Goal: Transaction & Acquisition: Book appointment/travel/reservation

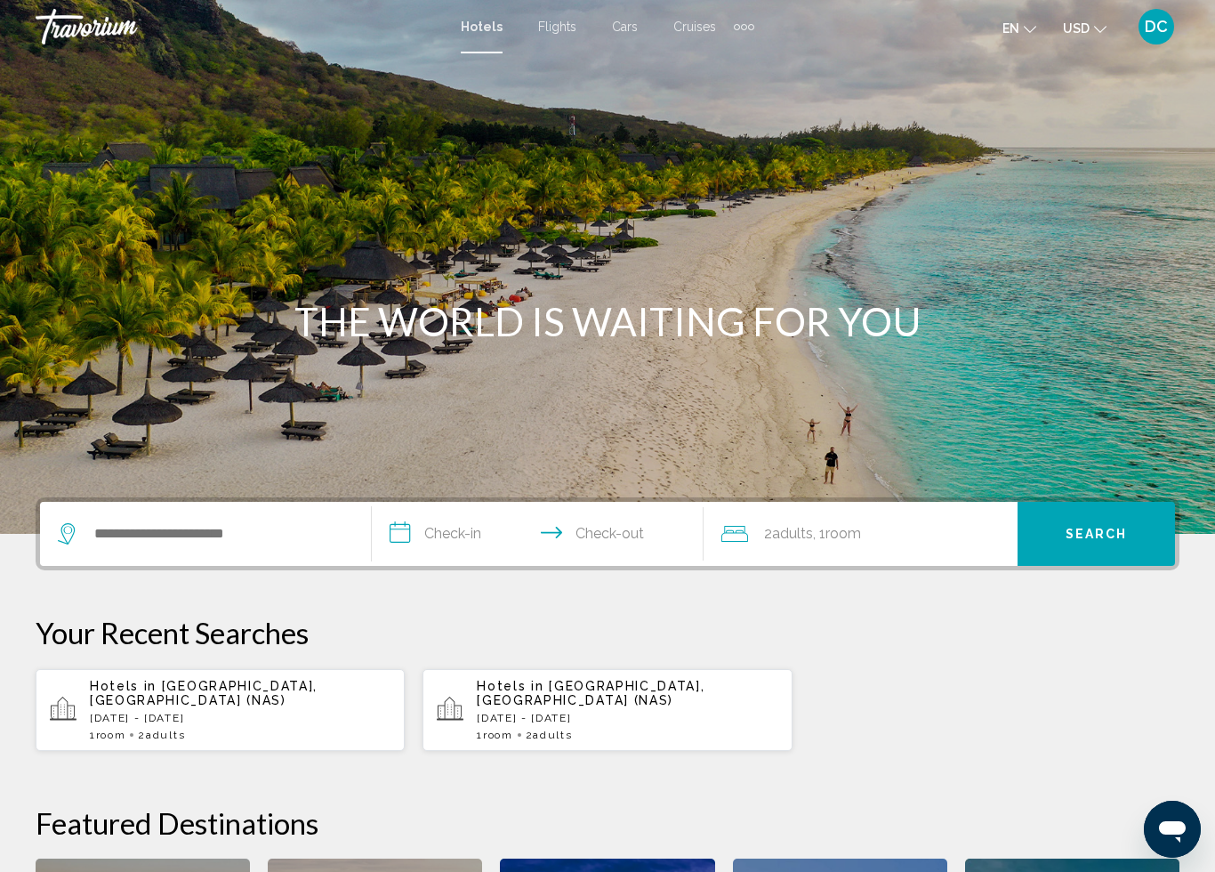
click at [293, 695] on div "Hotels in Nassau, Bahamas (NAS) Mon, 06 Oct - Sun, 12 Oct 1 Room rooms 2 Adult …" at bounding box center [240, 710] width 301 height 62
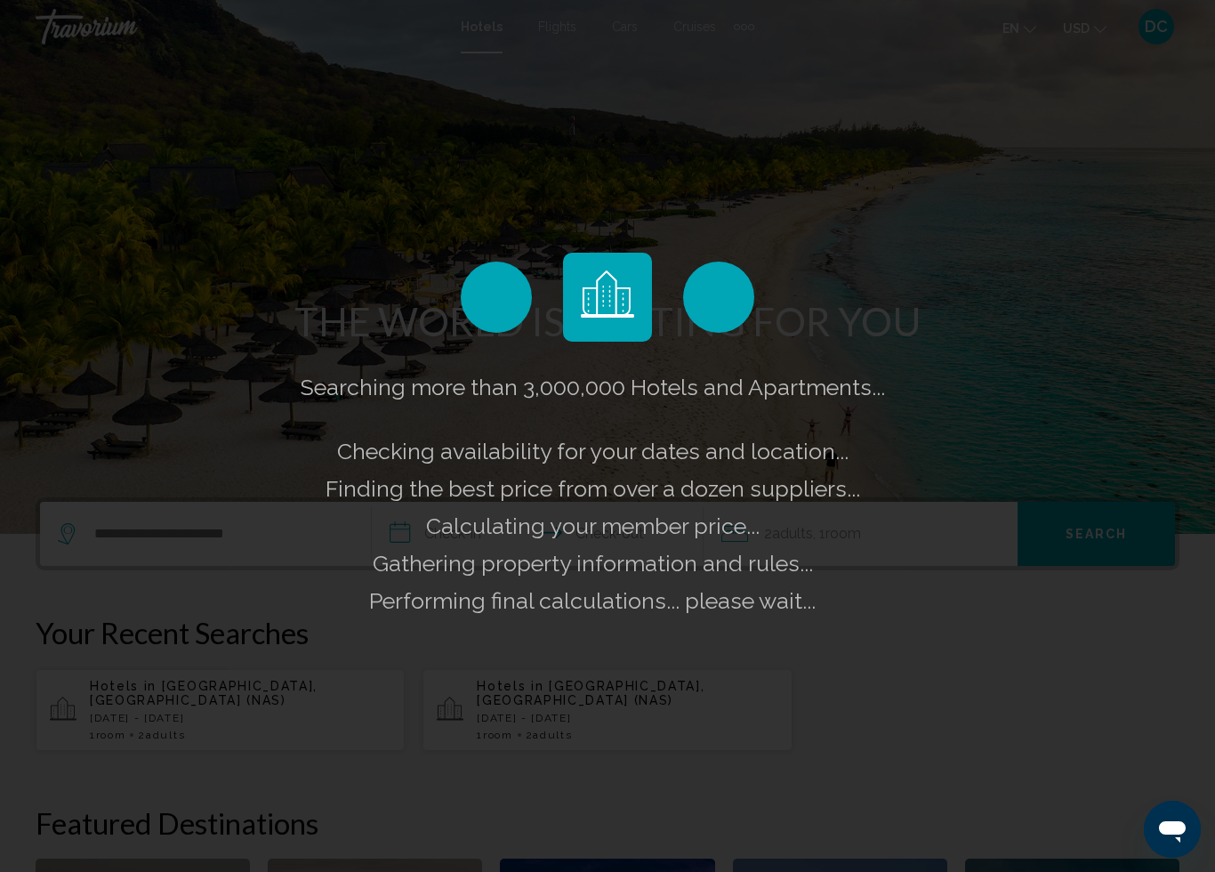
click at [546, 707] on div "Searching more than 3,000,000 Hotels and Apartments... Checking availability fo…" at bounding box center [607, 436] width 1215 height 872
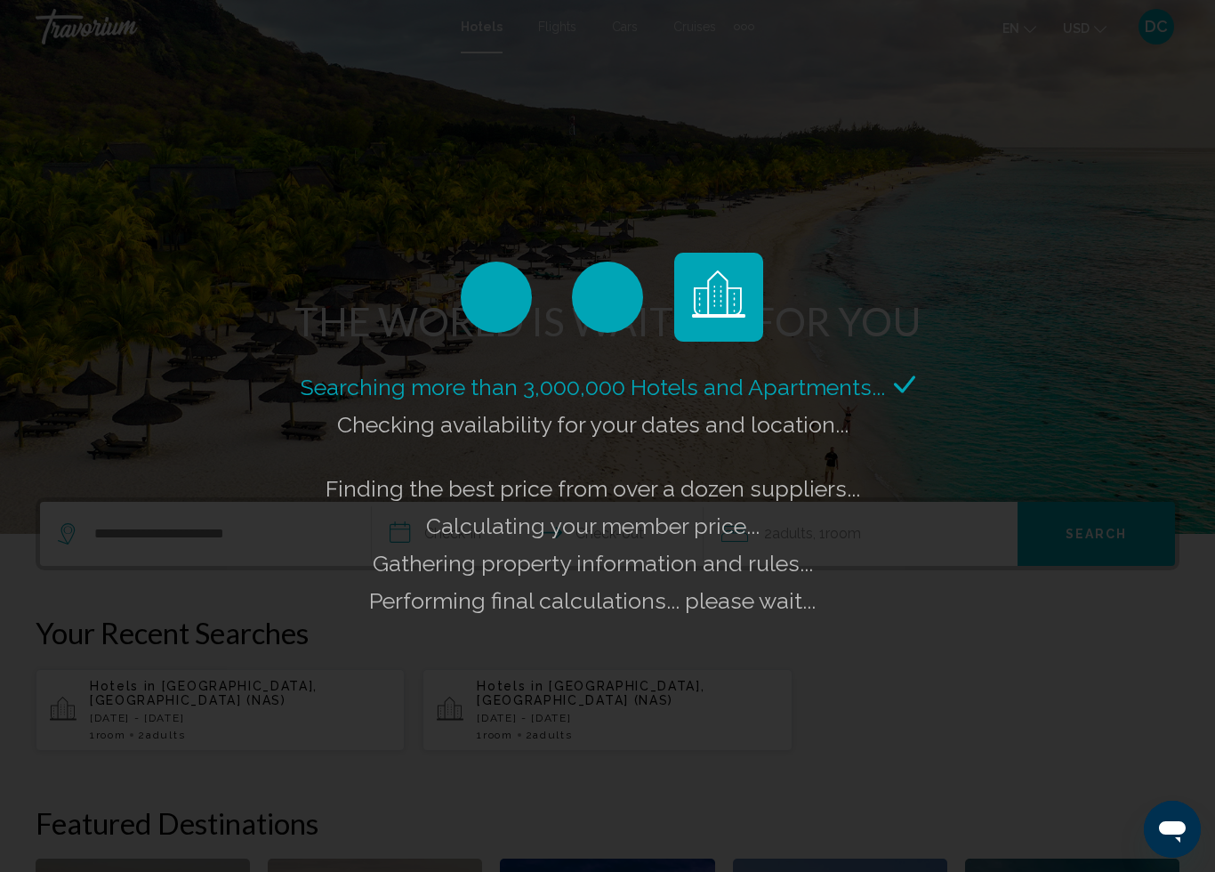
click at [674, 679] on div "Searching more than 3,000,000 Hotels and Apartments... Checking availability fo…" at bounding box center [607, 436] width 1215 height 872
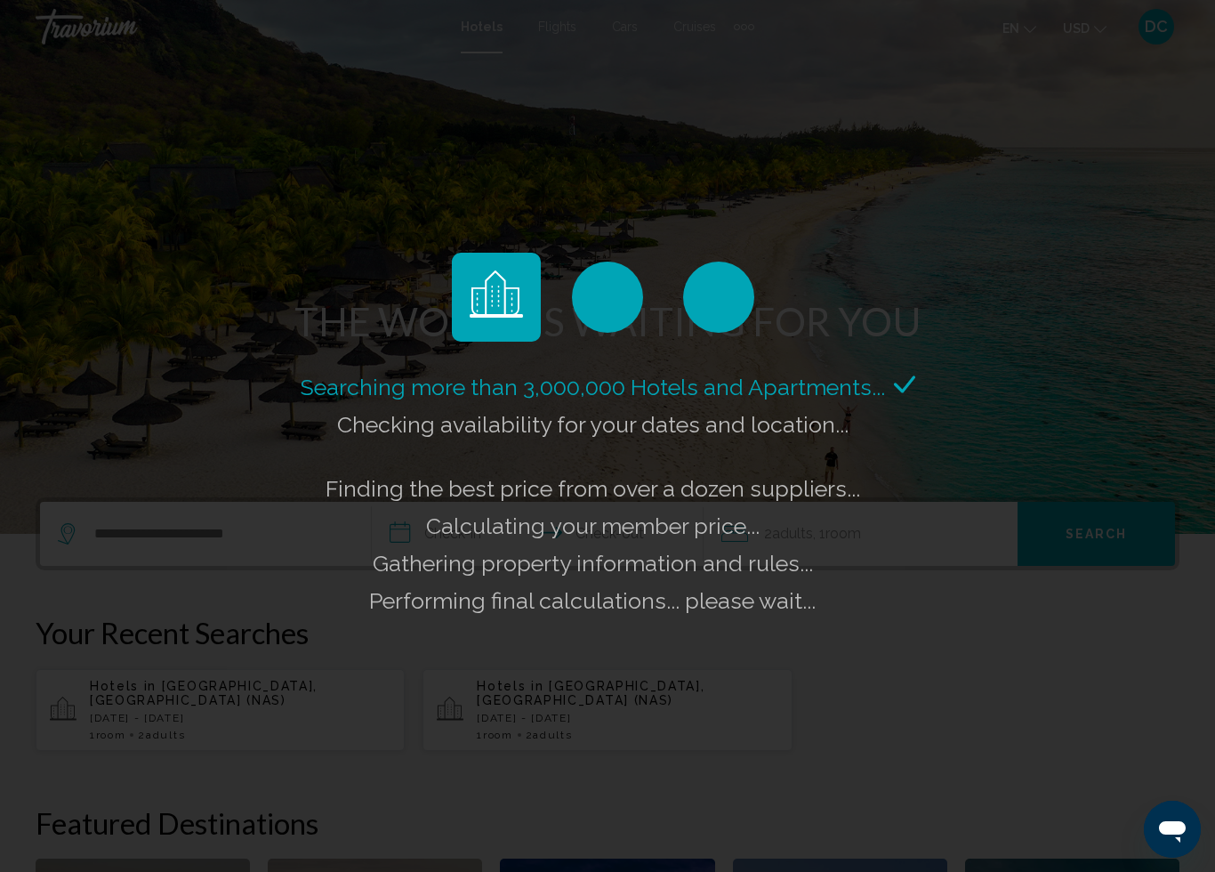
click at [987, 229] on div "Searching more than 3,000,000 Hotels and Apartments... Checking availability fo…" at bounding box center [607, 436] width 1215 height 872
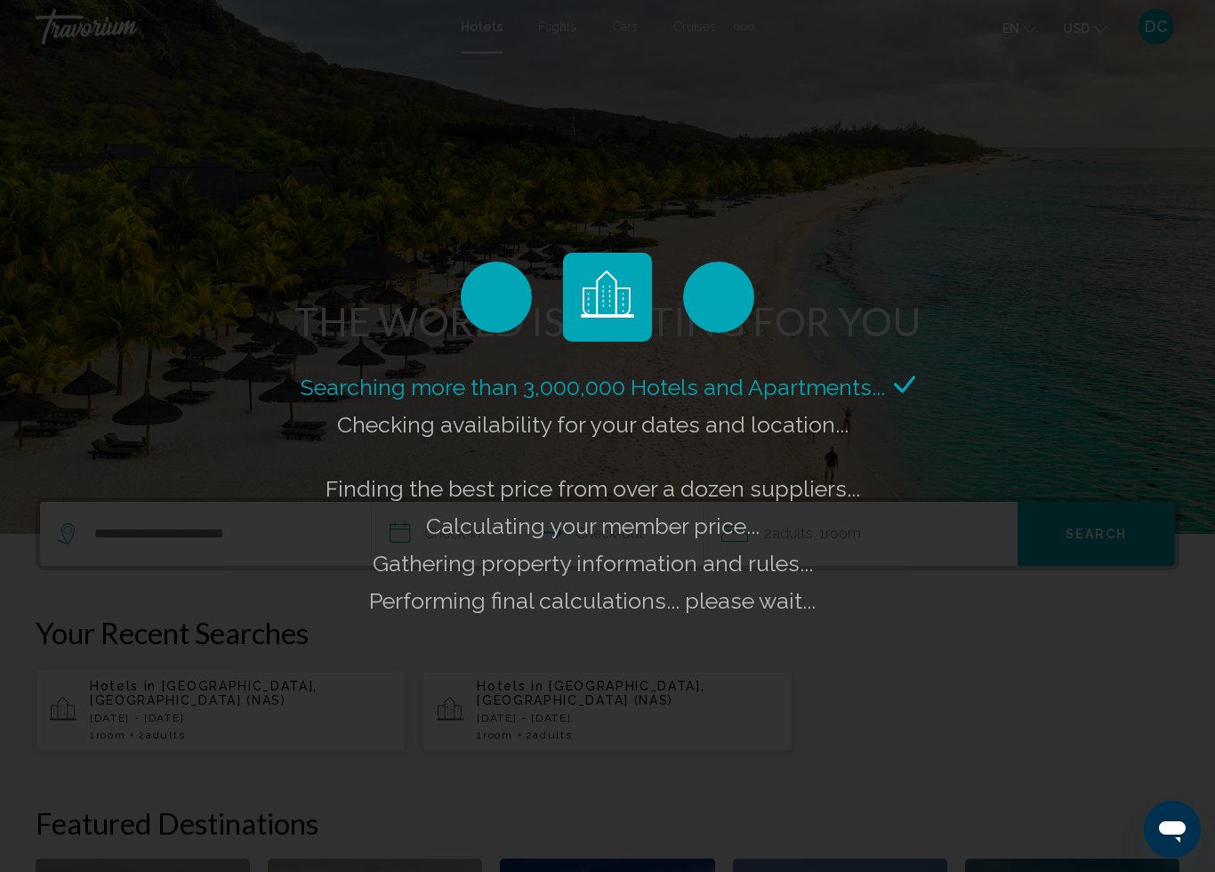
click at [716, 689] on div "Searching more than 3,000,000 Hotels and Apartments... Checking availability fo…" at bounding box center [607, 436] width 1215 height 872
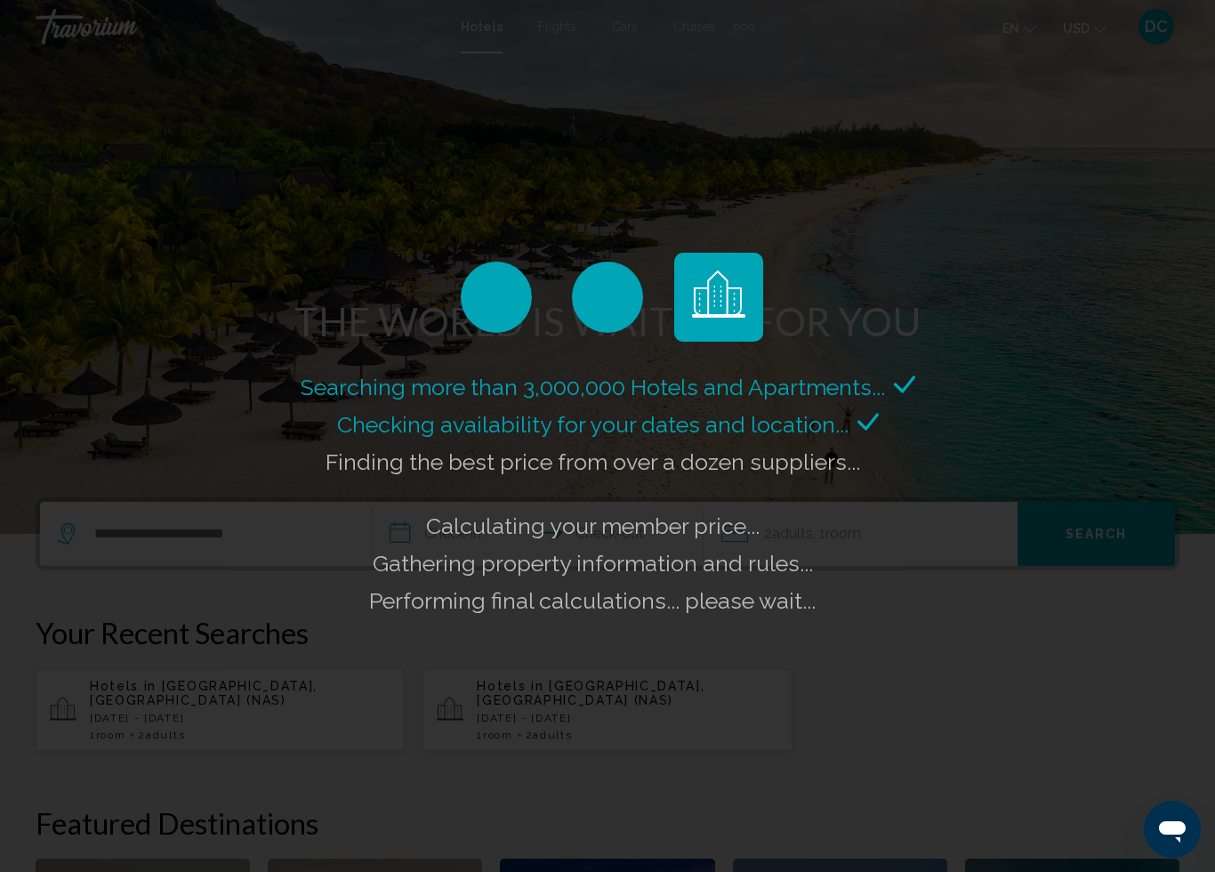
click at [704, 692] on div "Searching more than 3,000,000 Hotels and Apartments... Checking availability fo…" at bounding box center [607, 436] width 1215 height 872
click at [706, 689] on div "Searching more than 3,000,000 Hotels and Apartments... Checking availability fo…" at bounding box center [607, 436] width 1215 height 872
click at [710, 680] on div "Searching more than 3,000,000 Hotels and Apartments... Checking availability fo…" at bounding box center [607, 436] width 1215 height 872
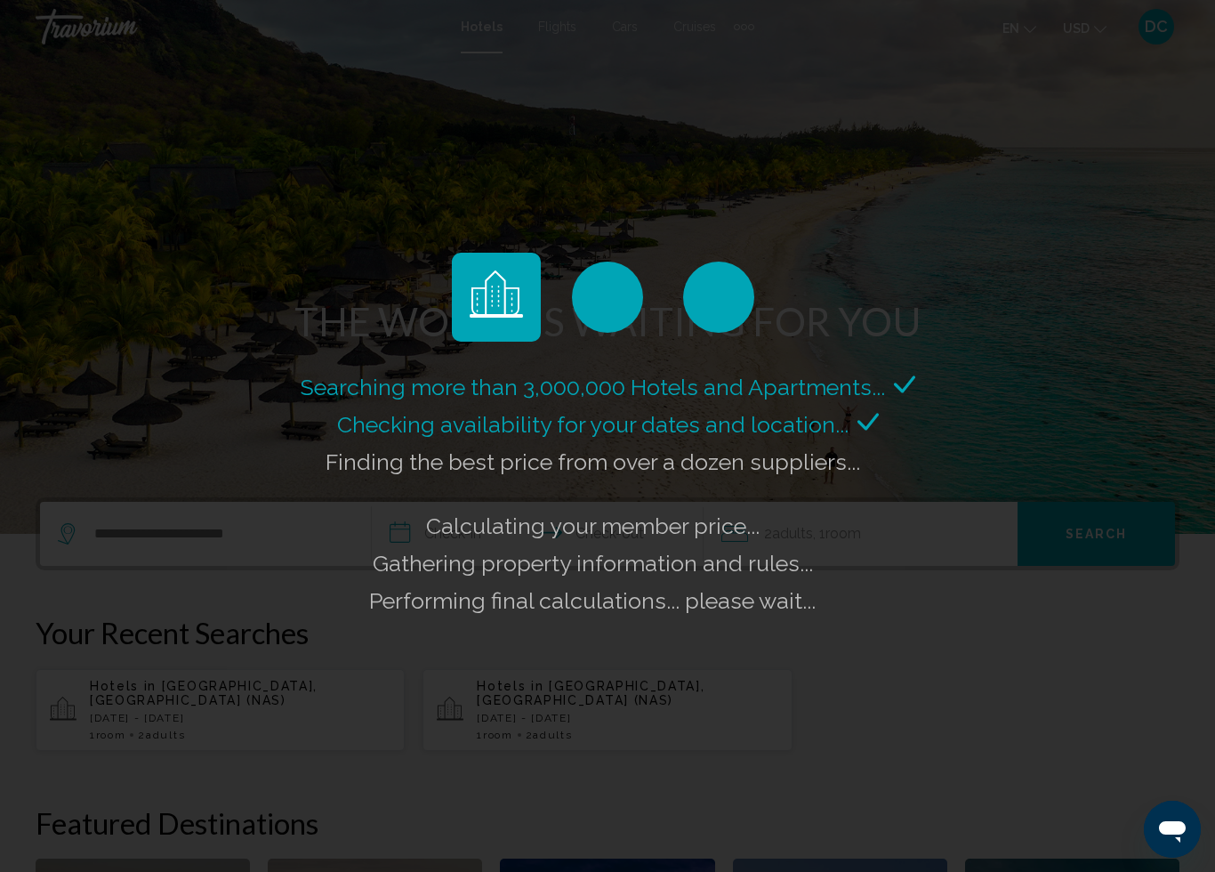
click at [956, 244] on div "Searching more than 3,000,000 Hotels and Apartments... Checking availability fo…" at bounding box center [607, 436] width 1215 height 872
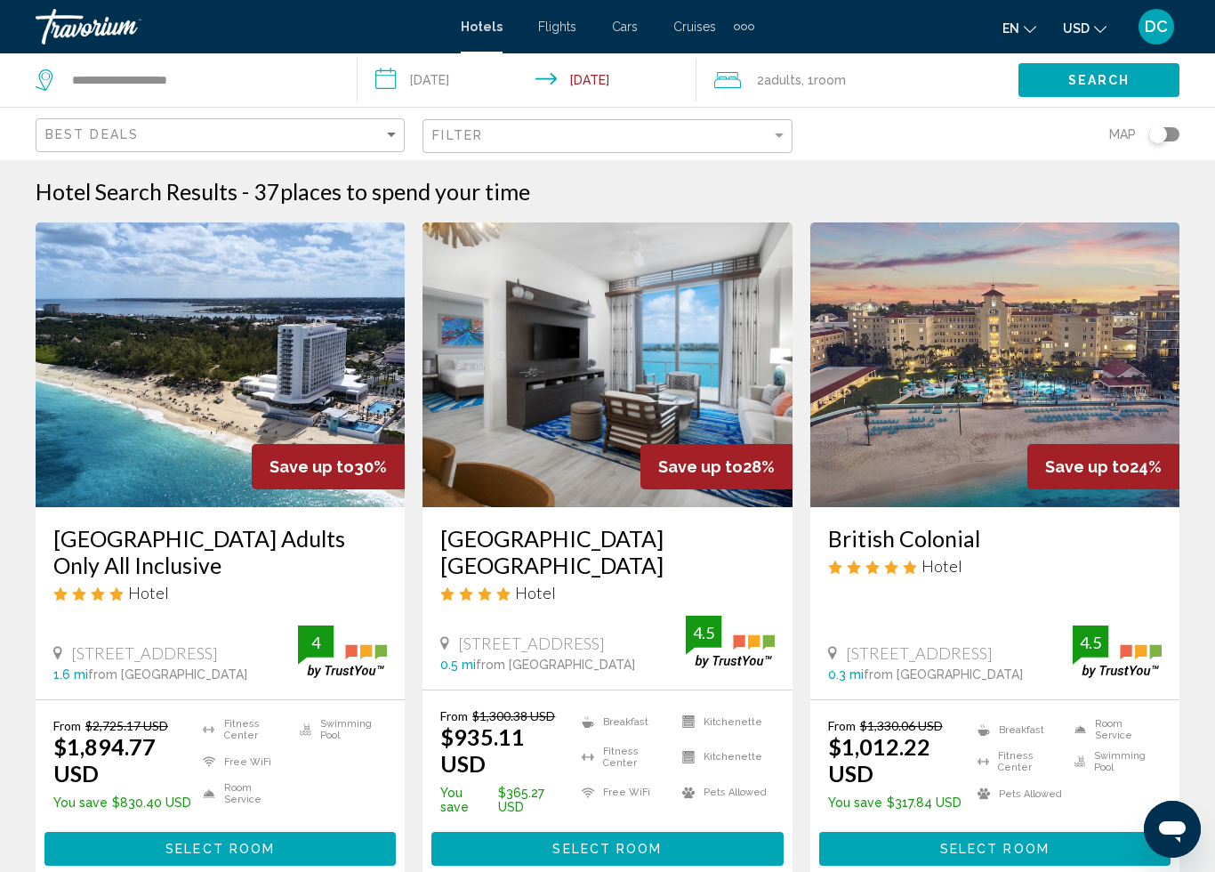
click at [408, 80] on input "**********" at bounding box center [531, 82] width 347 height 59
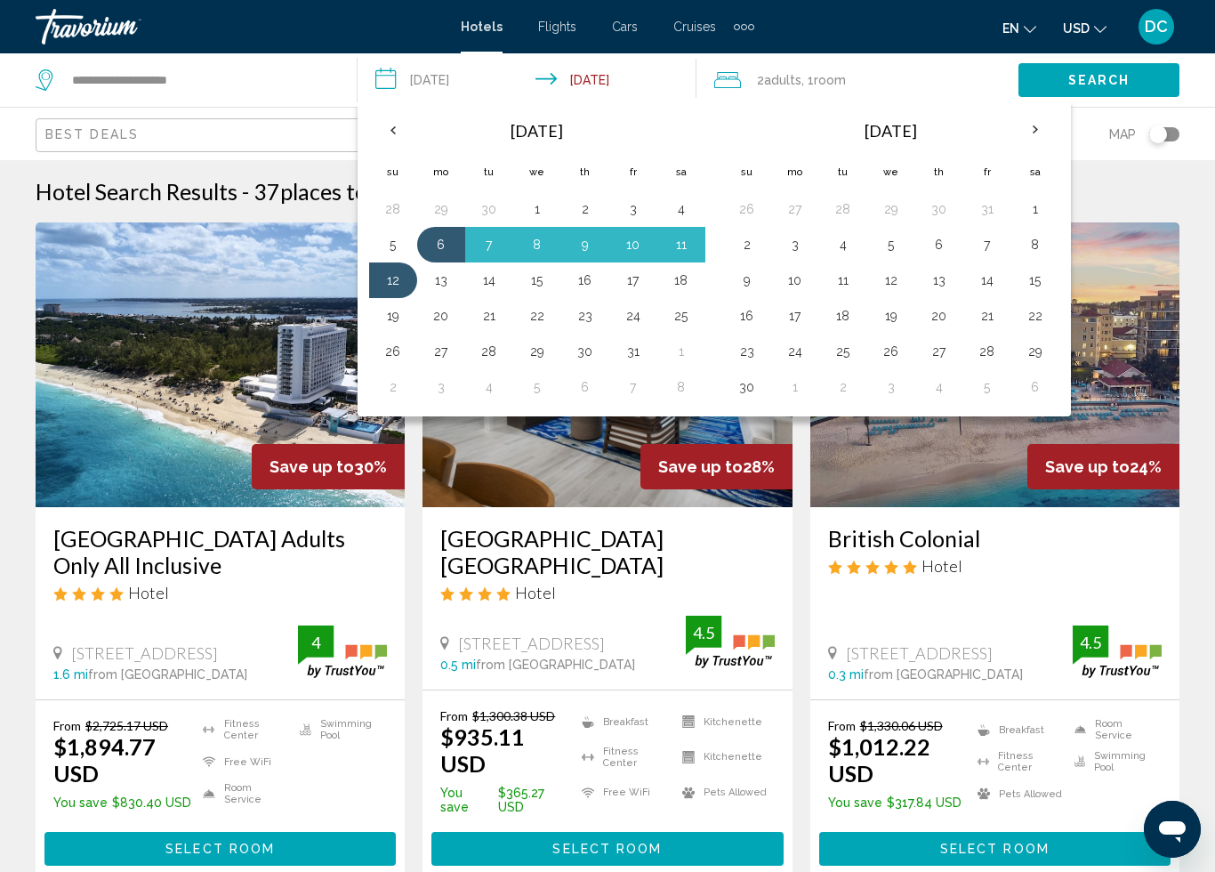
click at [397, 250] on button "5" at bounding box center [393, 244] width 28 height 25
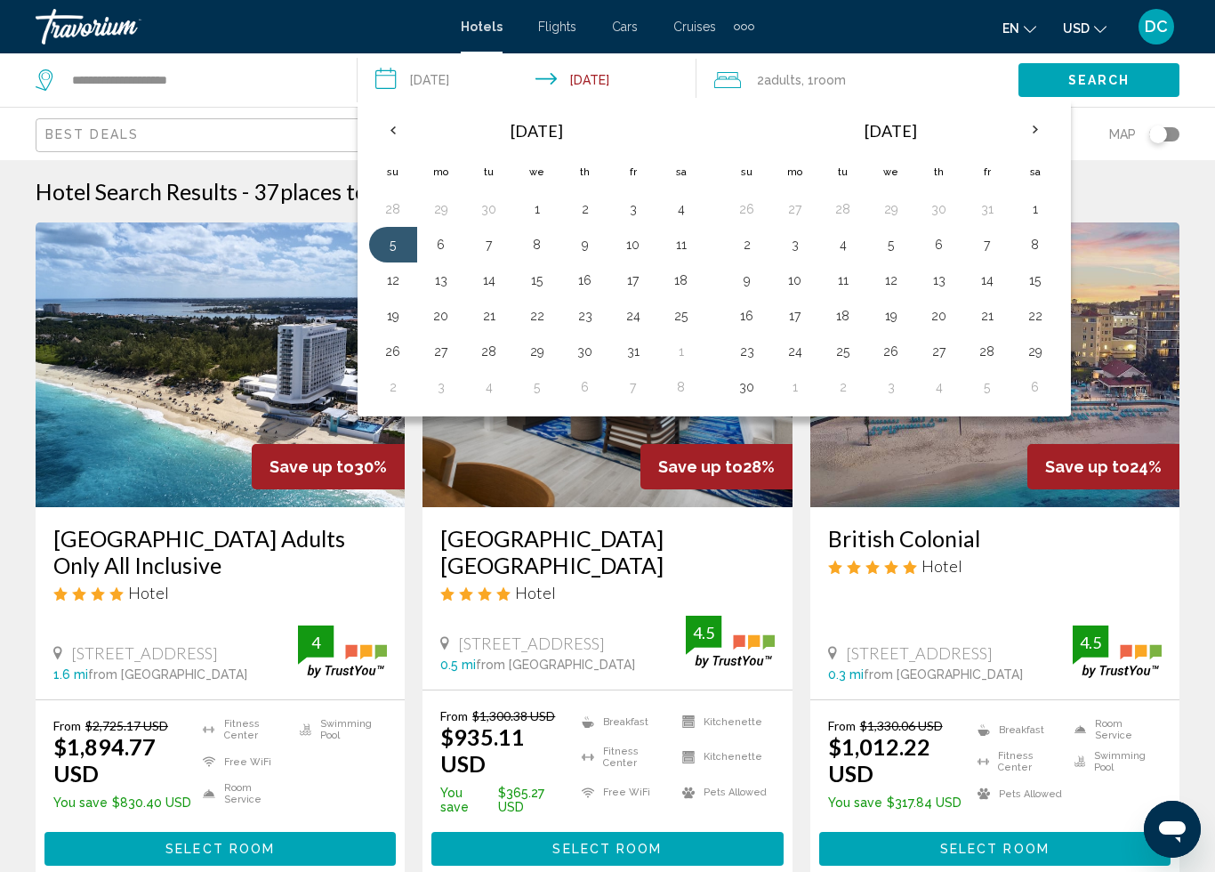
click at [396, 282] on button "12" at bounding box center [393, 280] width 28 height 25
type input "**********"
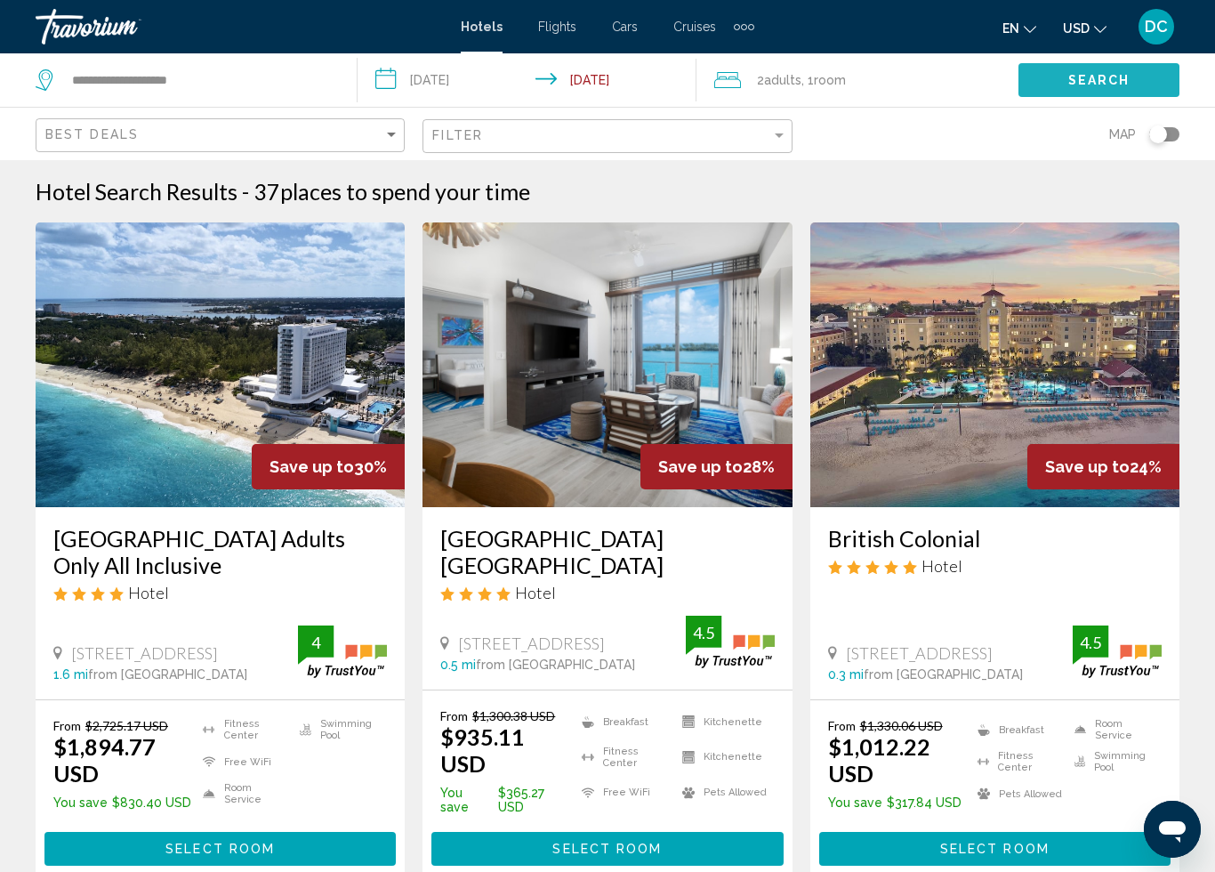
click at [1088, 81] on span "Search" at bounding box center [1099, 81] width 62 height 14
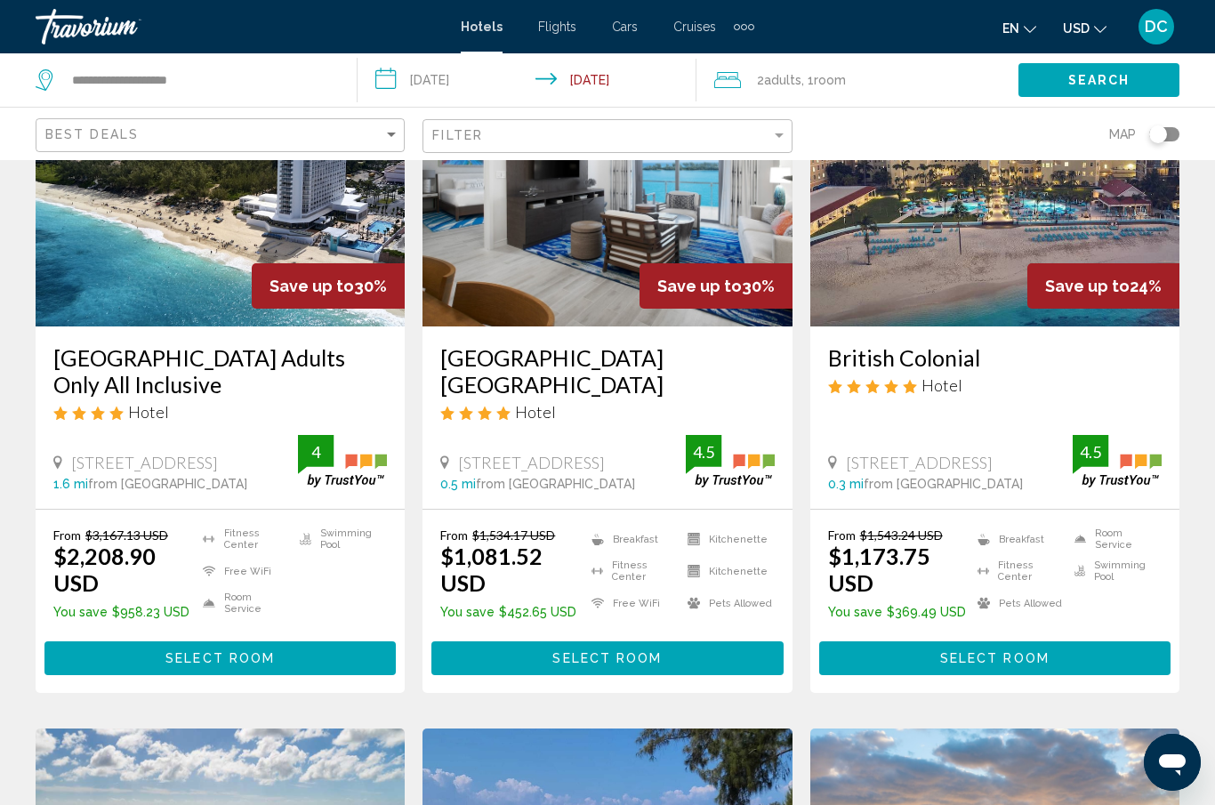
scroll to position [181, 0]
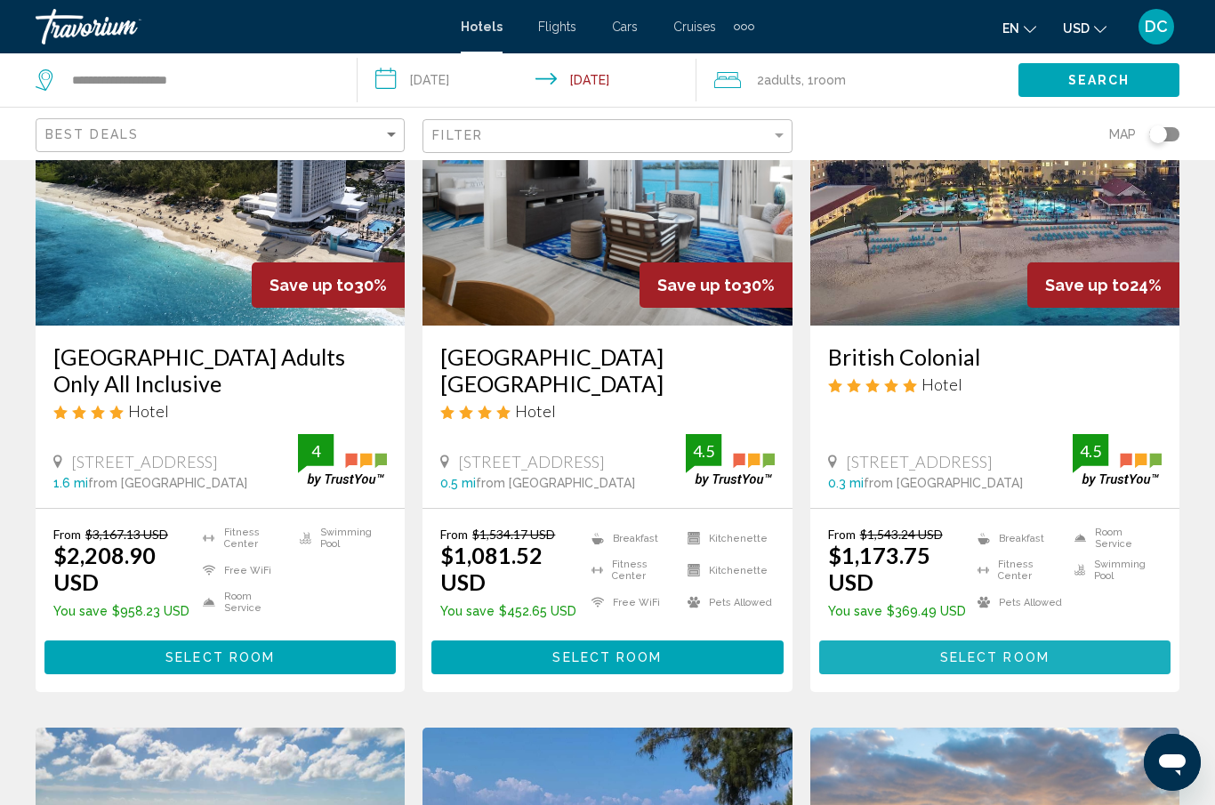
click at [997, 659] on span "Select Room" at bounding box center [994, 658] width 109 height 14
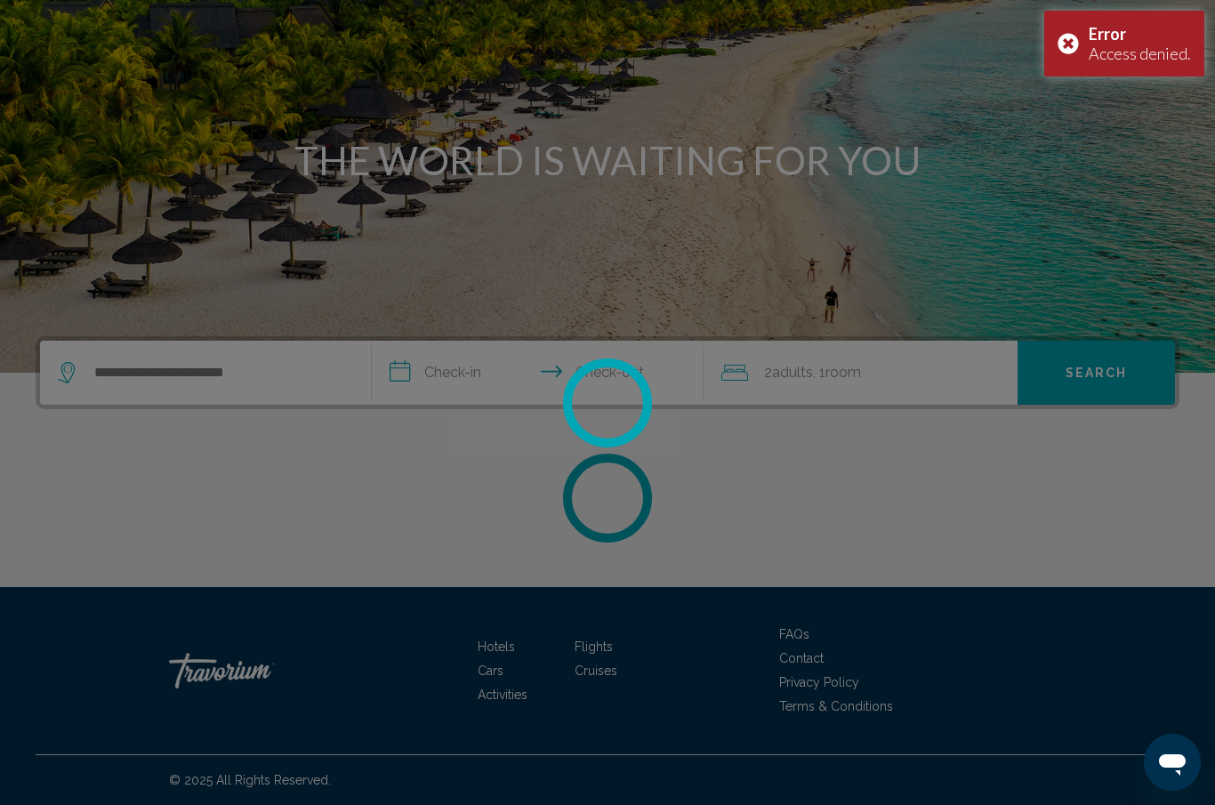
scroll to position [161, 0]
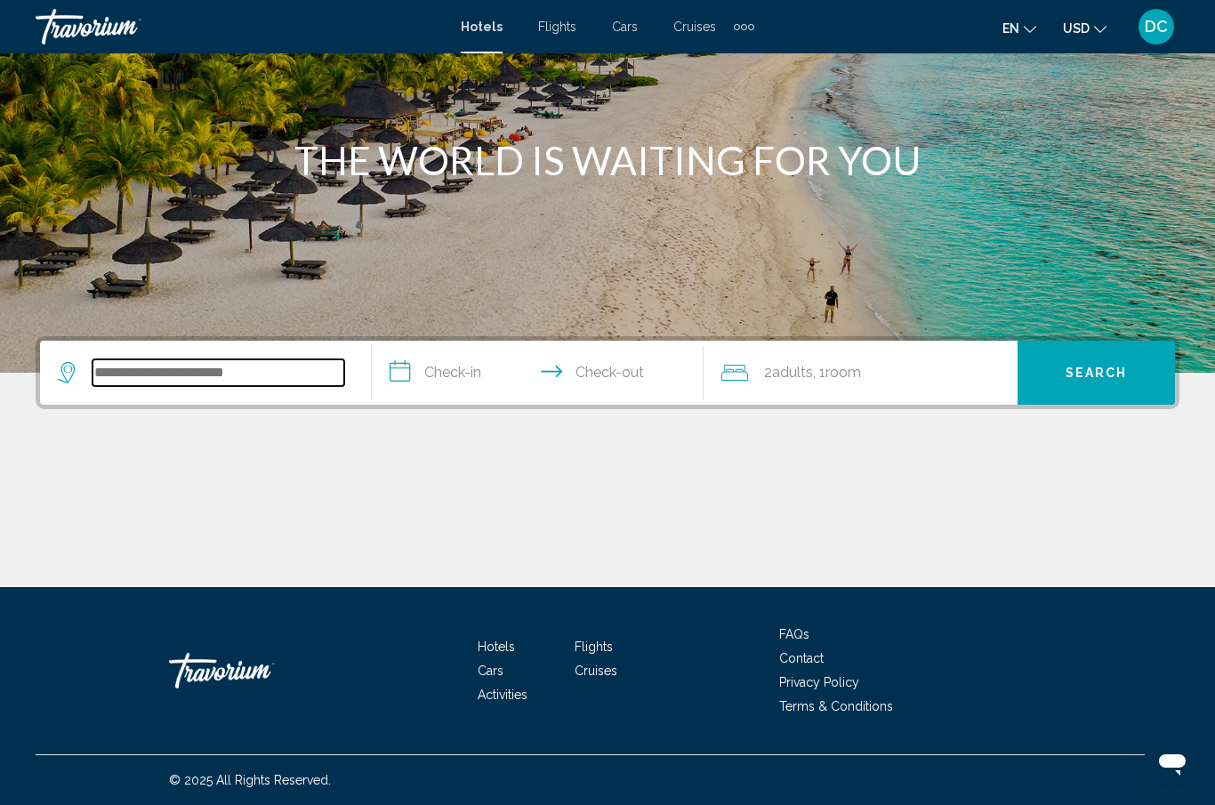
click at [220, 368] on input "Search widget" at bounding box center [218, 372] width 252 height 27
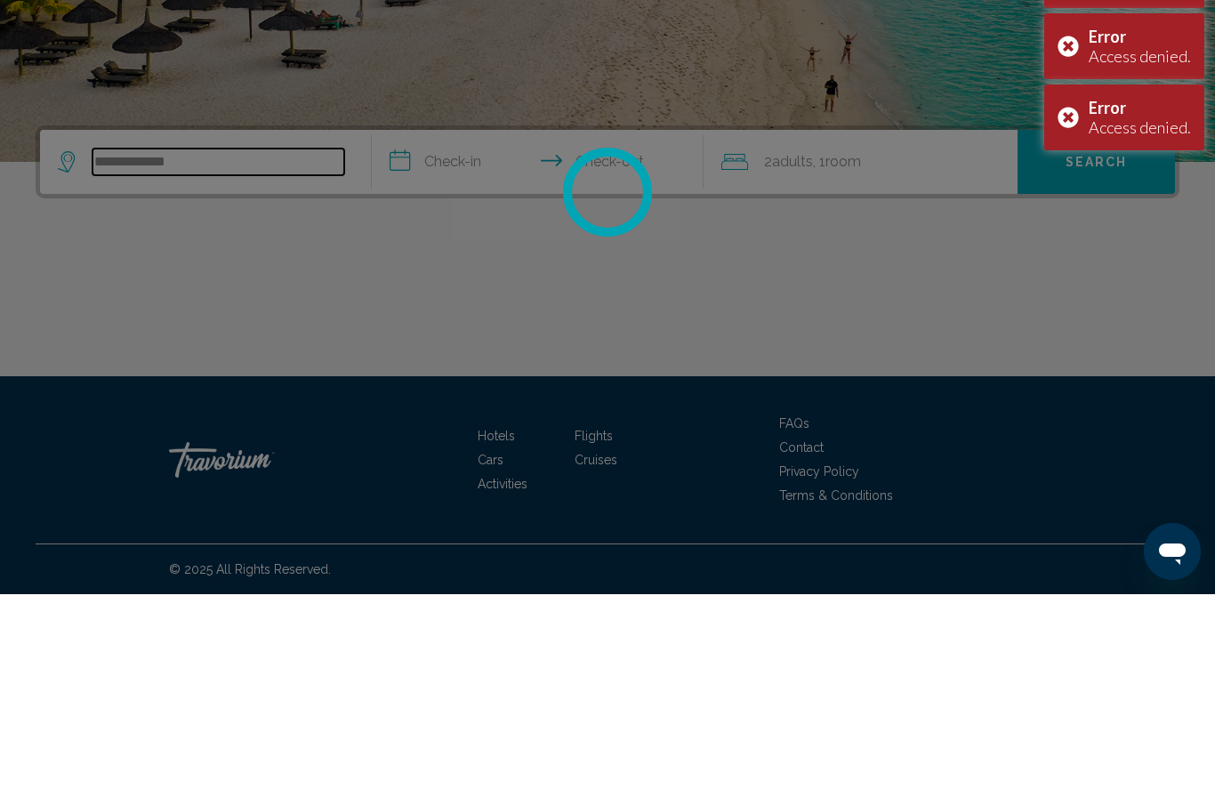
type input "**********"
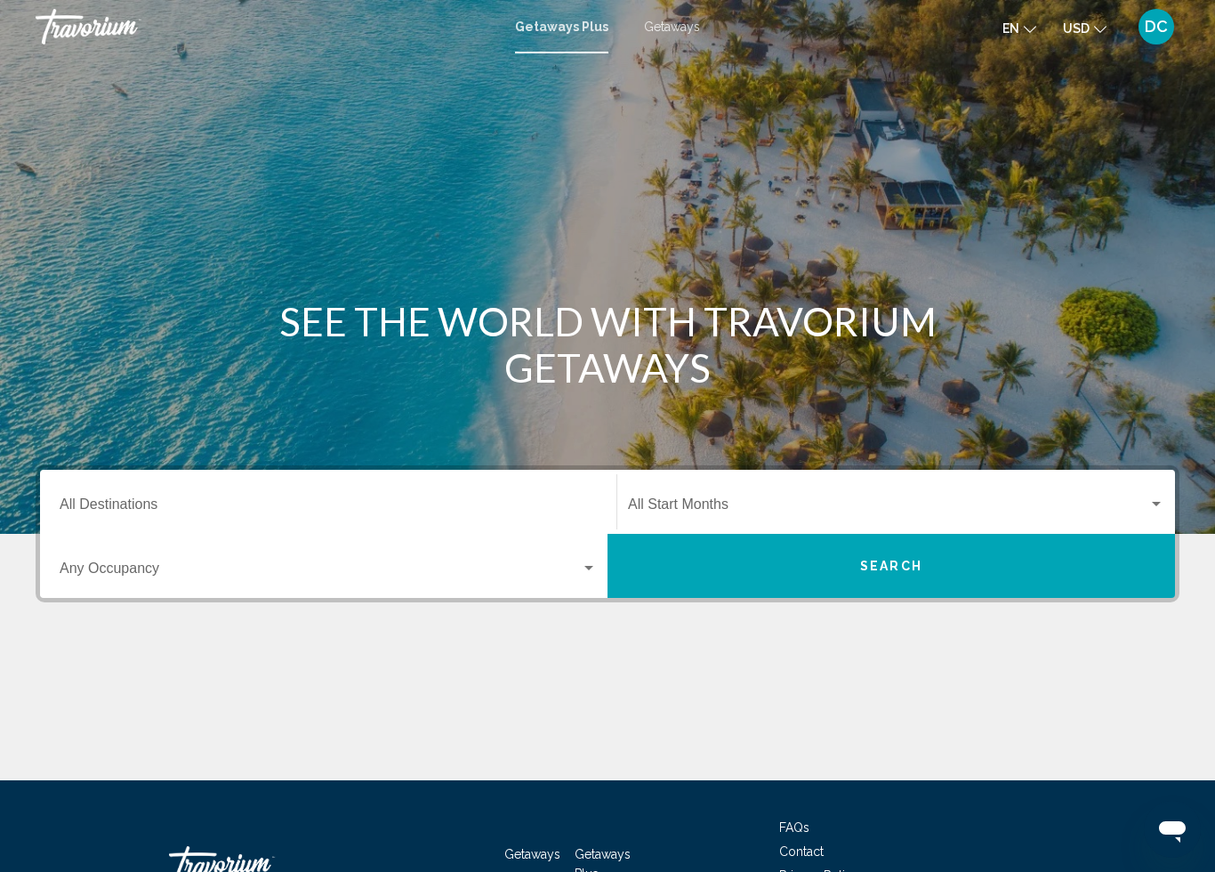
click at [154, 504] on input "Destination All Destinations" at bounding box center [328, 508] width 537 height 16
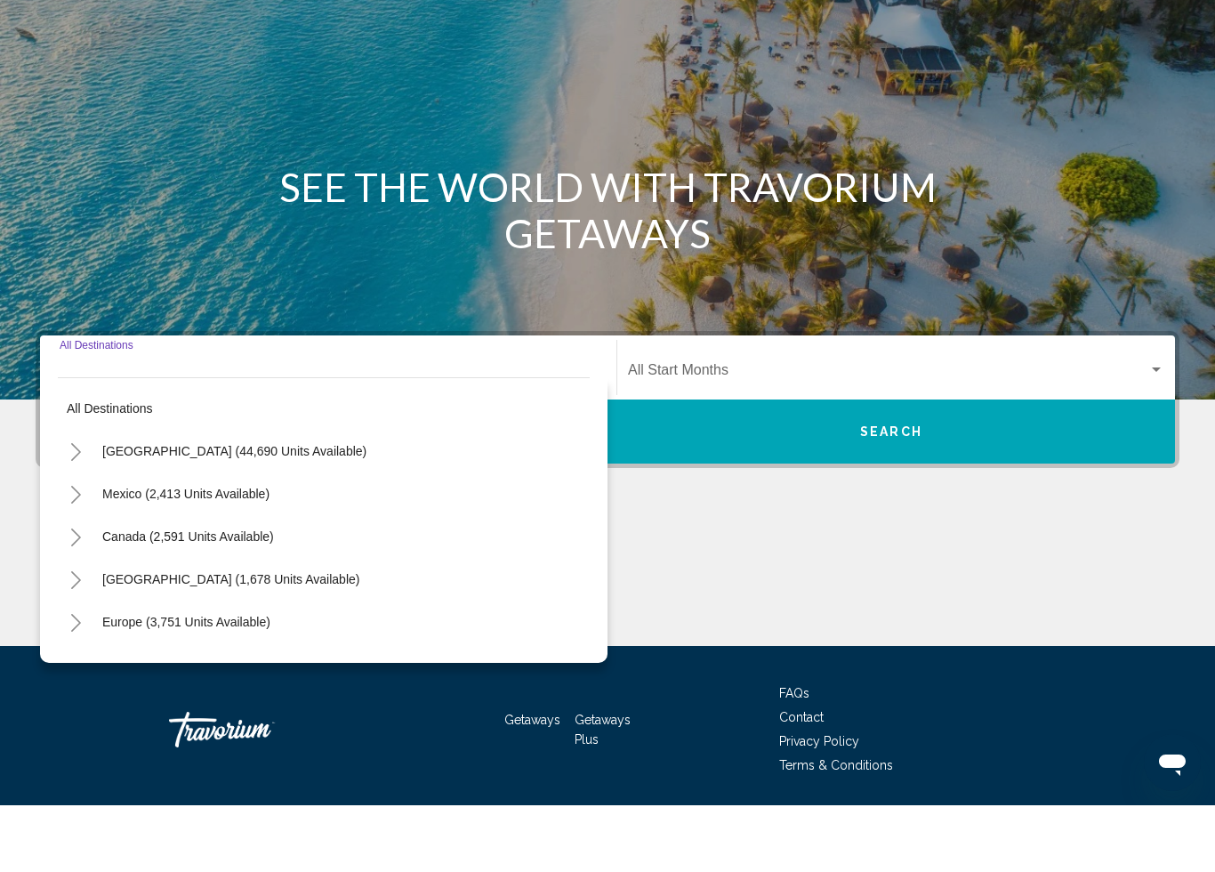
scroll to position [126, 0]
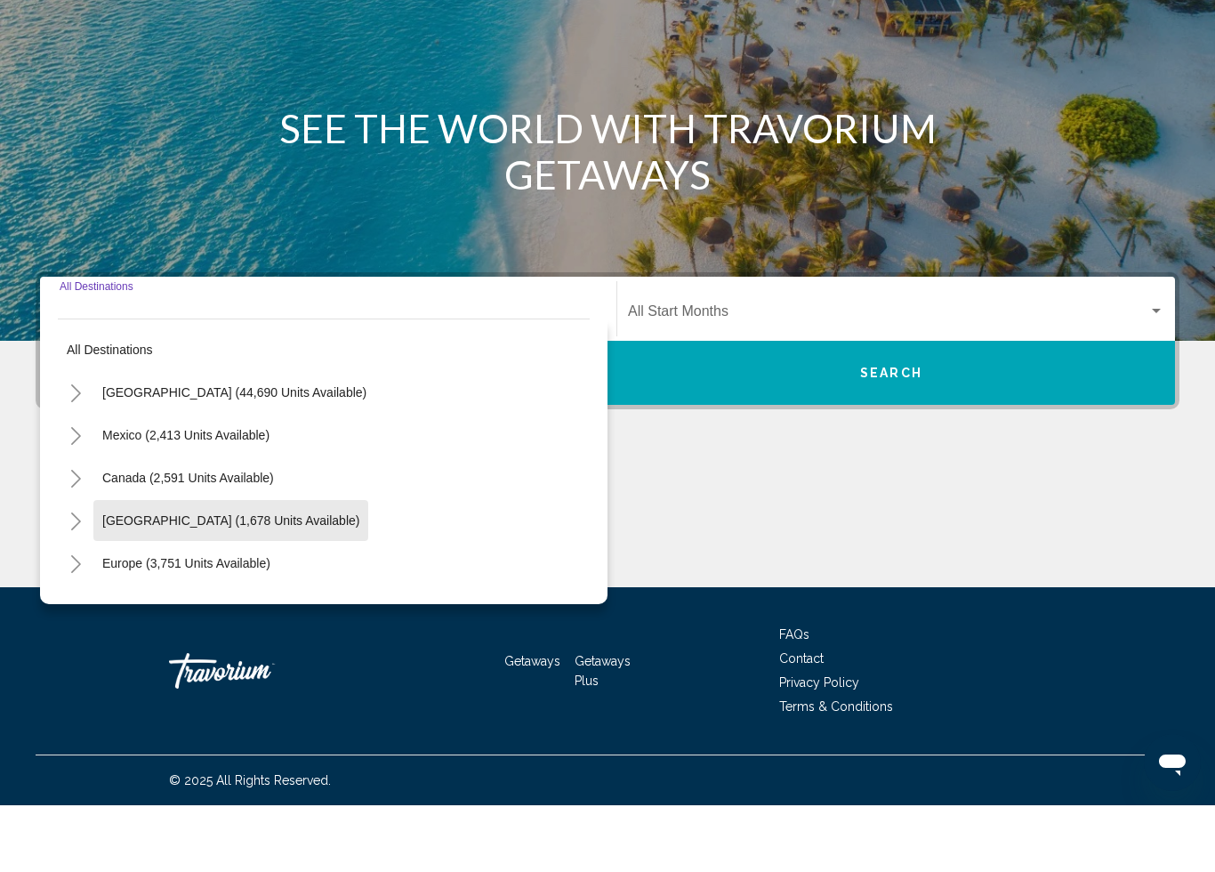
click at [260, 580] on span "[GEOGRAPHIC_DATA] (1,678 units available)" at bounding box center [230, 587] width 257 height 14
type input "**********"
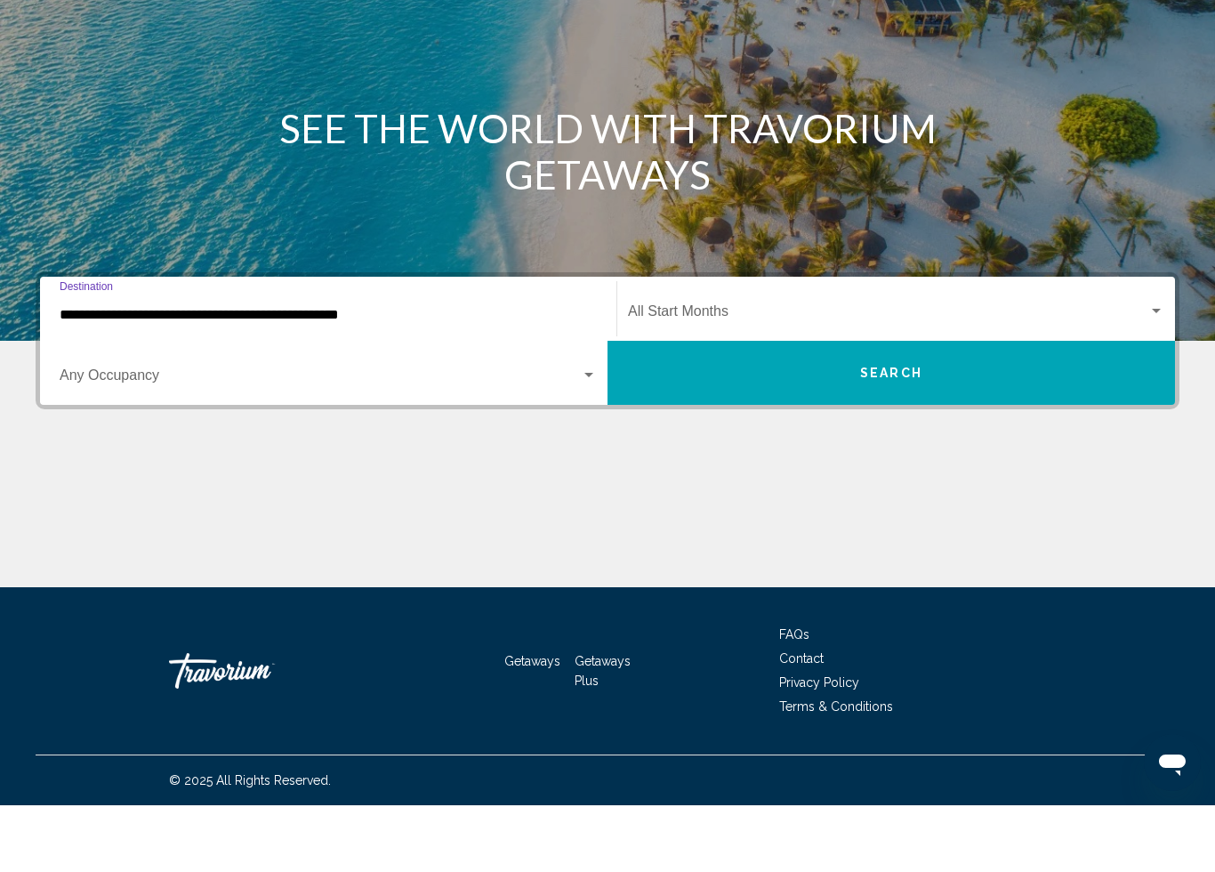
click at [589, 439] on div "Search widget" at bounding box center [588, 441] width 9 height 4
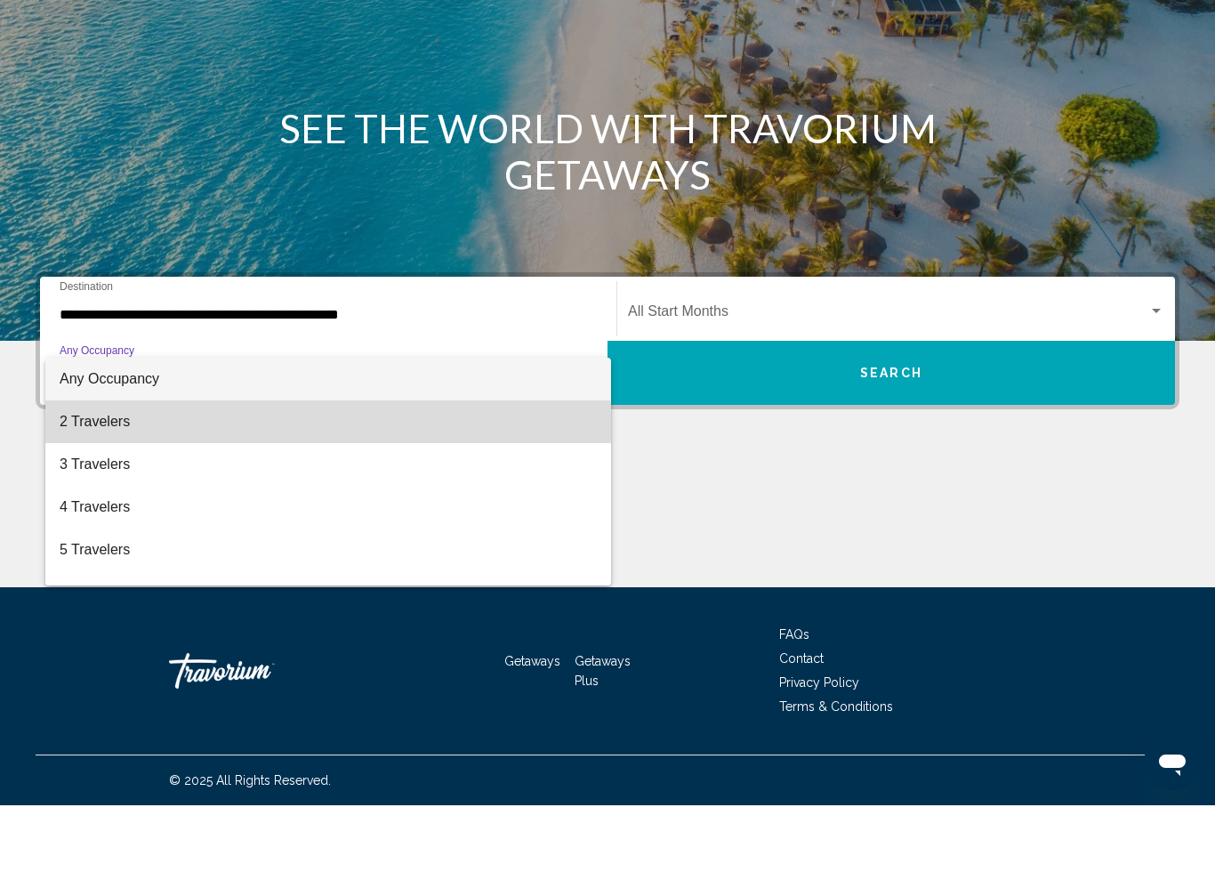
click at [122, 467] on span "2 Travelers" at bounding box center [328, 488] width 537 height 43
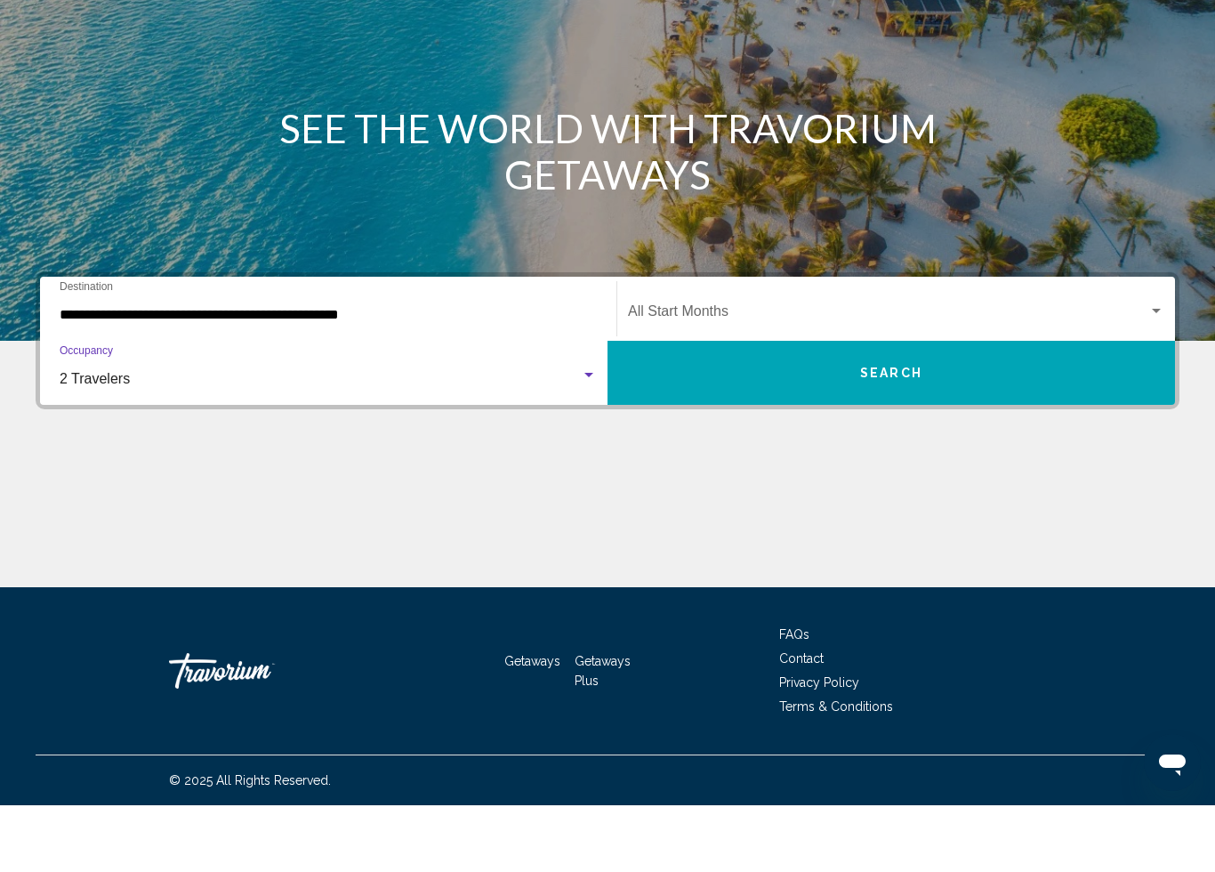
click at [880, 374] on span "Search widget" at bounding box center [888, 382] width 520 height 16
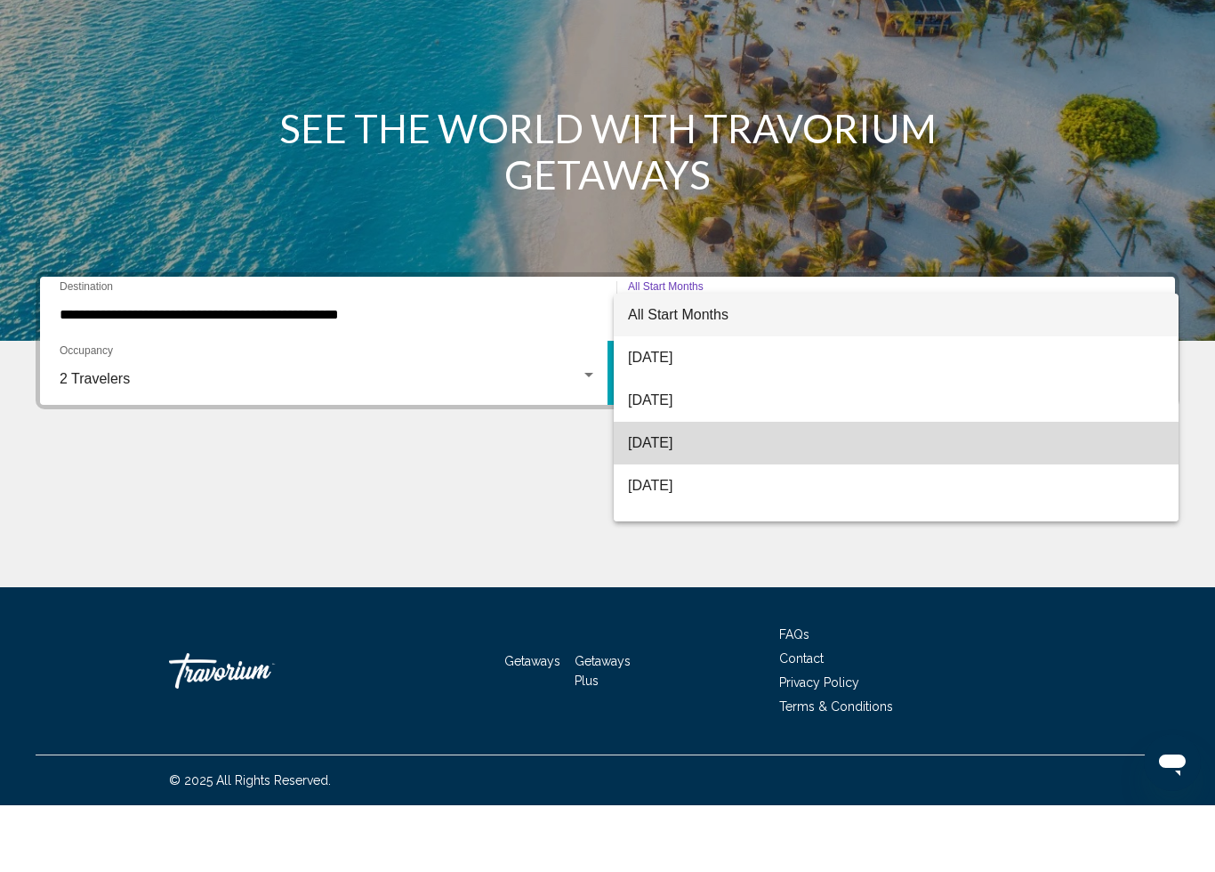
click at [695, 488] on span "October 2025" at bounding box center [896, 509] width 536 height 43
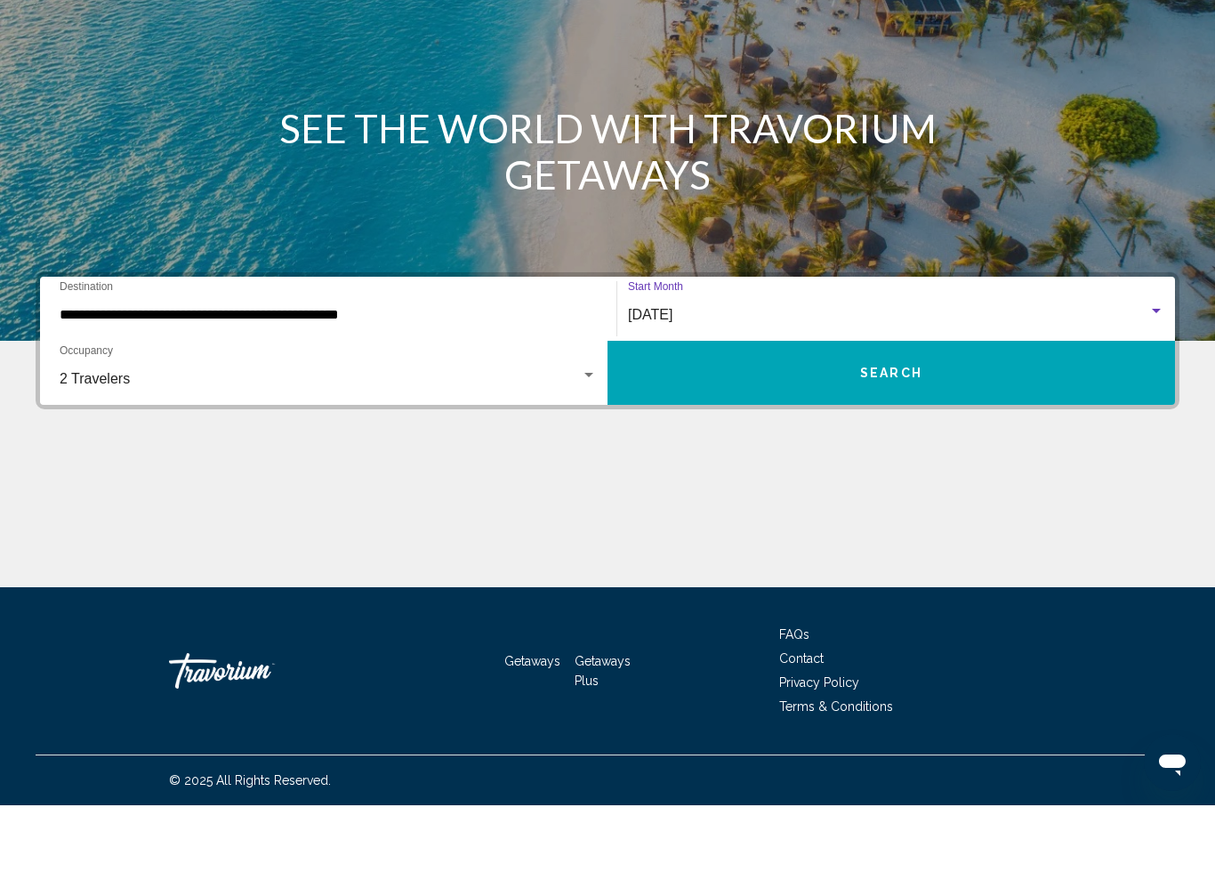
click at [881, 433] on span "Search" at bounding box center [891, 440] width 62 height 14
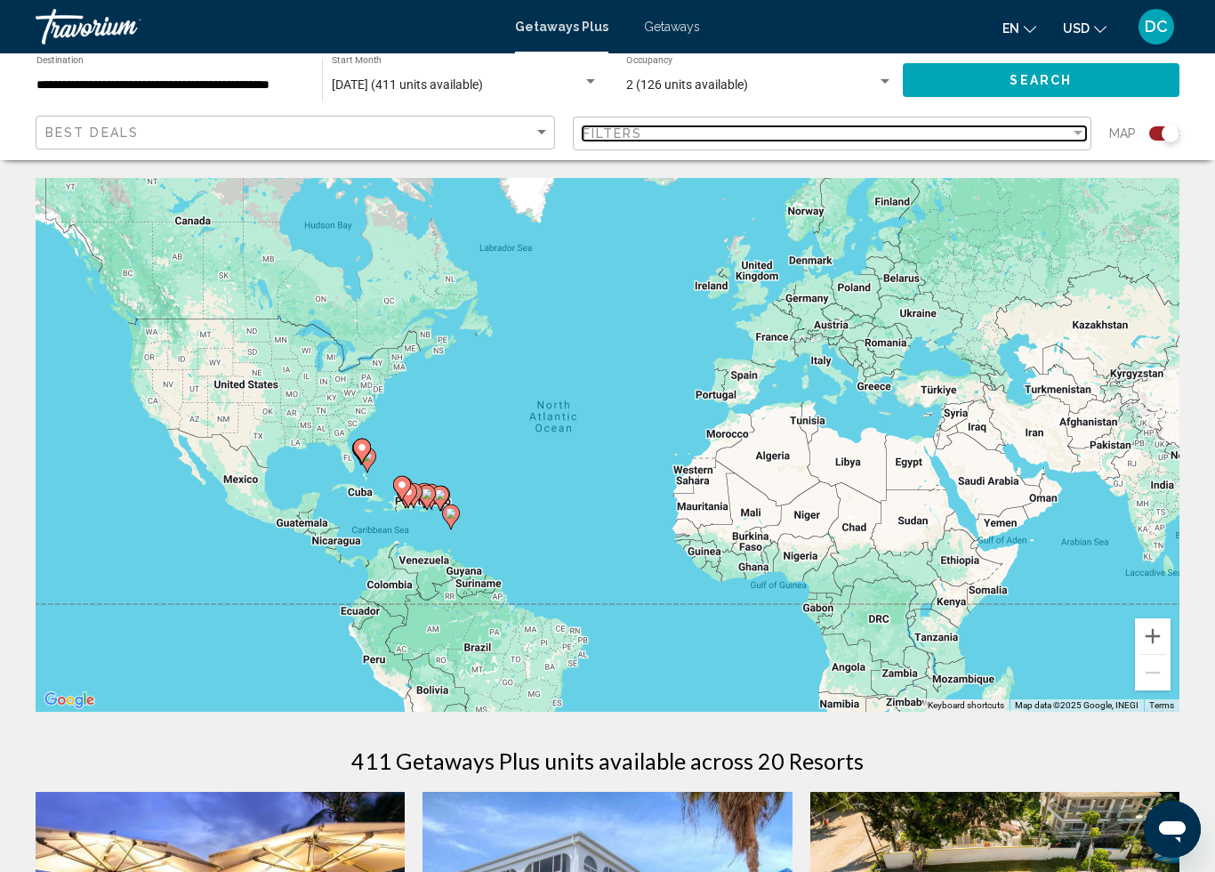
click at [1085, 135] on div "Filter" at bounding box center [1078, 133] width 16 height 14
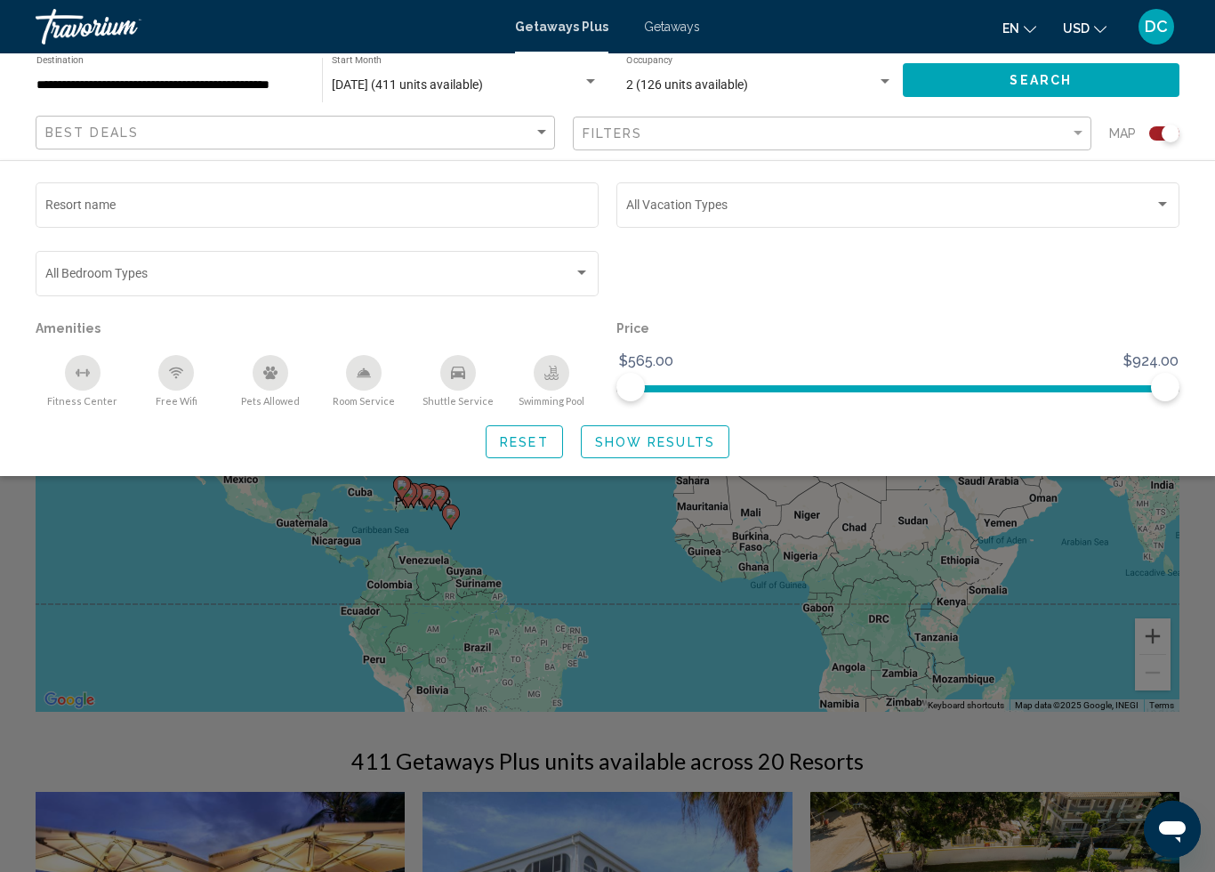
click at [284, 201] on input "Resort name" at bounding box center [317, 208] width 544 height 14
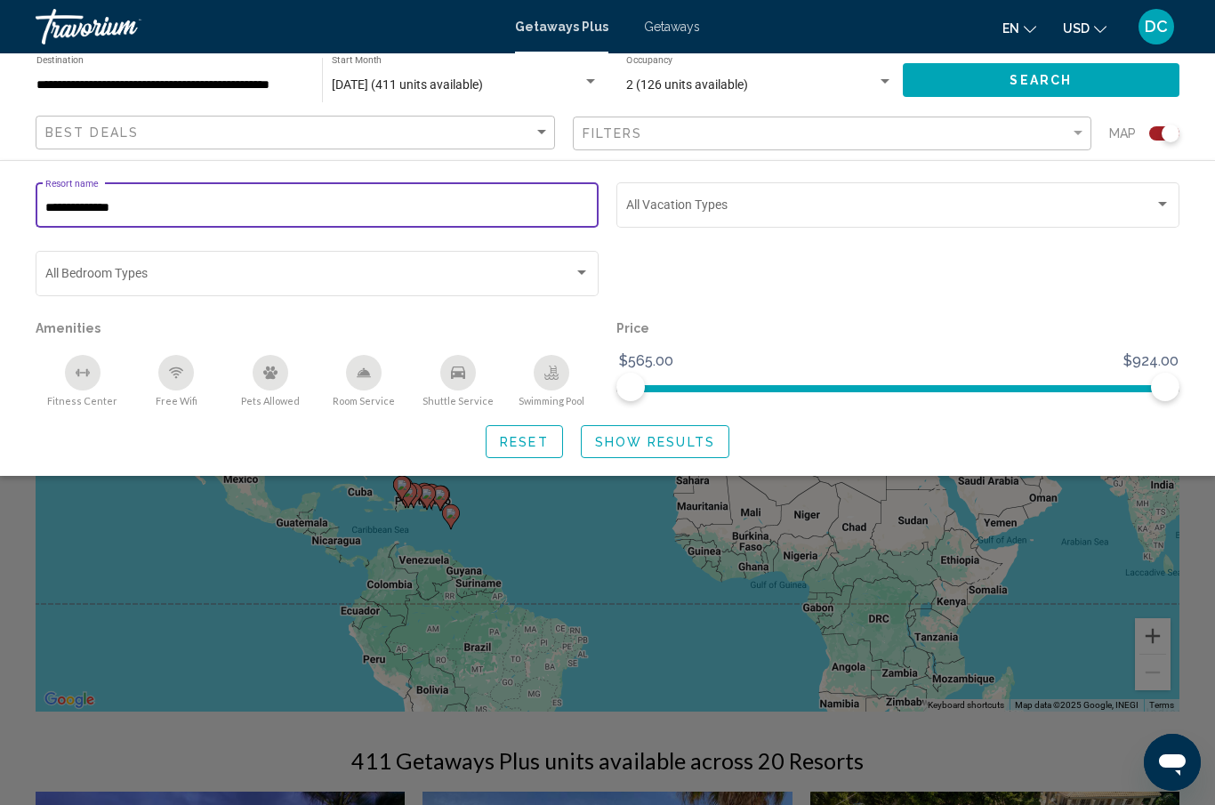
click at [250, 213] on input "**********" at bounding box center [317, 208] width 544 height 14
type input "**********"
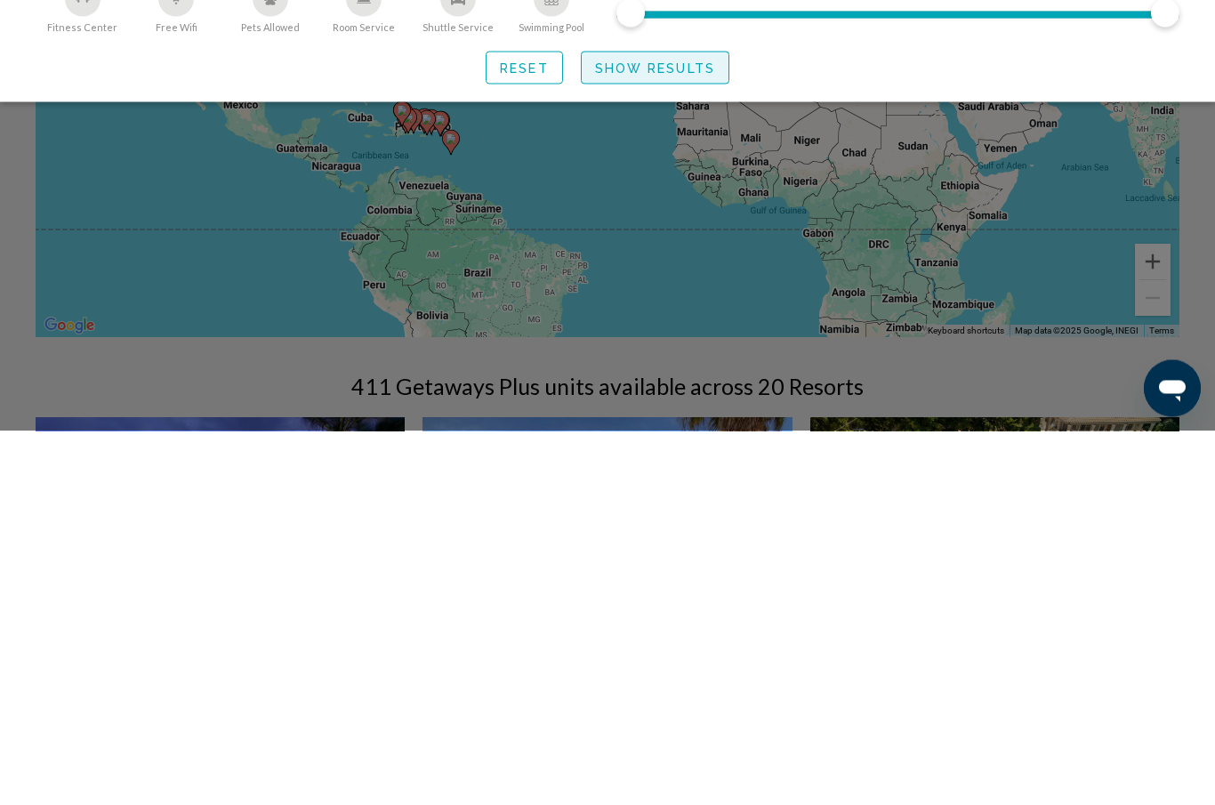
click at [658, 435] on span "Show Results" at bounding box center [655, 442] width 120 height 14
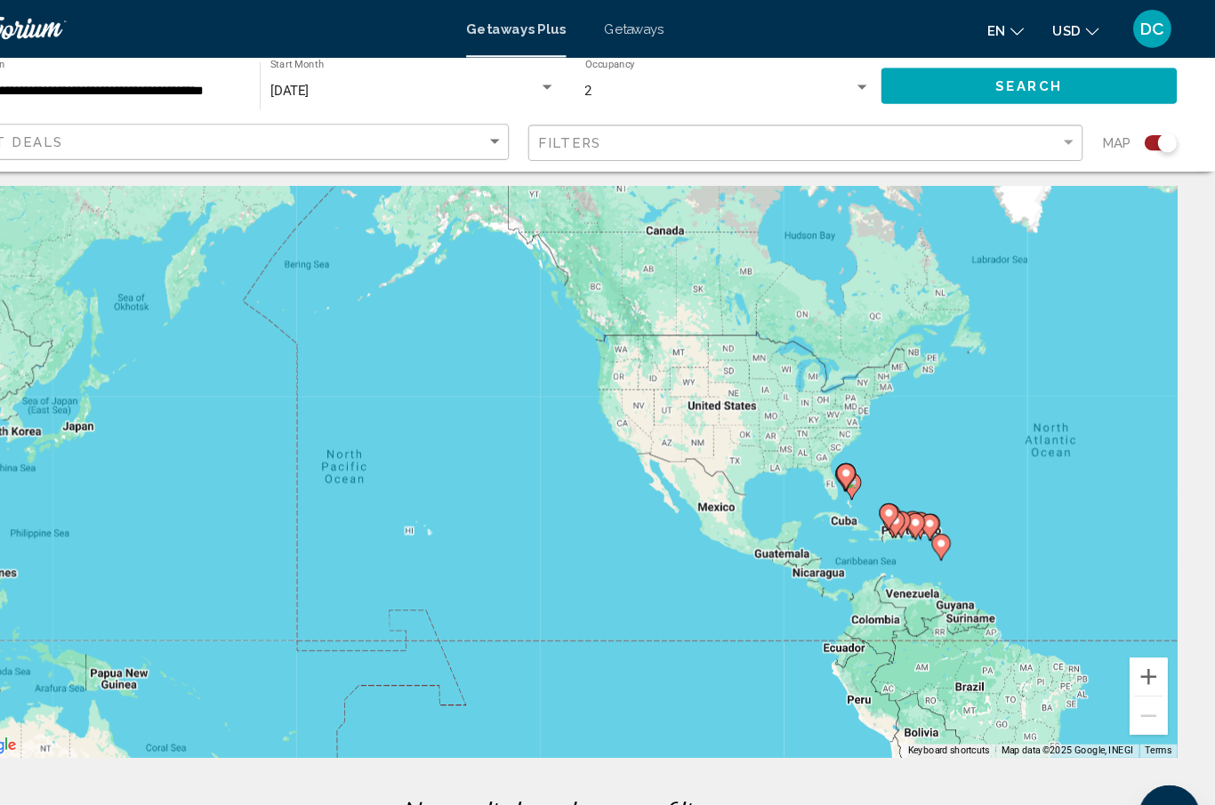
scroll to position [3, 0]
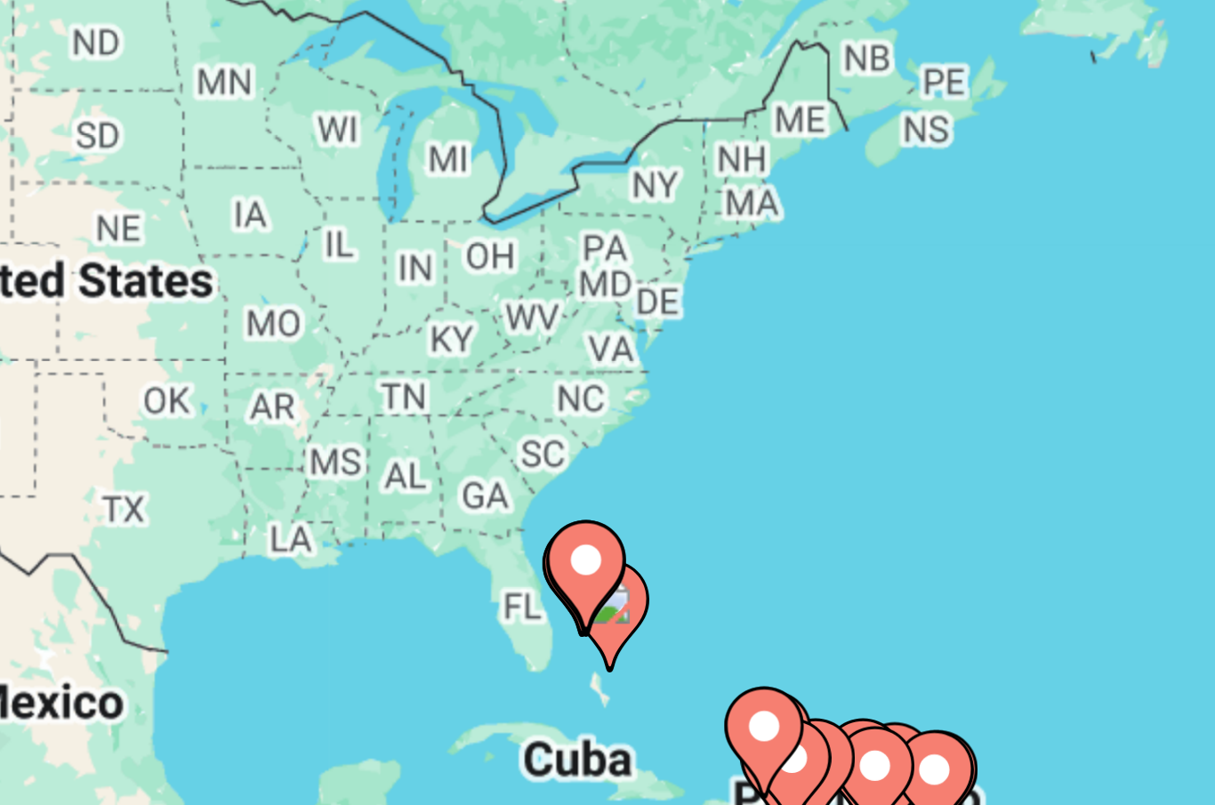
click at [36, 175] on div "To activate drag with keyboard, press Alt + Enter. Once in keyboard drag state,…" at bounding box center [608, 442] width 1144 height 534
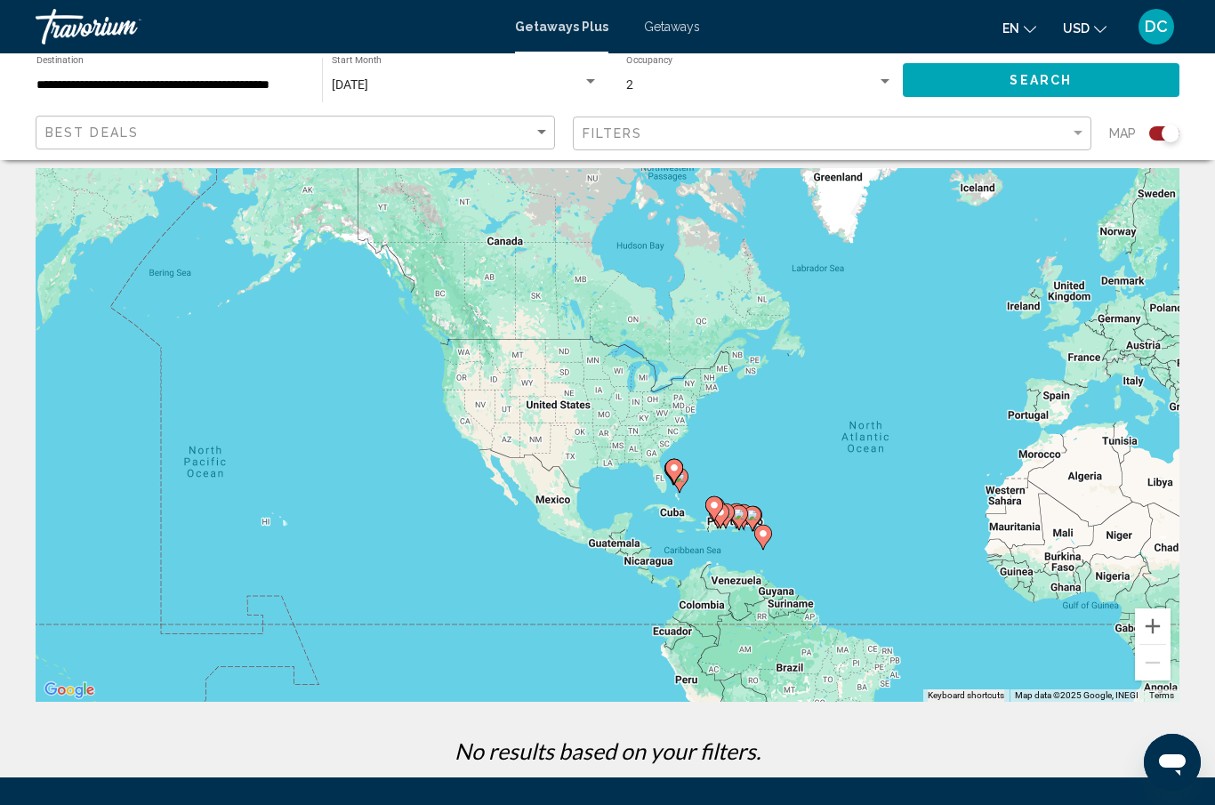
scroll to position [0, 0]
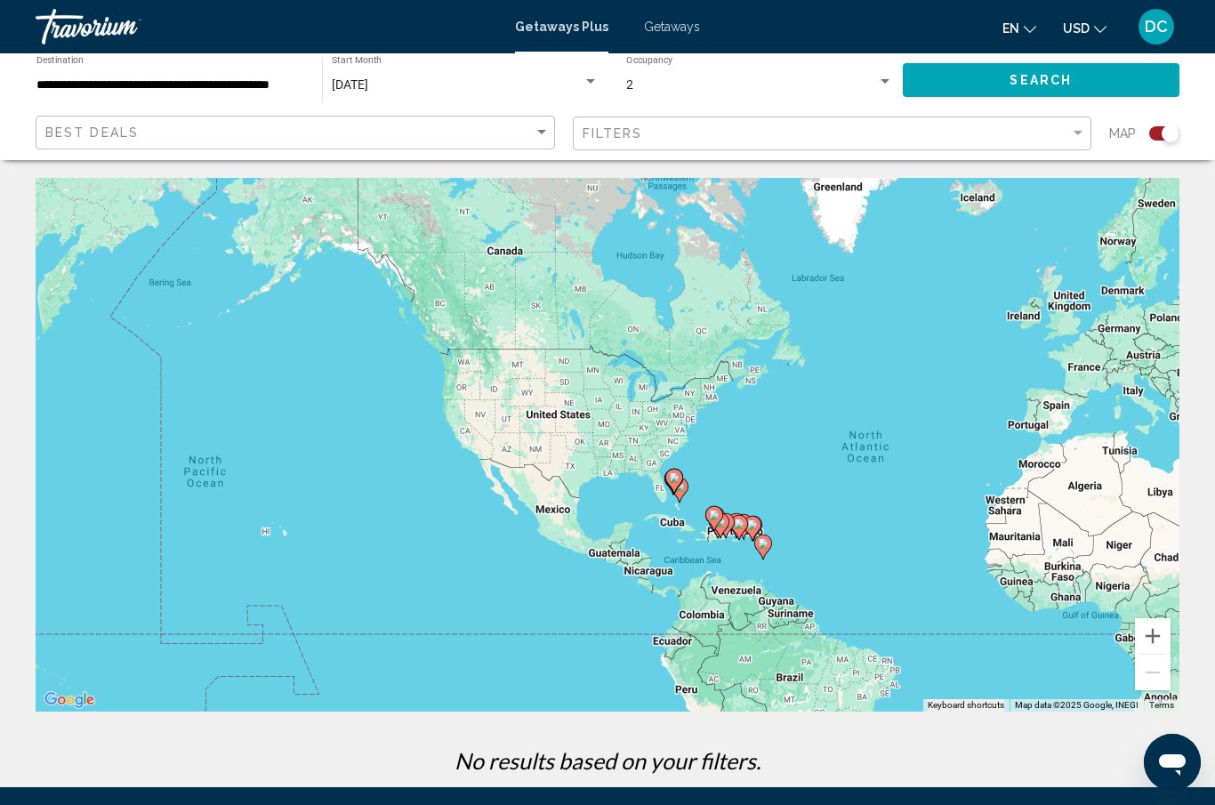
click at [729, 84] on div "2" at bounding box center [752, 85] width 252 height 14
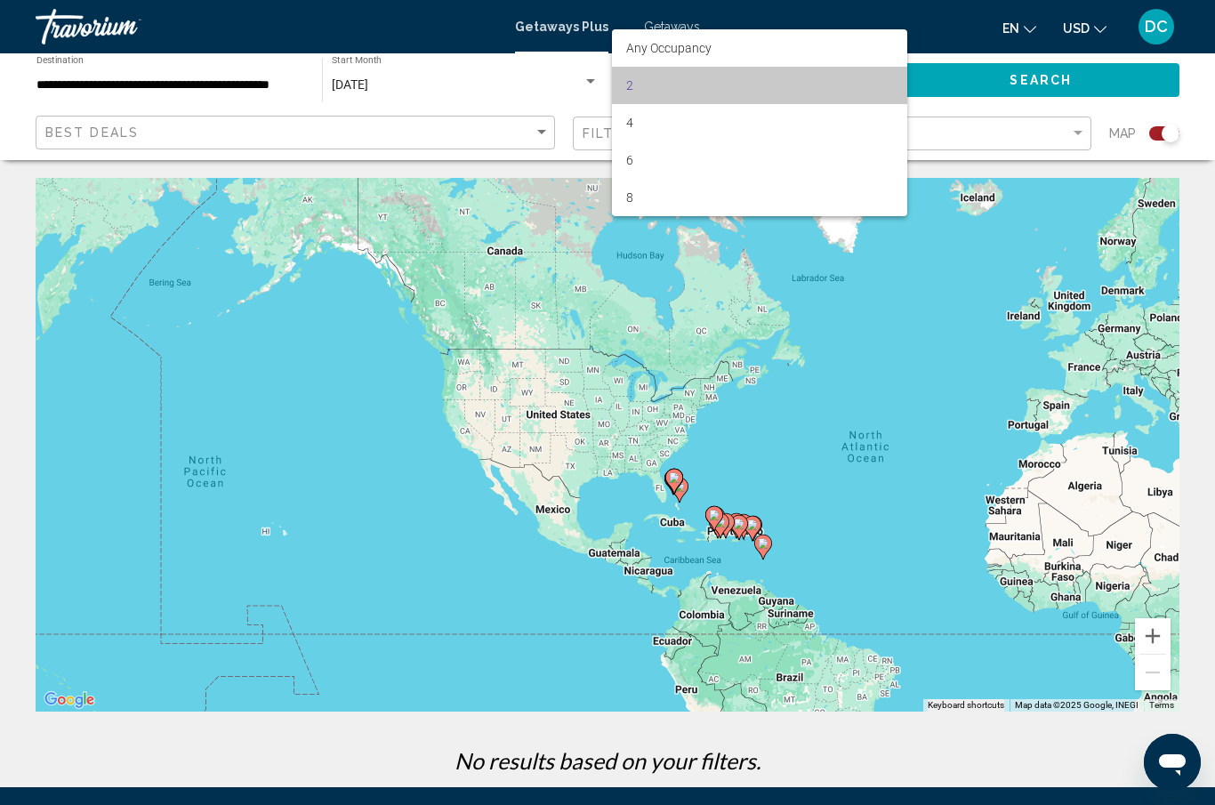
click at [666, 87] on span "2" at bounding box center [760, 85] width 268 height 37
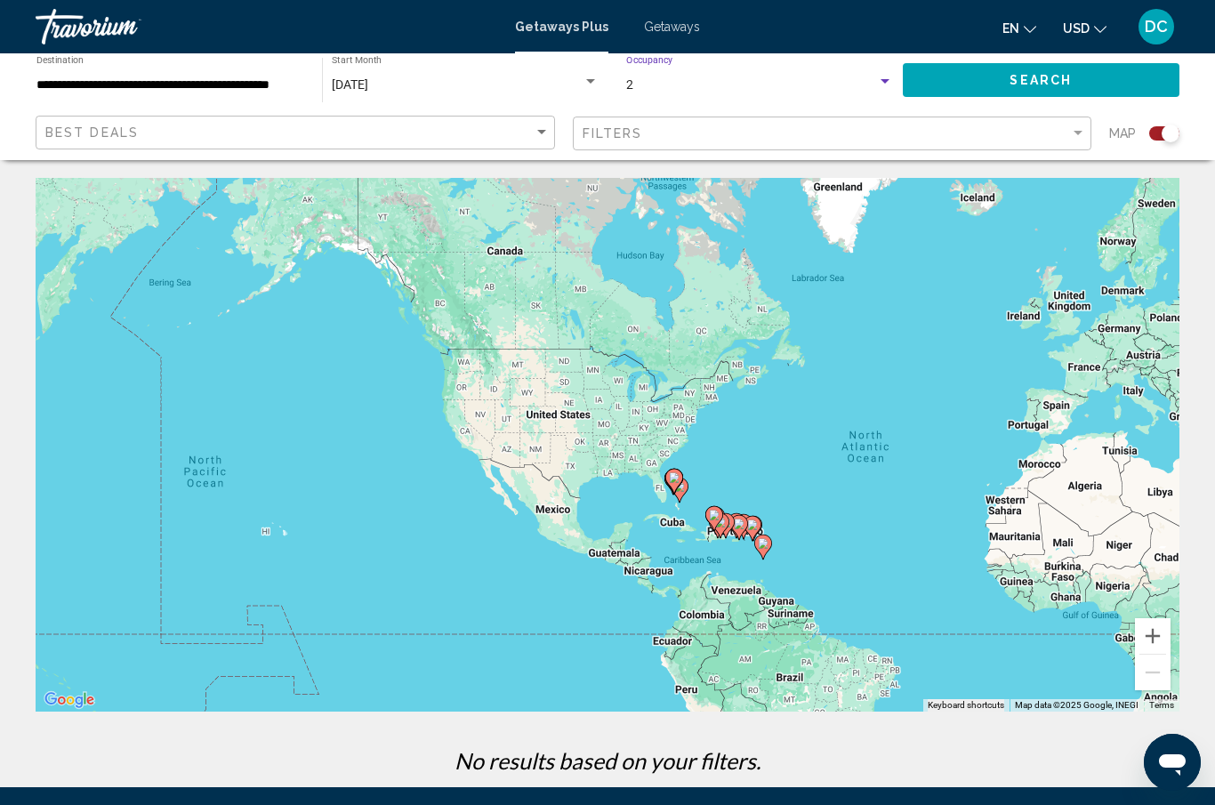
click at [200, 19] on div "Travorium" at bounding box center [125, 27] width 178 height 36
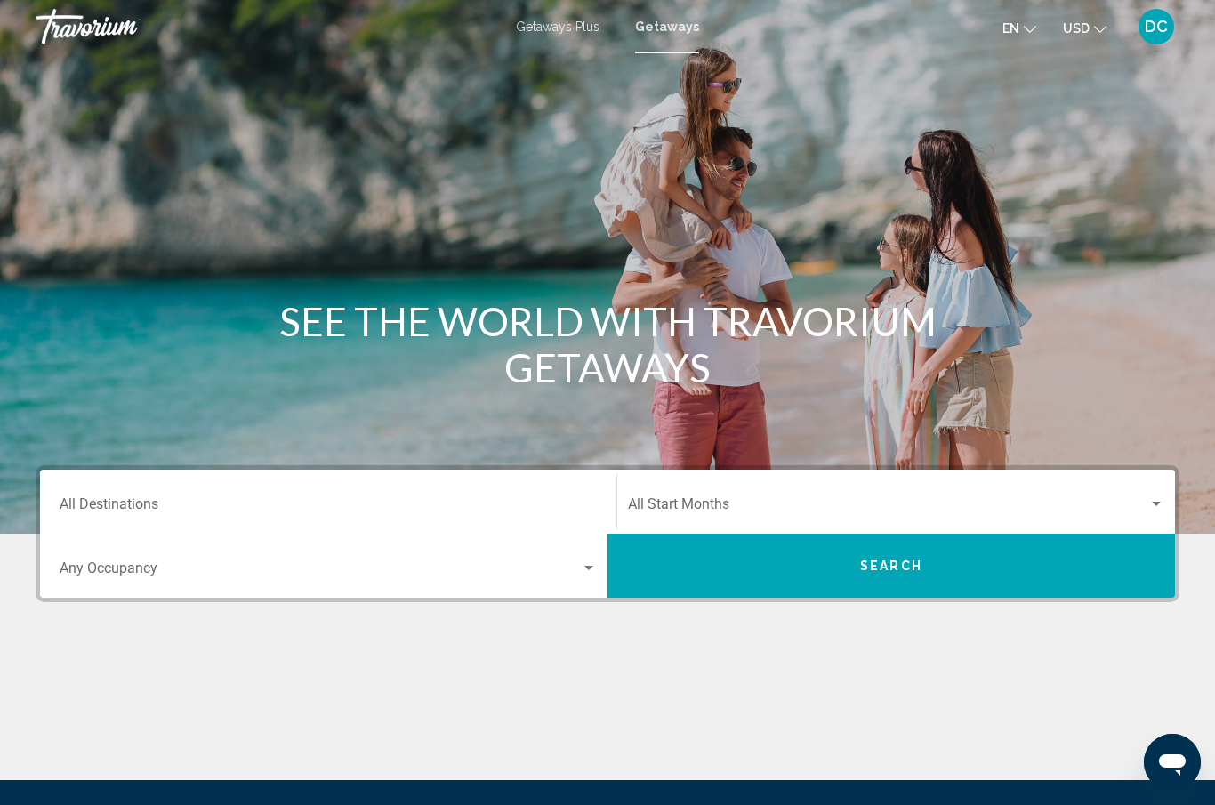
click at [197, 504] on input "Destination All Destinations" at bounding box center [328, 508] width 537 height 16
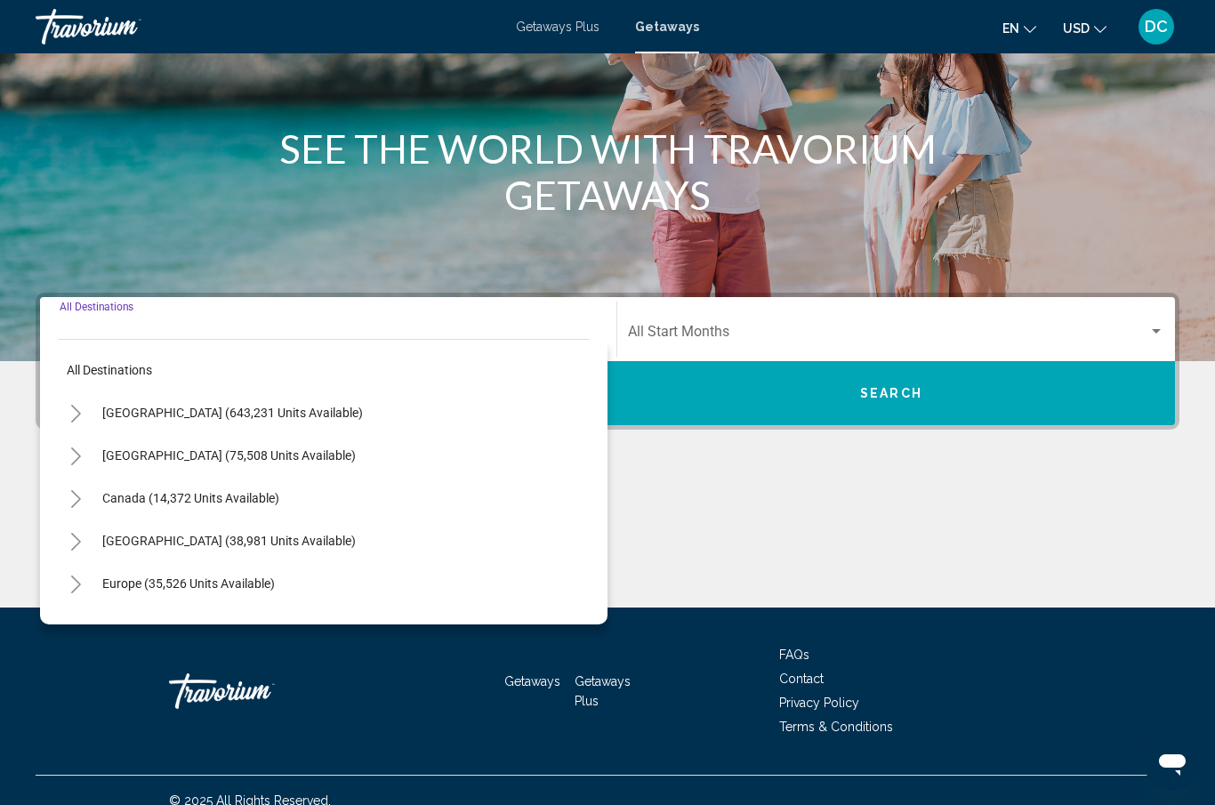
scroll to position [193, 0]
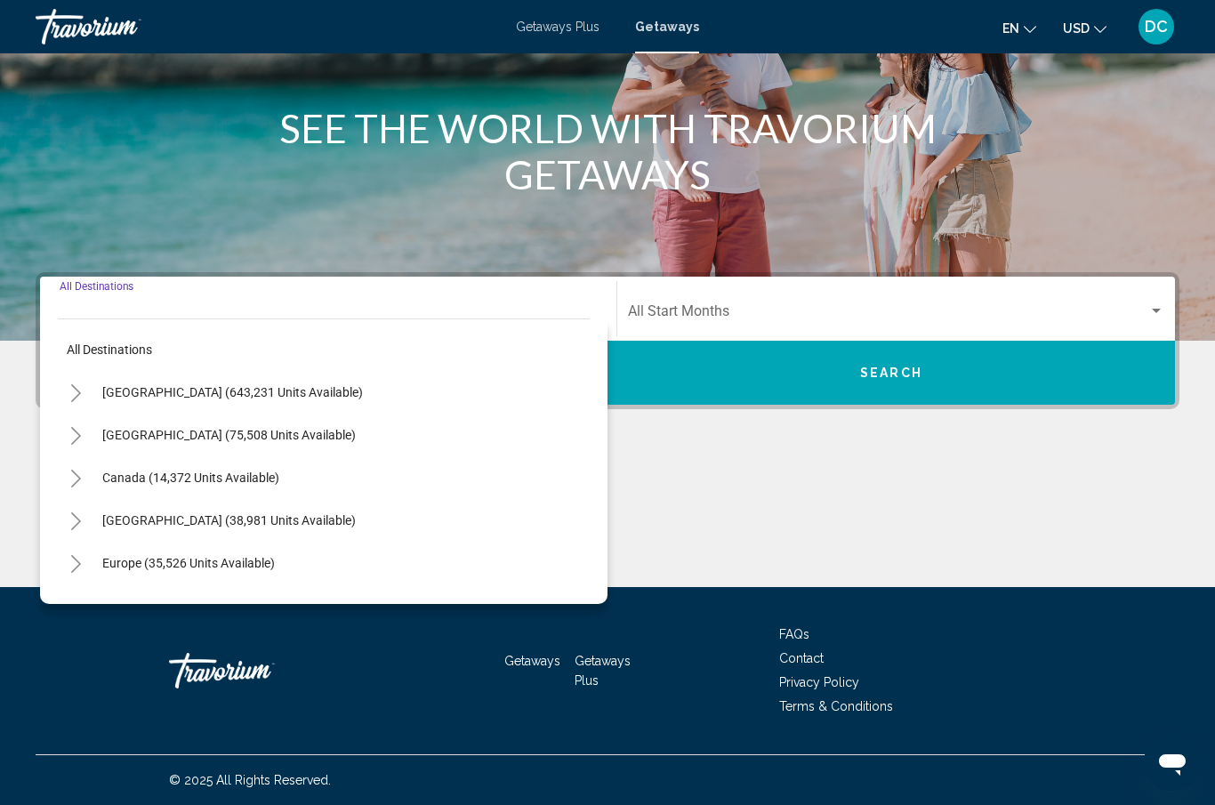
click at [253, 522] on span "Caribbean & Atlantic Islands (38,981 units available)" at bounding box center [228, 520] width 253 height 14
type input "**********"
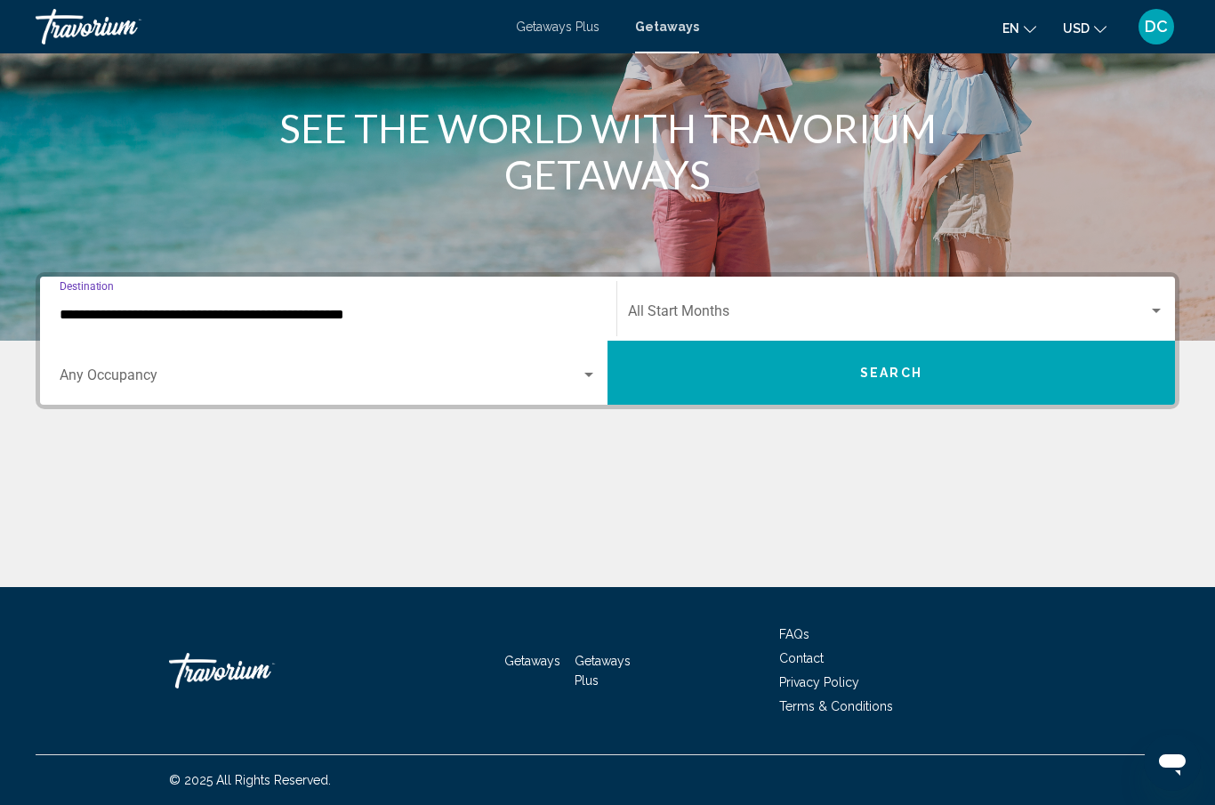
click at [165, 379] on span "Search widget" at bounding box center [320, 379] width 521 height 16
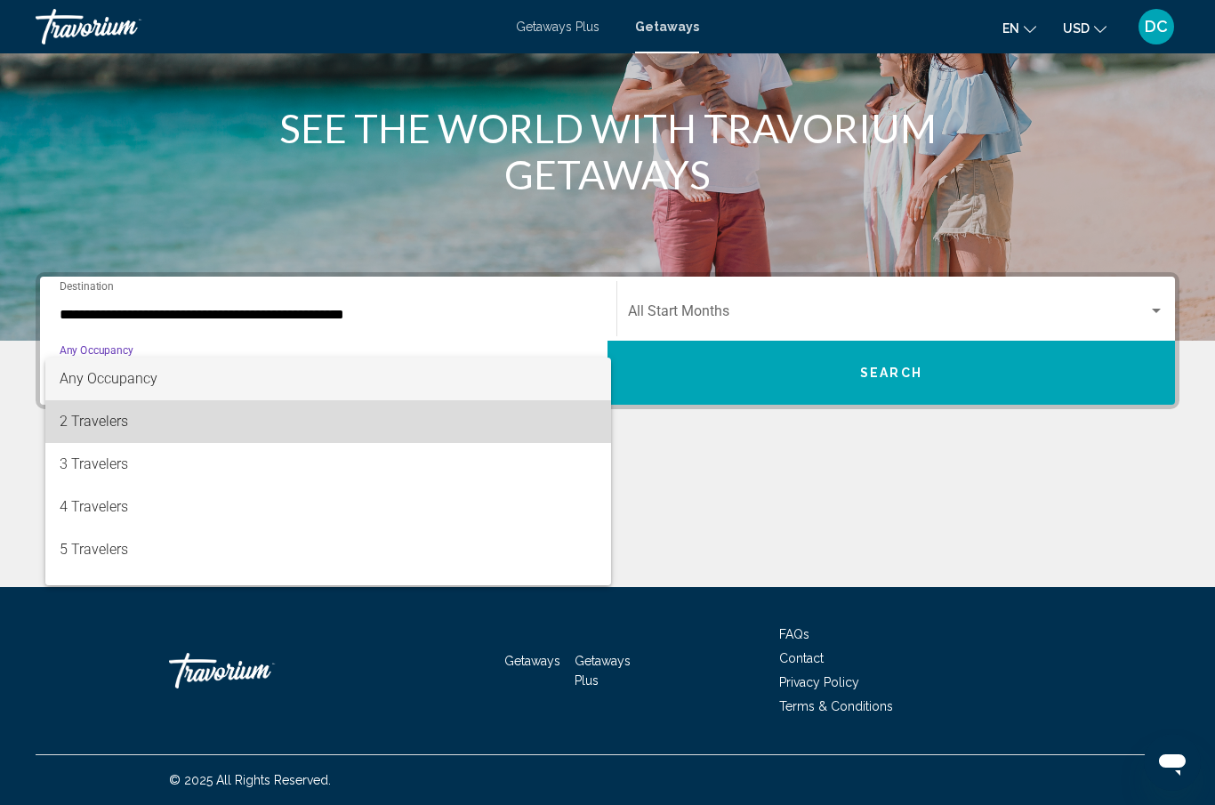
click at [149, 422] on span "2 Travelers" at bounding box center [328, 421] width 537 height 43
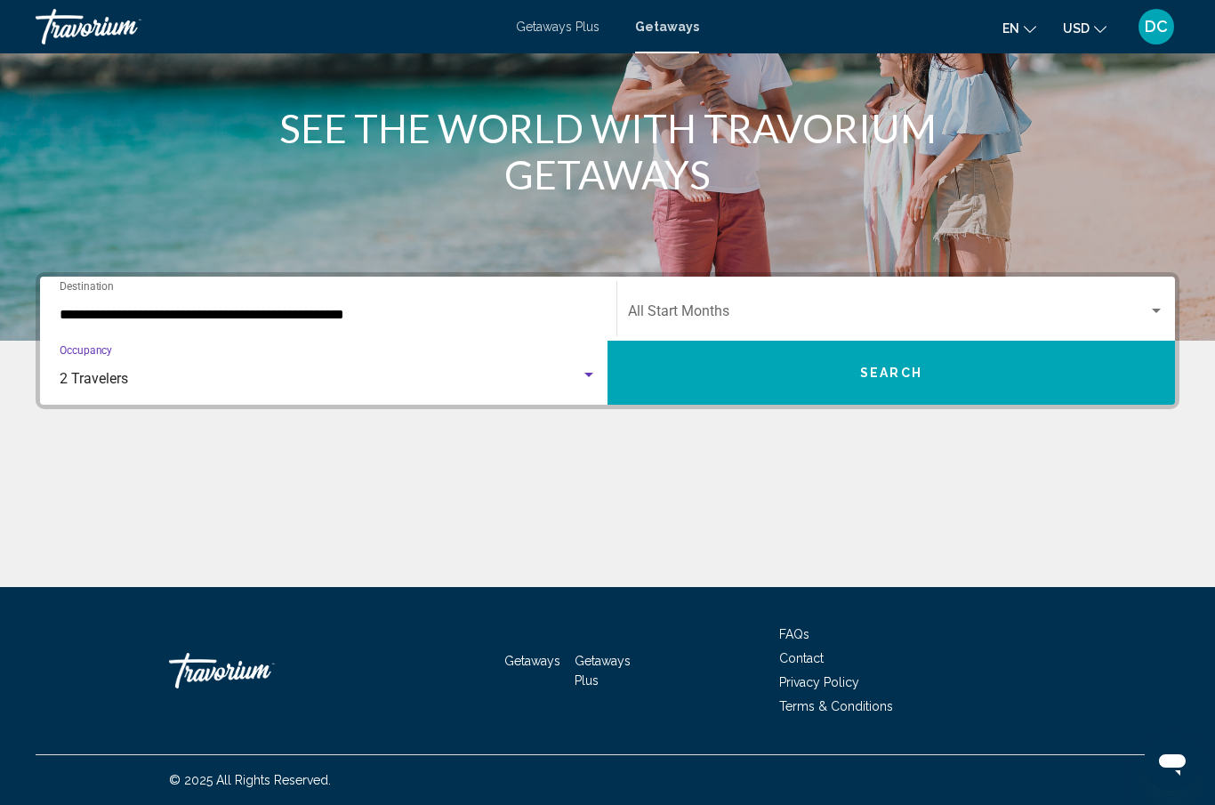
click at [741, 308] on span "Search widget" at bounding box center [888, 315] width 520 height 16
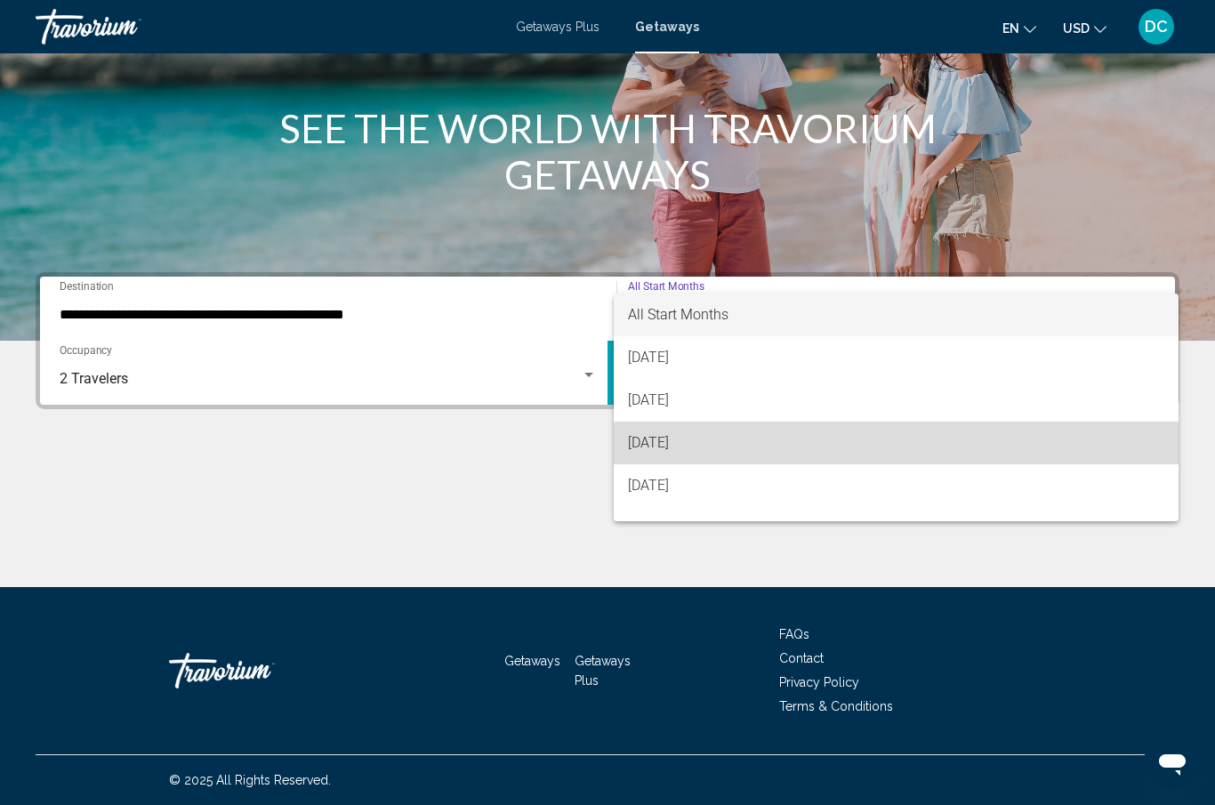
click at [709, 447] on span "[DATE]" at bounding box center [896, 443] width 536 height 43
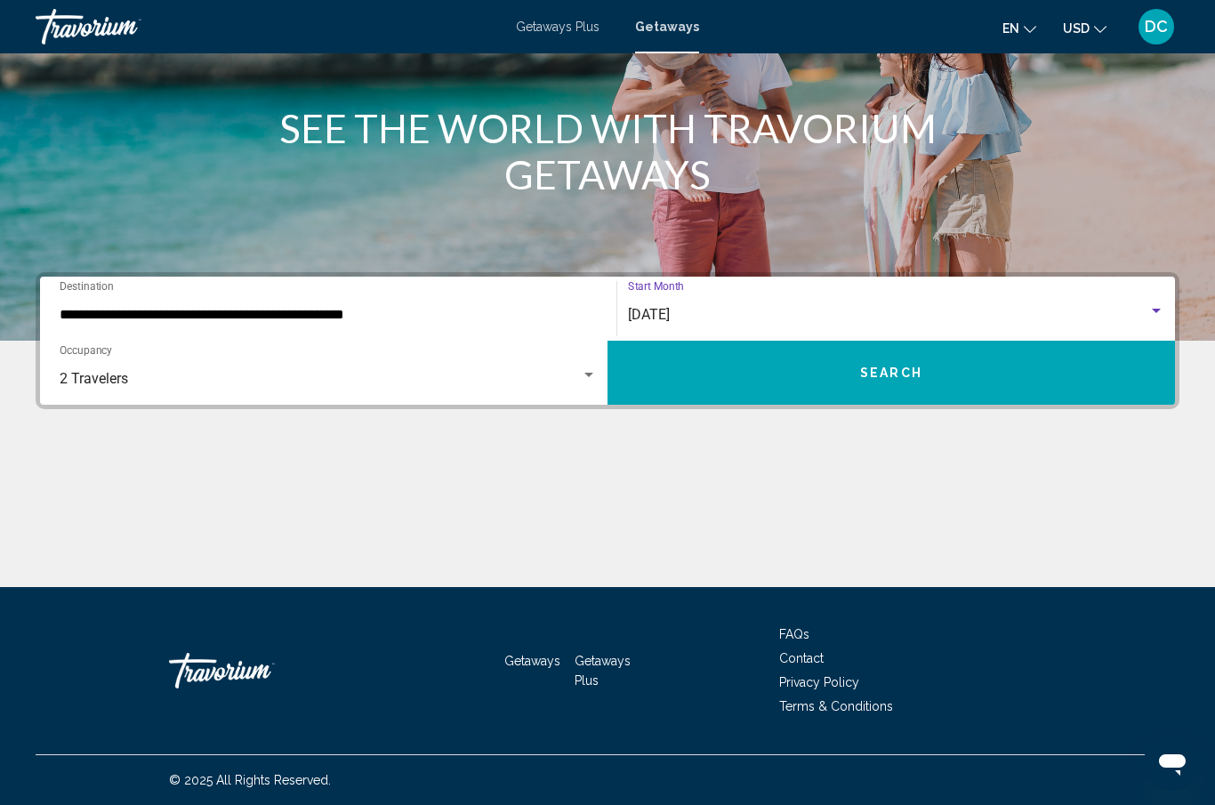
click at [888, 366] on span "Search" at bounding box center [891, 373] width 62 height 14
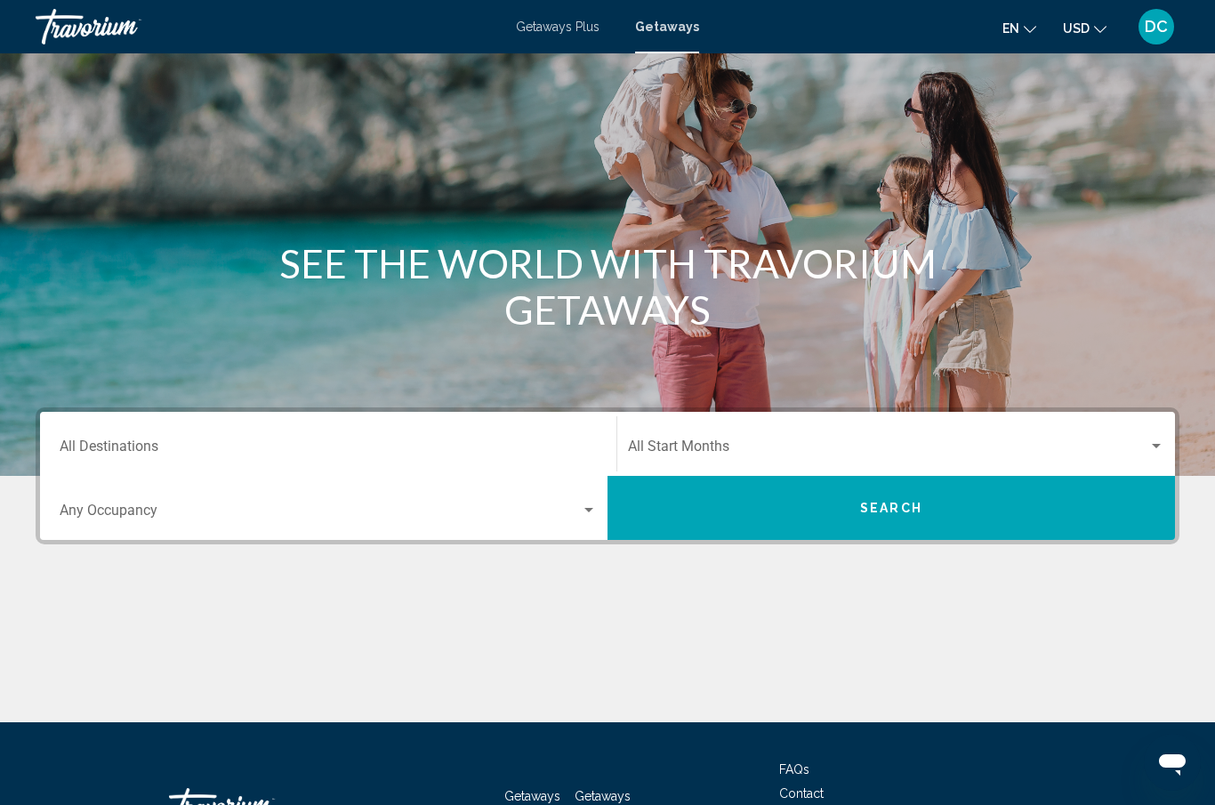
scroll to position [45, 0]
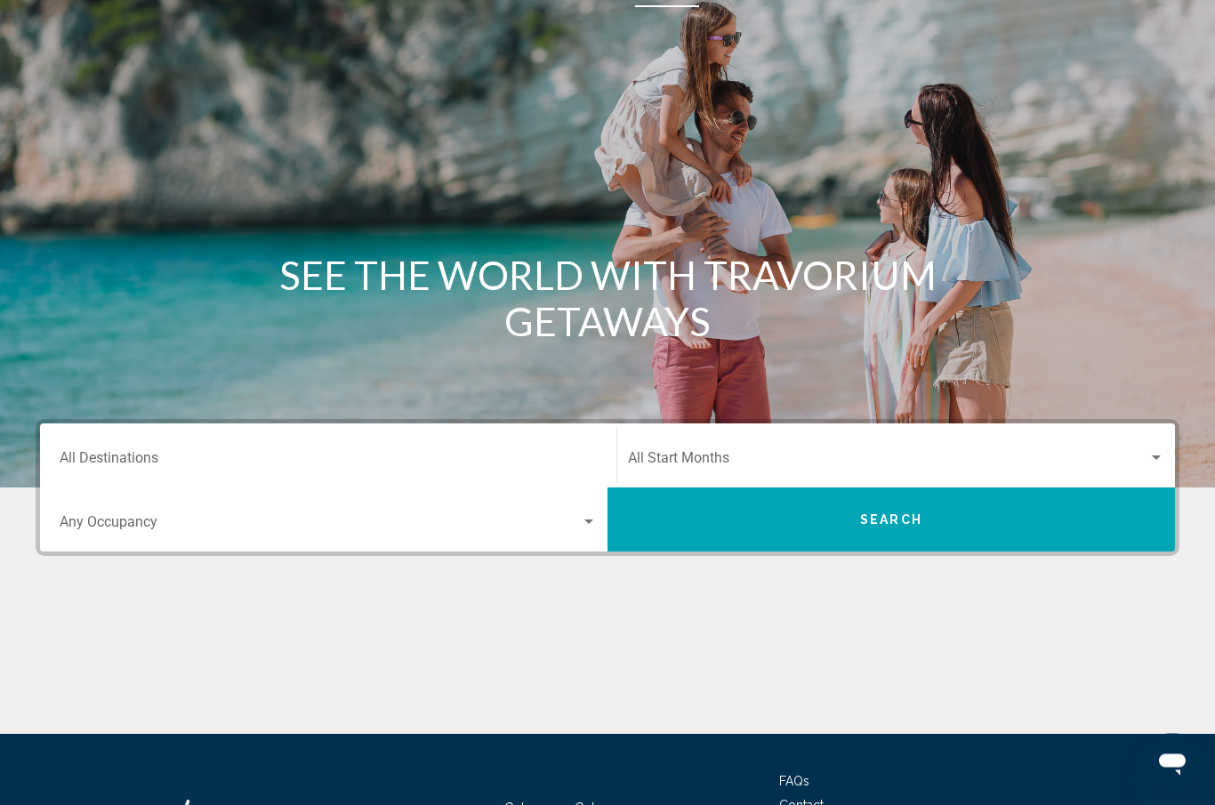
click at [886, 520] on span "Search" at bounding box center [891, 521] width 62 height 14
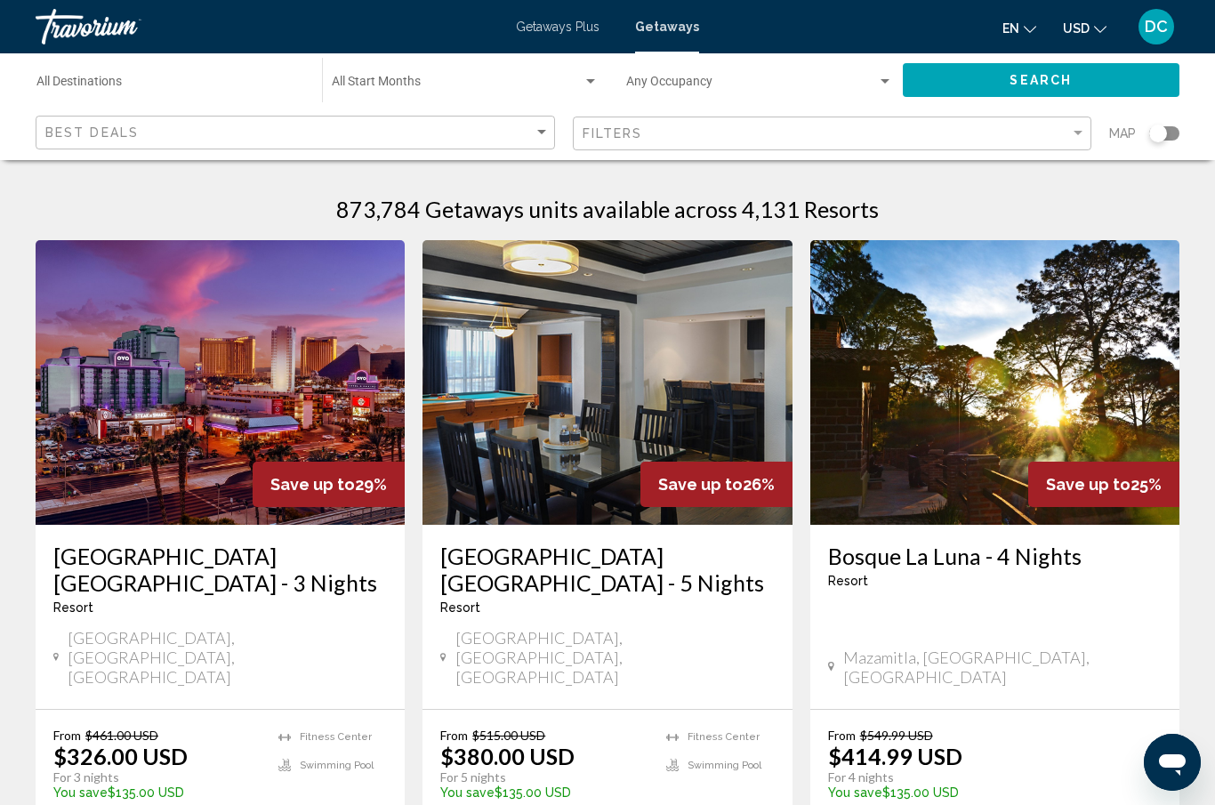
scroll to position [15, 0]
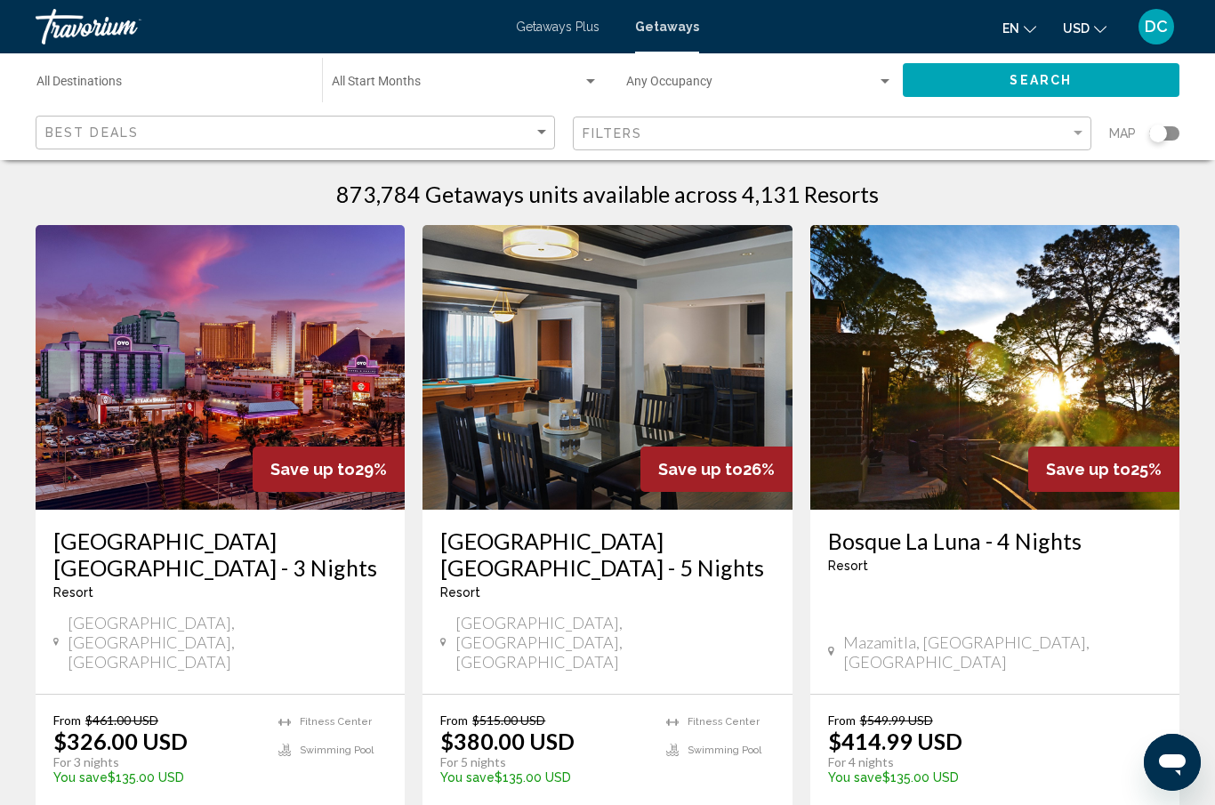
click at [1167, 133] on div "Search widget" at bounding box center [1164, 133] width 30 height 14
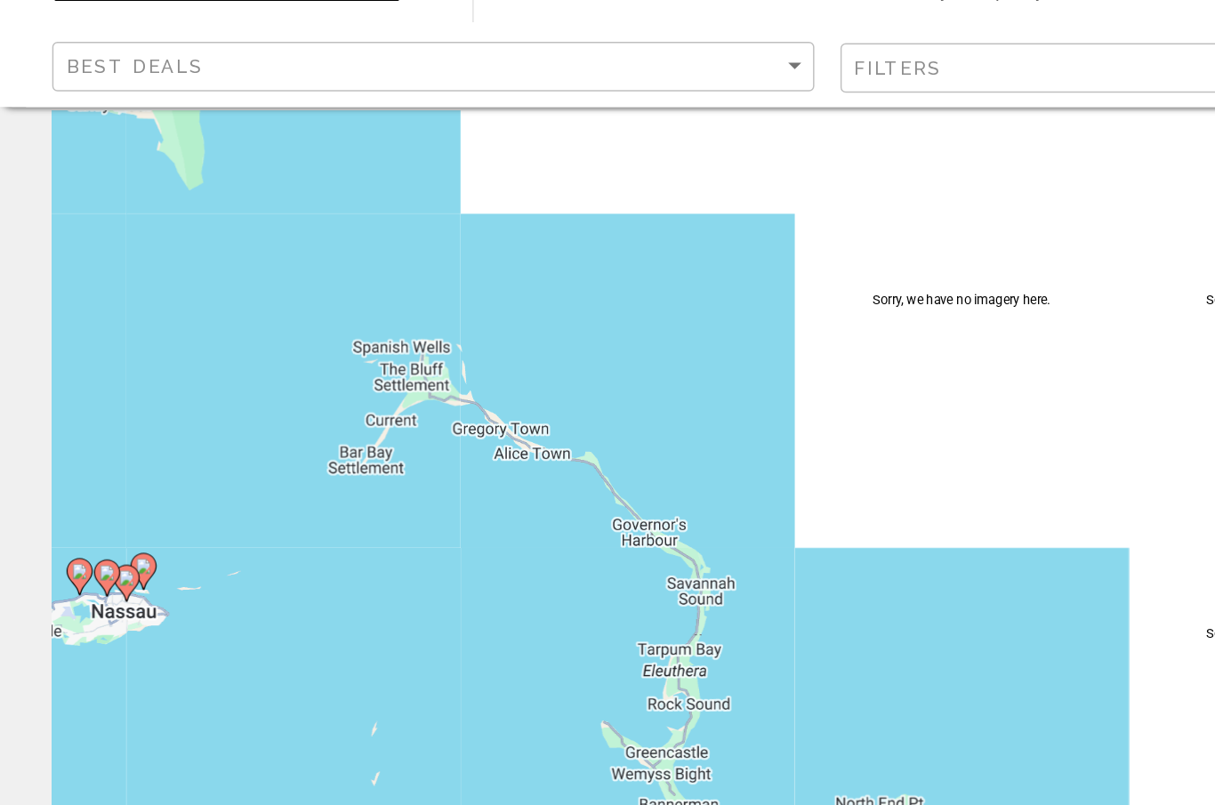
click at [76, 472] on image "Main content" at bounding box center [73, 477] width 11 height 11
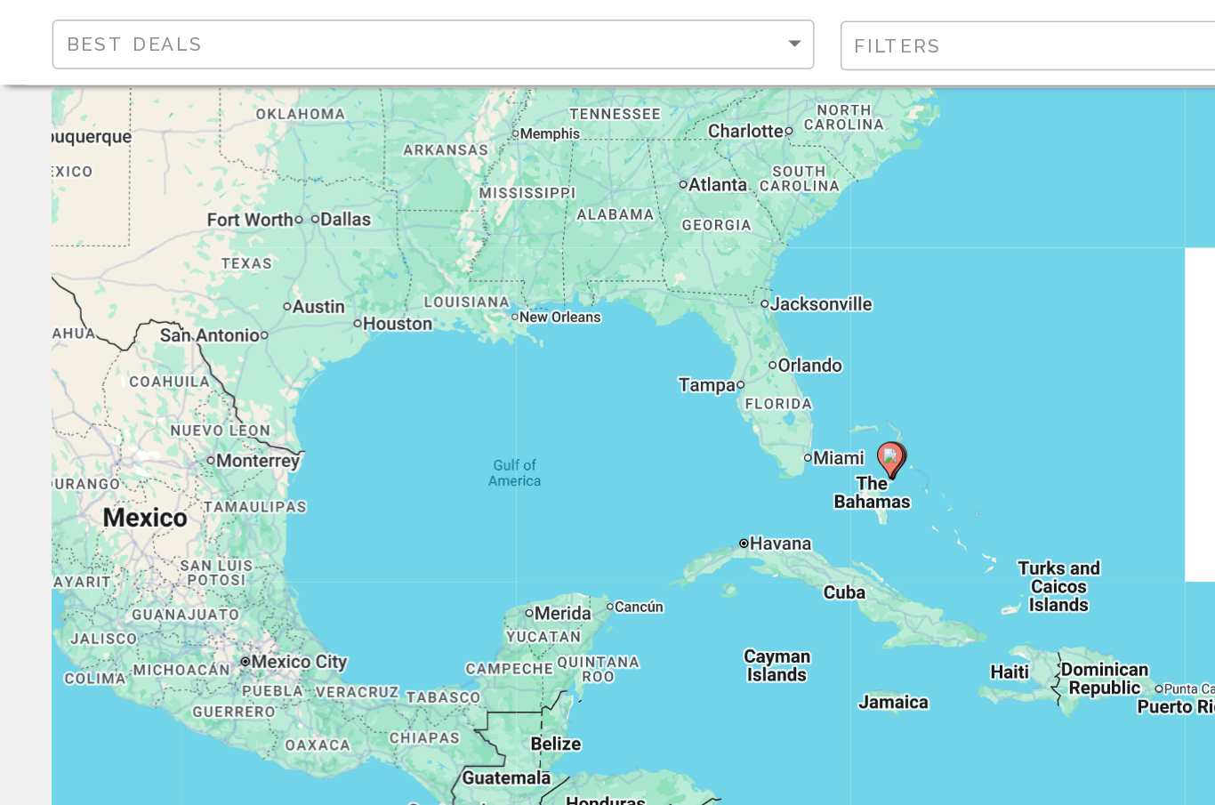
type input "**********"
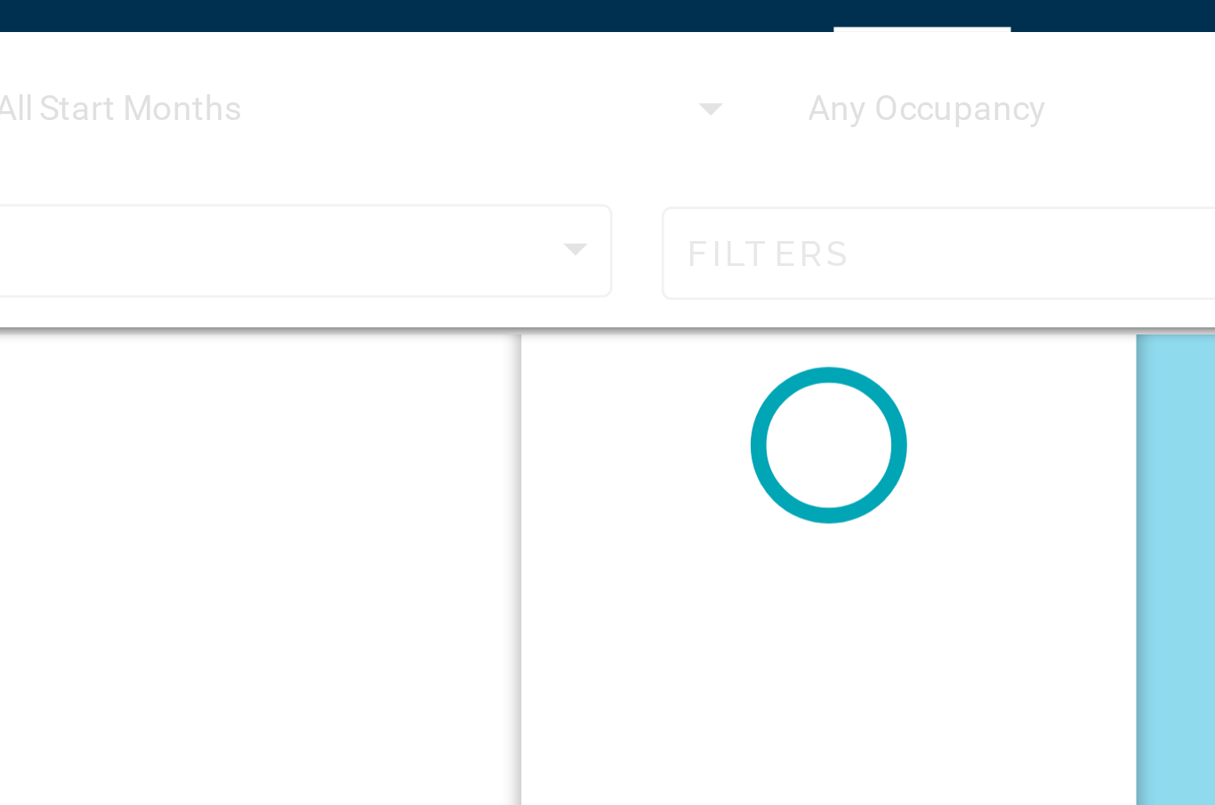
scroll to position [0, 0]
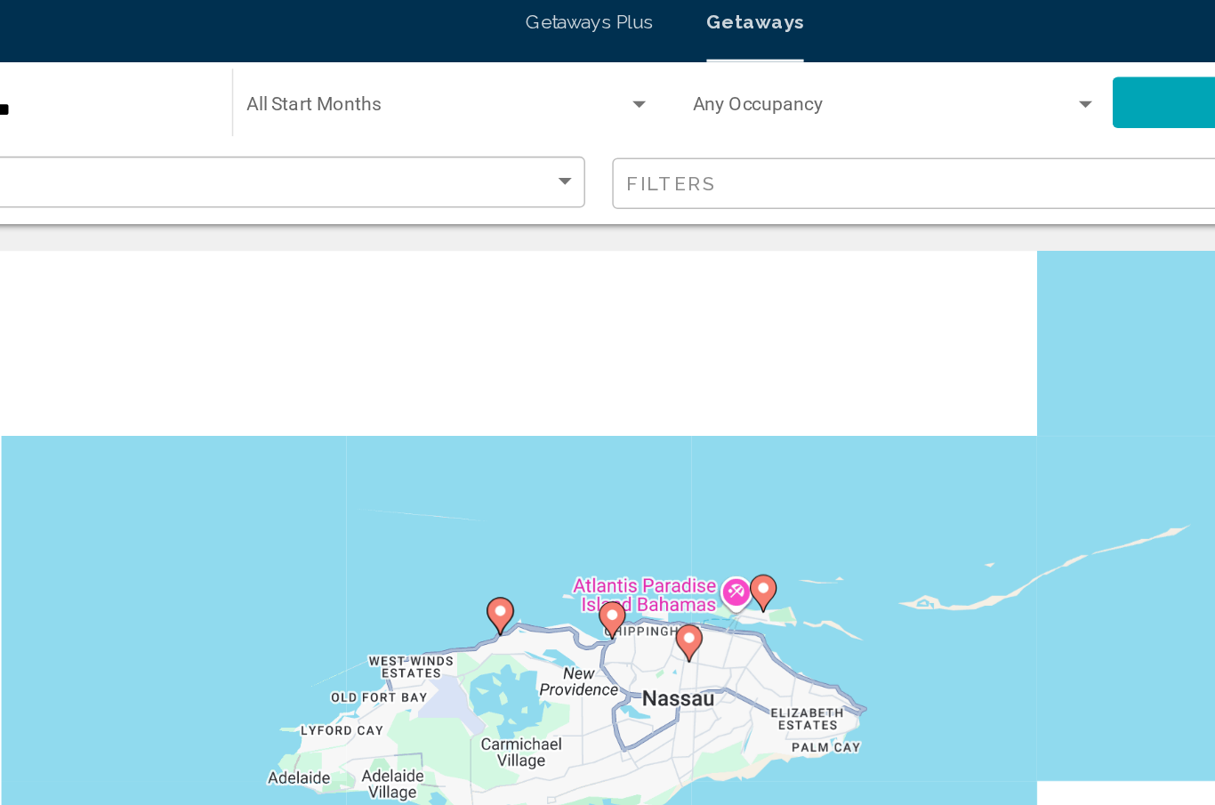
click at [494, 410] on image "Main content" at bounding box center [499, 415] width 11 height 11
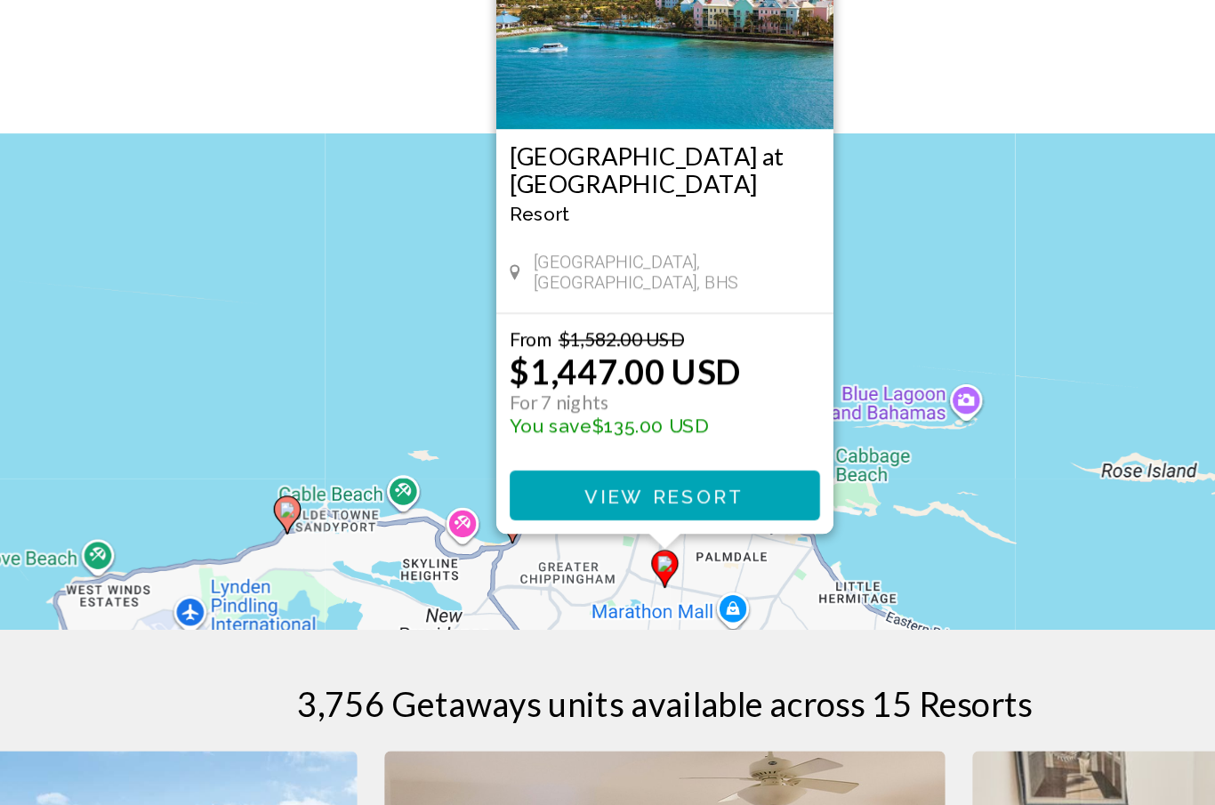
scroll to position [66, 0]
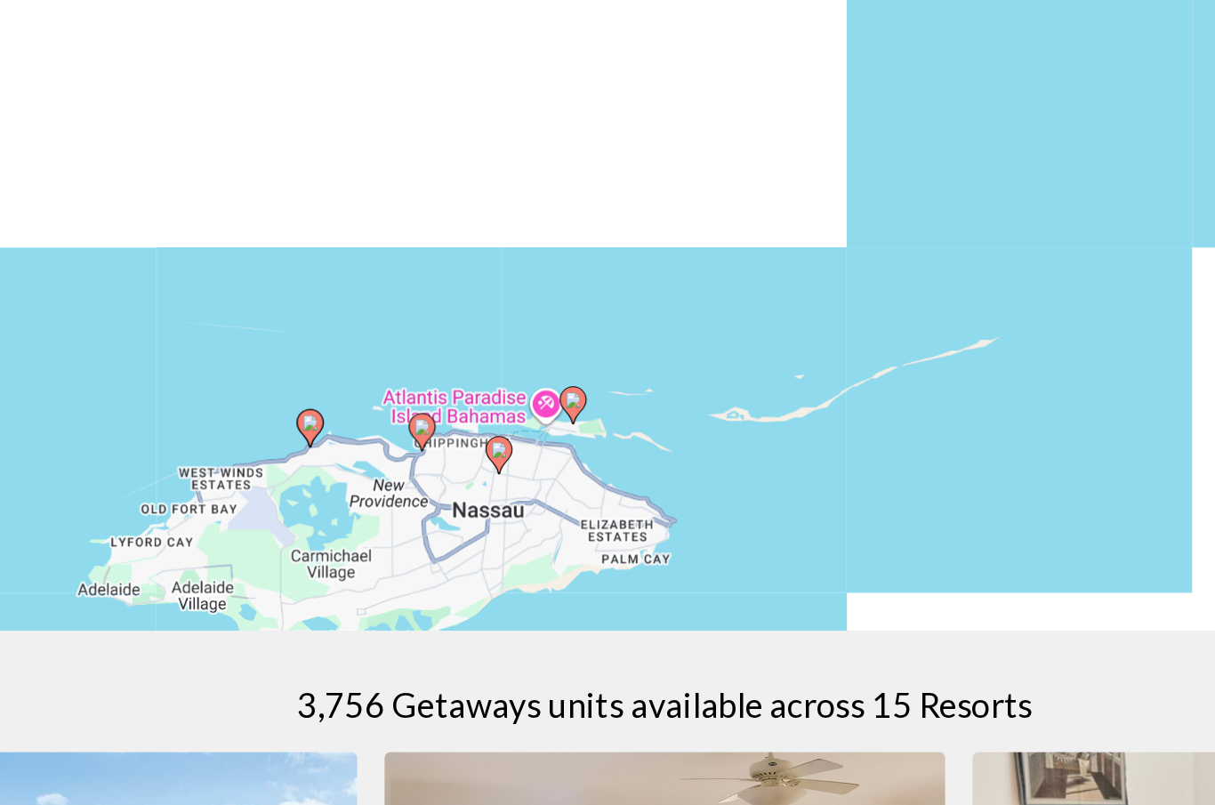
click at [36, 112] on div "To activate drag with keyboard, press Alt + Enter. Once in keyboard drag state,…" at bounding box center [608, 379] width 1144 height 534
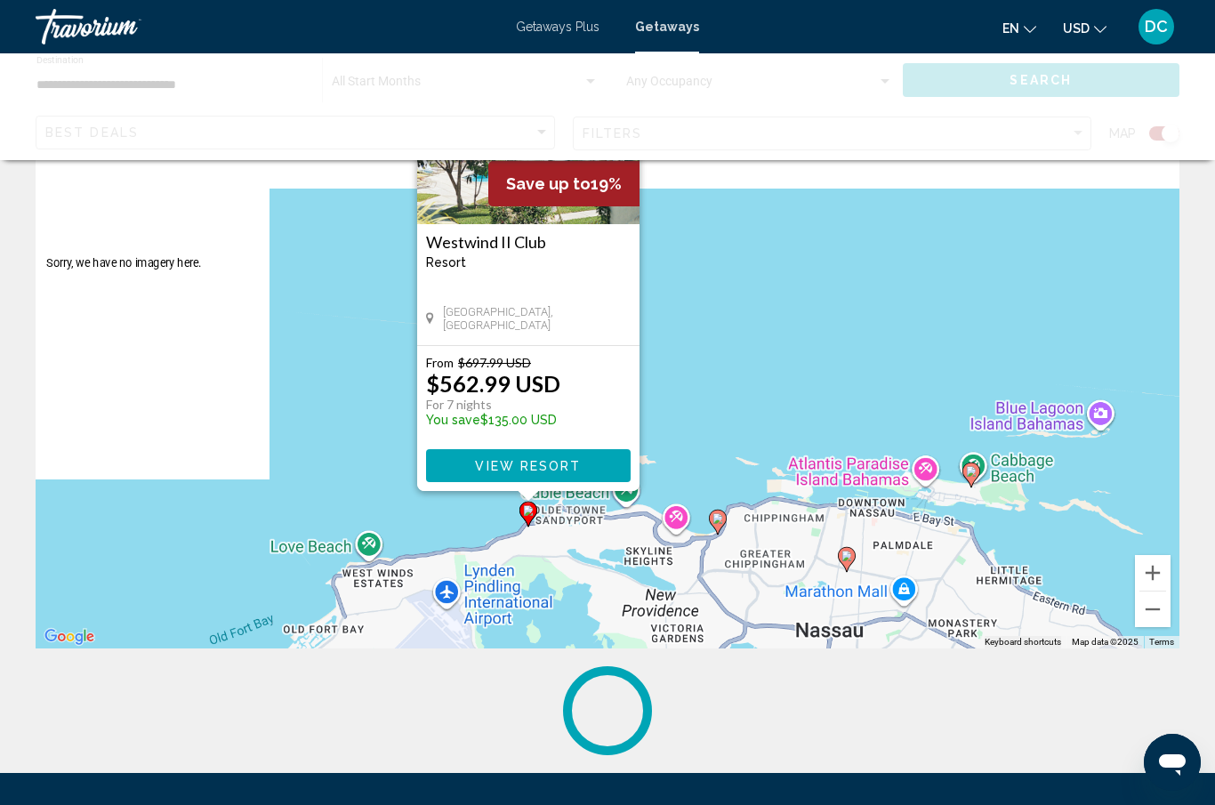
scroll to position [0, 0]
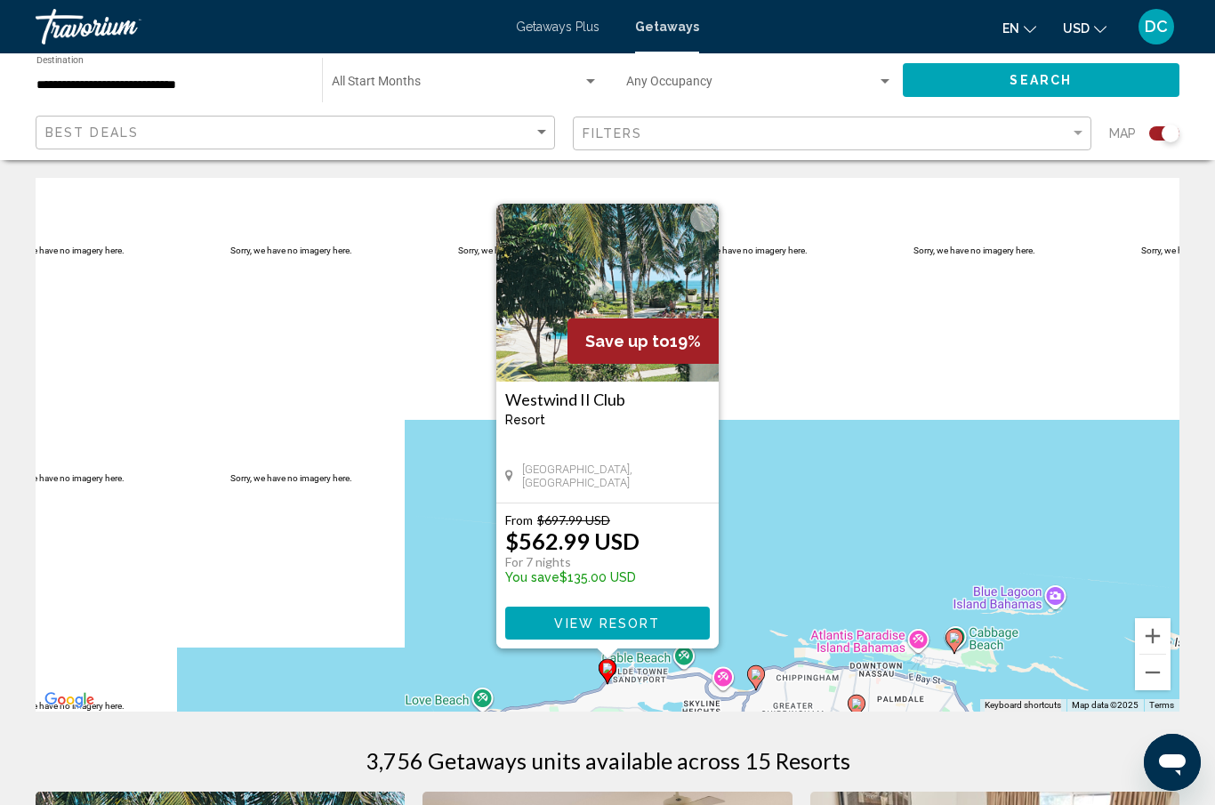
click at [640, 623] on span "View Resort" at bounding box center [607, 623] width 106 height 14
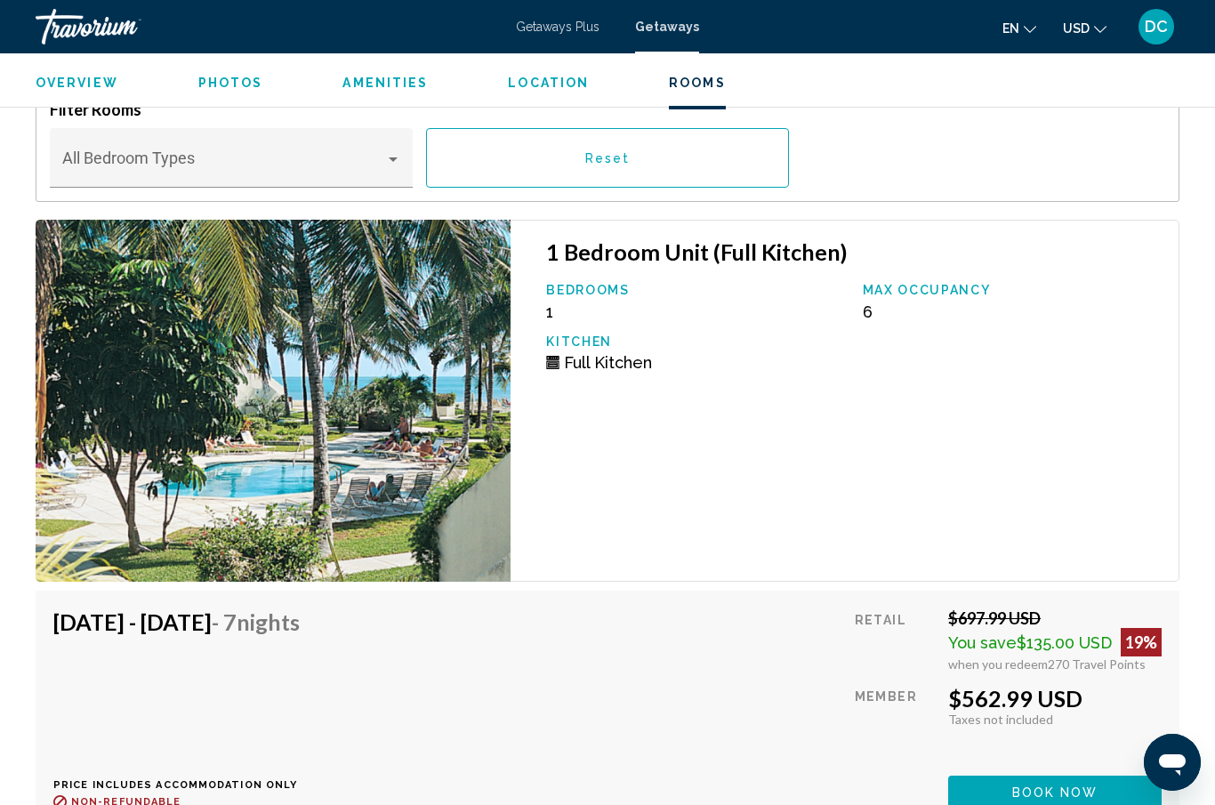
scroll to position [3234, 0]
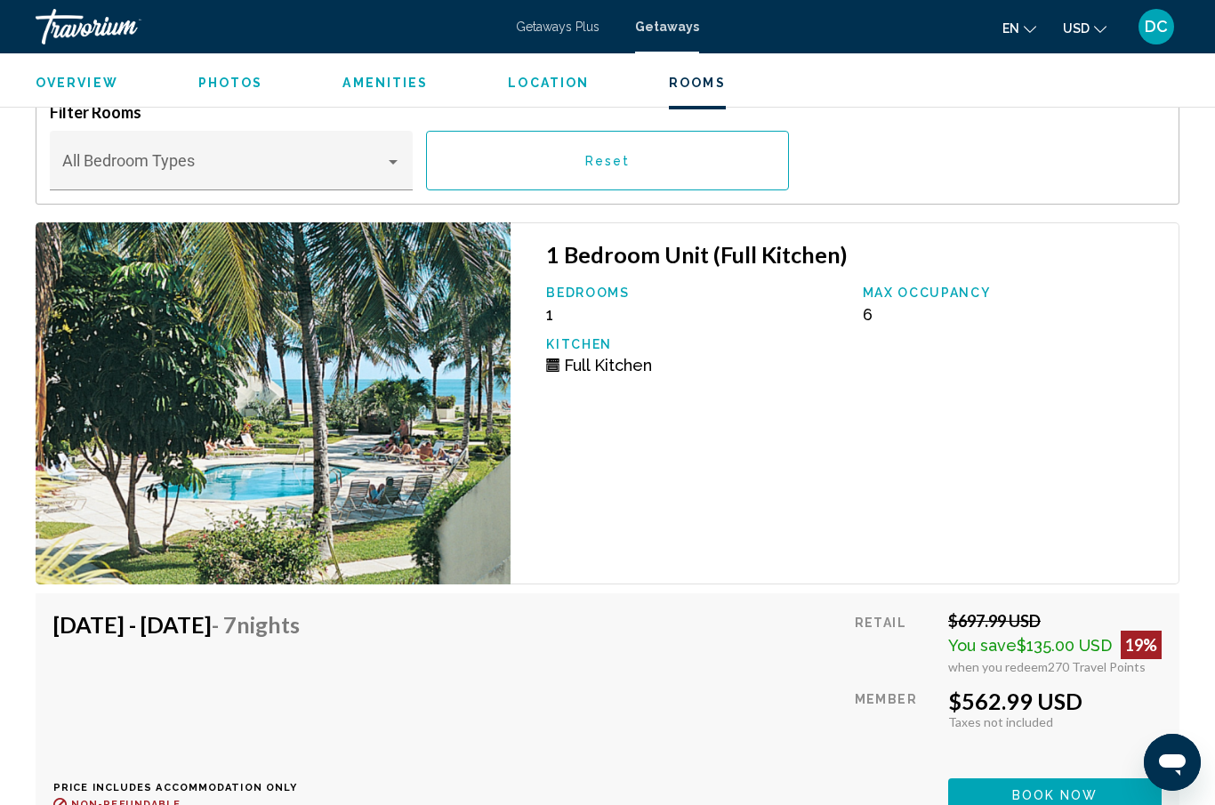
click at [565, 31] on span "Getaways Plus" at bounding box center [558, 27] width 84 height 14
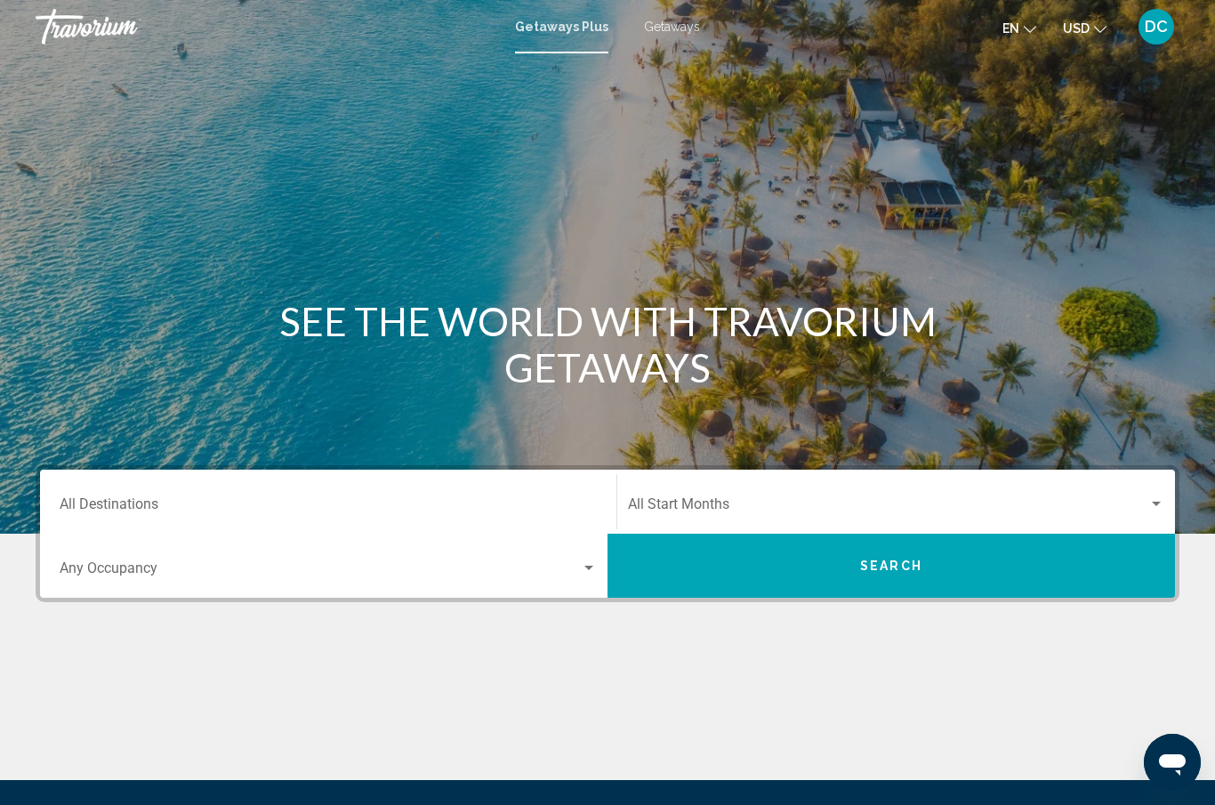
click at [600, 558] on div "Occupancy Any Occupancy" at bounding box center [328, 566] width 559 height 56
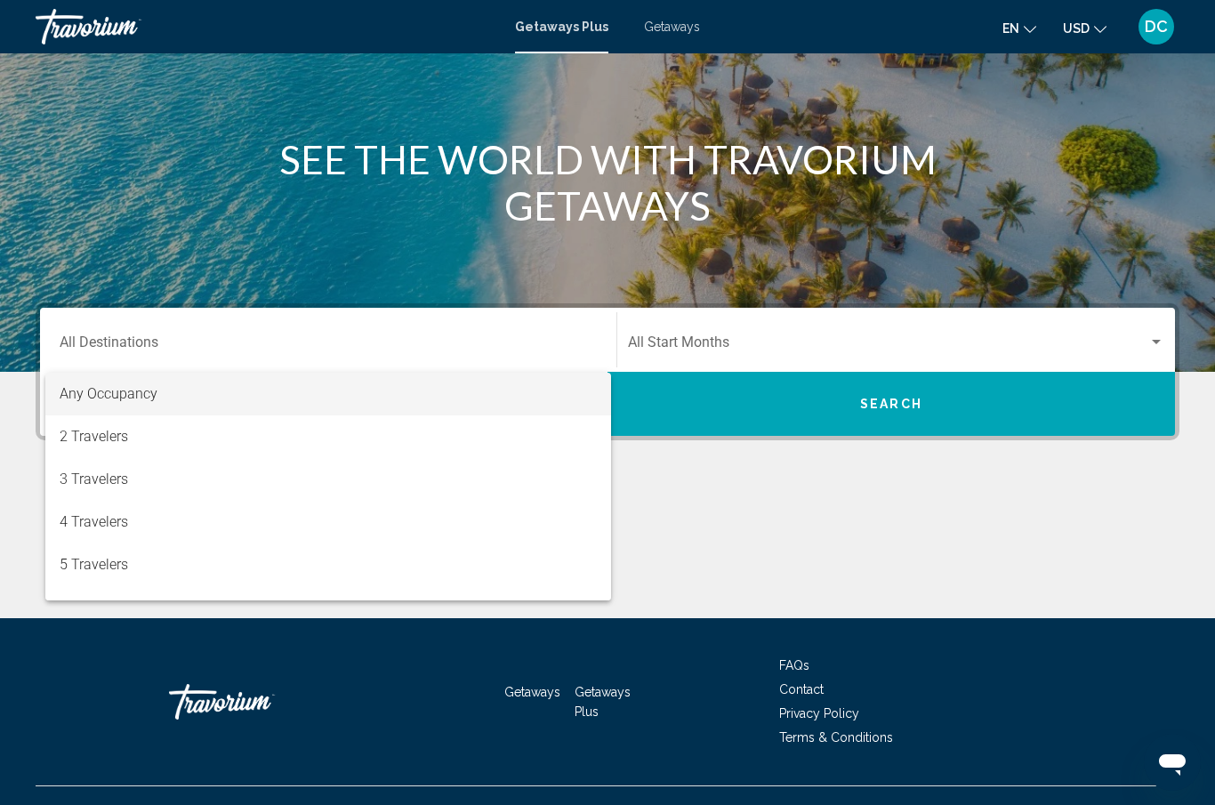
scroll to position [193, 0]
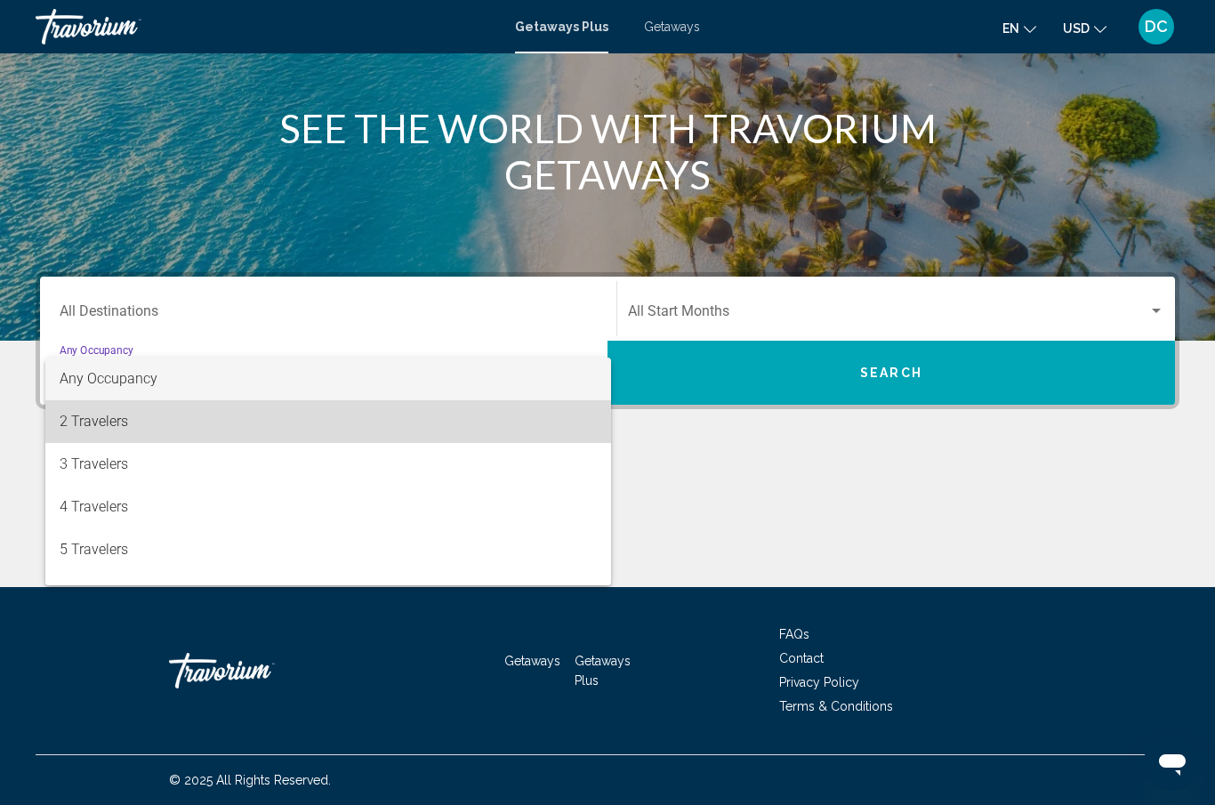
click at [117, 424] on span "2 Travelers" at bounding box center [328, 421] width 537 height 43
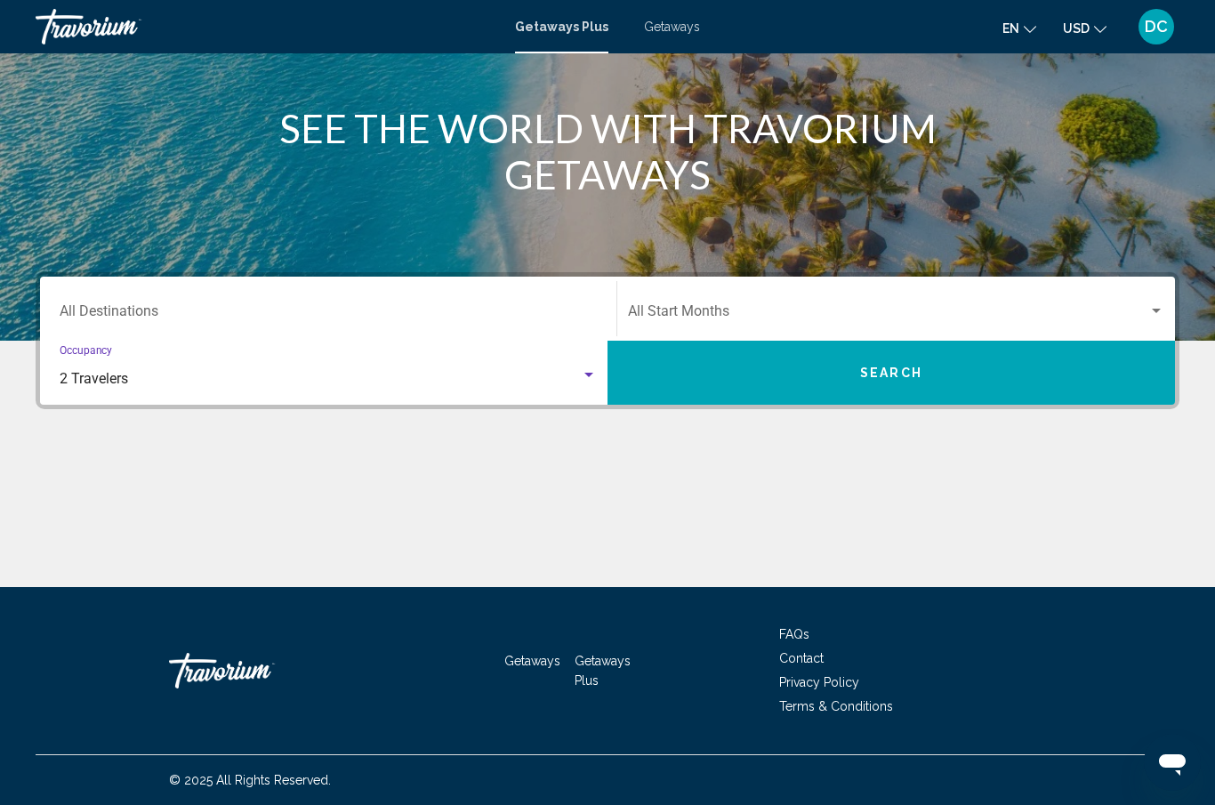
click at [1158, 312] on div "Search widget" at bounding box center [1156, 311] width 9 height 4
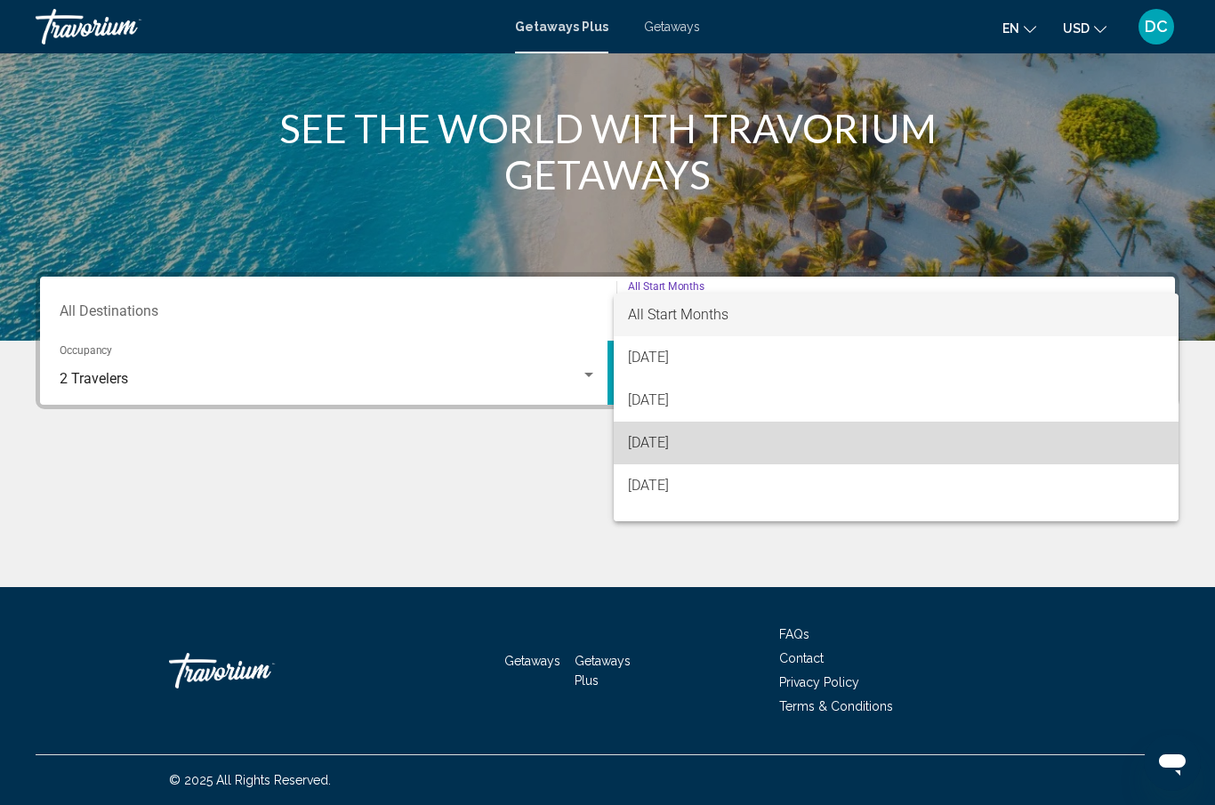
click at [719, 444] on span "[DATE]" at bounding box center [896, 443] width 536 height 43
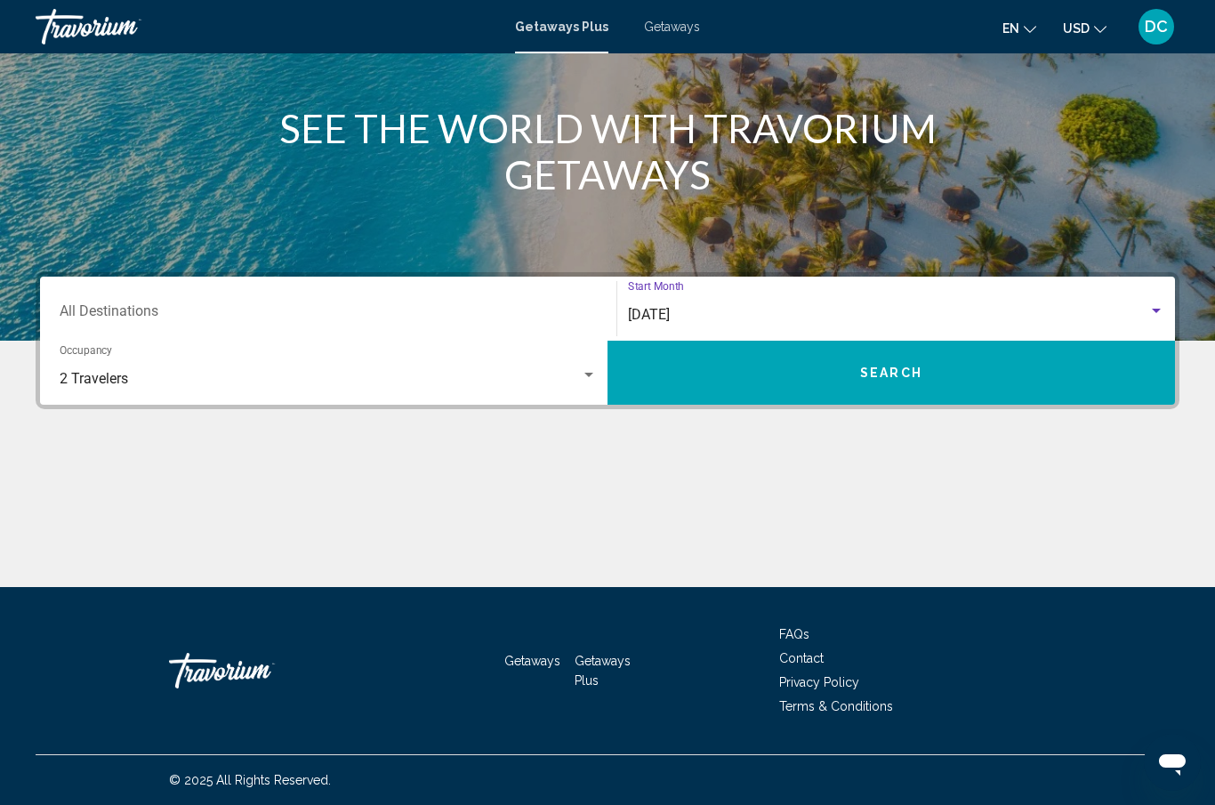
click at [898, 374] on span "Search" at bounding box center [891, 373] width 62 height 14
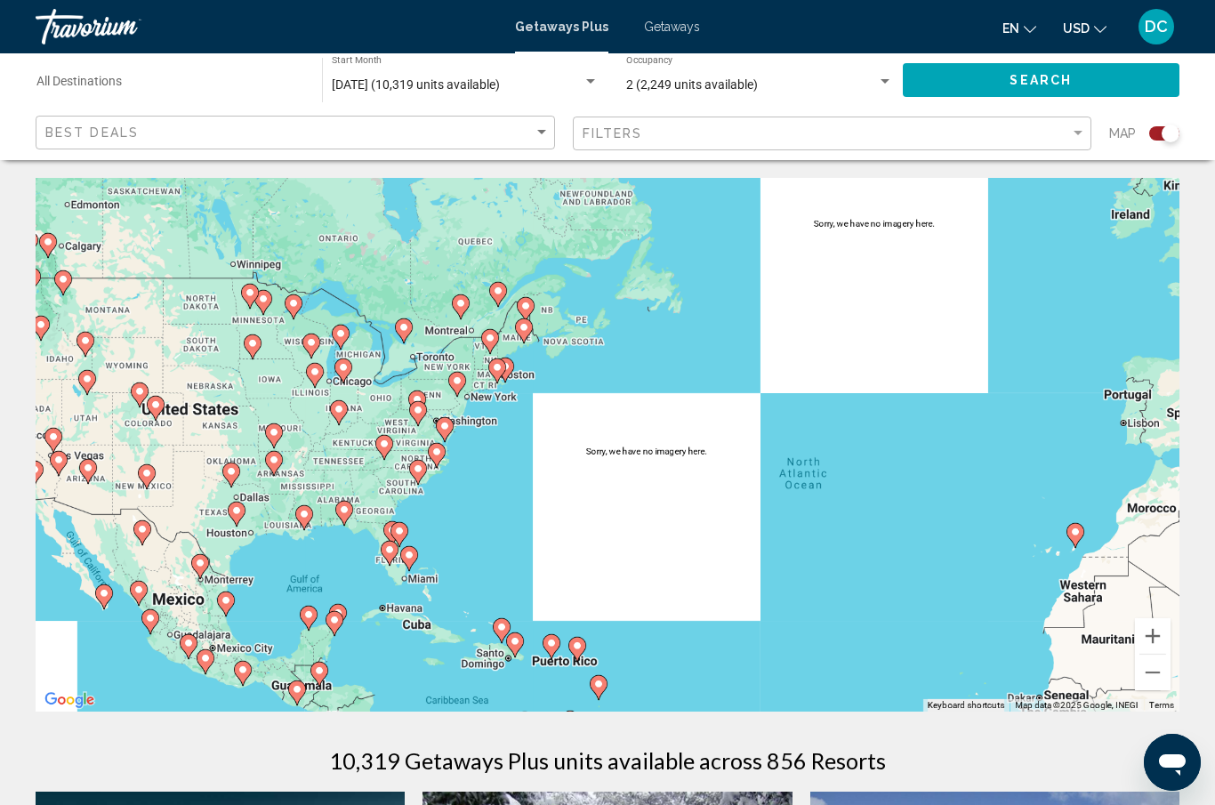
click at [881, 76] on div "Search widget" at bounding box center [885, 82] width 16 height 14
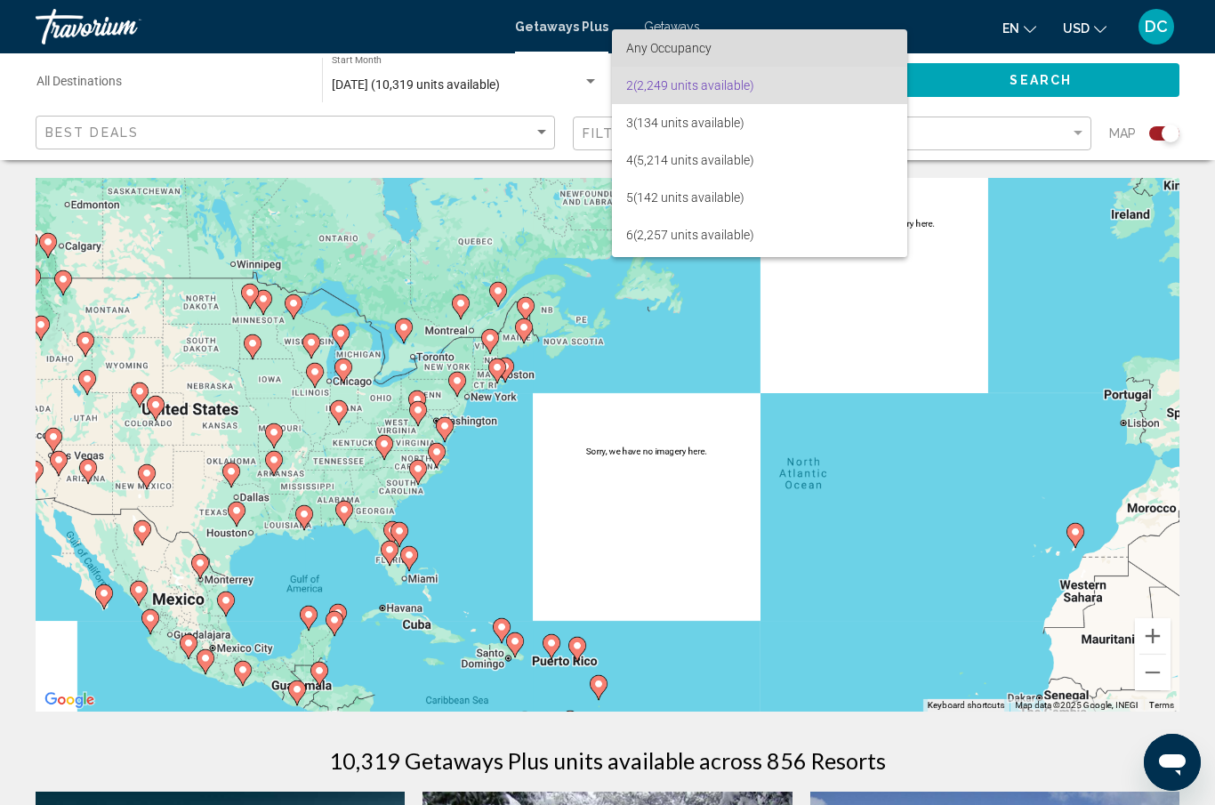
click at [698, 43] on span "Any Occupancy" at bounding box center [668, 48] width 85 height 14
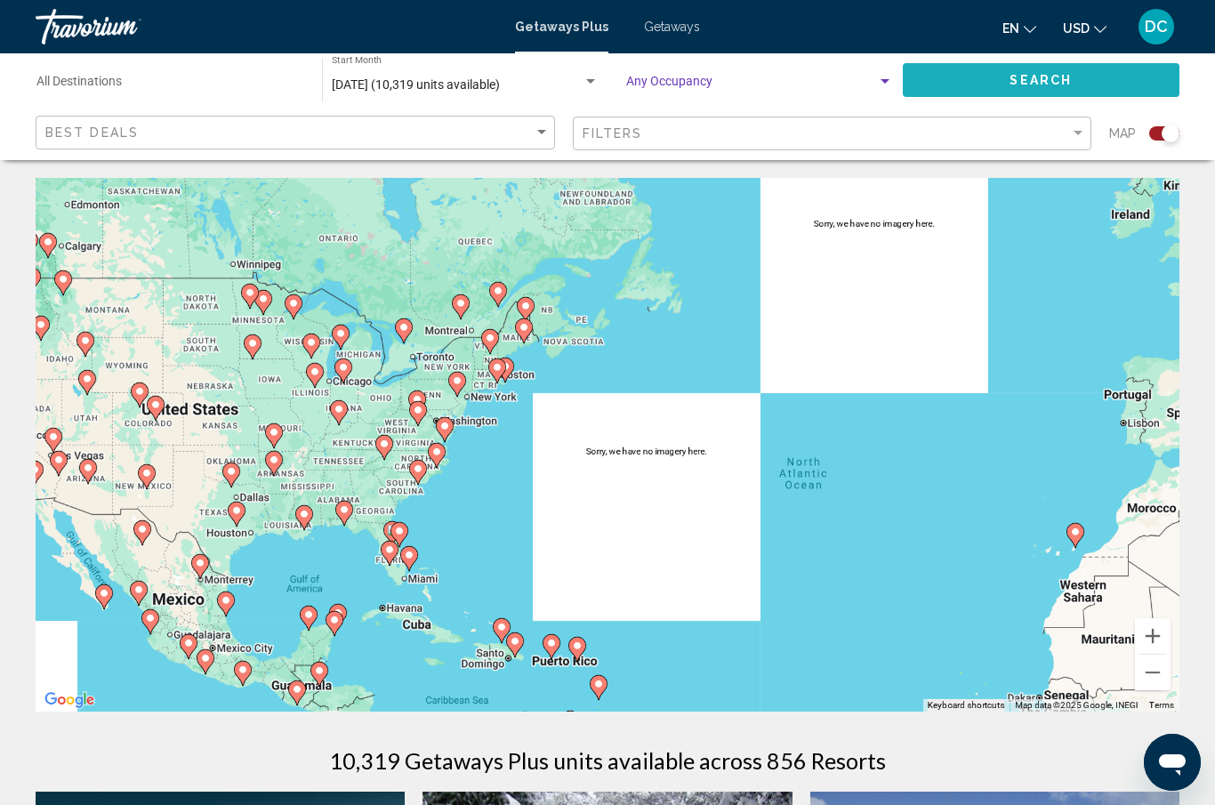
click at [994, 84] on button "Search" at bounding box center [1041, 79] width 277 height 33
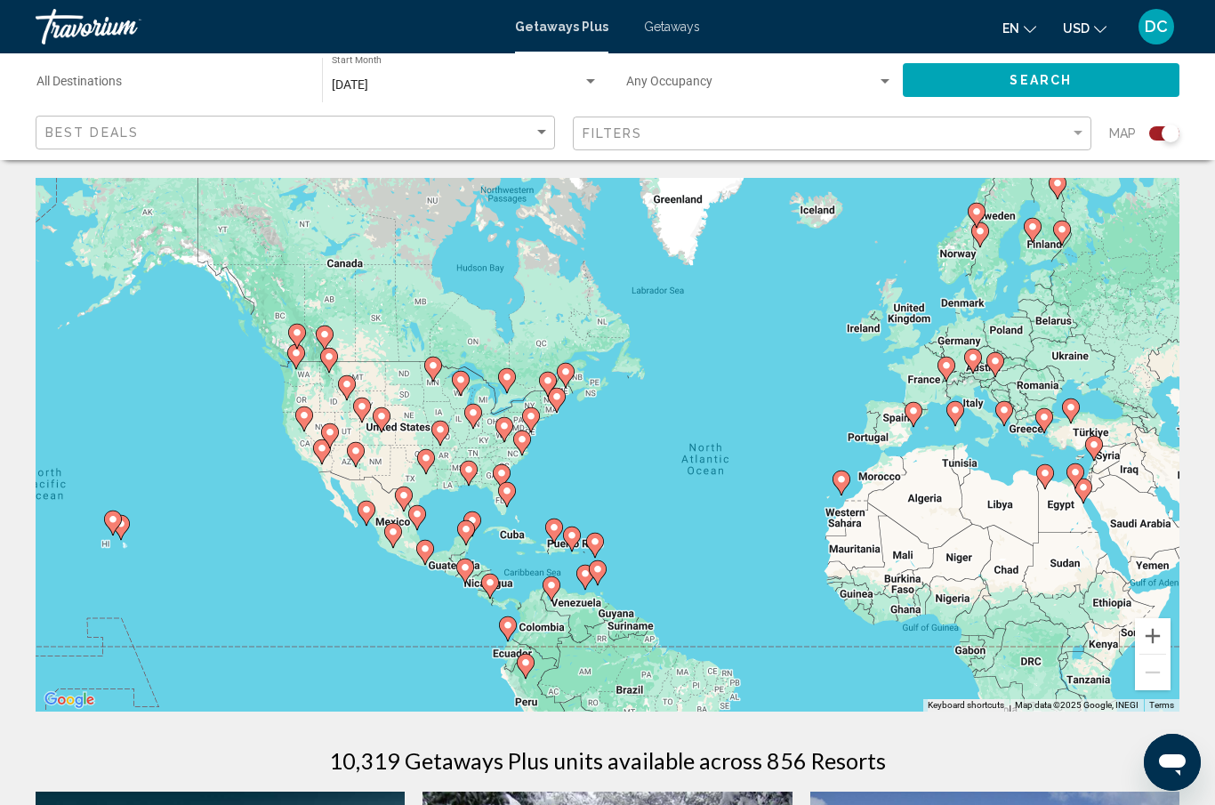
click at [169, 78] on input "Destination All Destinations" at bounding box center [170, 85] width 268 height 14
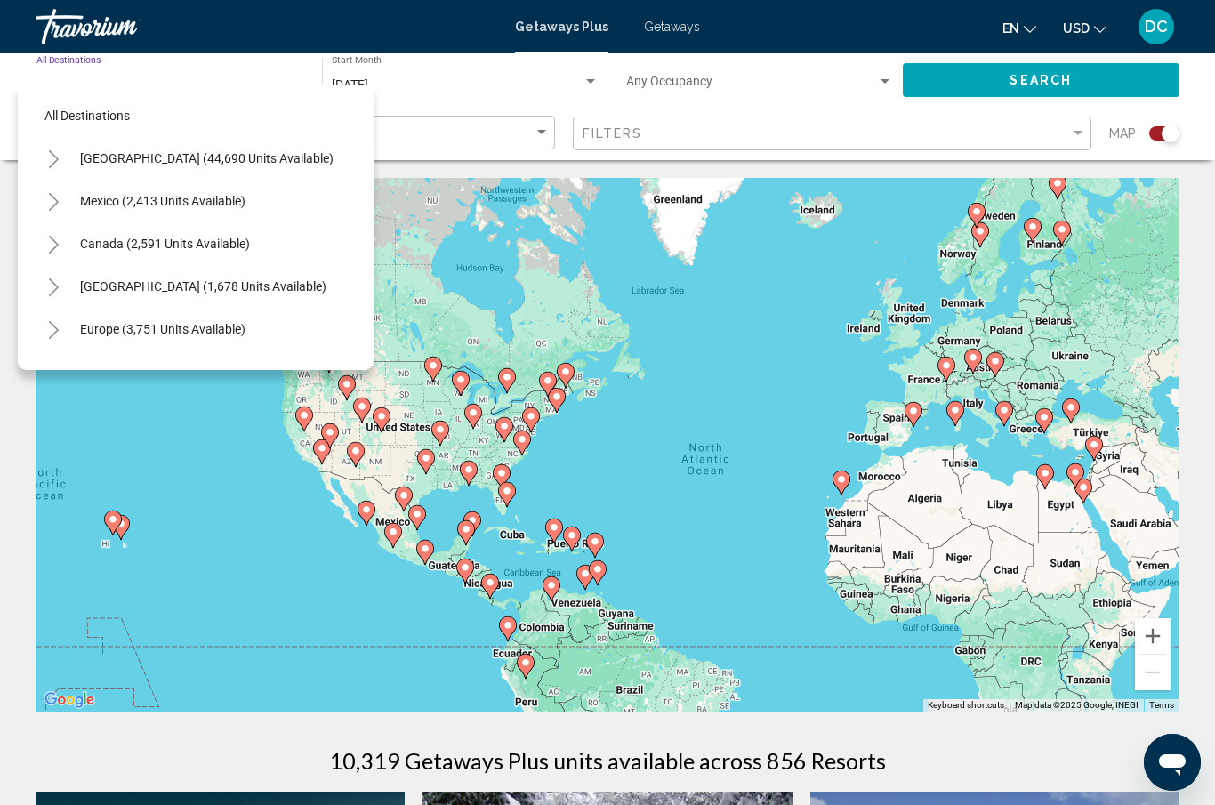
click at [213, 282] on span "[GEOGRAPHIC_DATA] (1,678 units available)" at bounding box center [203, 286] width 246 height 14
type input "**********"
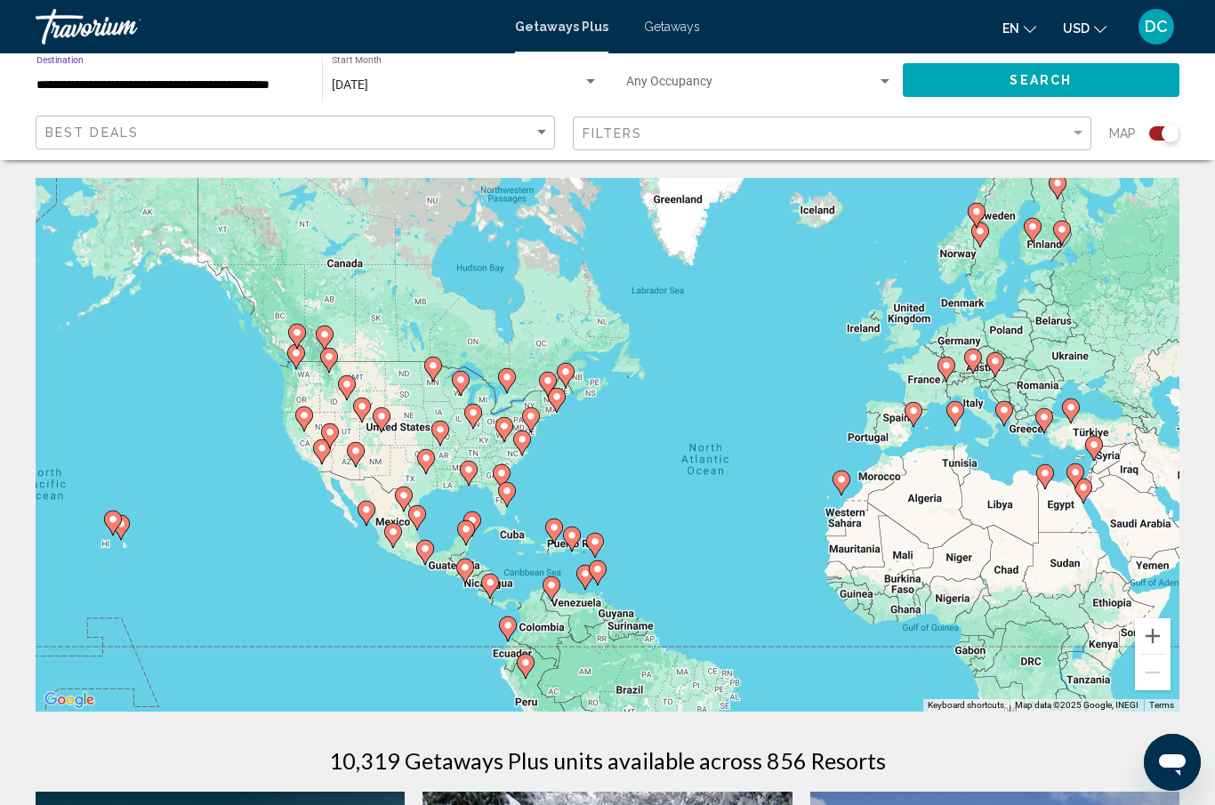
click at [892, 79] on div "Search widget" at bounding box center [885, 82] width 16 height 14
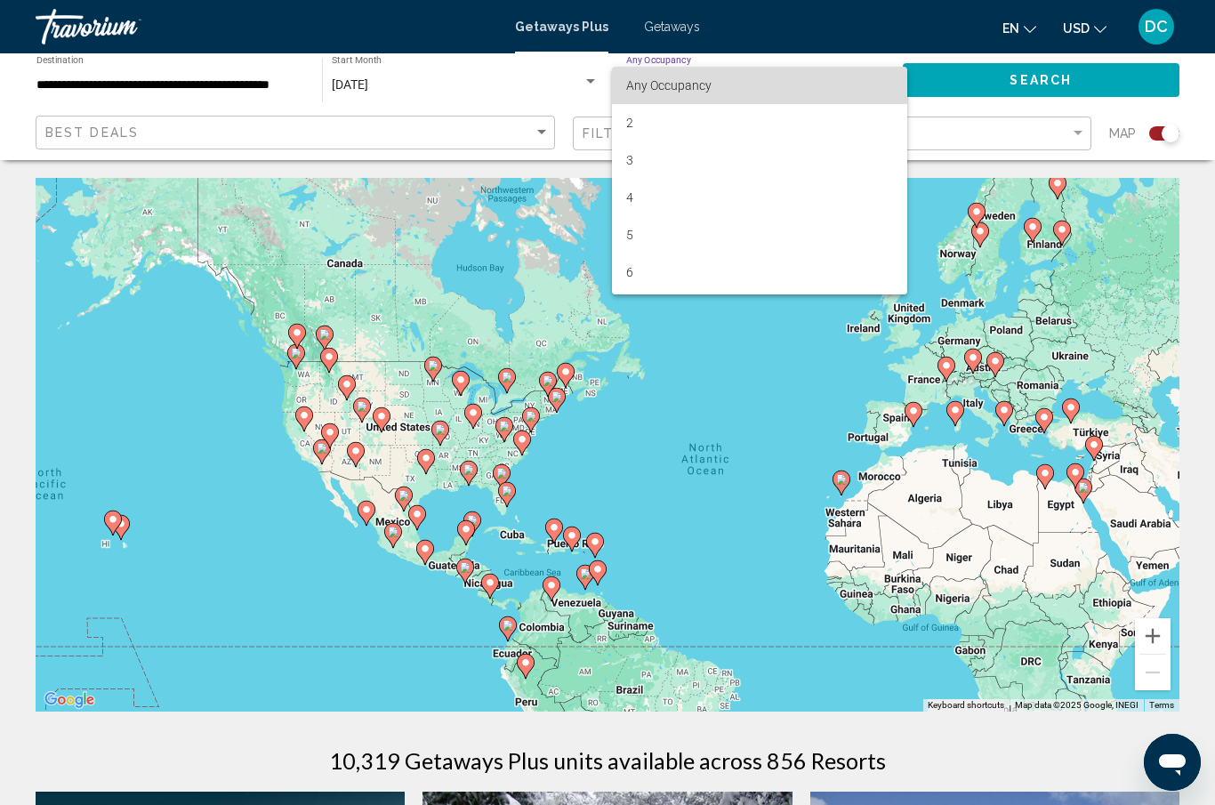
click at [709, 92] on span "Any Occupancy" at bounding box center [760, 85] width 268 height 37
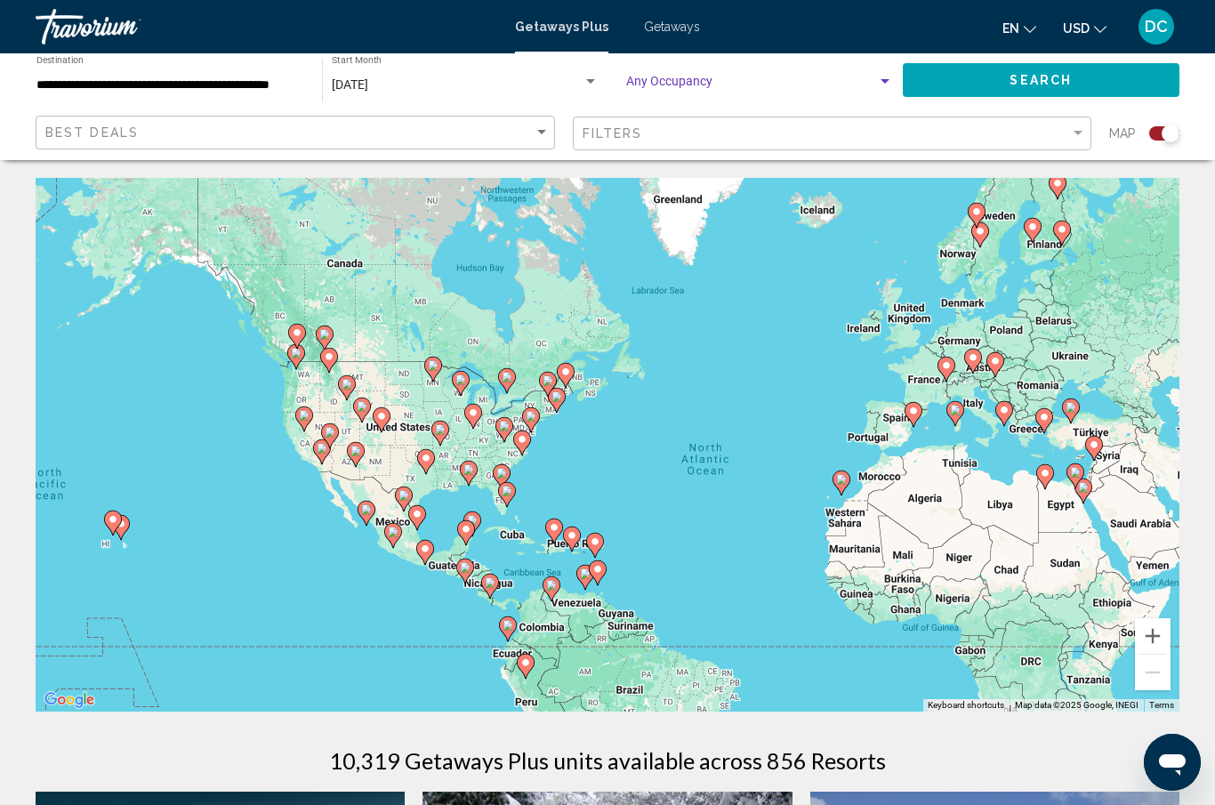
click at [874, 83] on span "Search widget" at bounding box center [752, 85] width 252 height 14
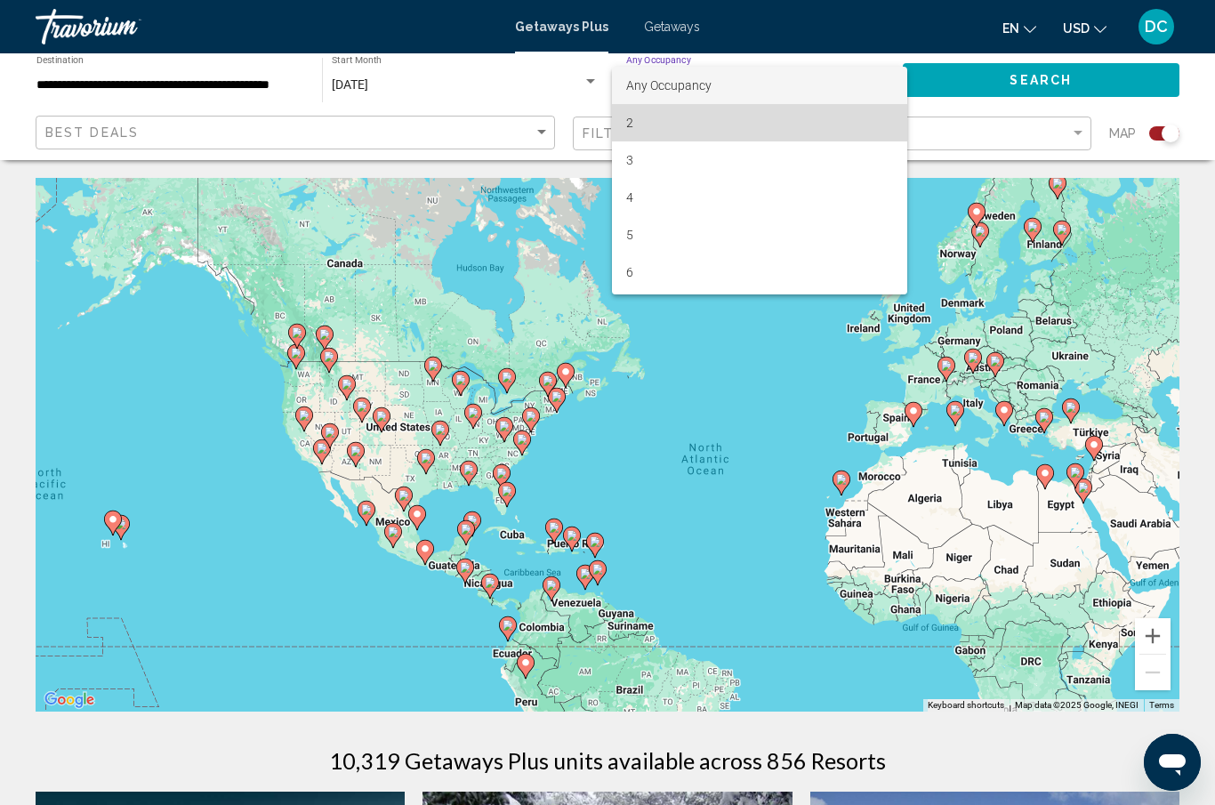
click at [639, 131] on span "2" at bounding box center [760, 122] width 268 height 37
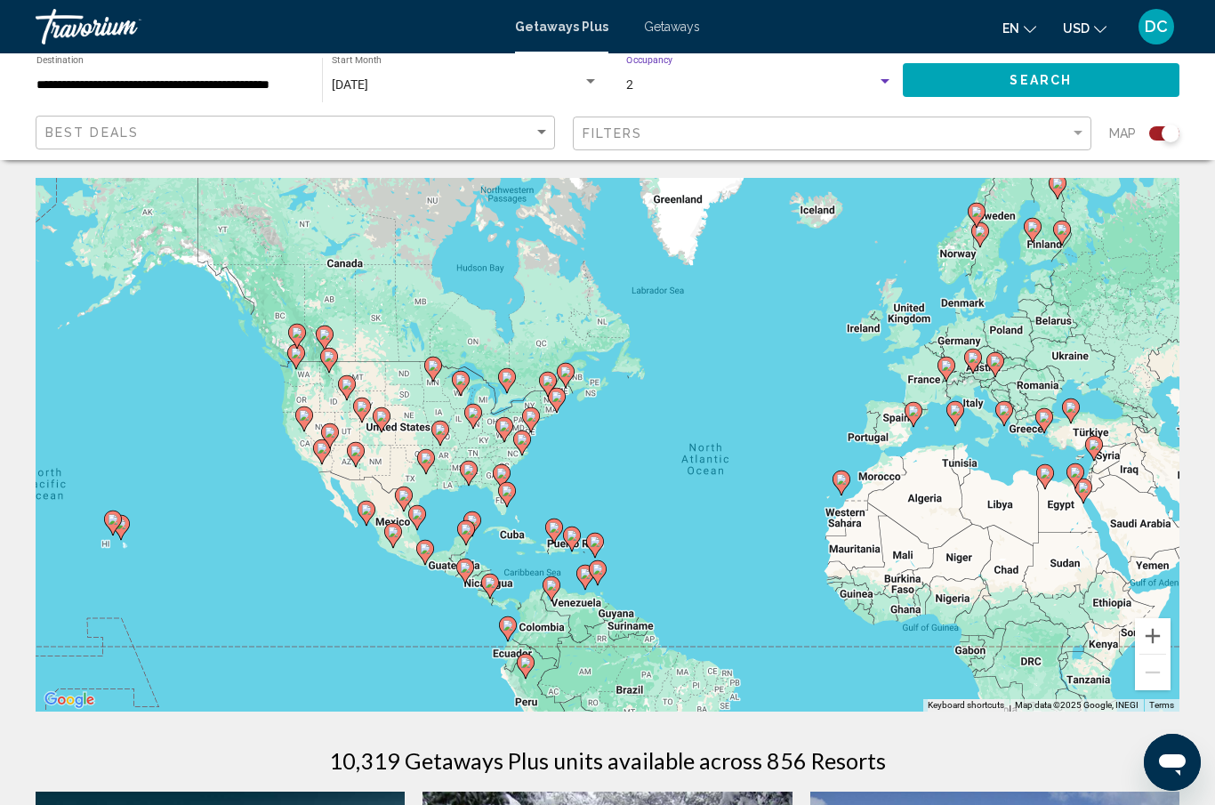
click at [890, 82] on div "Search widget" at bounding box center [885, 82] width 16 height 14
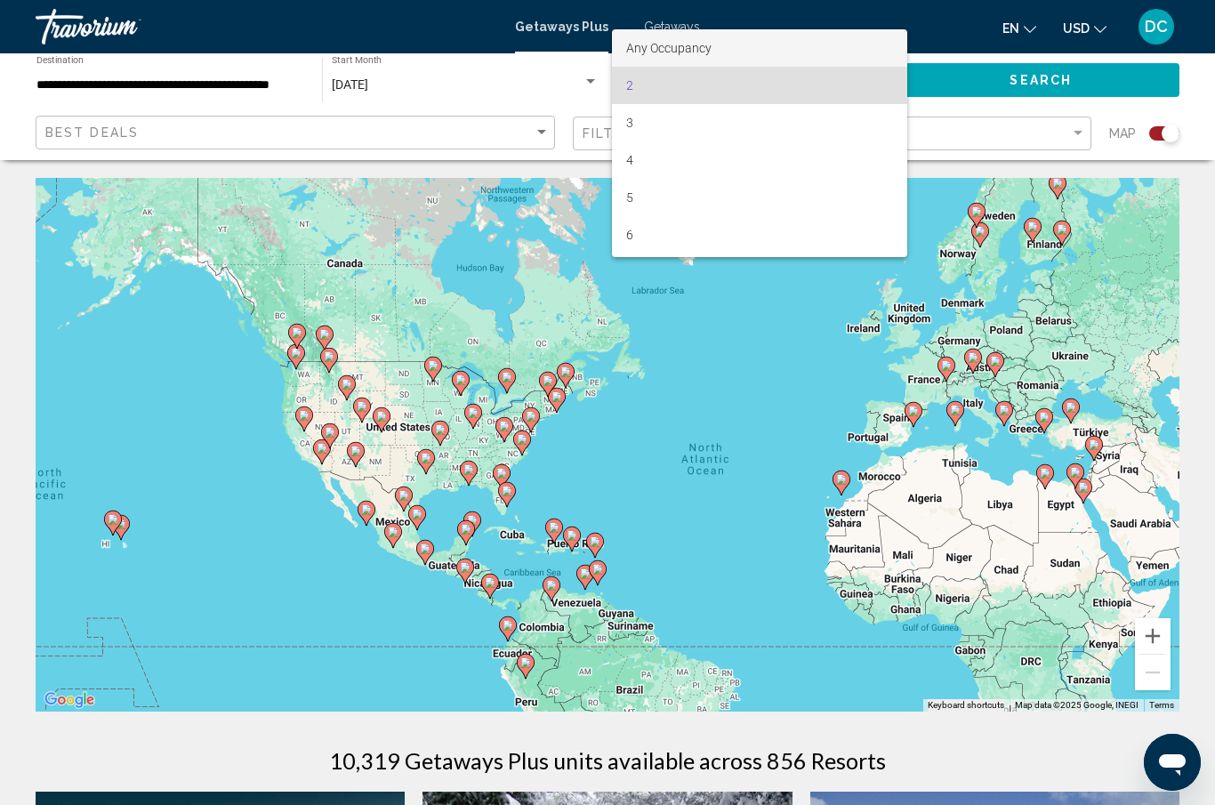
click at [691, 48] on span "Any Occupancy" at bounding box center [668, 48] width 85 height 14
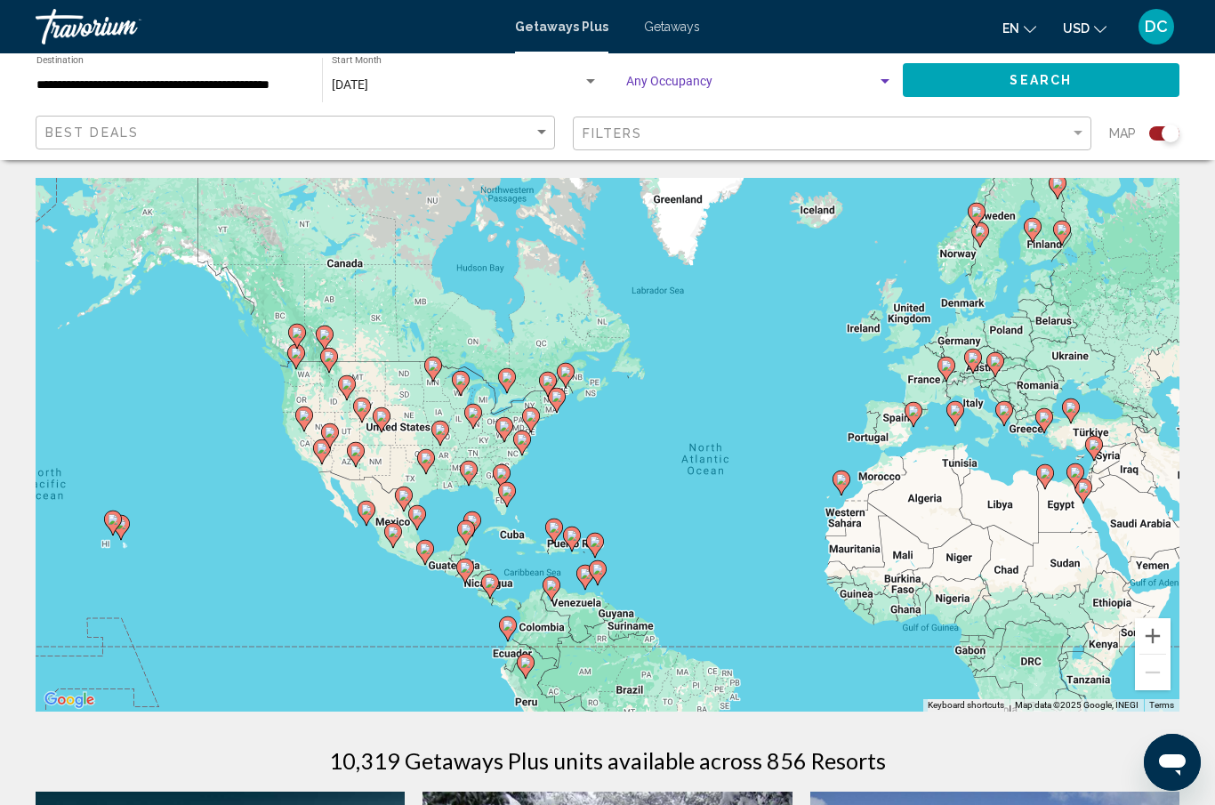
click at [984, 83] on button "Search" at bounding box center [1041, 79] width 277 height 33
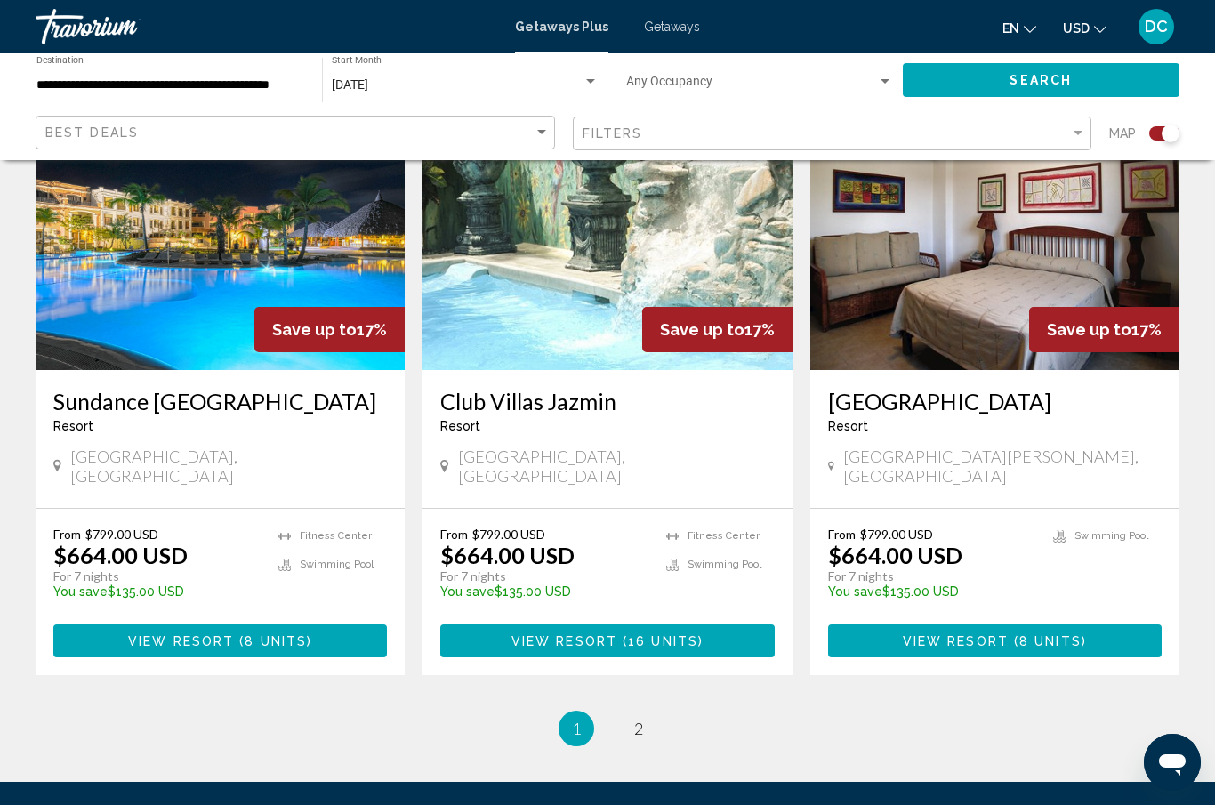
scroll to position [2672, 0]
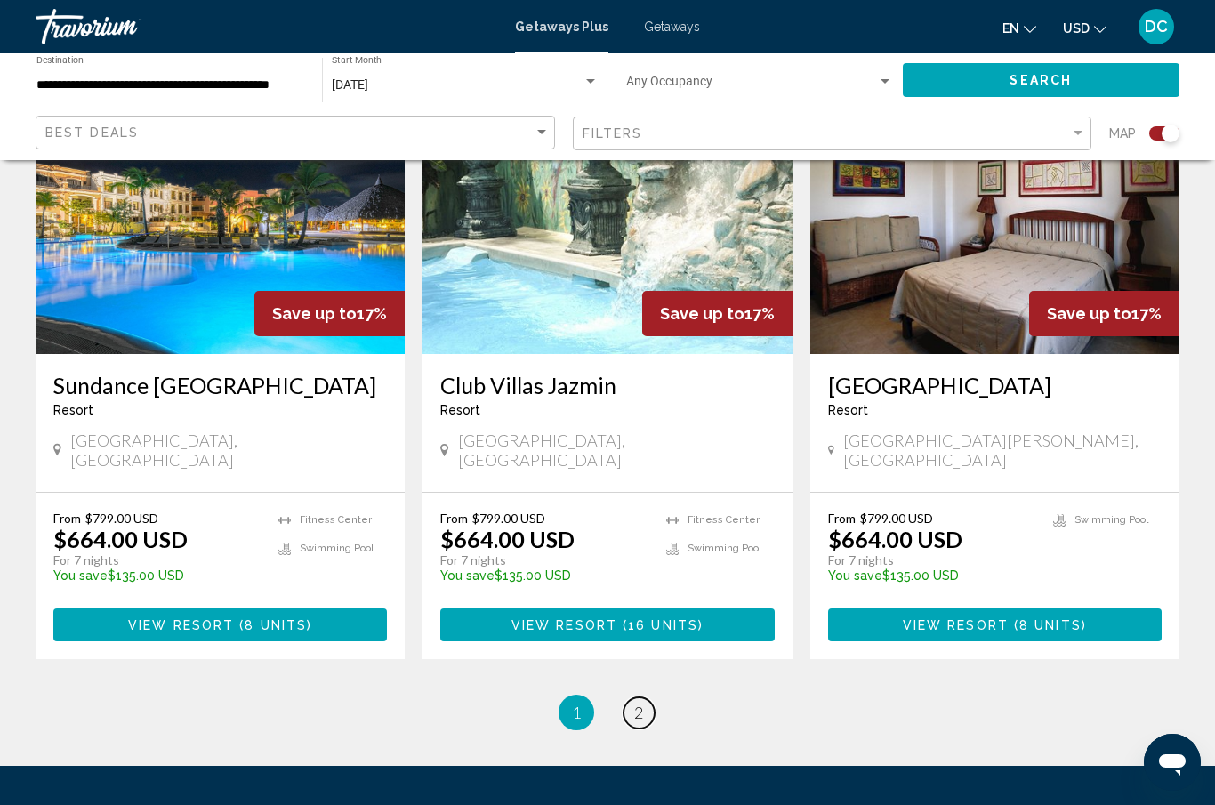
click at [639, 703] on span "2" at bounding box center [638, 713] width 9 height 20
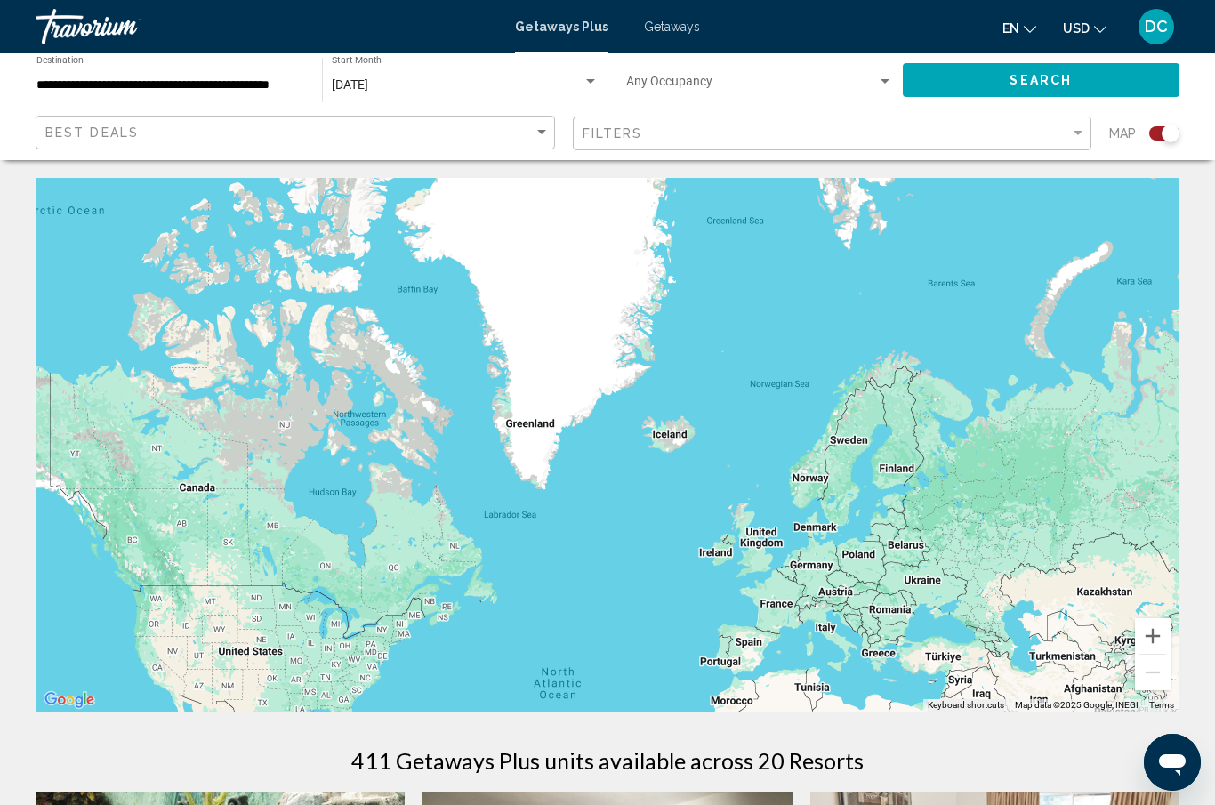
click at [670, 25] on span "Getaways" at bounding box center [672, 27] width 56 height 14
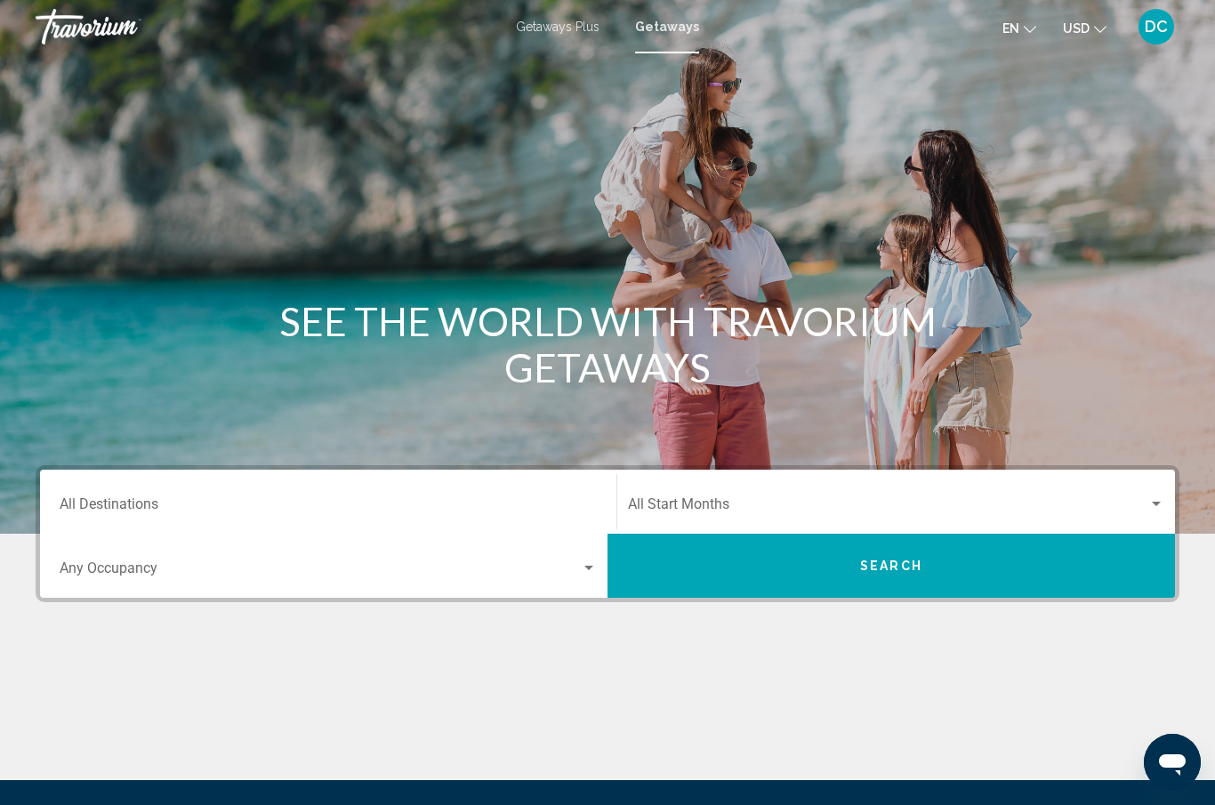
click at [258, 500] on input "Destination All Destinations" at bounding box center [328, 508] width 537 height 16
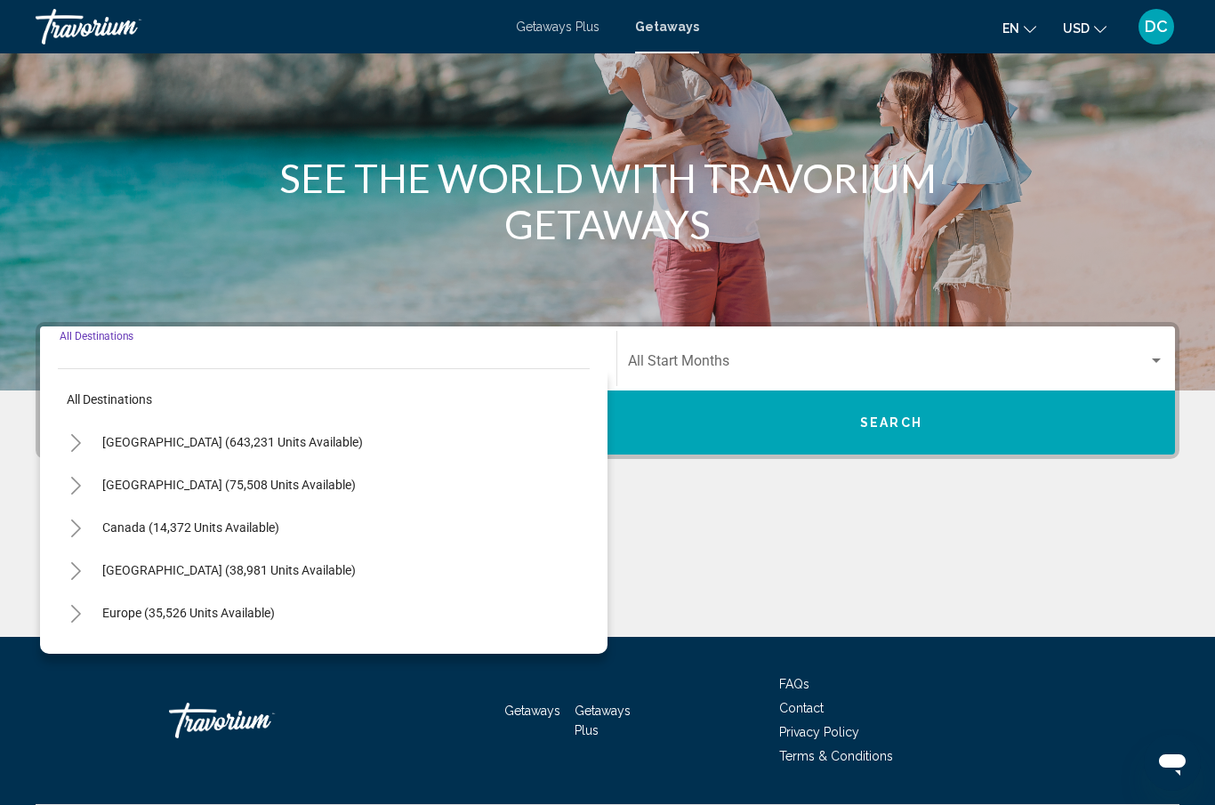
scroll to position [193, 0]
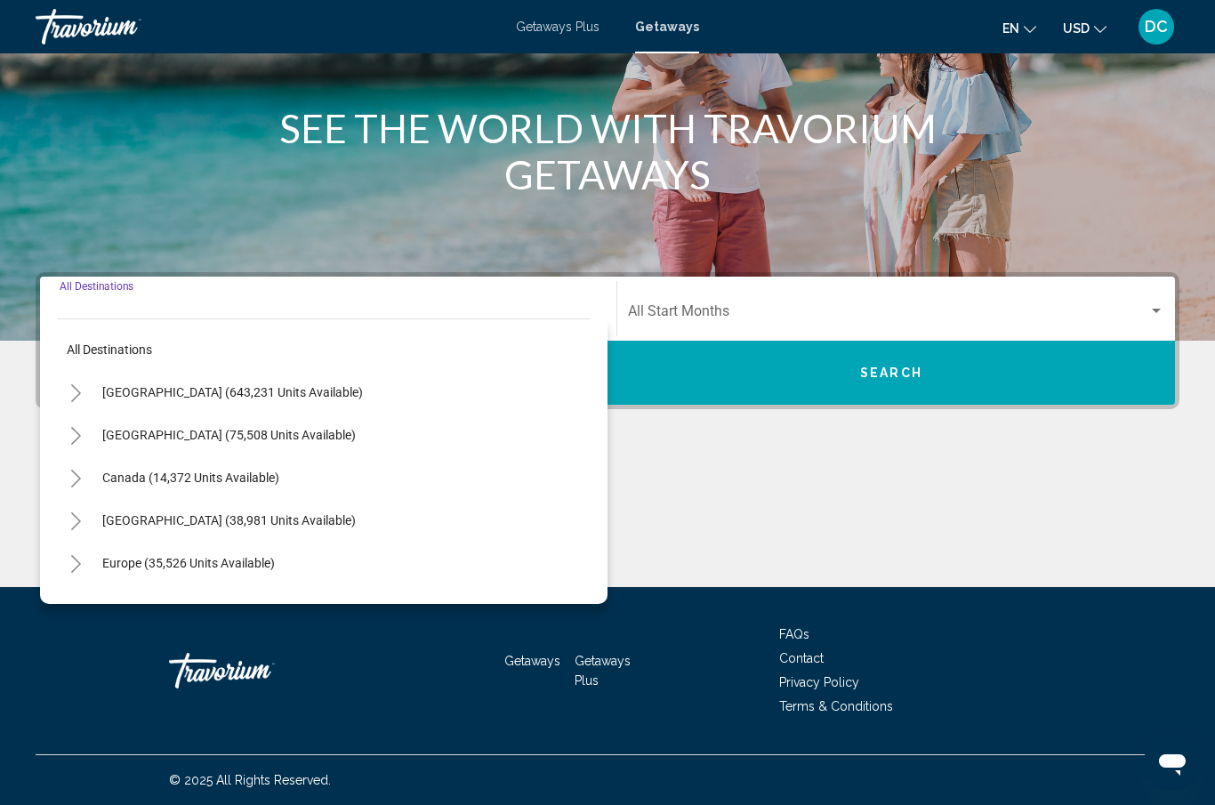
click at [227, 525] on span "Caribbean & Atlantic Islands (38,981 units available)" at bounding box center [228, 520] width 253 height 14
type input "**********"
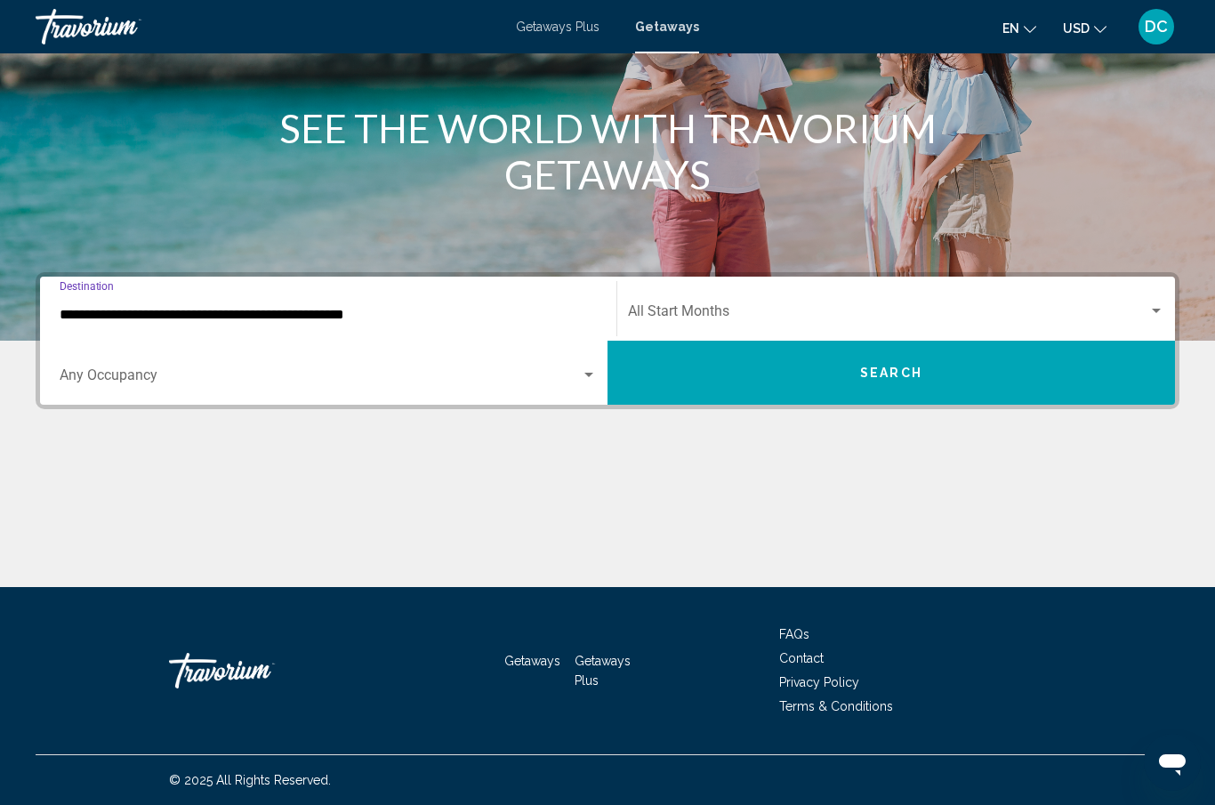
click at [926, 300] on div "Start Month All Start Months" at bounding box center [896, 309] width 536 height 56
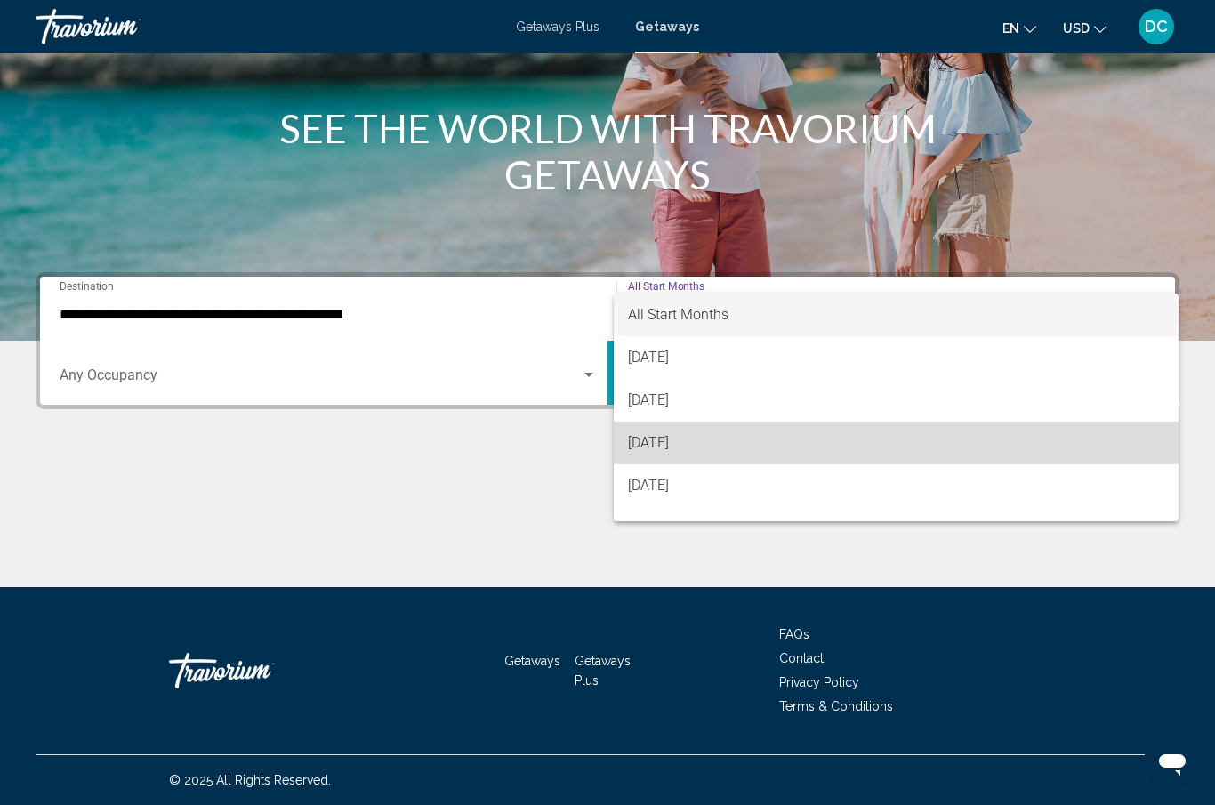
click at [691, 446] on span "[DATE]" at bounding box center [896, 443] width 536 height 43
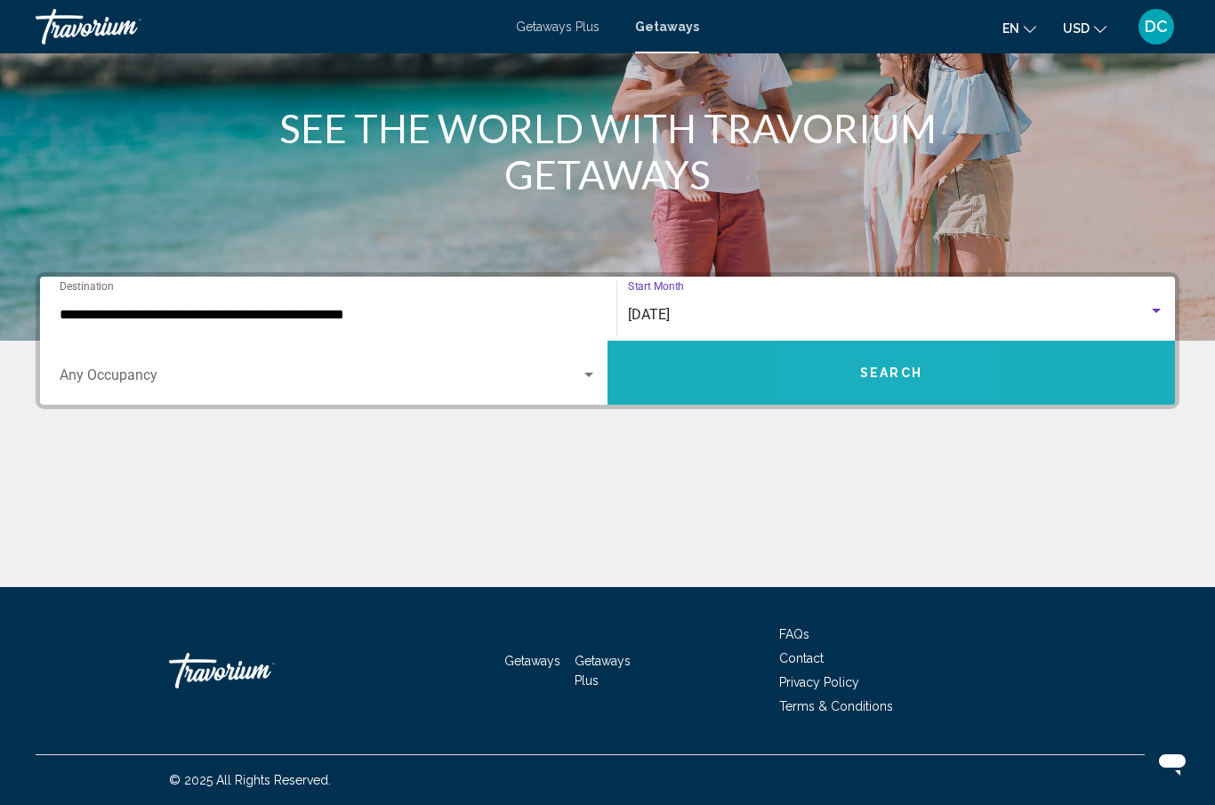
click at [863, 382] on button "Search" at bounding box center [890, 373] width 567 height 64
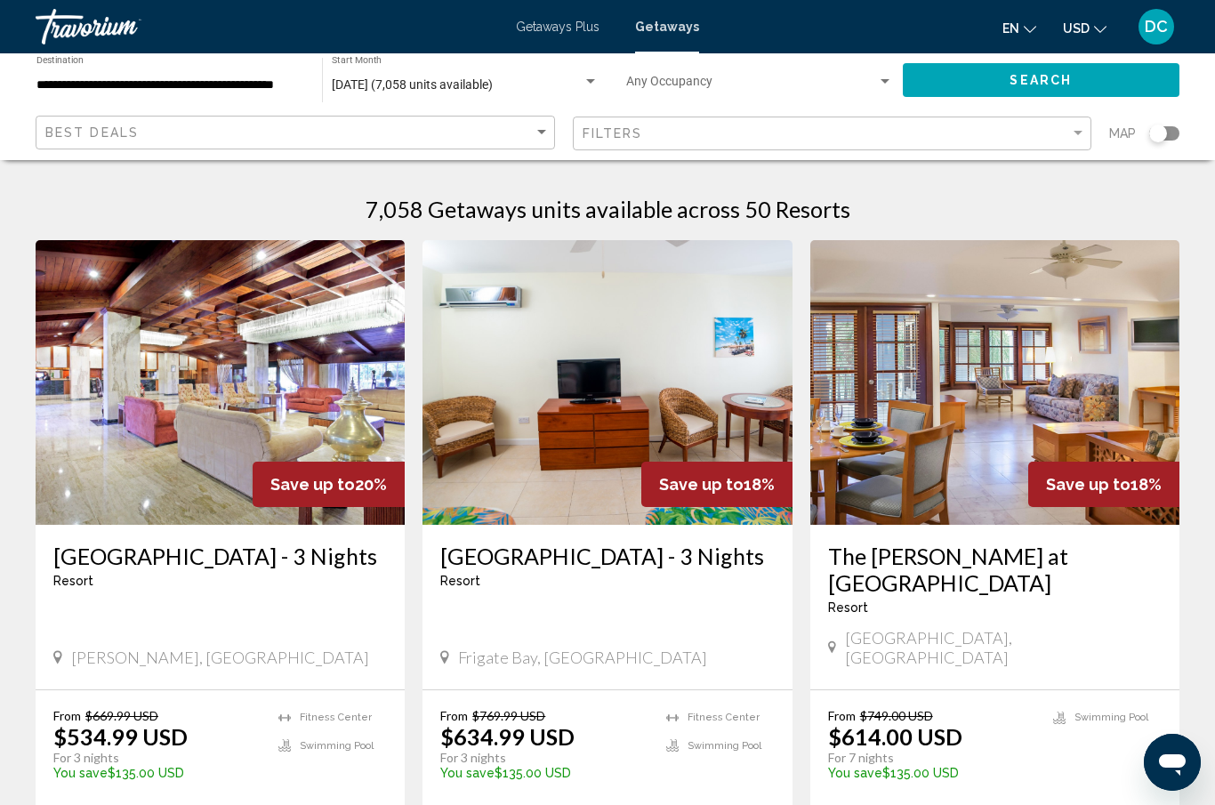
scroll to position [33, 0]
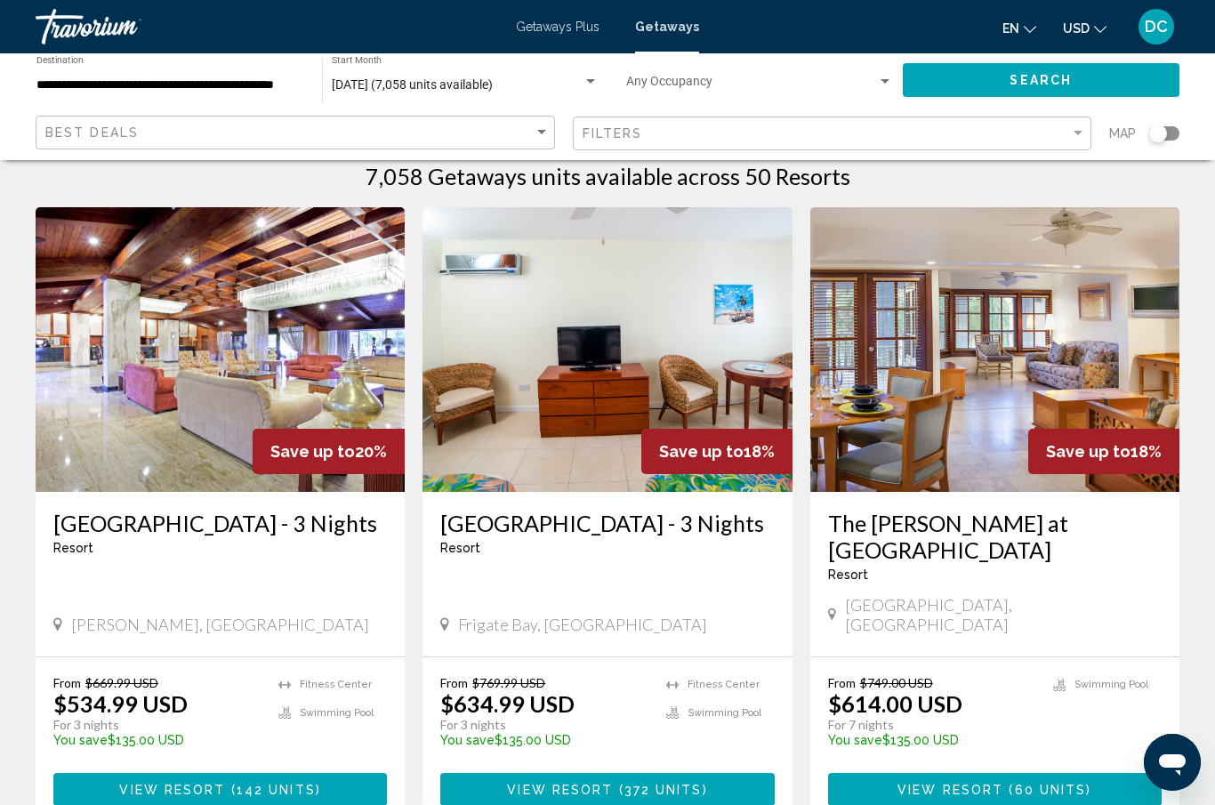
click at [1168, 134] on div "Search widget" at bounding box center [1164, 133] width 30 height 14
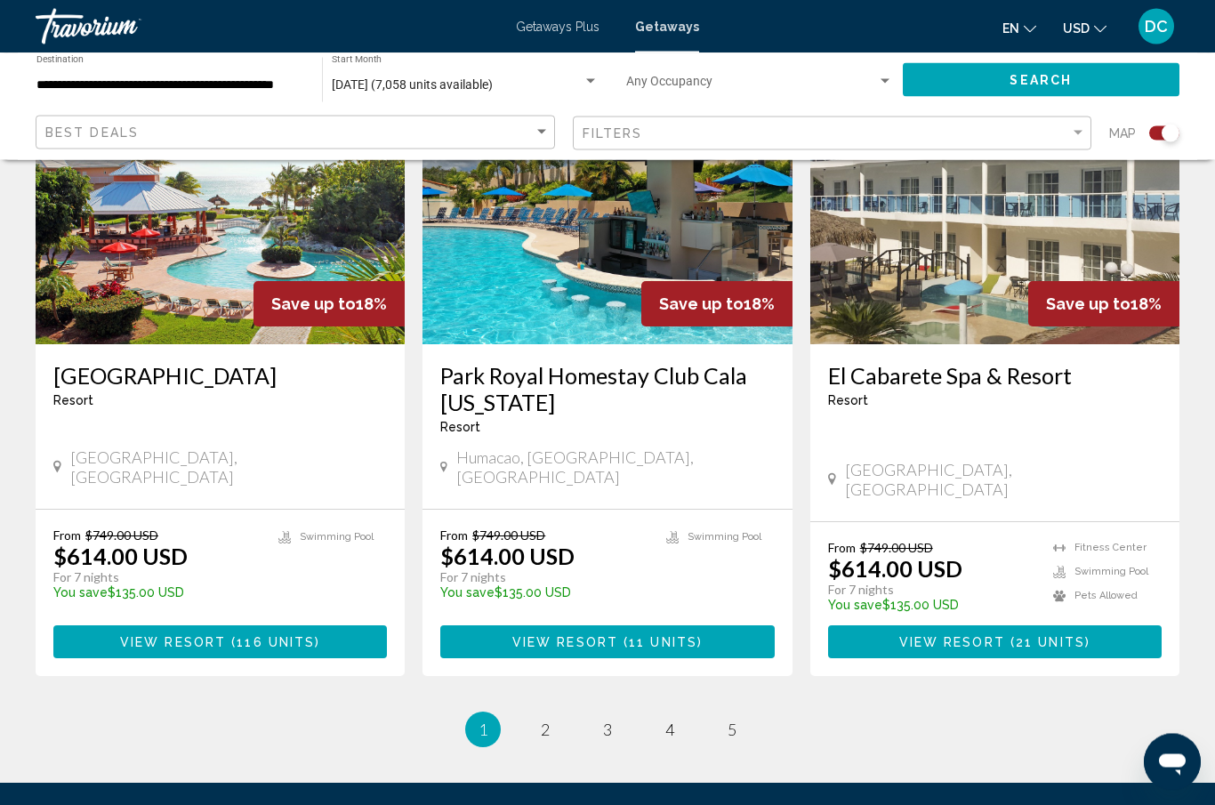
scroll to position [2691, 0]
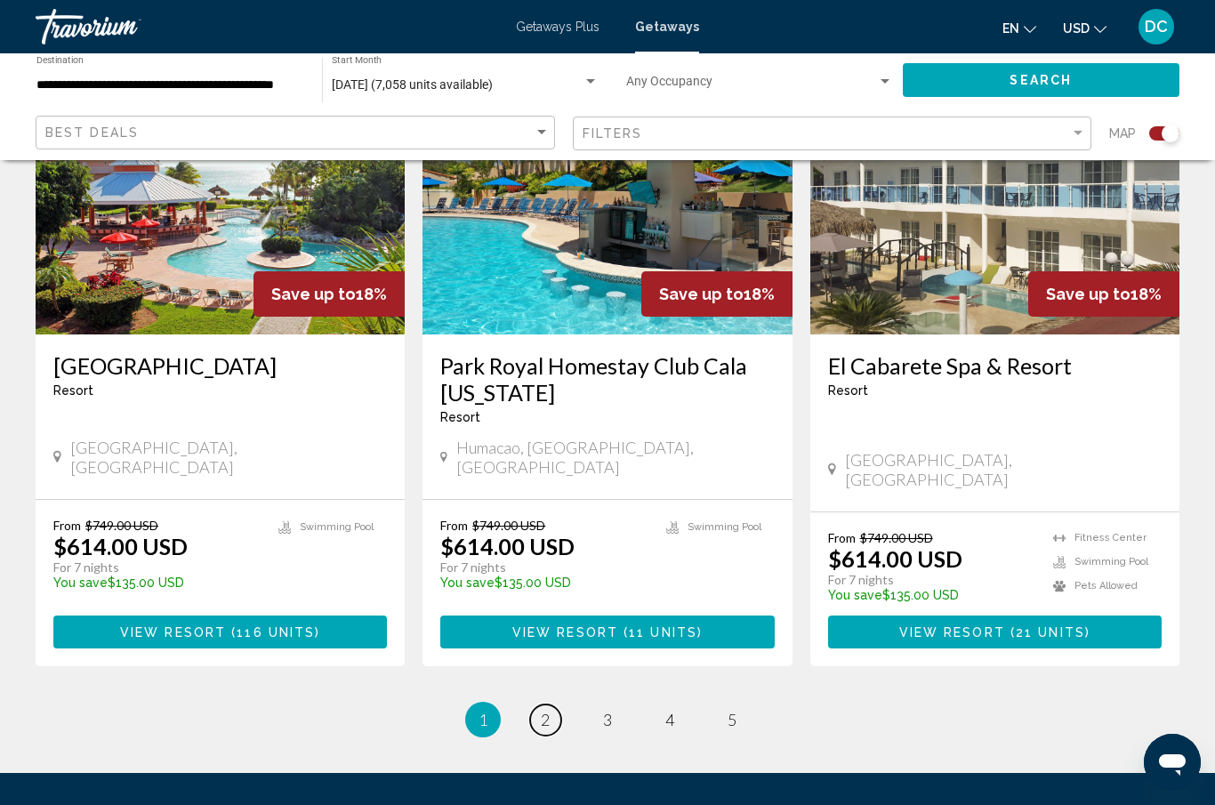
click at [545, 710] on span "2" at bounding box center [545, 720] width 9 height 20
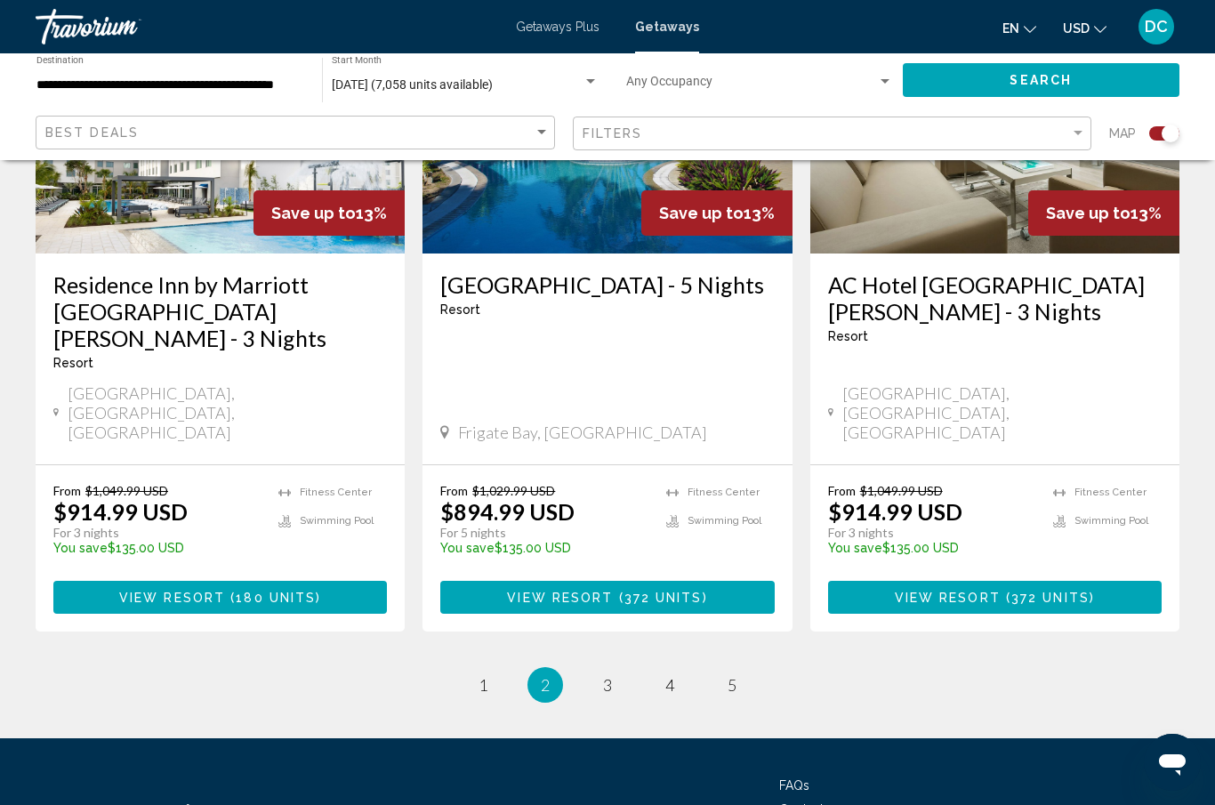
scroll to position [2738, 0]
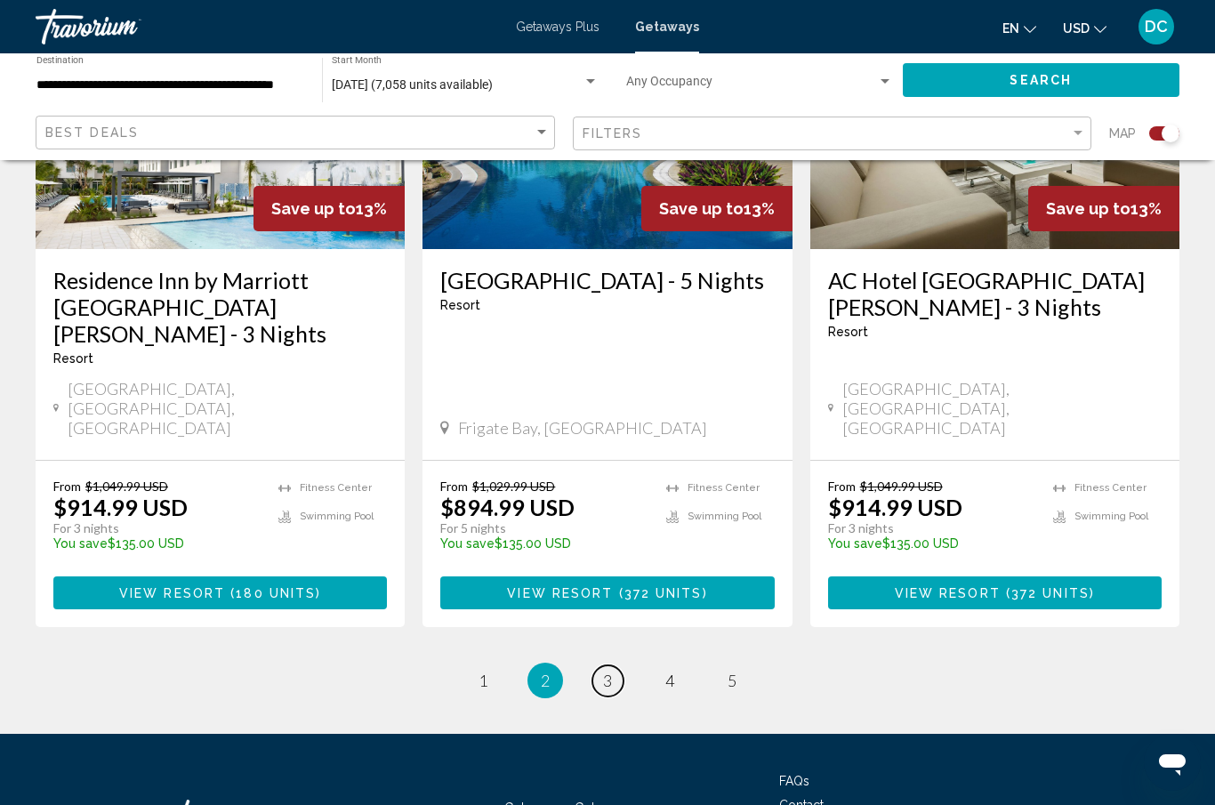
click at [614, 665] on link "page 3" at bounding box center [607, 680] width 31 height 31
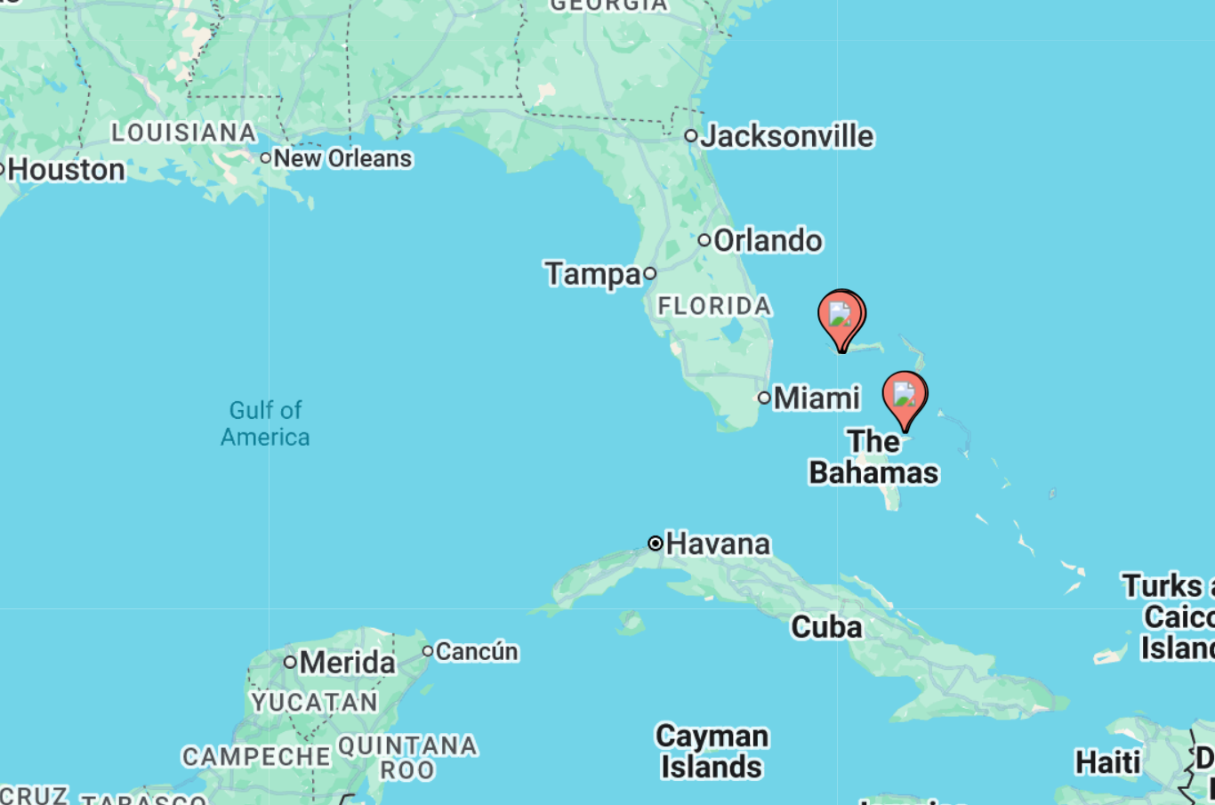
type input "**********"
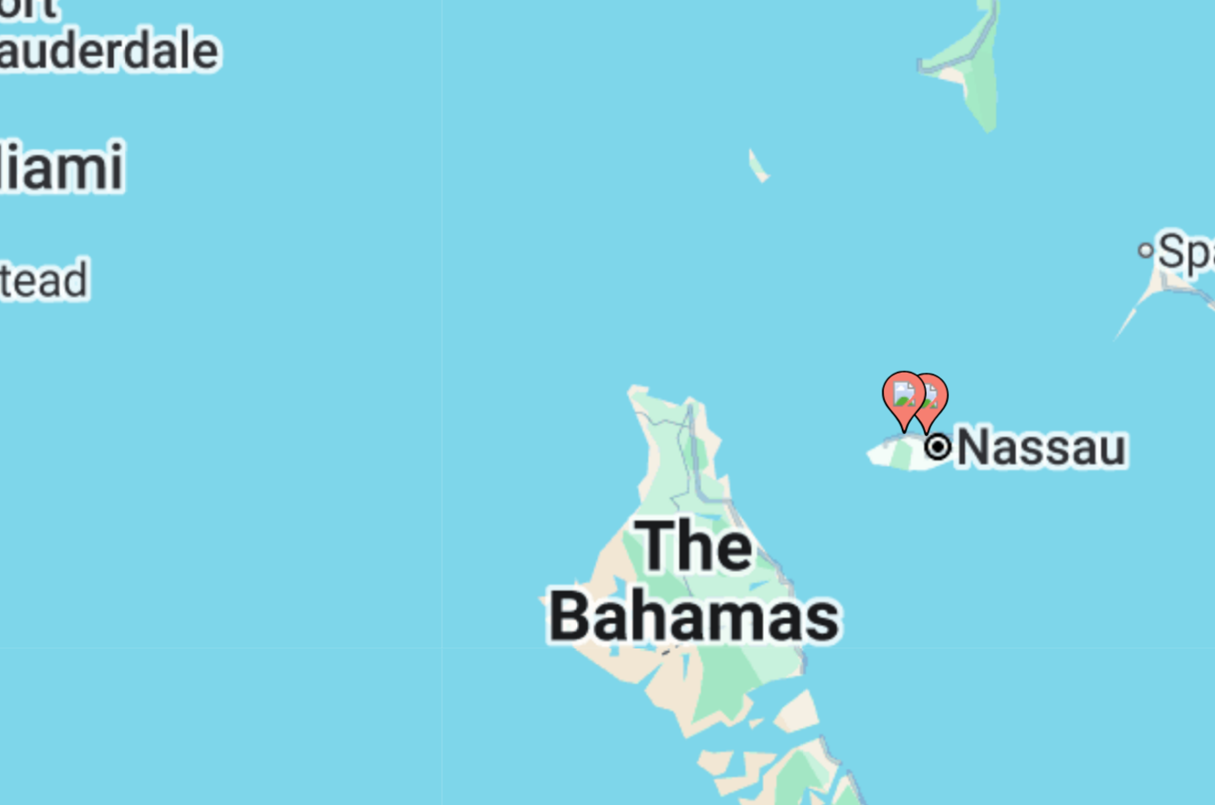
click at [602, 422] on image "Main content" at bounding box center [607, 427] width 11 height 11
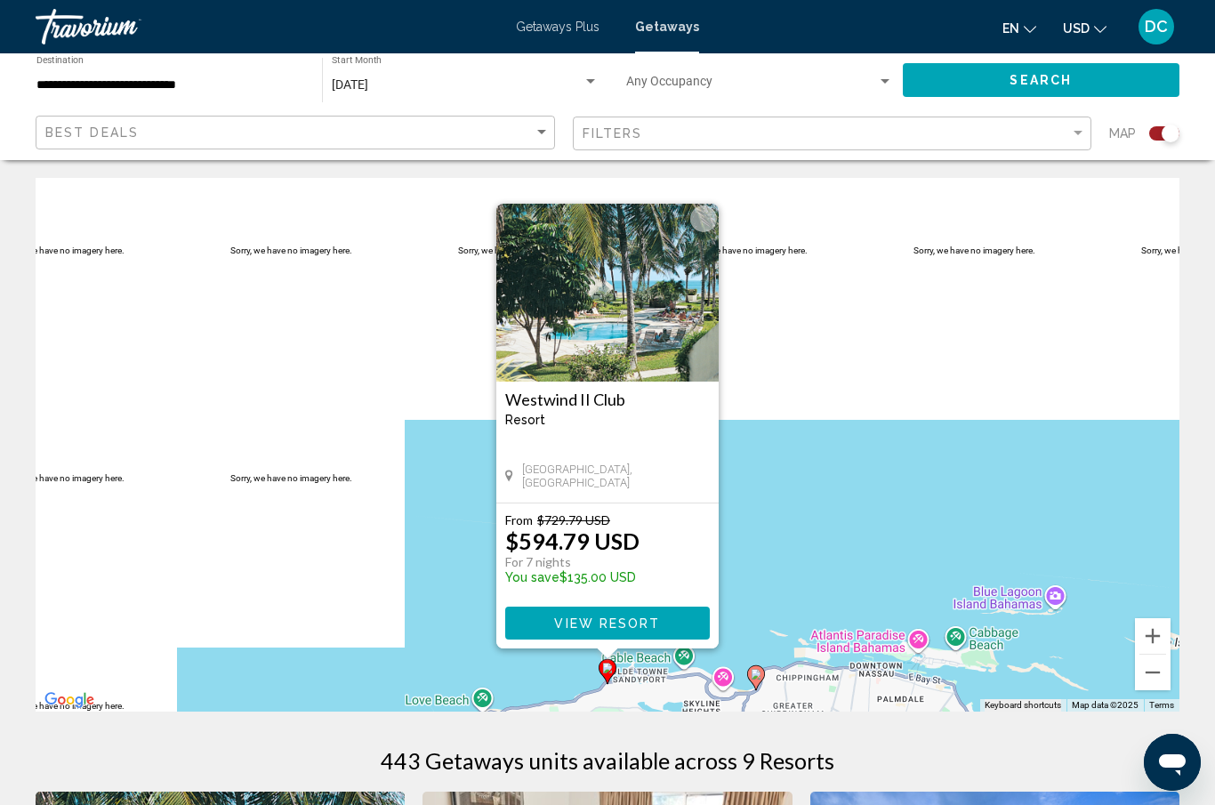
click at [559, 28] on span "Getaways Plus" at bounding box center [558, 27] width 84 height 14
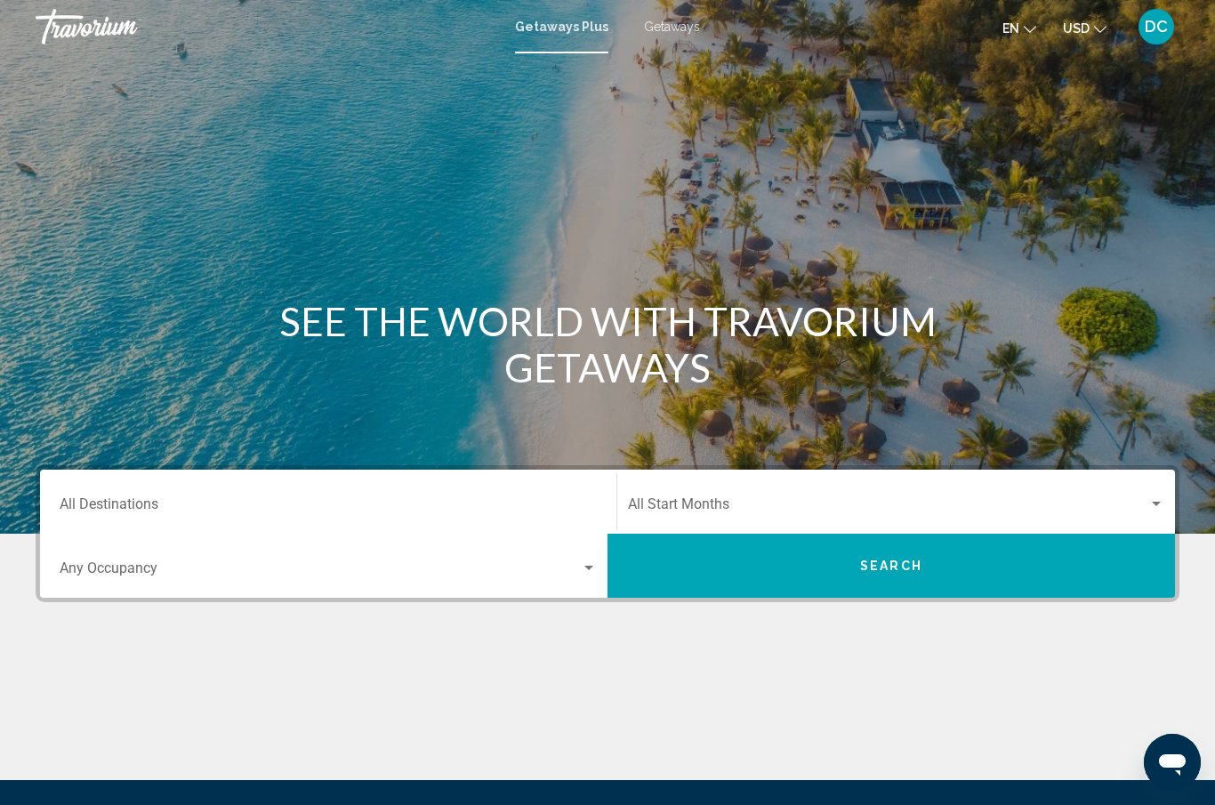
click at [161, 505] on input "Destination All Destinations" at bounding box center [328, 508] width 537 height 16
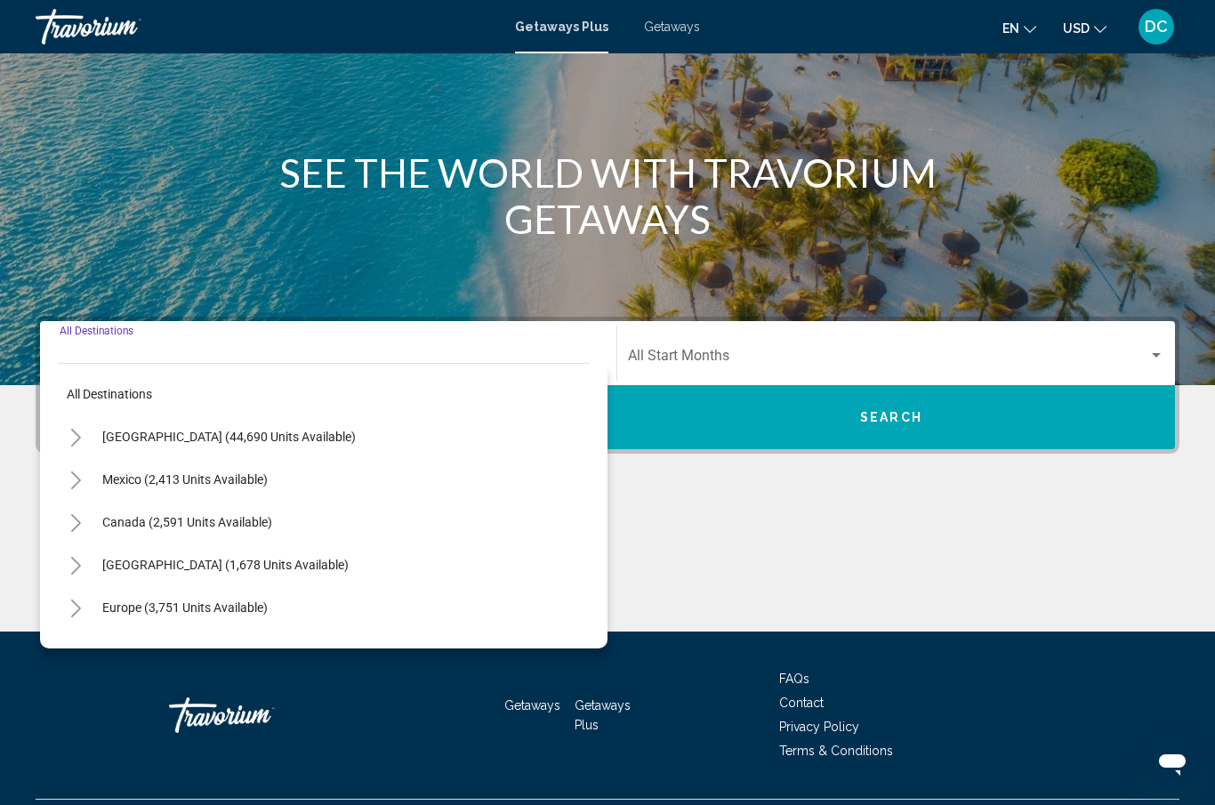
scroll to position [193, 0]
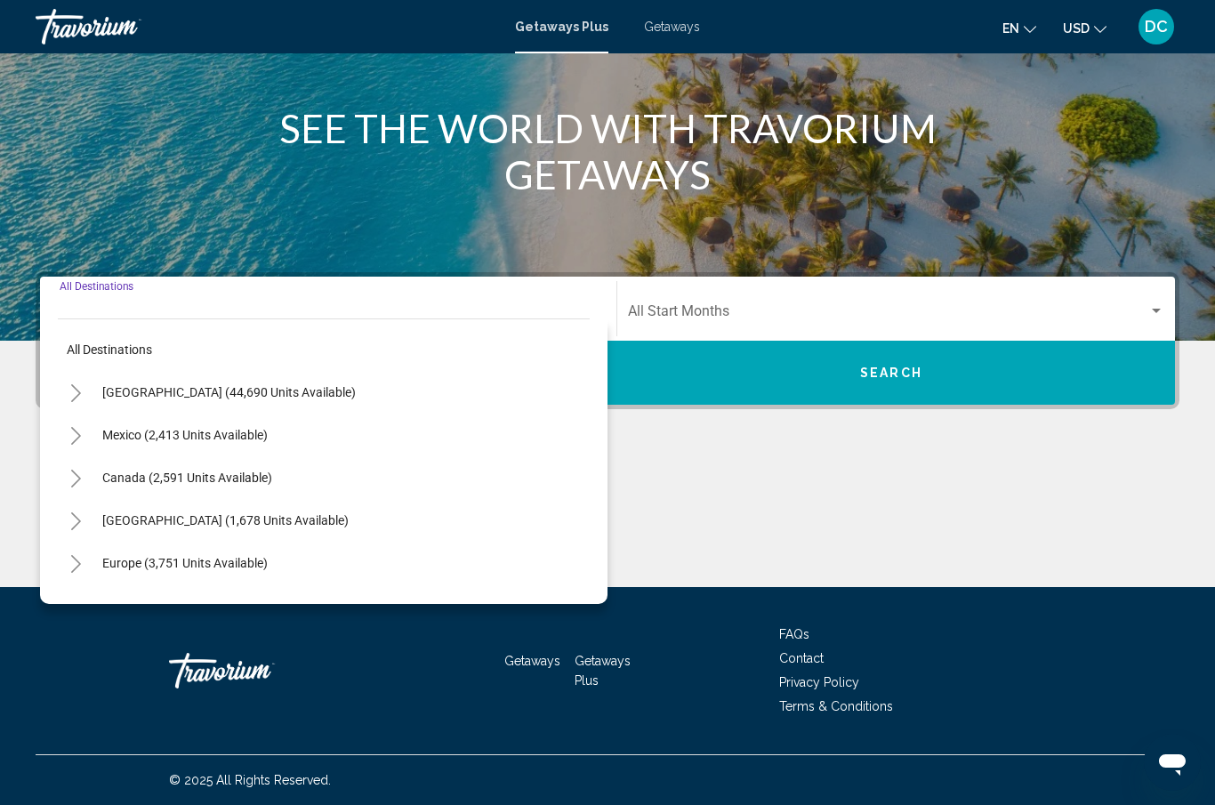
click at [248, 526] on span "[GEOGRAPHIC_DATA] (1,678 units available)" at bounding box center [225, 520] width 246 height 14
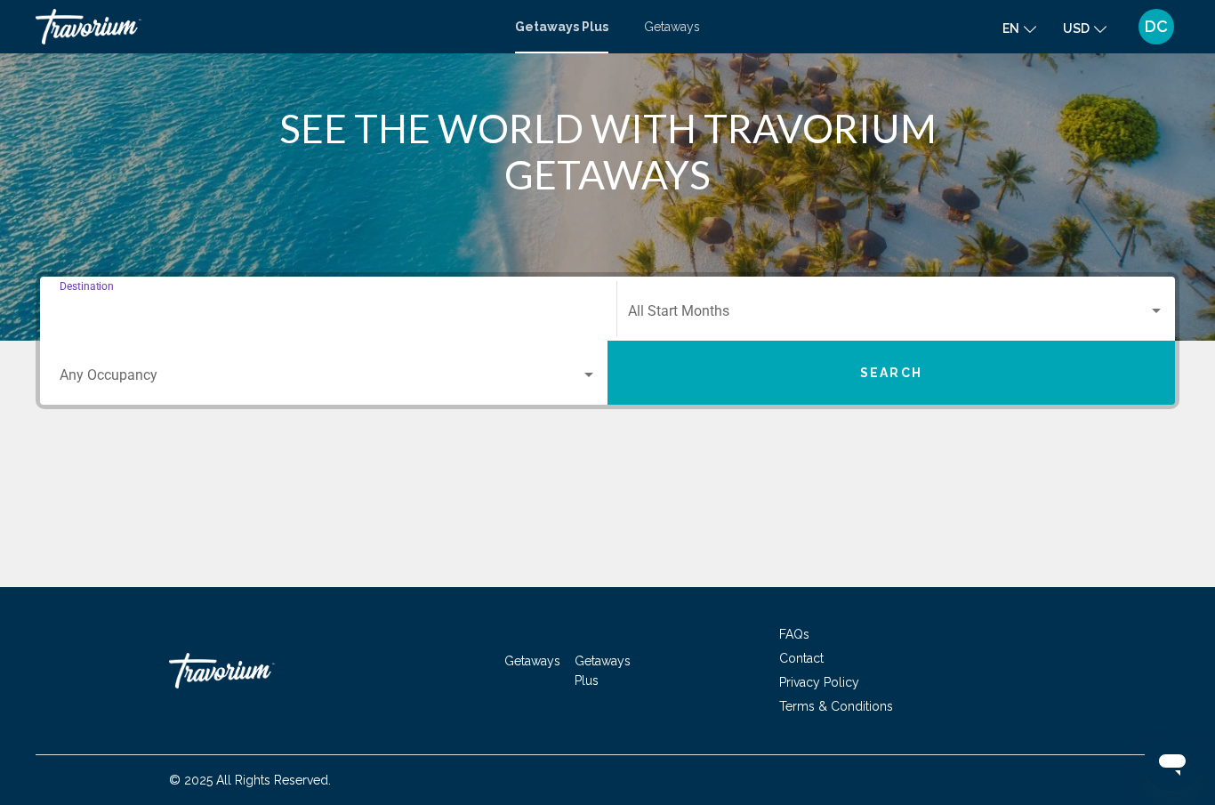
type input "**********"
click at [749, 309] on span "Search widget" at bounding box center [888, 315] width 520 height 16
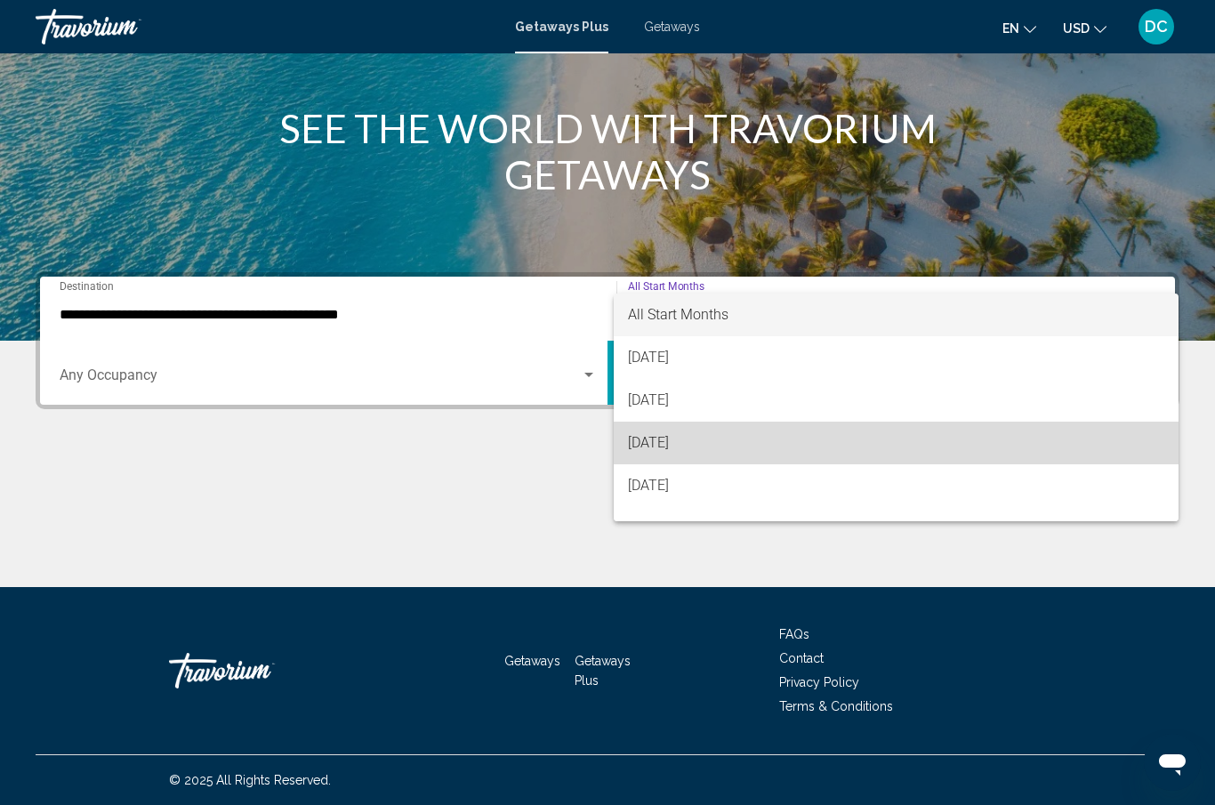
click at [695, 438] on span "[DATE]" at bounding box center [896, 443] width 536 height 43
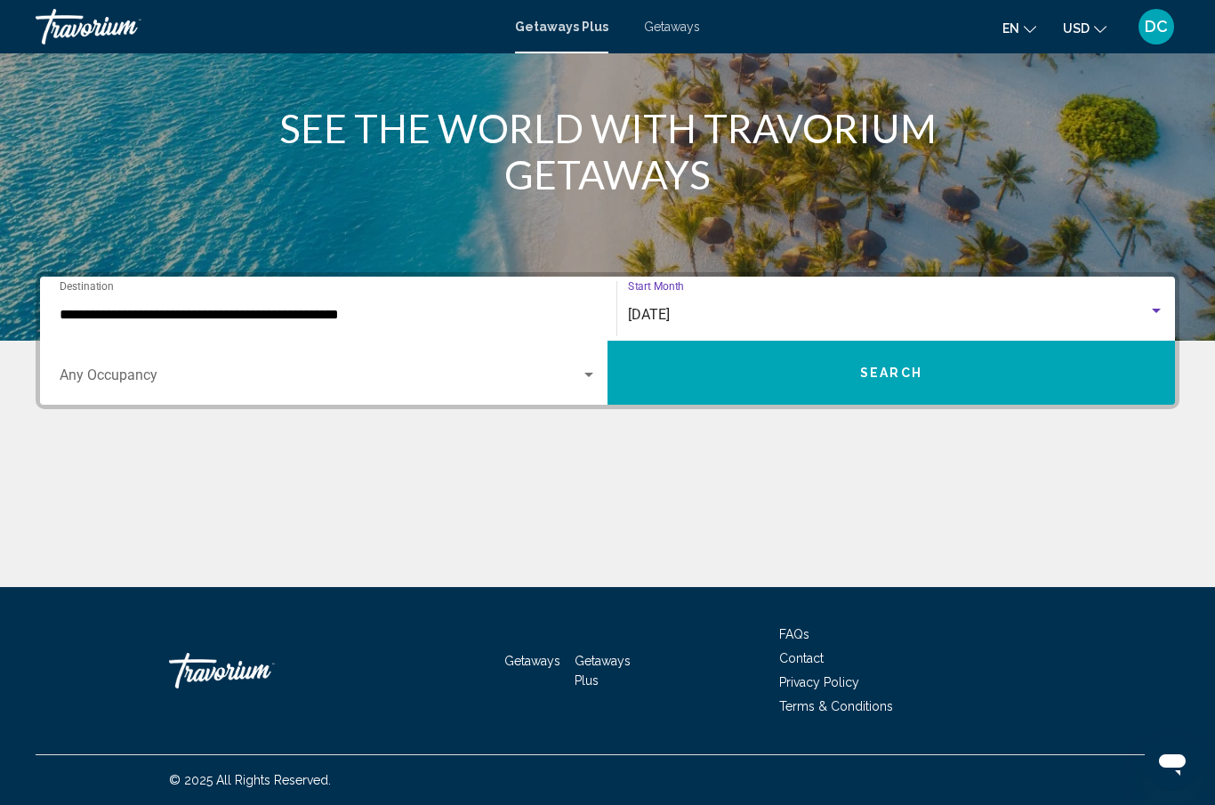
click at [866, 369] on span "Search" at bounding box center [891, 373] width 62 height 14
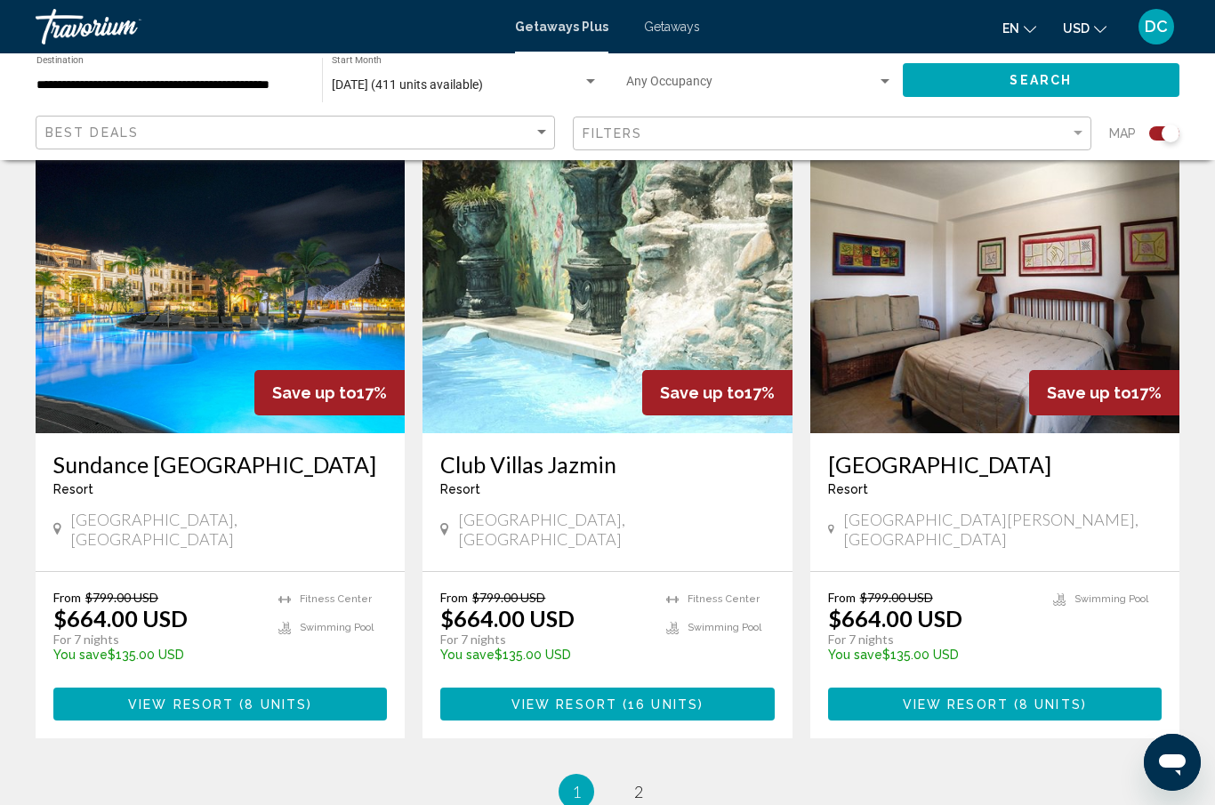
scroll to position [2672, 0]
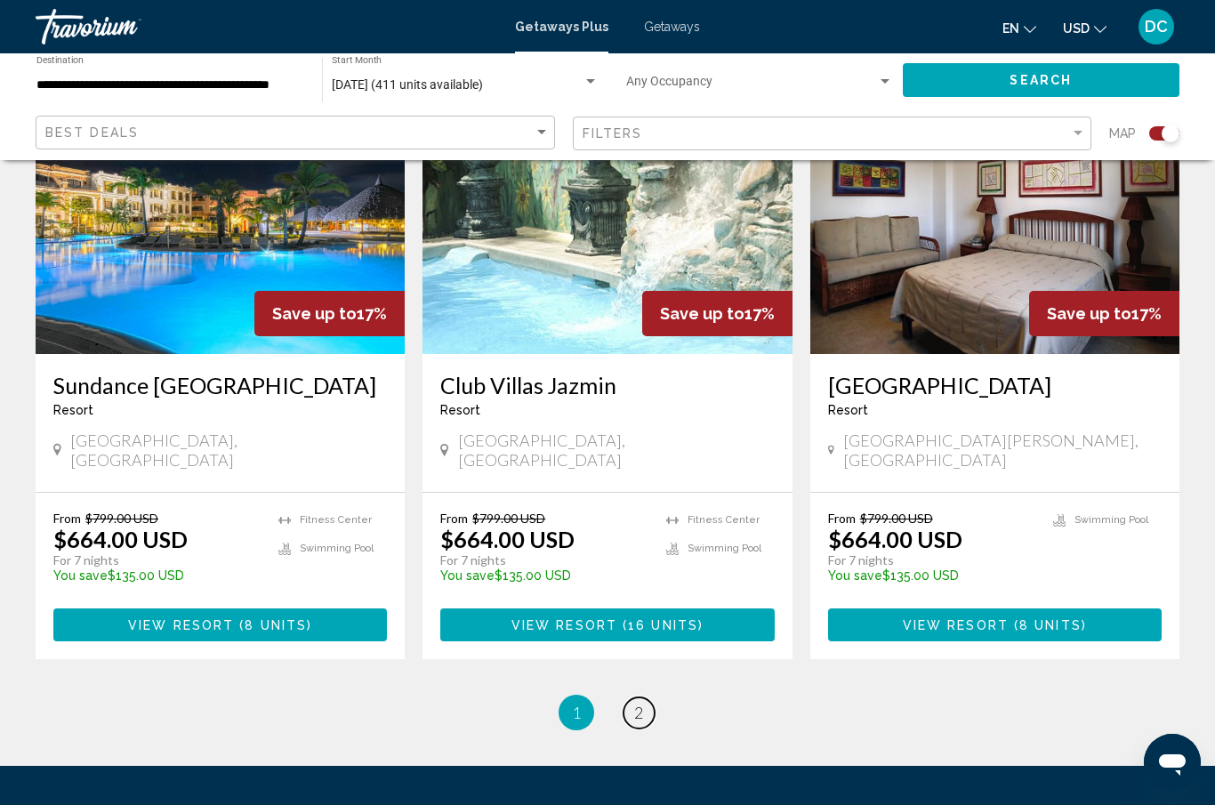
click at [647, 697] on link "page 2" at bounding box center [638, 712] width 31 height 31
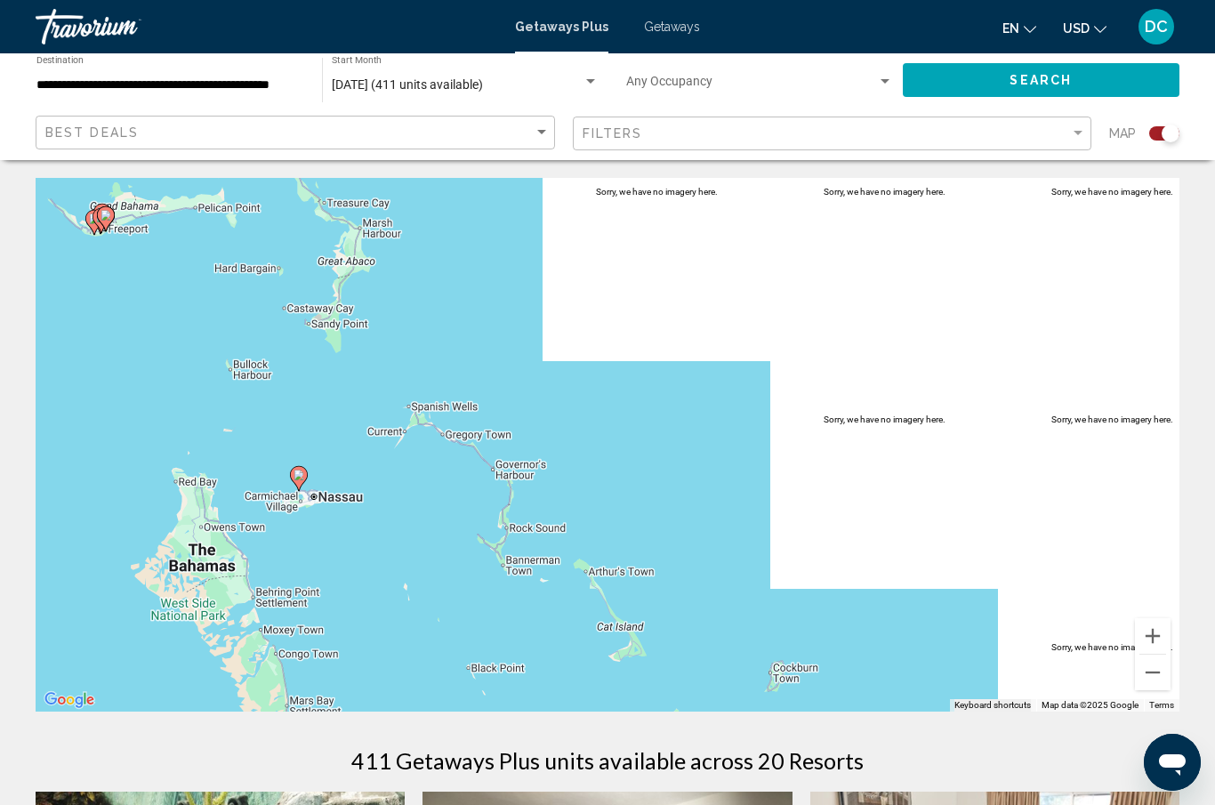
click at [300, 473] on image "Main content" at bounding box center [298, 475] width 11 height 11
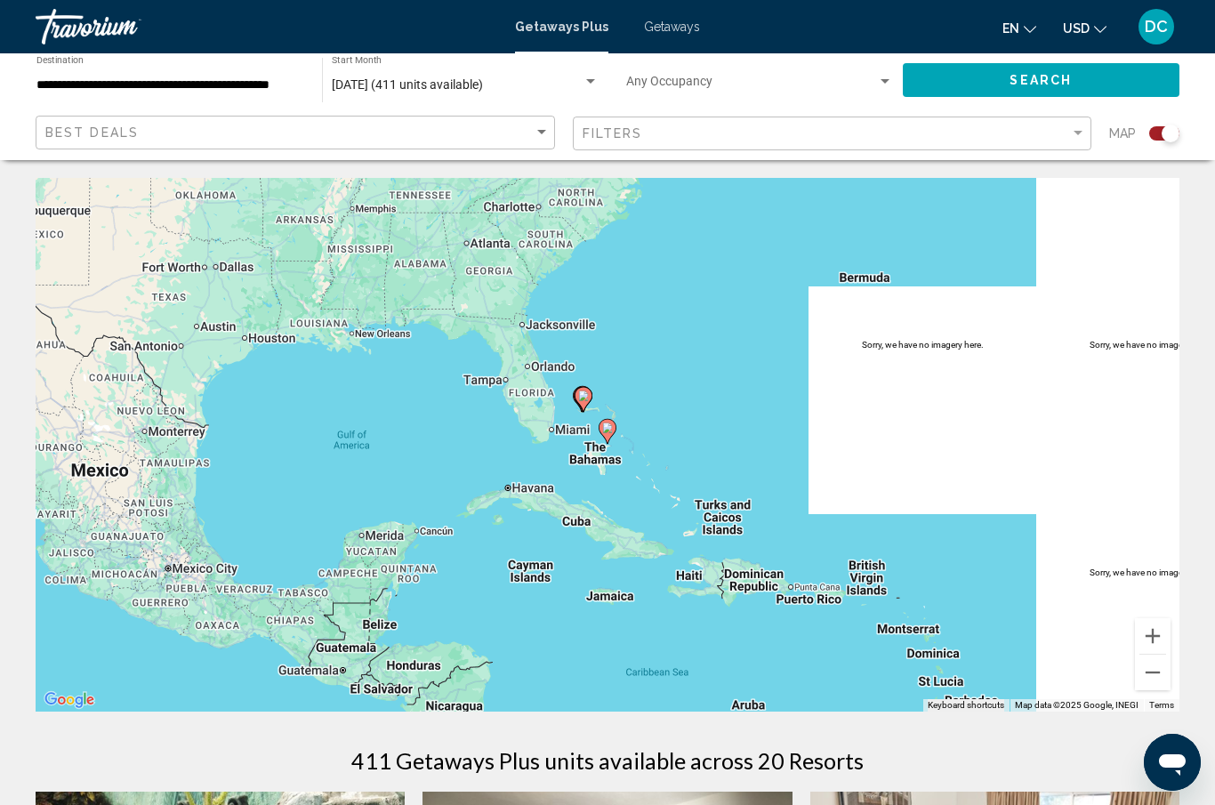
click at [637, 431] on div "To navigate, press the arrow keys. To activate drag with keyboard, press Alt + …" at bounding box center [608, 445] width 1144 height 534
type input "**********"
click at [607, 432] on image "Main content" at bounding box center [607, 427] width 11 height 11
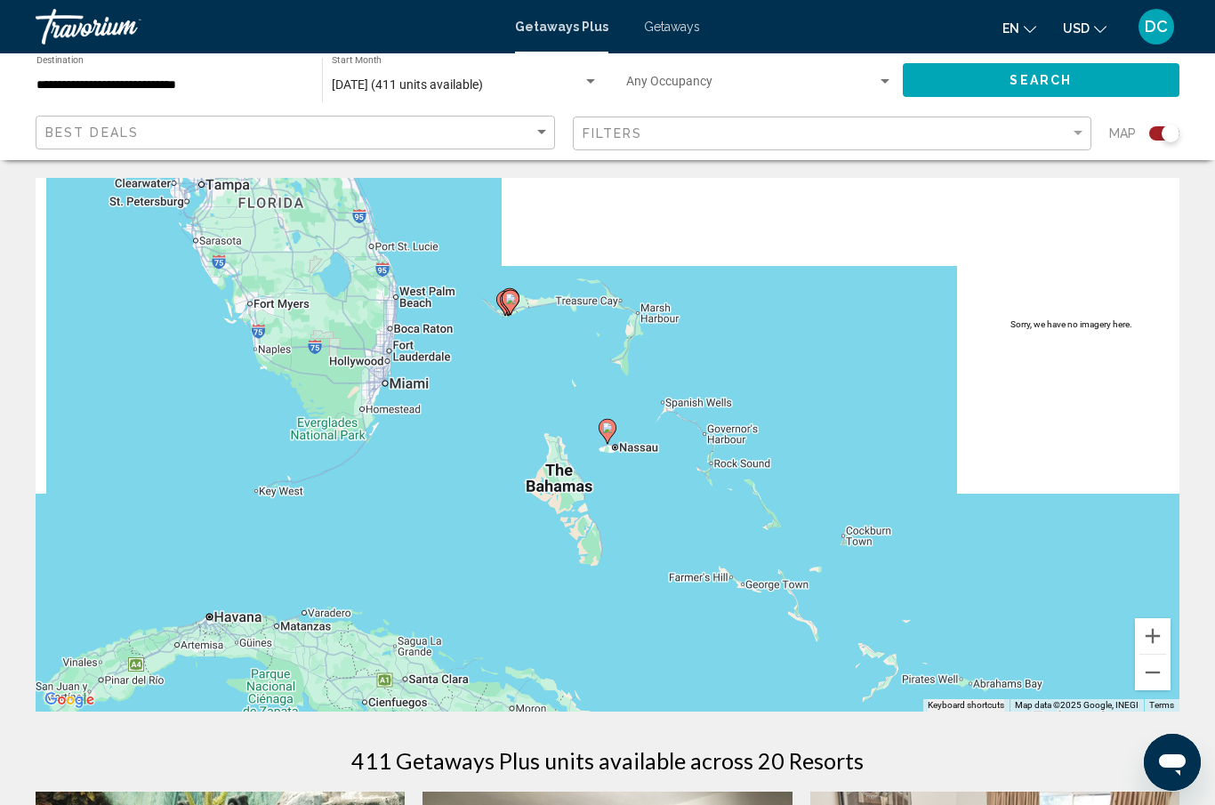
click at [610, 429] on image "Main content" at bounding box center [607, 427] width 11 height 11
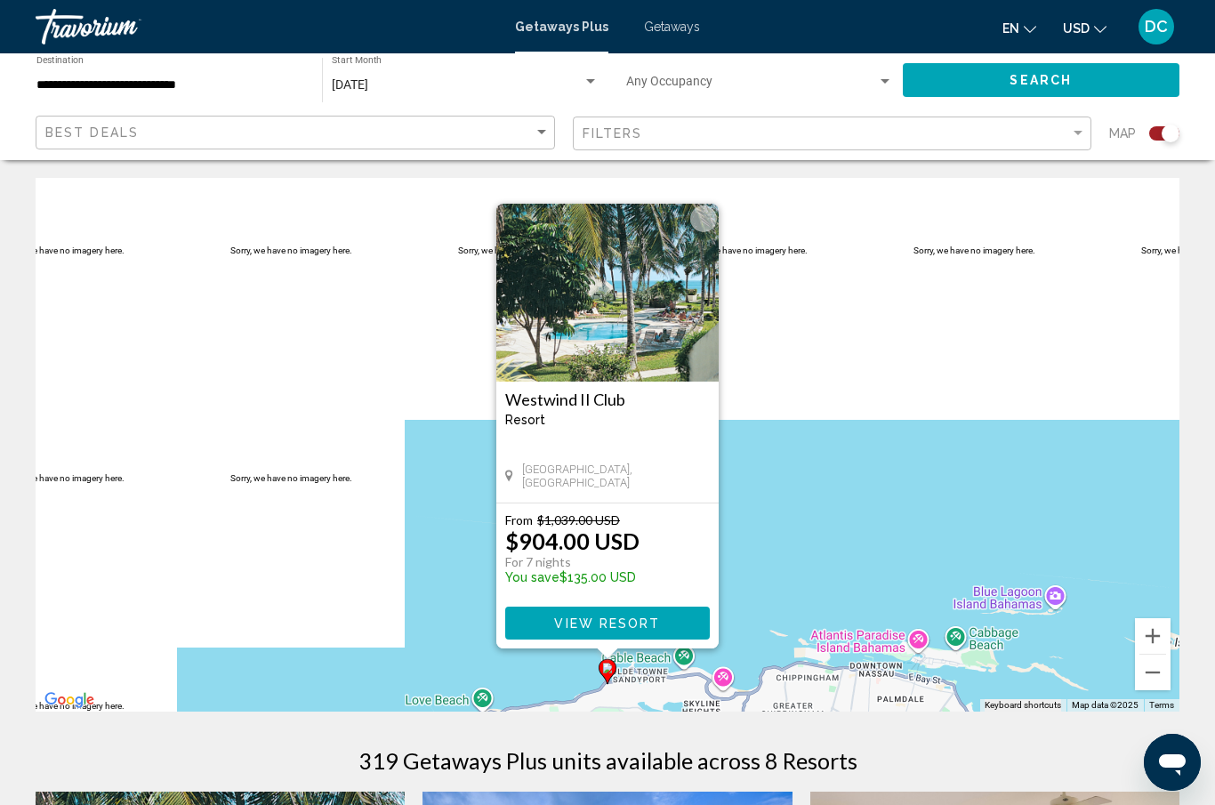
click at [663, 24] on span "Getaways" at bounding box center [672, 27] width 56 height 14
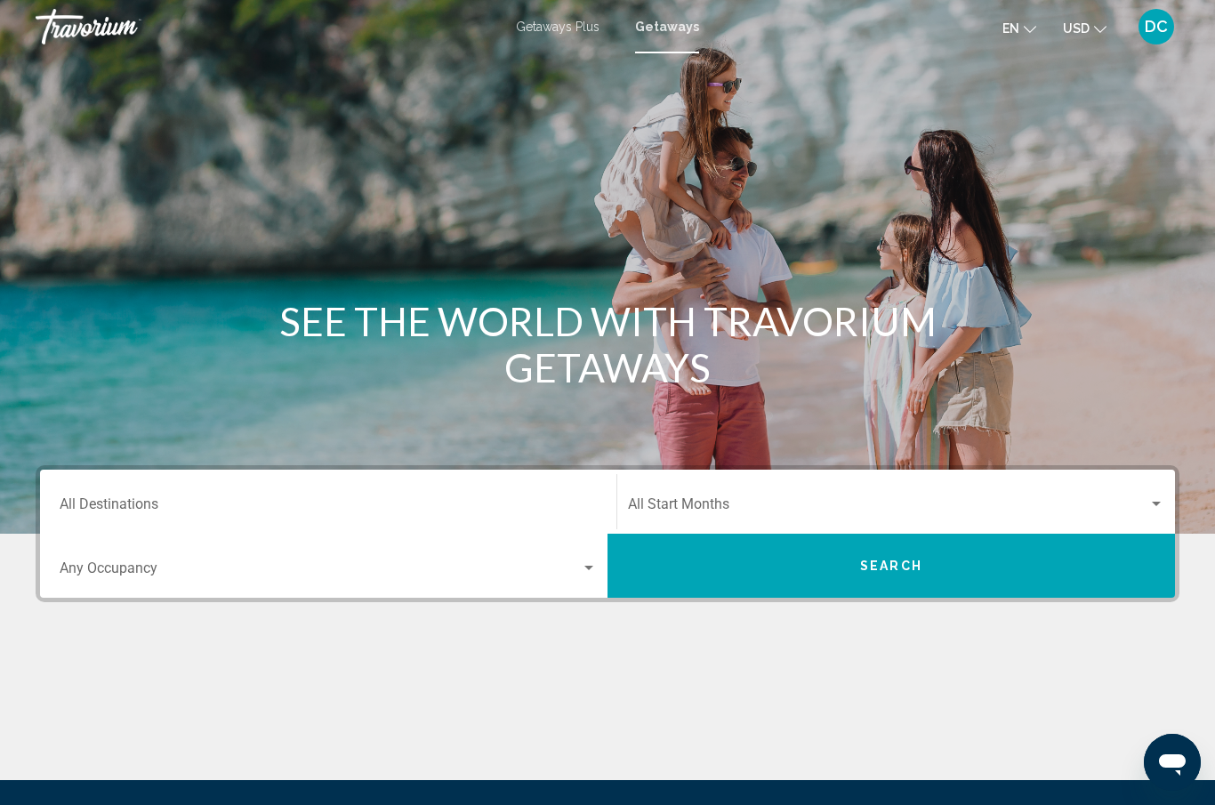
click at [151, 507] on input "Destination All Destinations" at bounding box center [328, 508] width 537 height 16
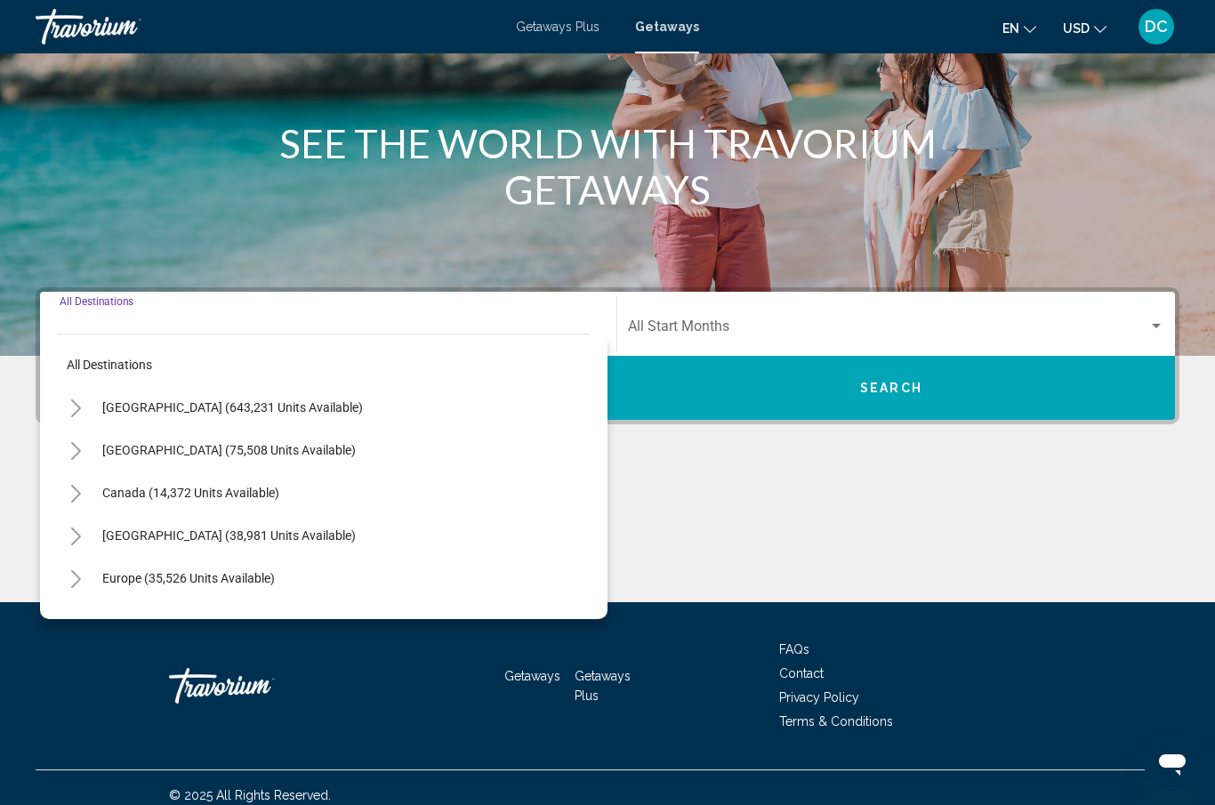
scroll to position [193, 0]
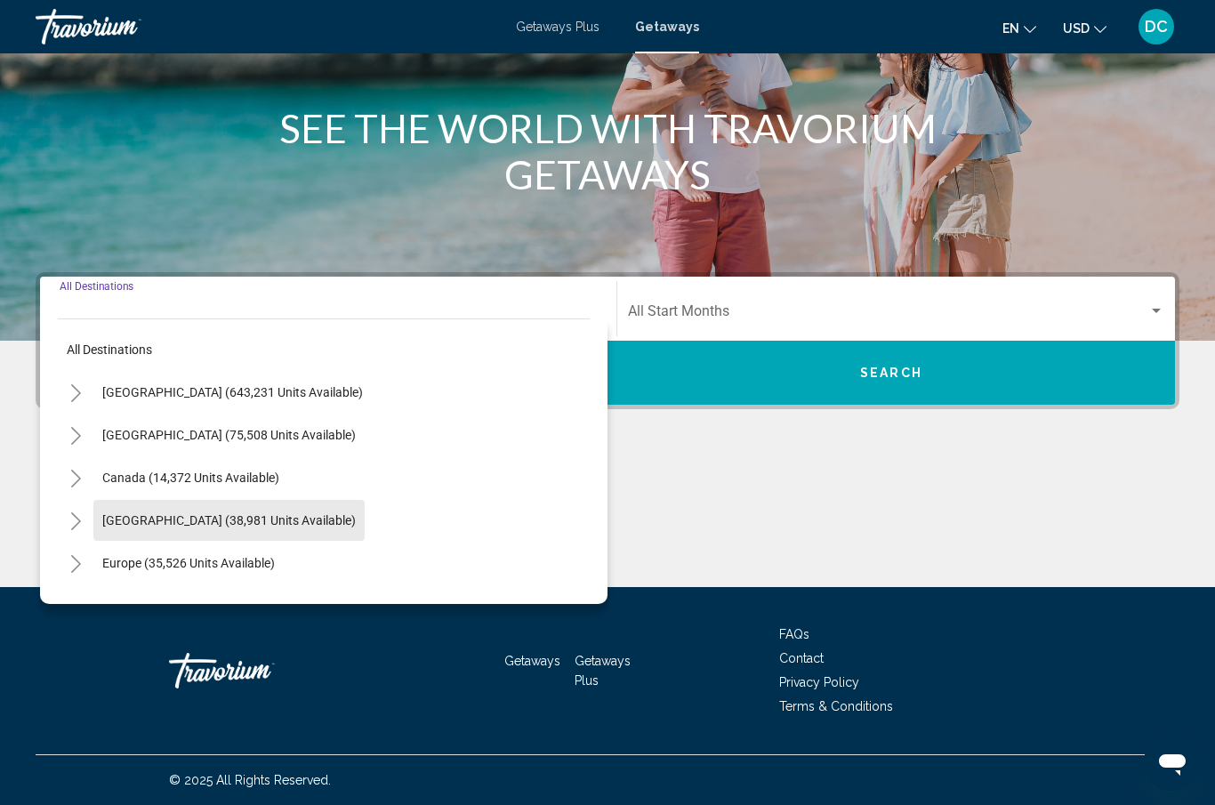
click at [260, 526] on span "Caribbean & Atlantic Islands (38,981 units available)" at bounding box center [228, 520] width 253 height 14
type input "**********"
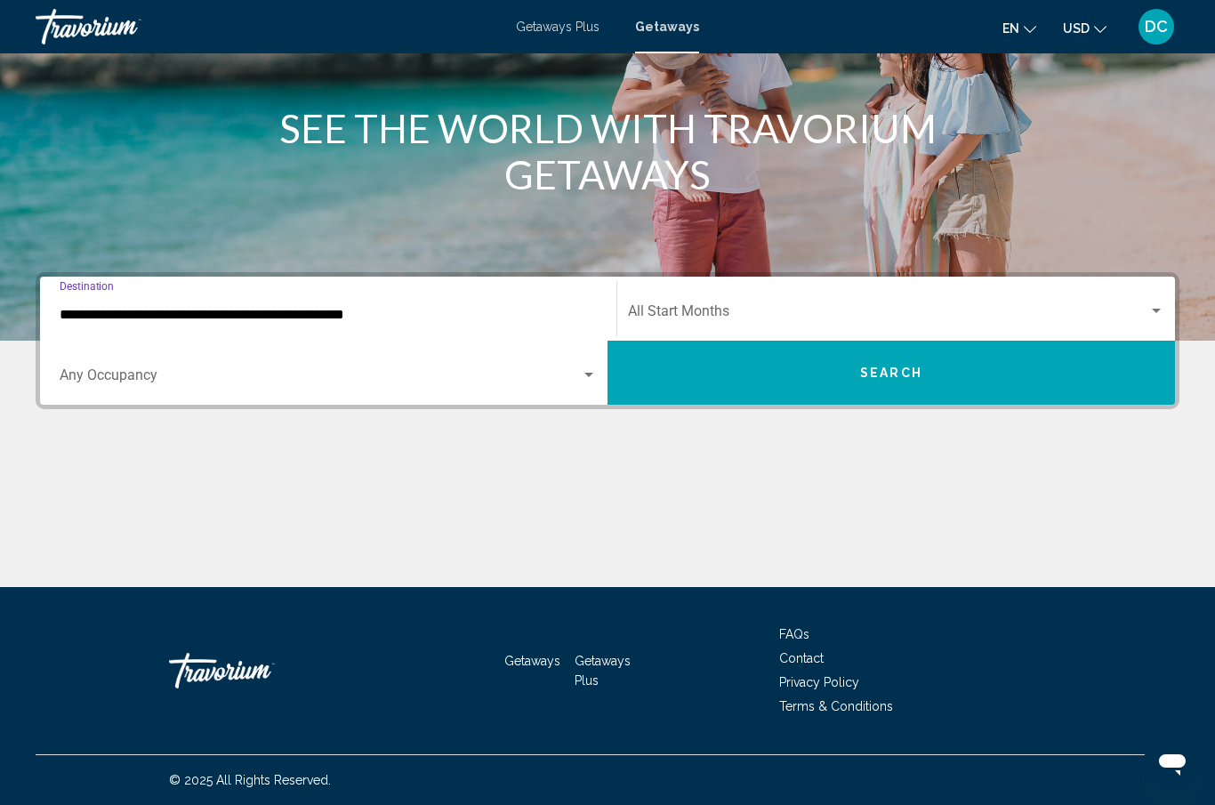
click at [707, 301] on div "Start Month All Start Months" at bounding box center [896, 309] width 536 height 56
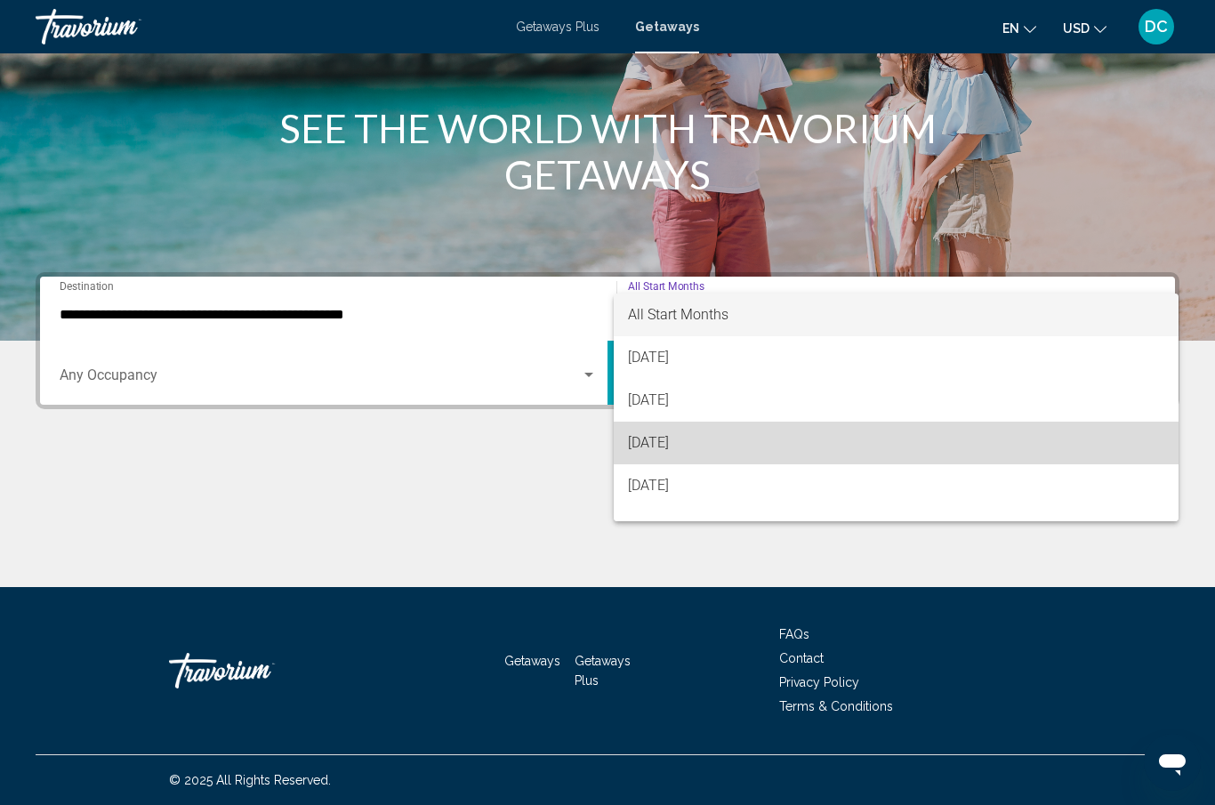
click at [697, 445] on span "[DATE]" at bounding box center [896, 443] width 536 height 43
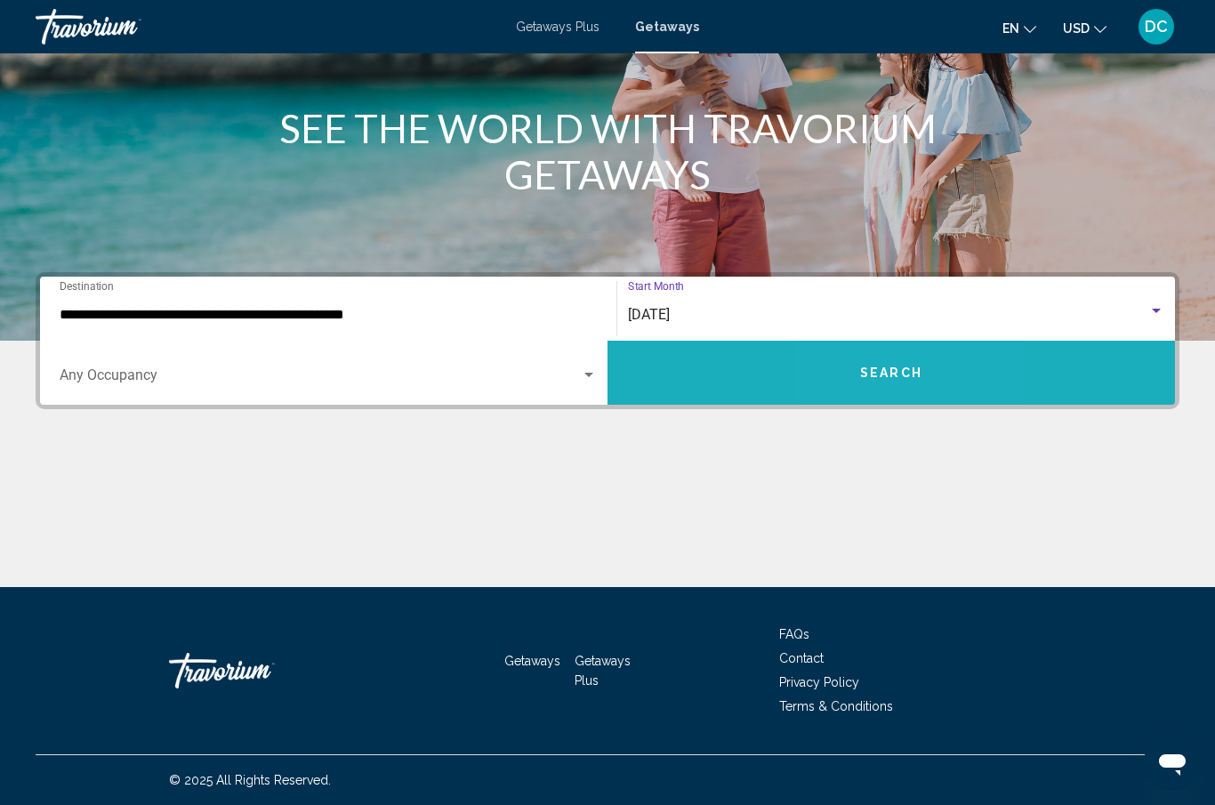
click at [873, 374] on span "Search" at bounding box center [891, 373] width 62 height 14
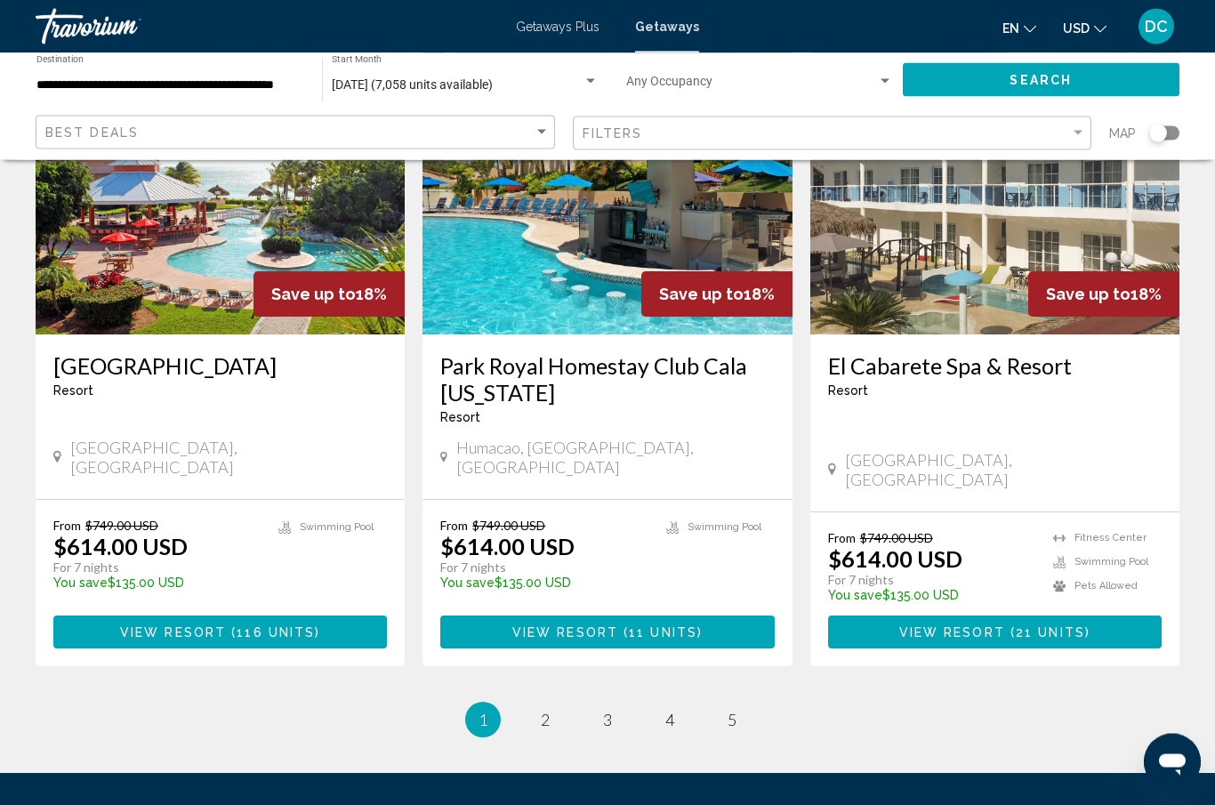
scroll to position [2140, 0]
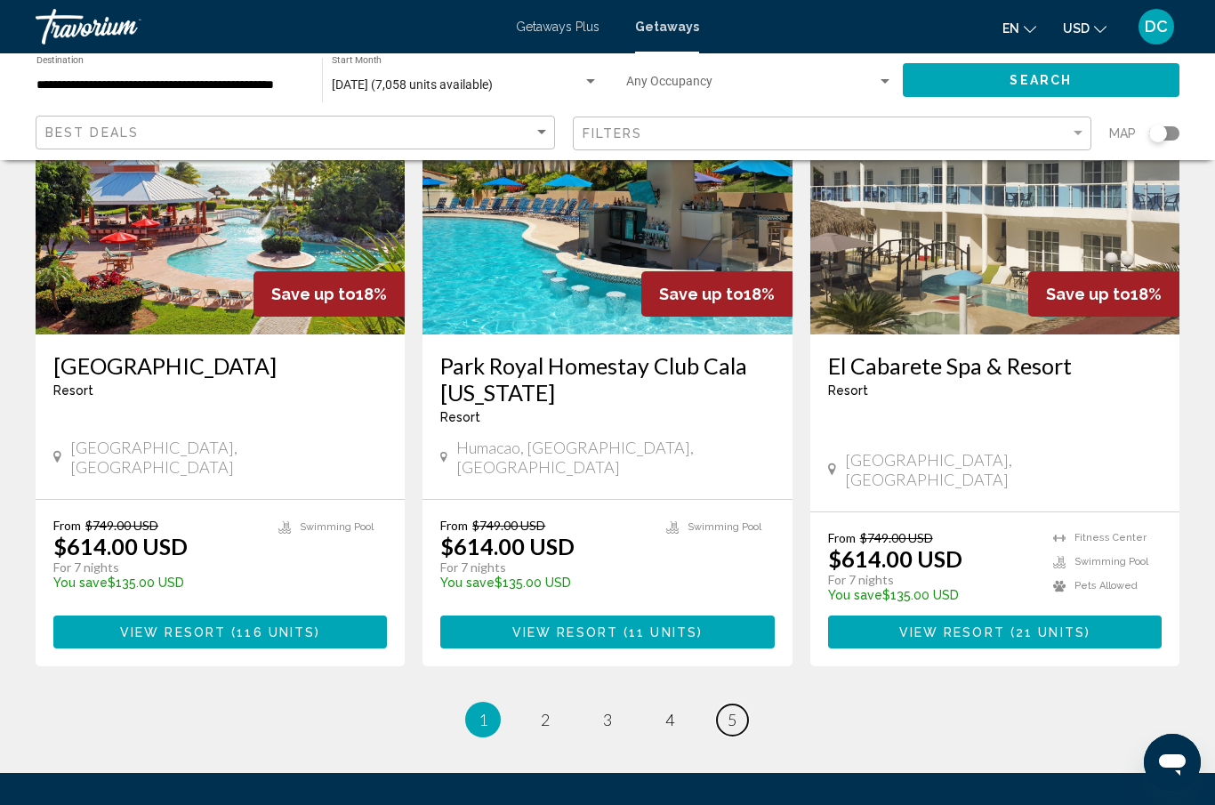
click at [734, 710] on span "5" at bounding box center [731, 720] width 9 height 20
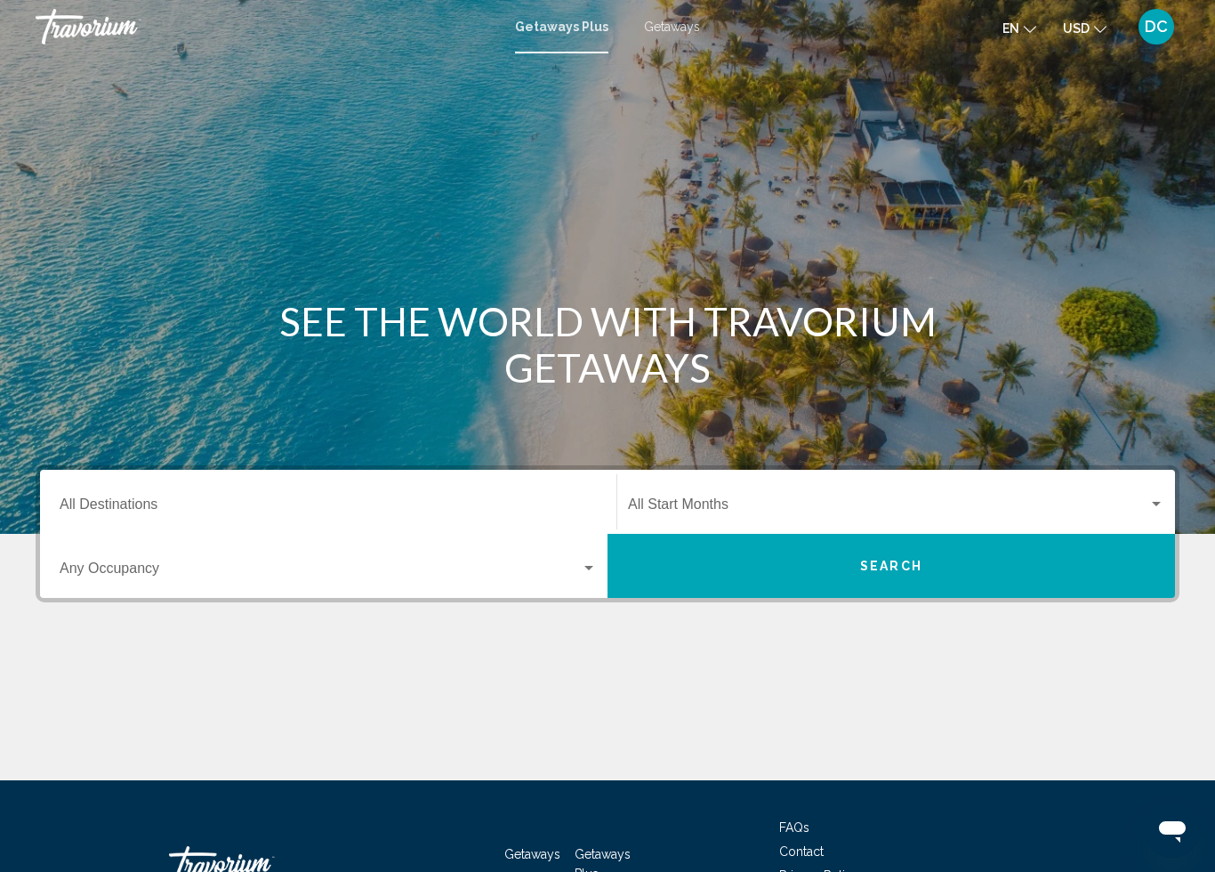
click at [687, 30] on span "Getaways" at bounding box center [672, 27] width 56 height 14
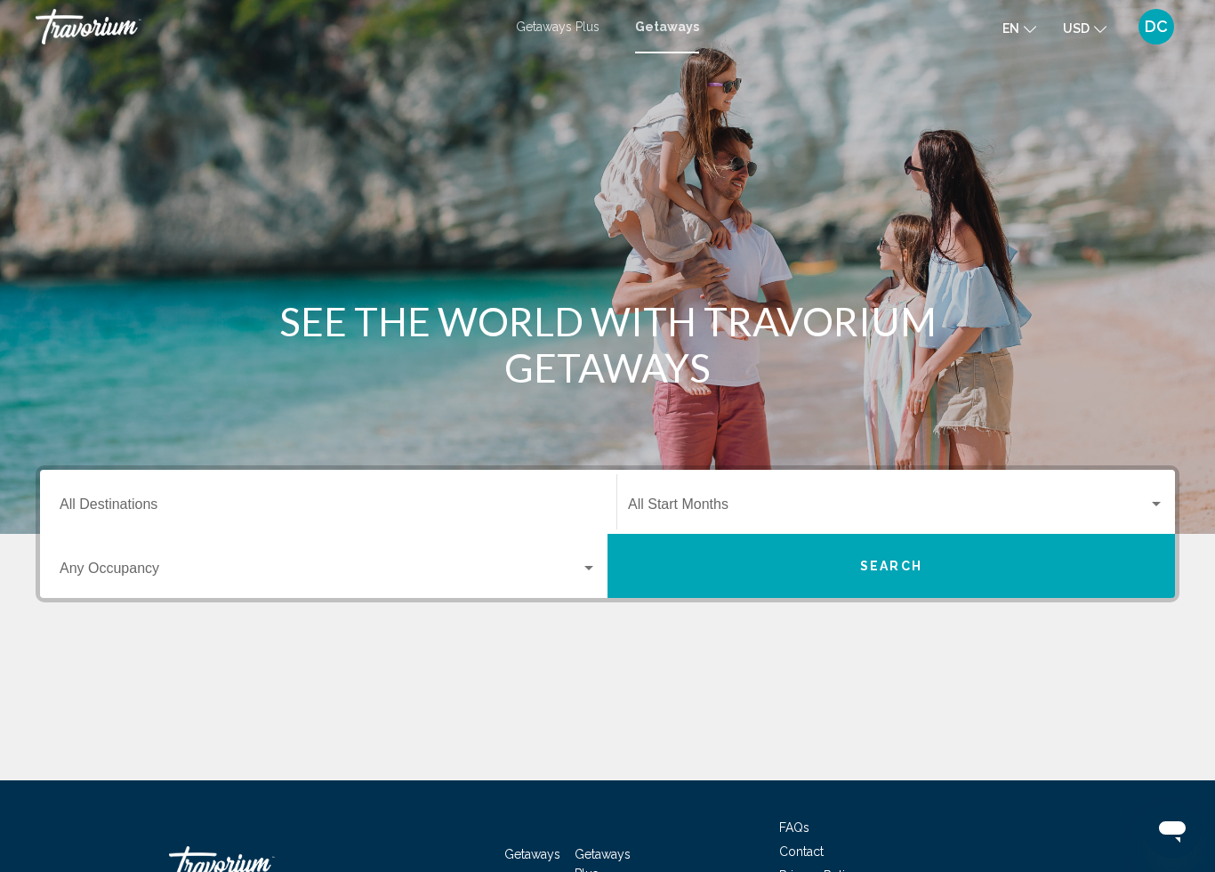
click at [155, 500] on input "Destination All Destinations" at bounding box center [328, 508] width 537 height 16
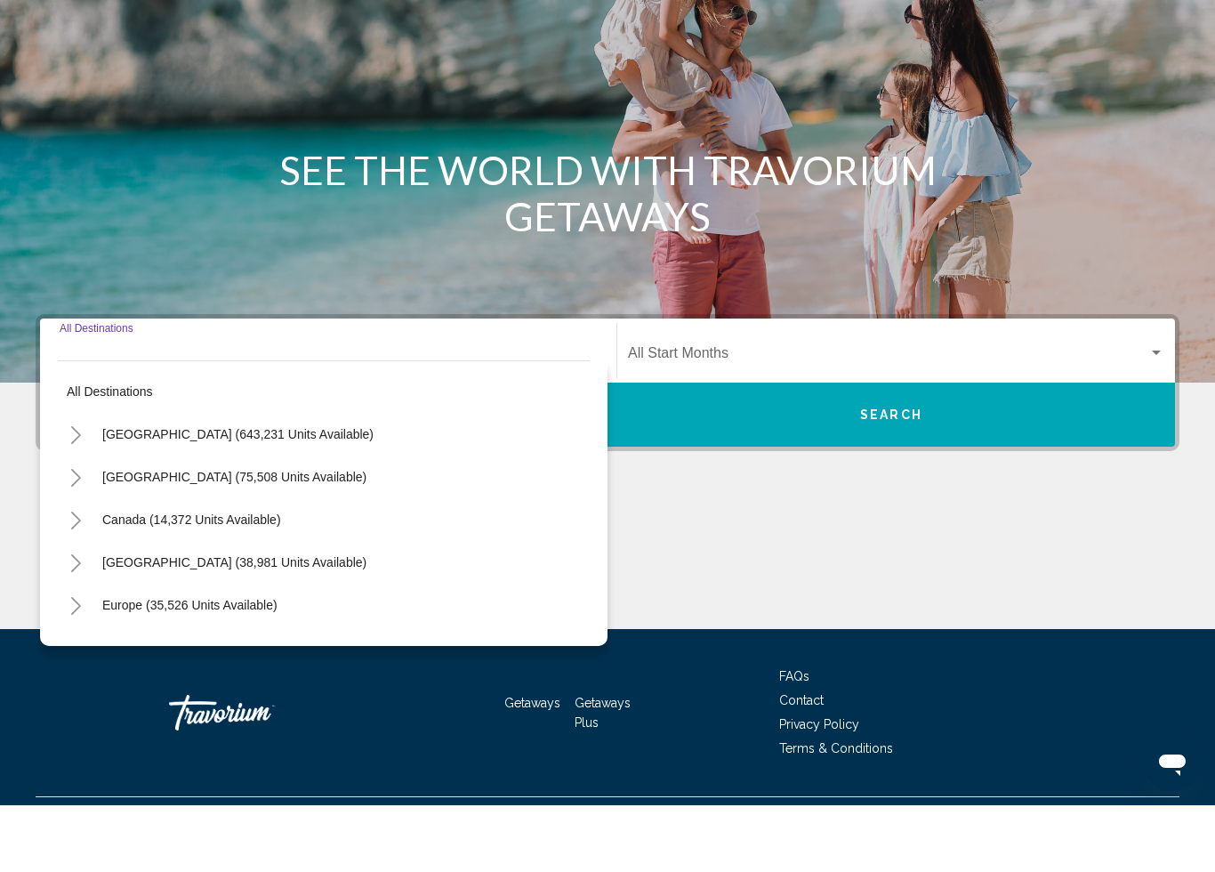
scroll to position [126, 0]
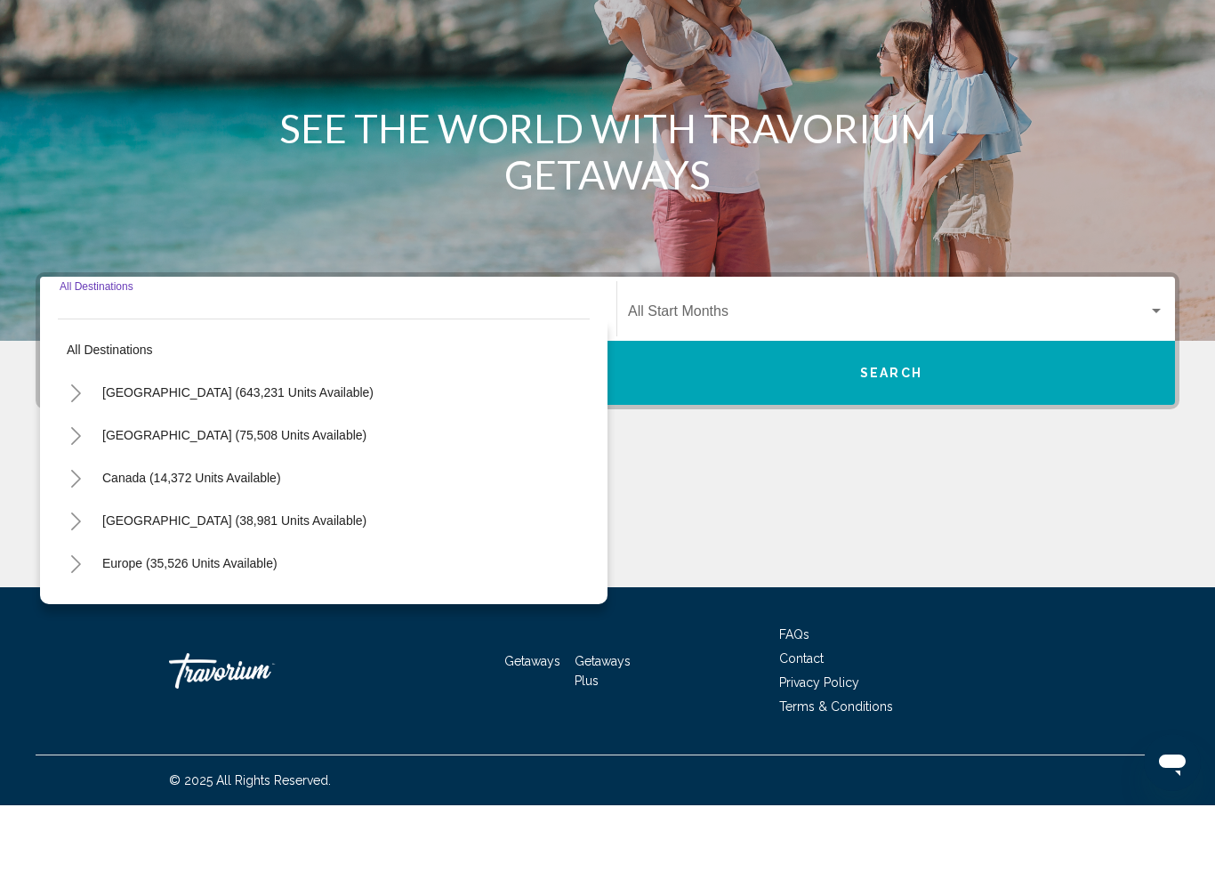
click at [202, 580] on span "[GEOGRAPHIC_DATA] (38,981 units available)" at bounding box center [234, 587] width 264 height 14
type input "**********"
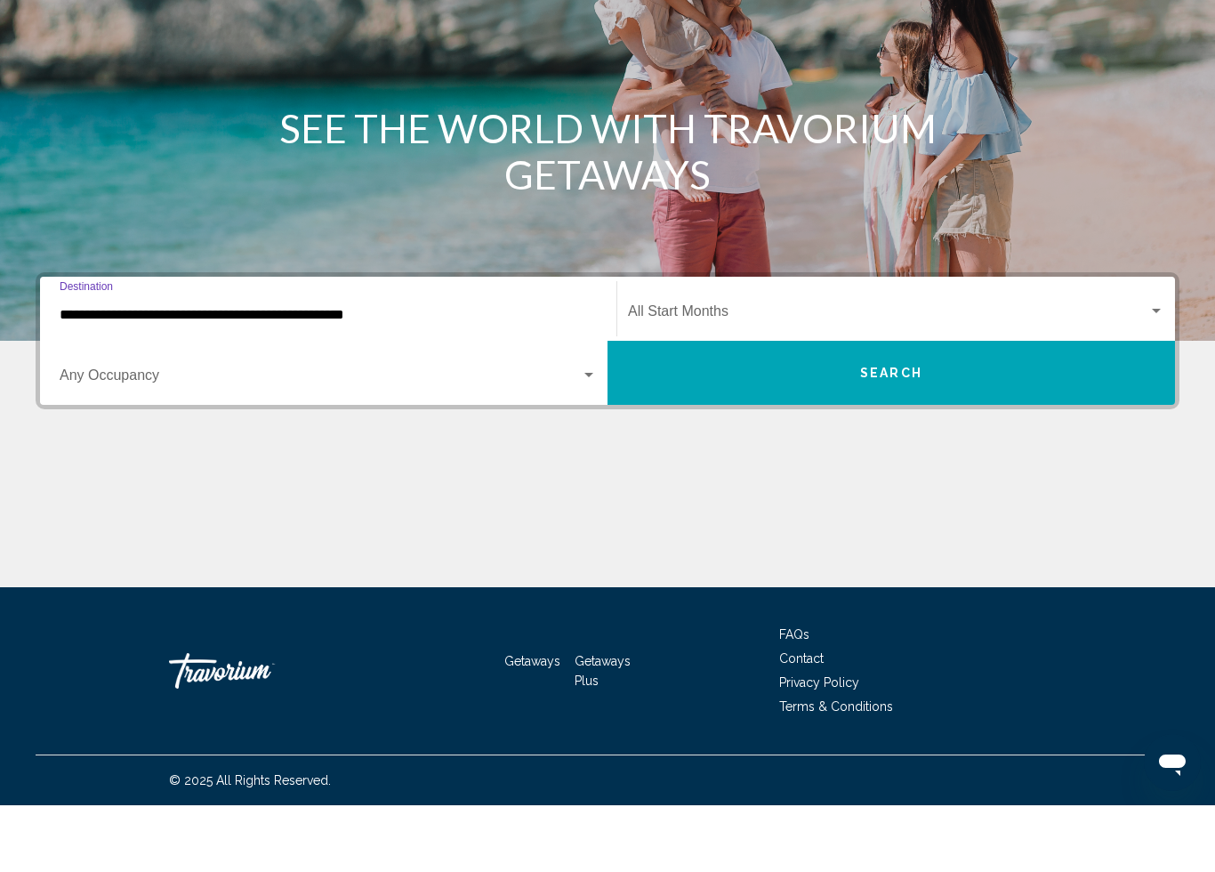
click at [709, 374] on span "Search widget" at bounding box center [888, 382] width 520 height 16
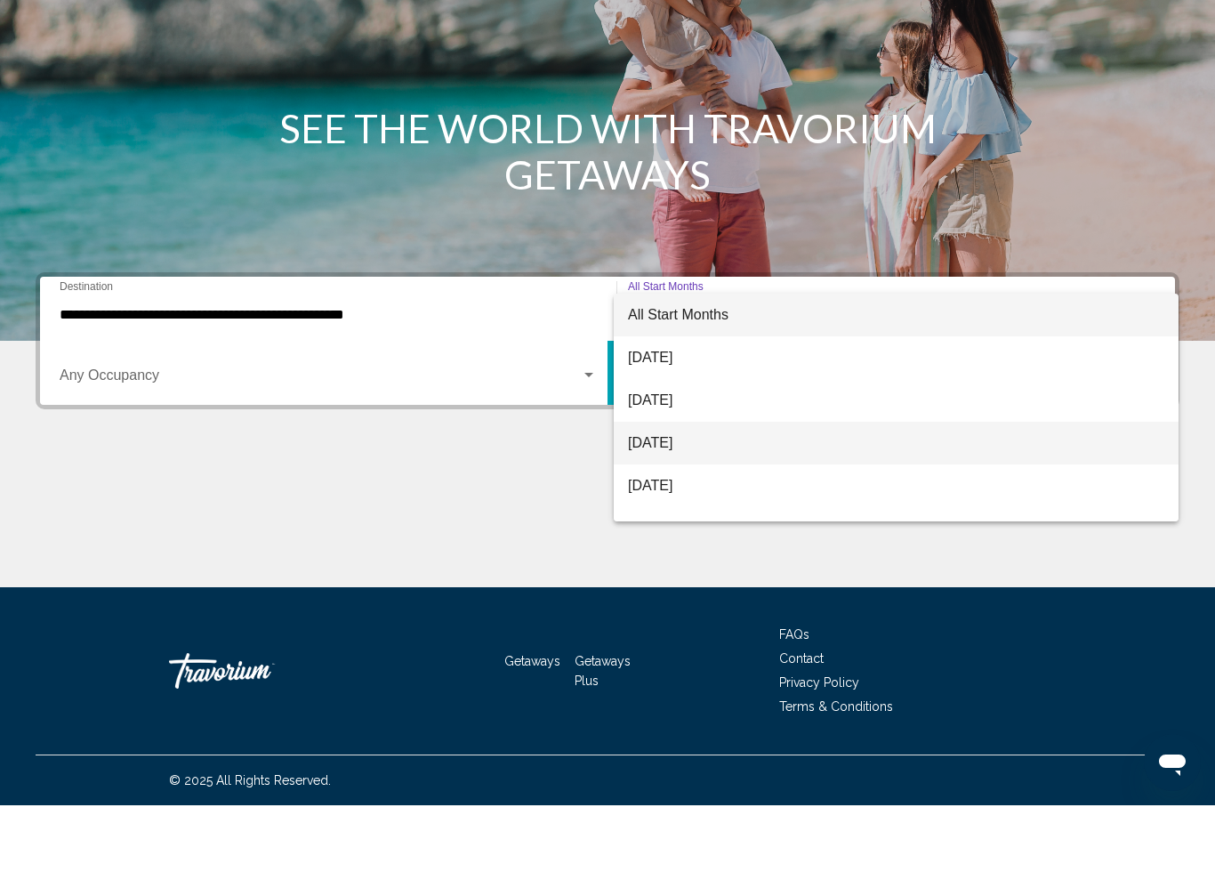
click at [685, 488] on span "[DATE]" at bounding box center [896, 509] width 536 height 43
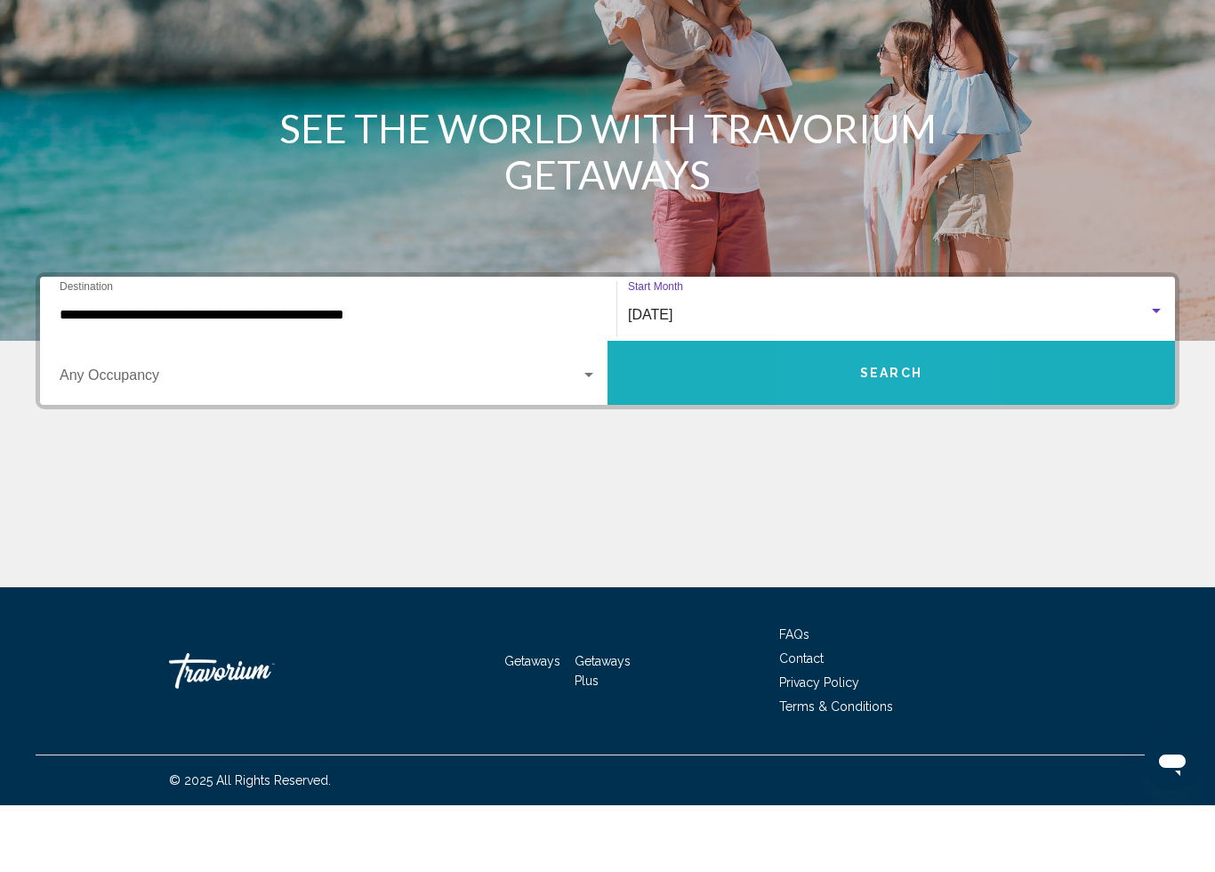
click at [864, 433] on span "Search" at bounding box center [891, 440] width 62 height 14
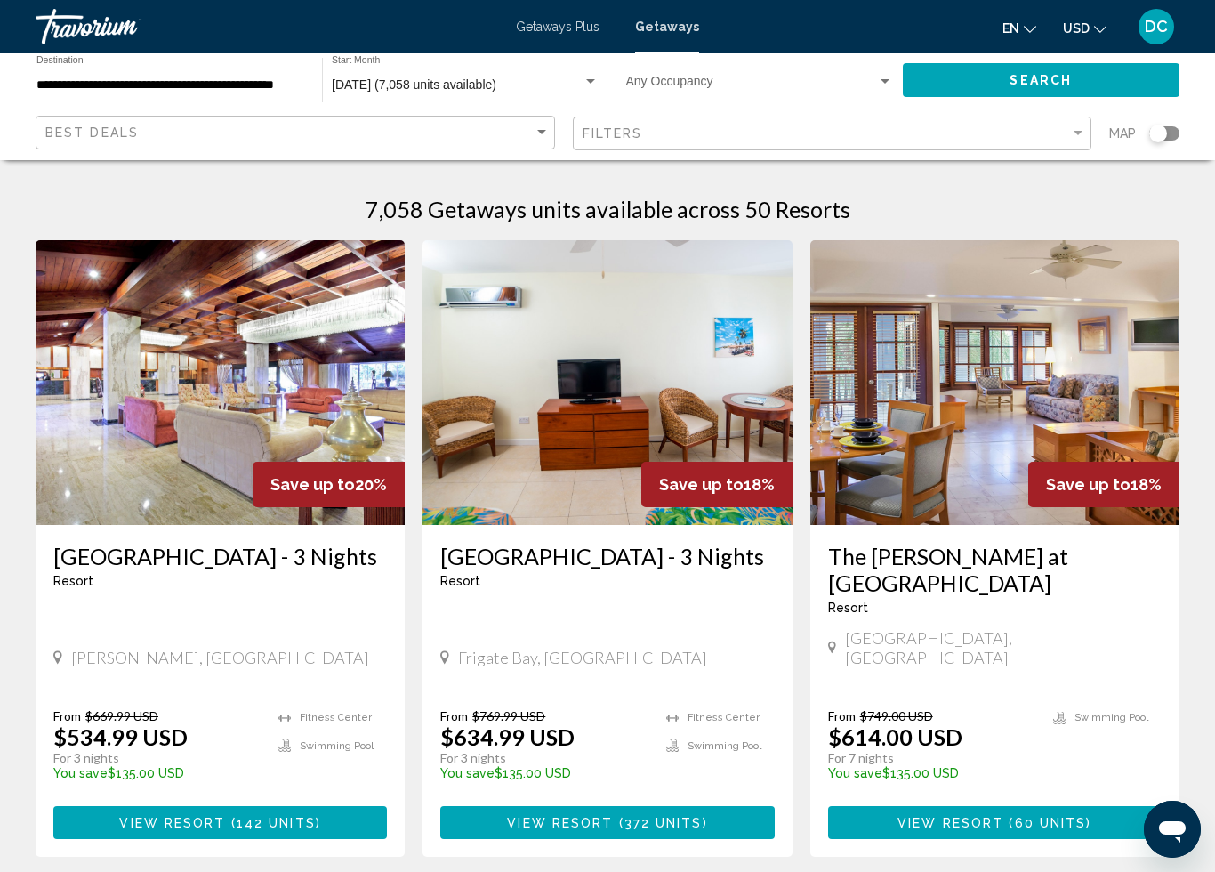
click at [548, 117] on div "Best Deals" at bounding box center [297, 133] width 504 height 33
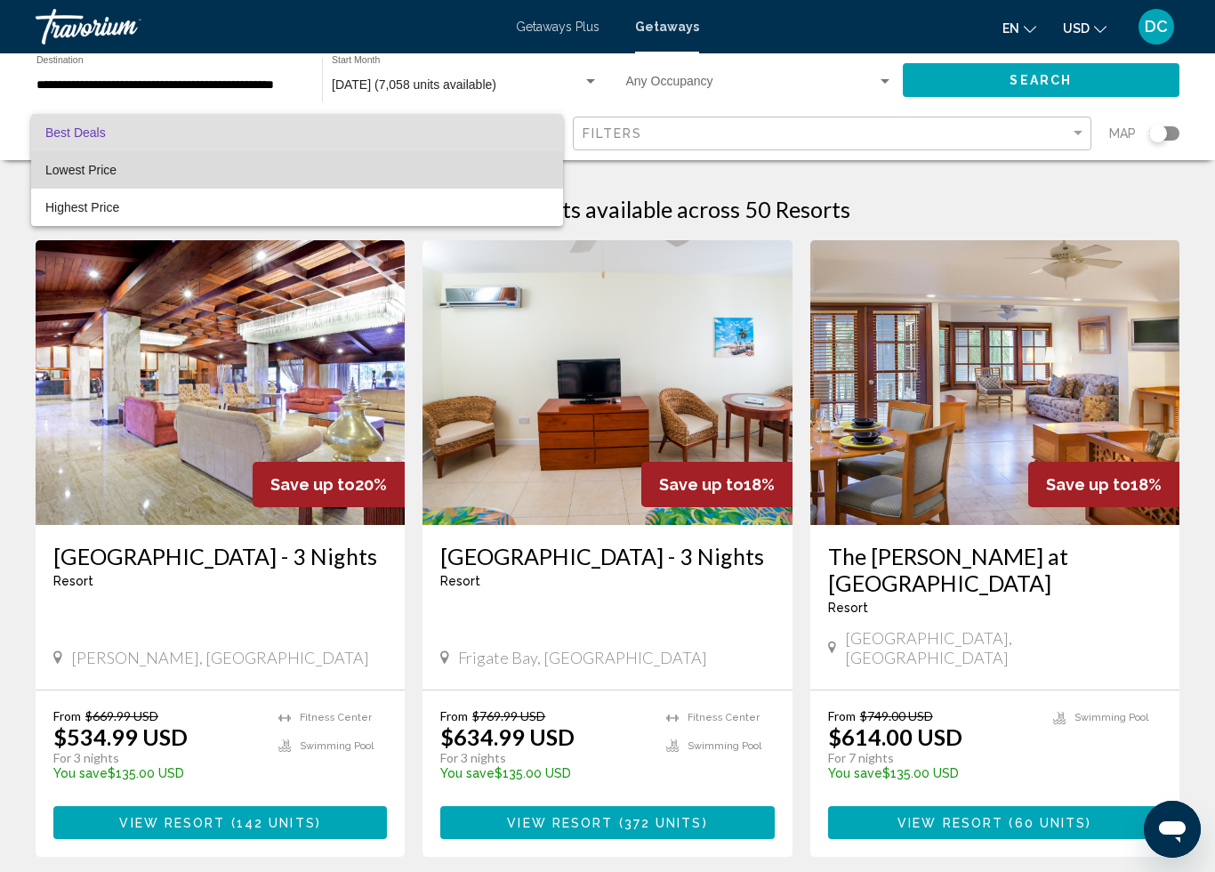
click at [108, 170] on span "Lowest Price" at bounding box center [80, 170] width 71 height 14
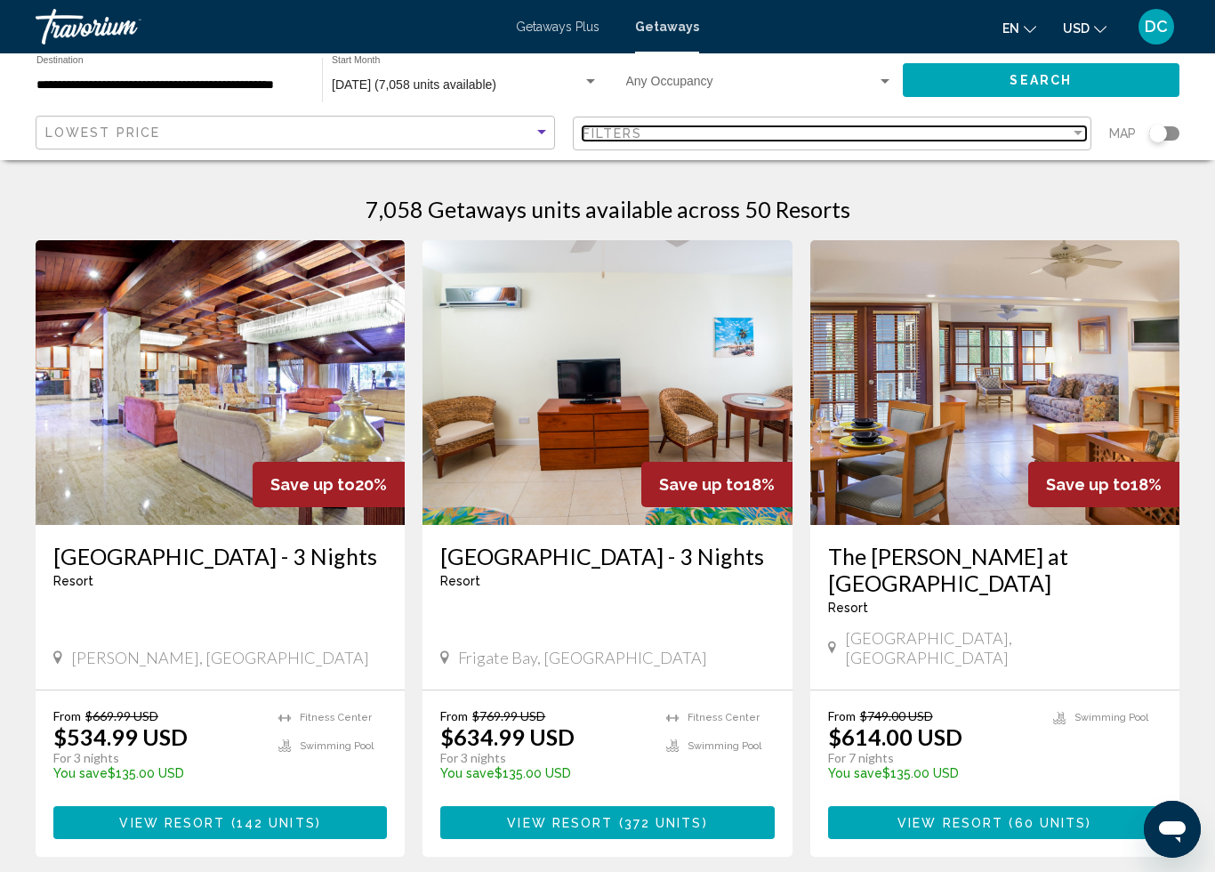
click at [668, 130] on div "Filters" at bounding box center [827, 133] width 488 height 14
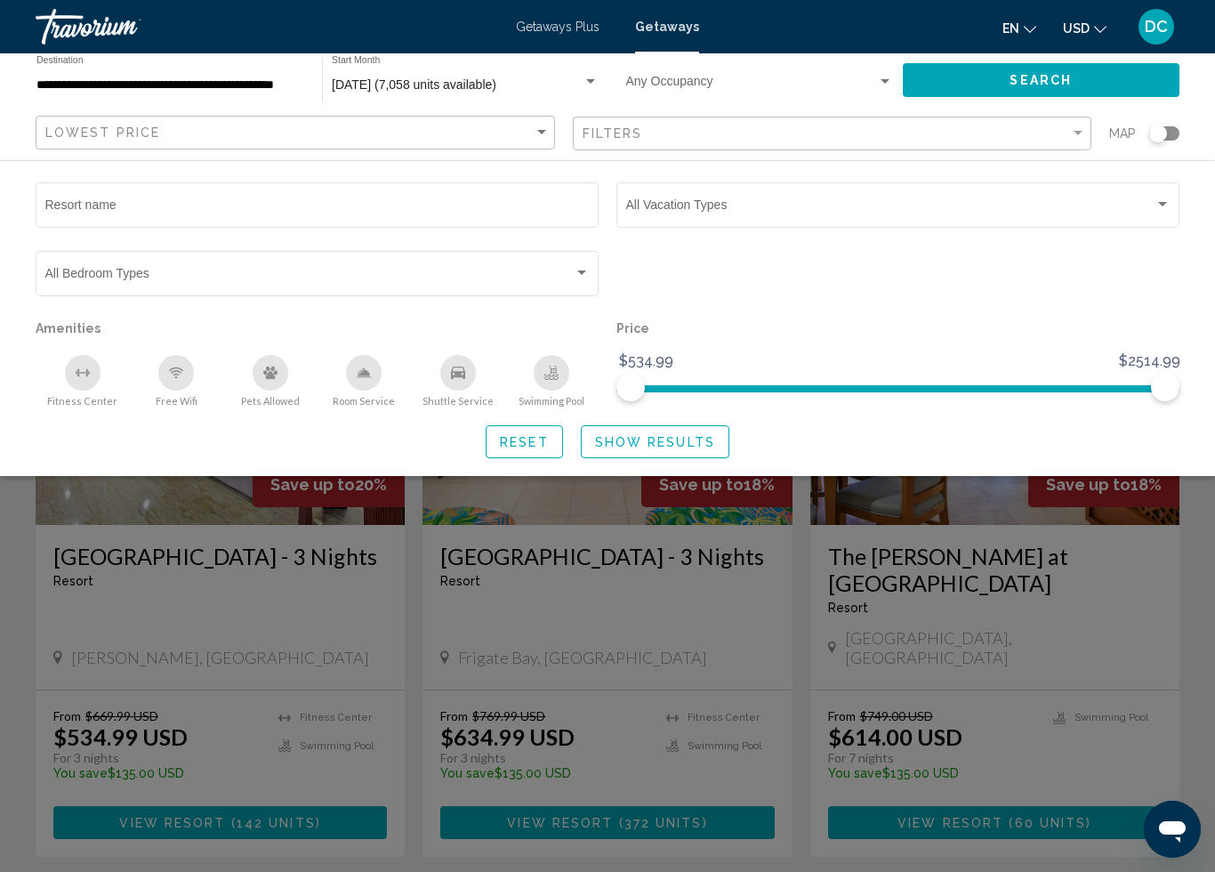
click at [1165, 203] on div "Search widget" at bounding box center [1162, 204] width 9 height 4
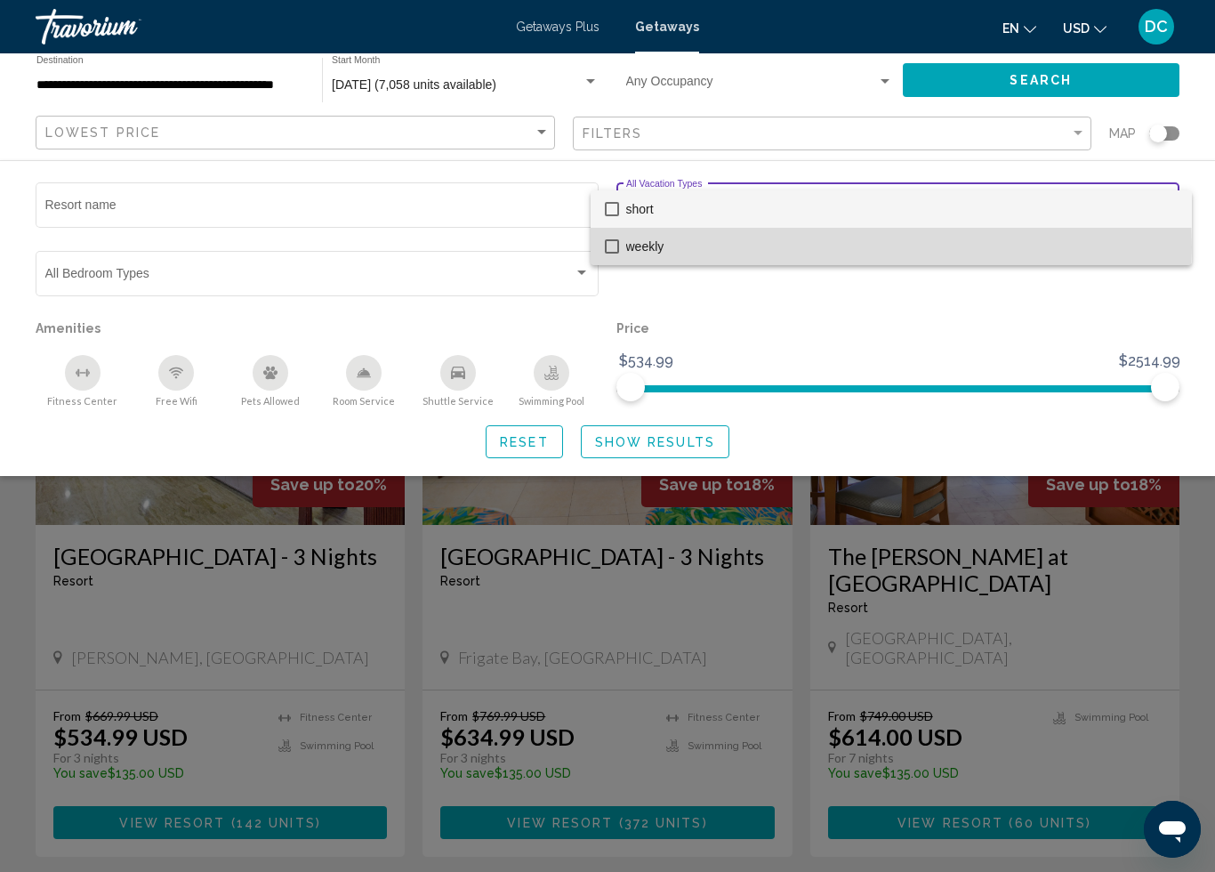
click at [623, 247] on mat-option "weekly" at bounding box center [891, 246] width 601 height 37
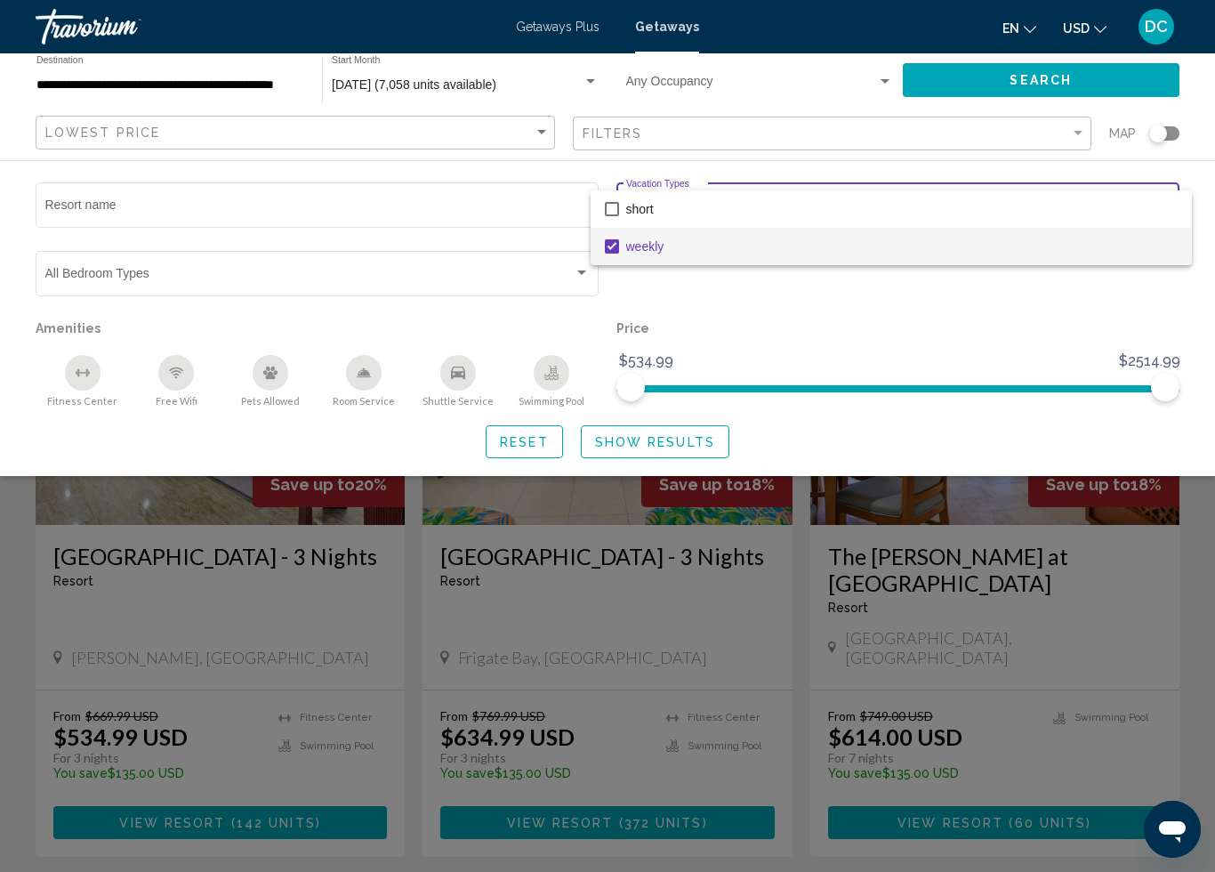
click at [573, 276] on div at bounding box center [607, 436] width 1215 height 872
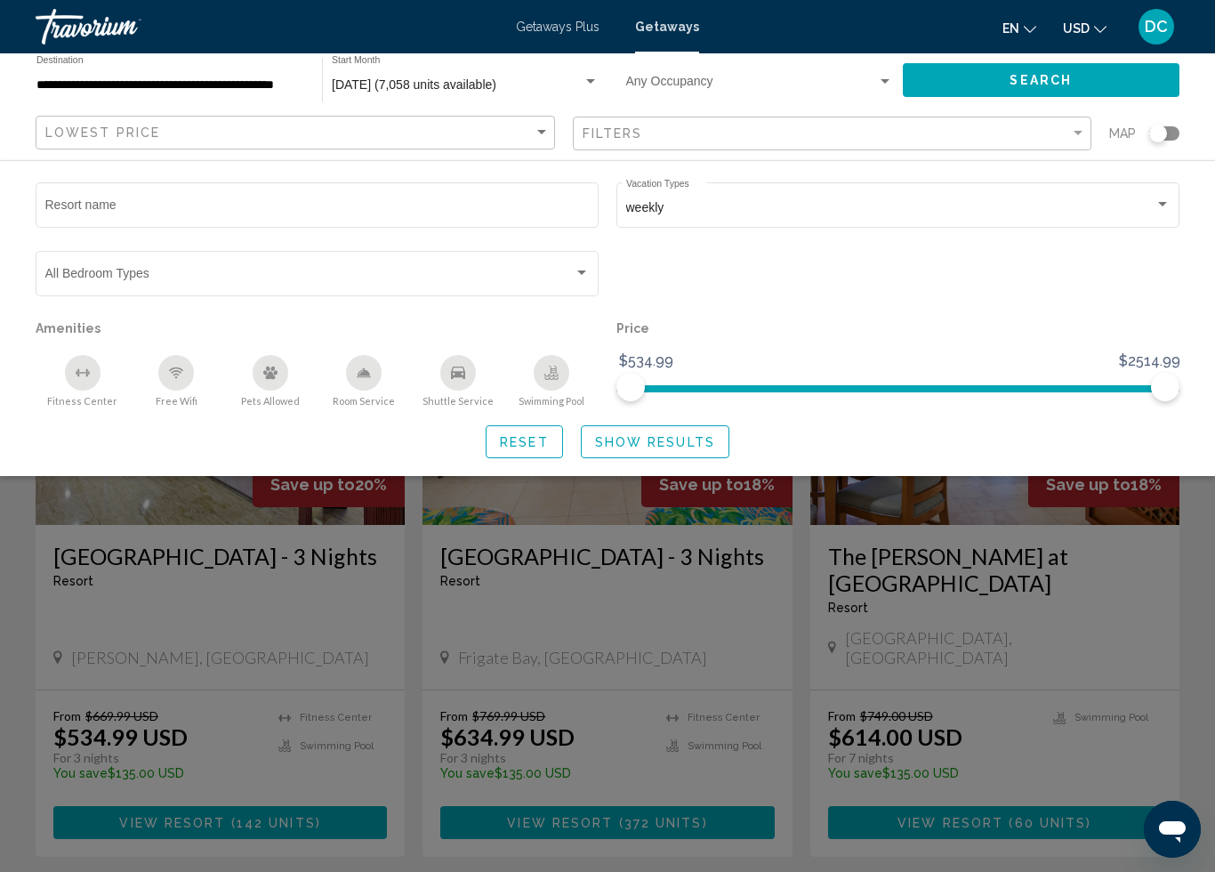
click at [575, 272] on div "Search widget" at bounding box center [582, 273] width 16 height 14
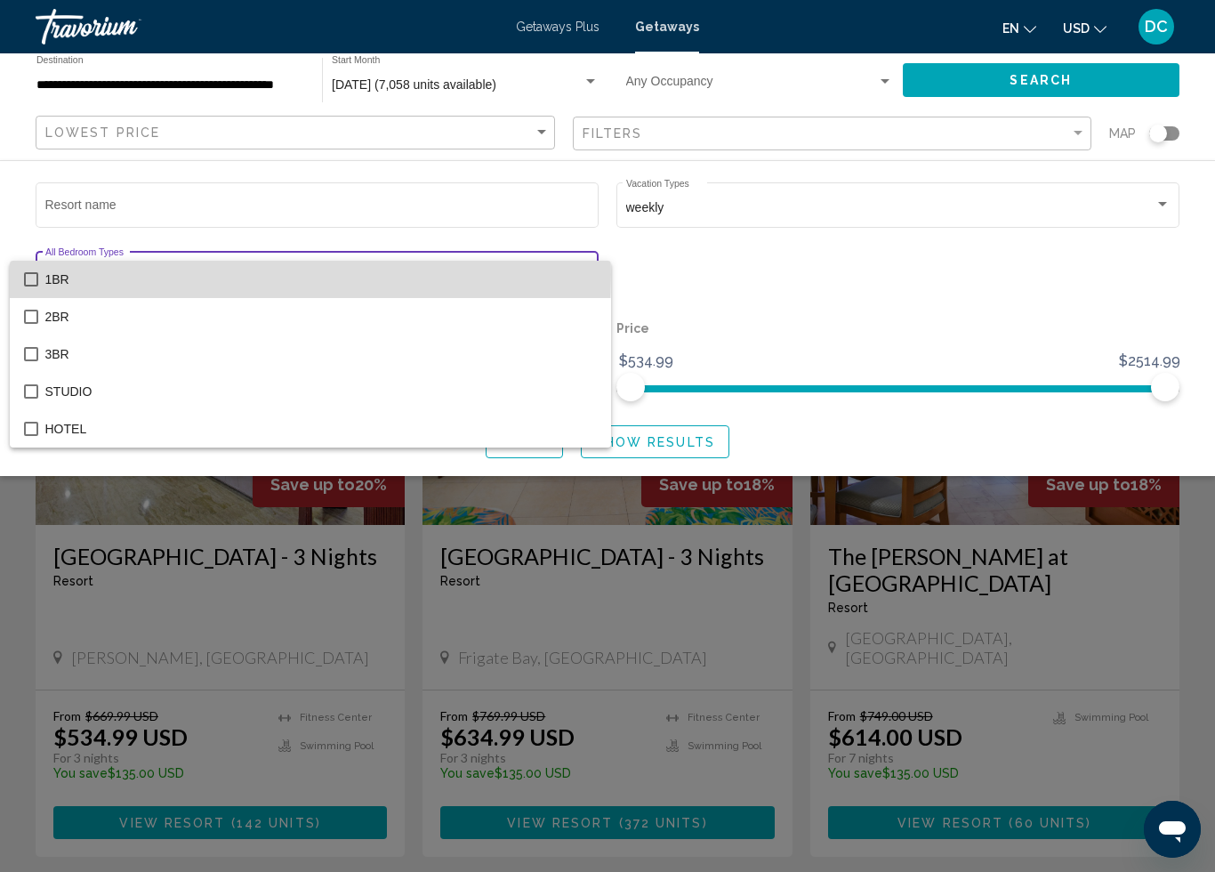
click at [34, 275] on mat-pseudo-checkbox at bounding box center [31, 279] width 14 height 14
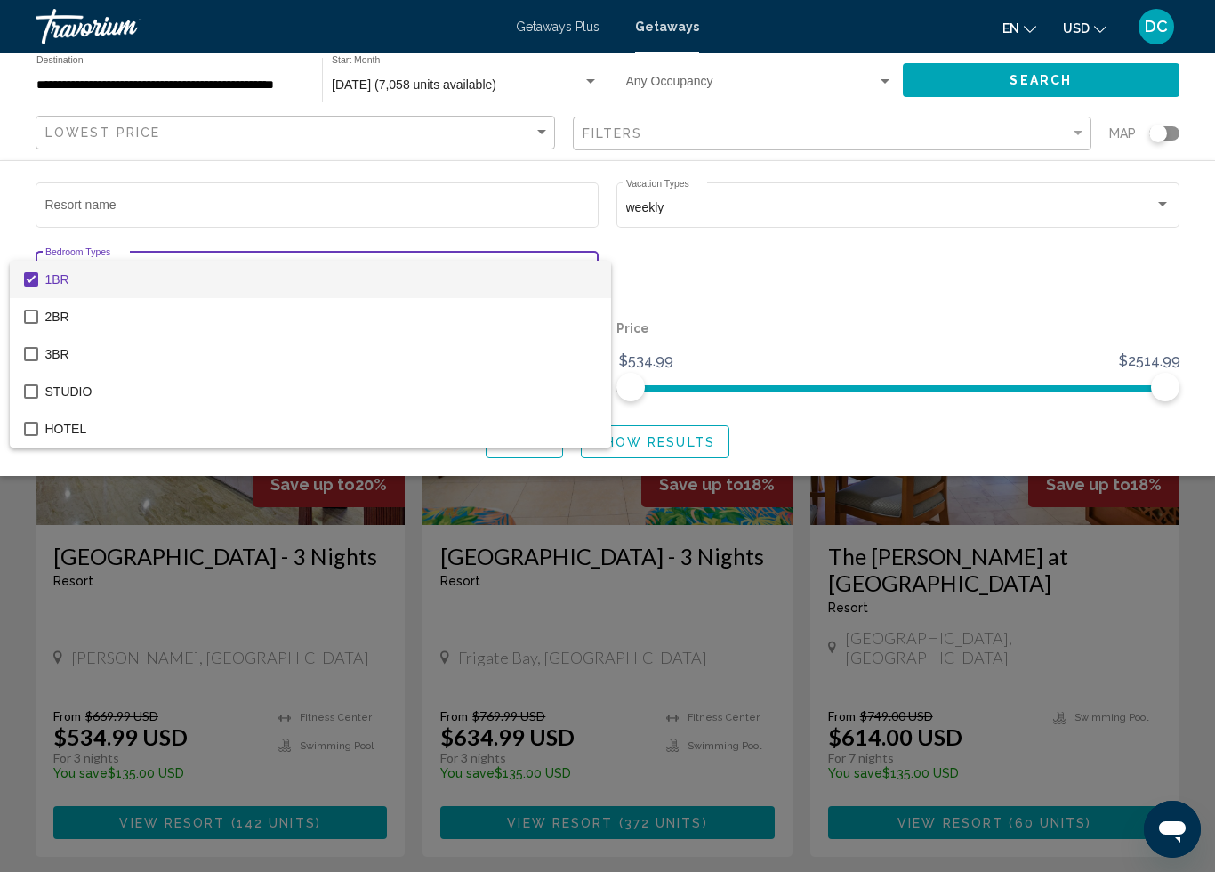
click at [167, 199] on div at bounding box center [607, 436] width 1215 height 872
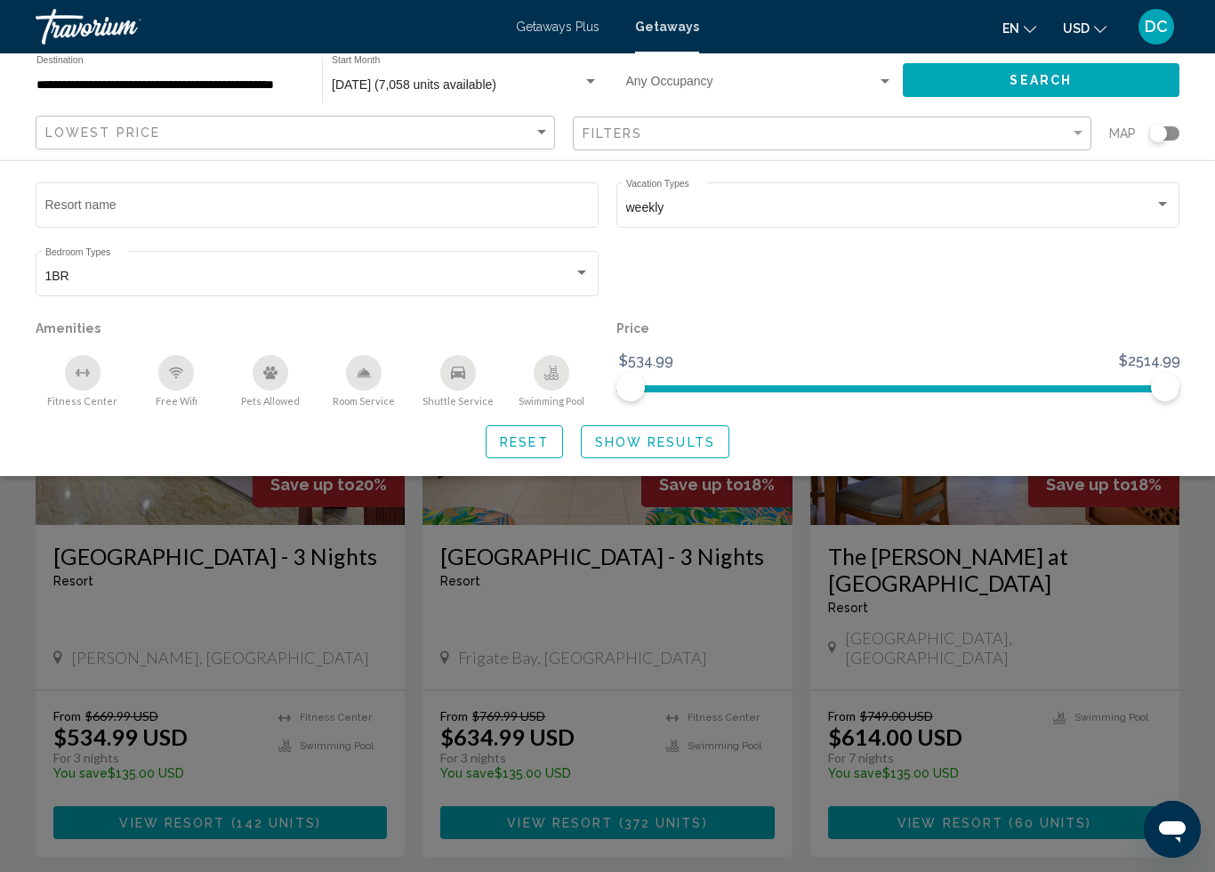
click at [146, 201] on input "Resort name" at bounding box center [317, 208] width 544 height 14
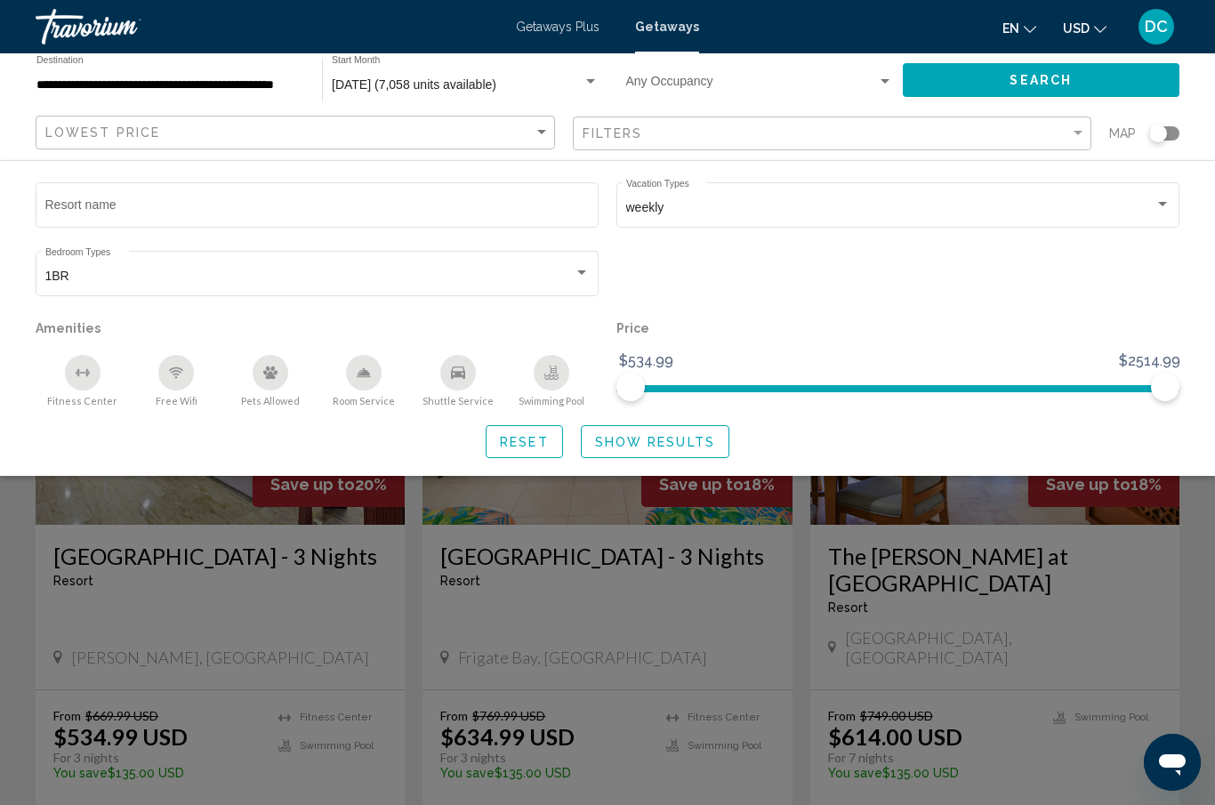
click at [198, 90] on input "**********" at bounding box center [170, 85] width 268 height 14
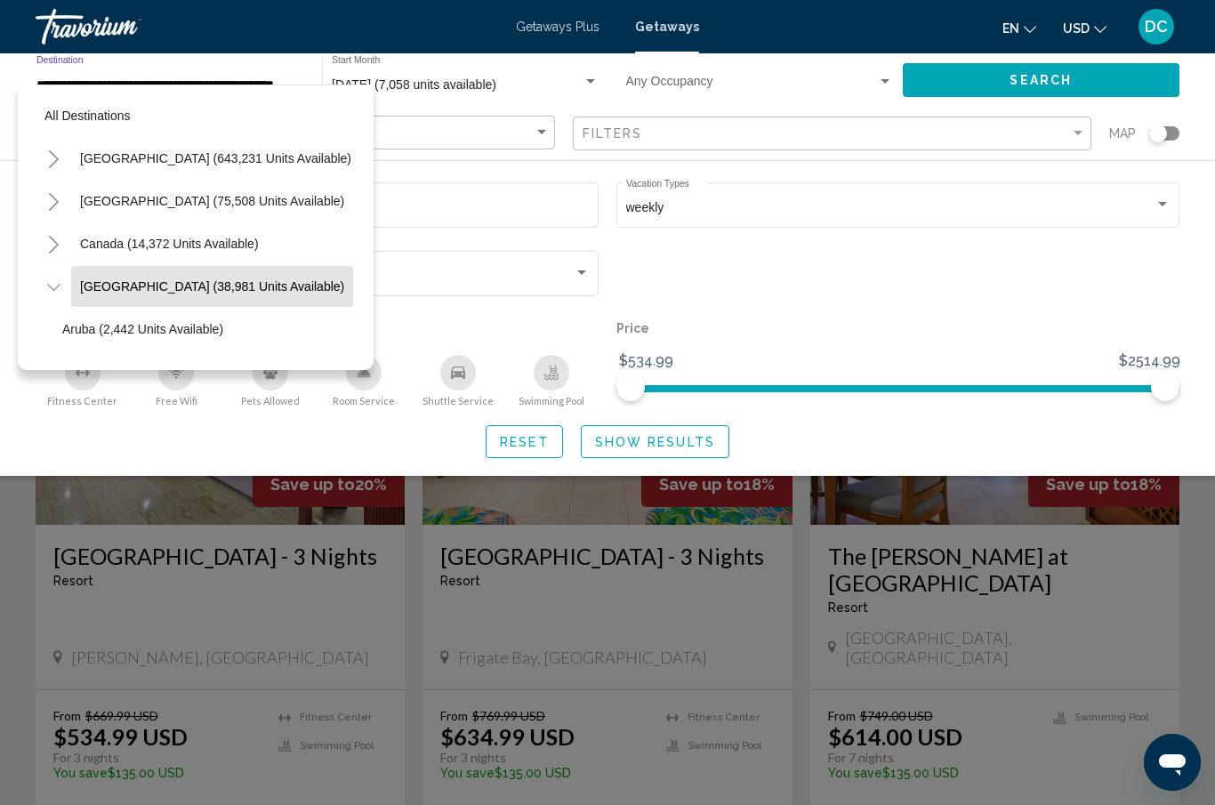
scroll to position [63, 0]
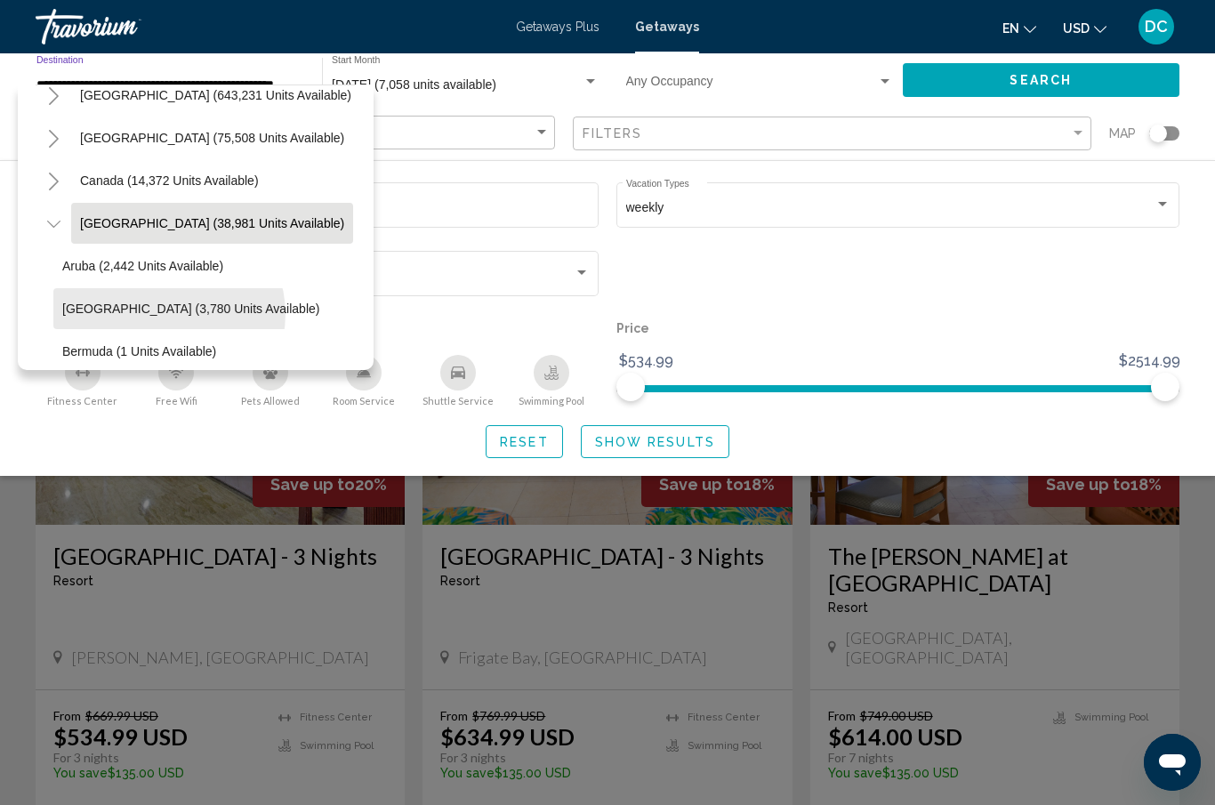
click at [168, 314] on span "Bahamas (3,780 units available)" at bounding box center [190, 308] width 257 height 14
type input "**********"
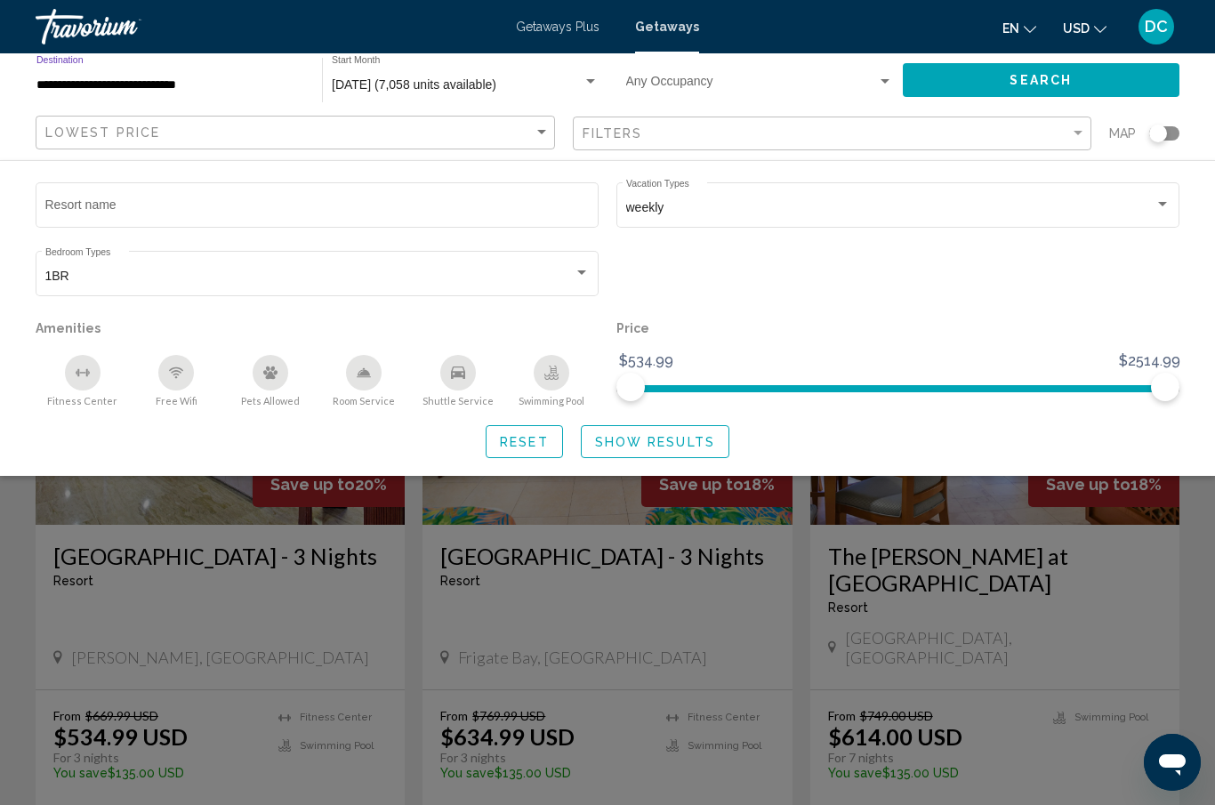
click at [981, 90] on button "Search" at bounding box center [1041, 79] width 277 height 33
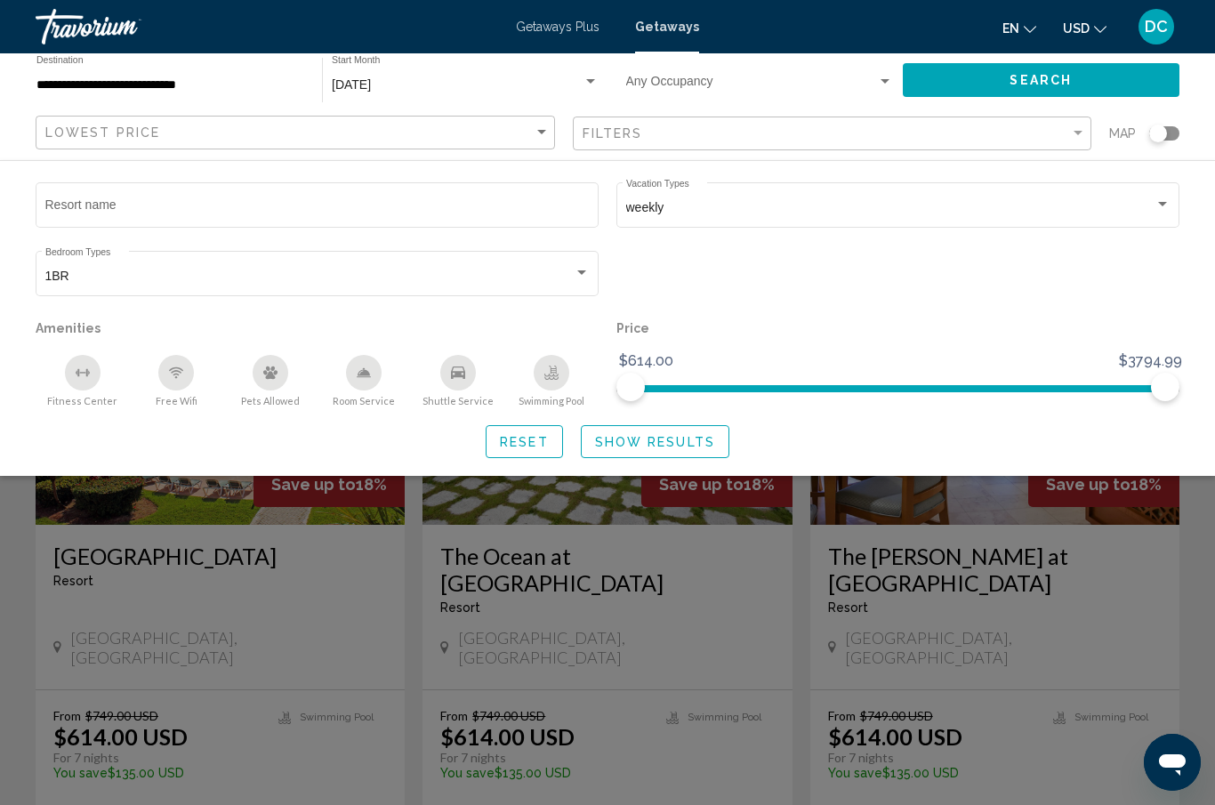
click at [561, 26] on span "Getaways Plus" at bounding box center [558, 27] width 84 height 14
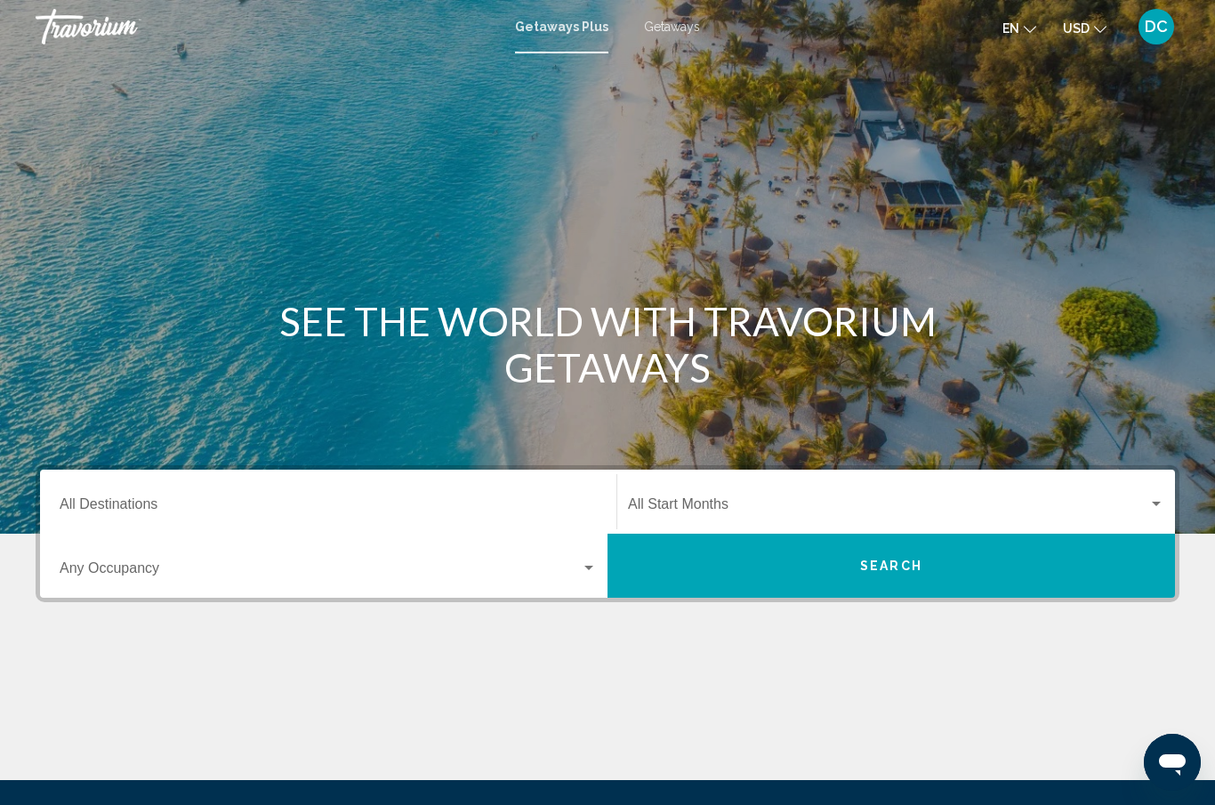
click at [140, 503] on input "Destination All Destinations" at bounding box center [328, 508] width 537 height 16
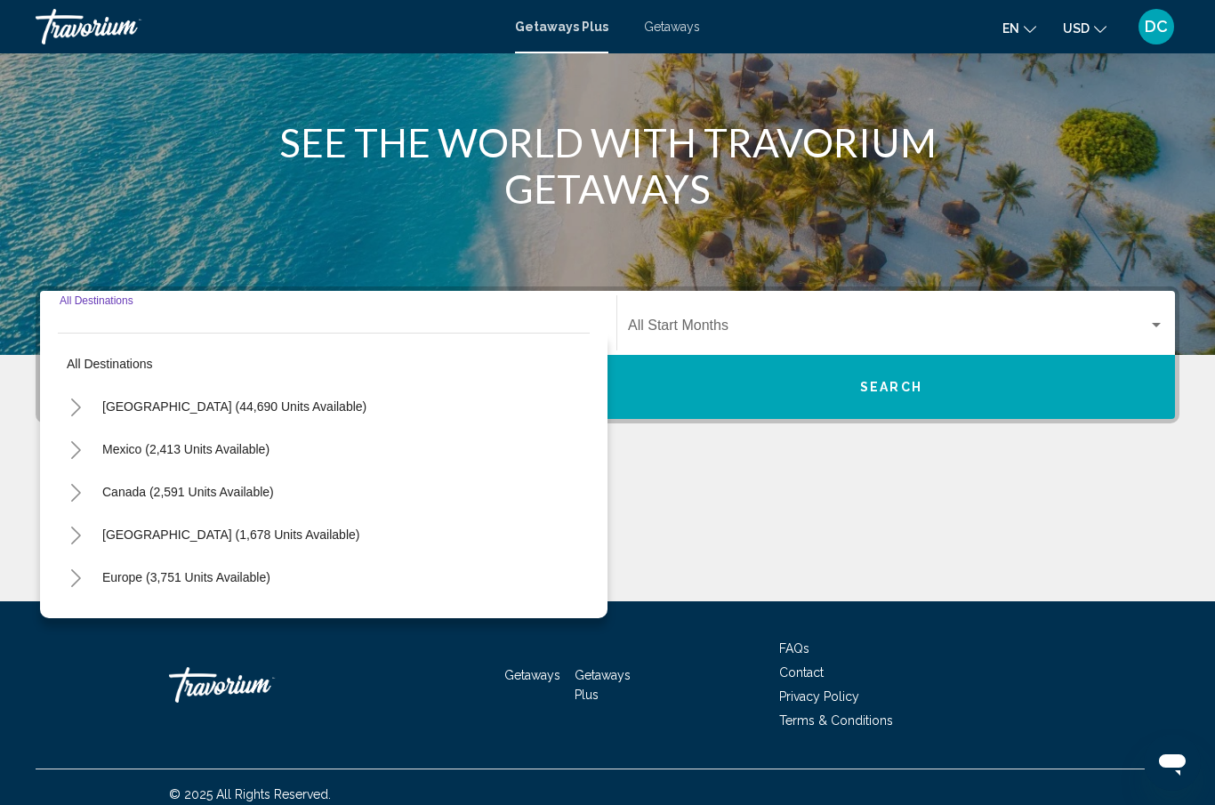
scroll to position [193, 0]
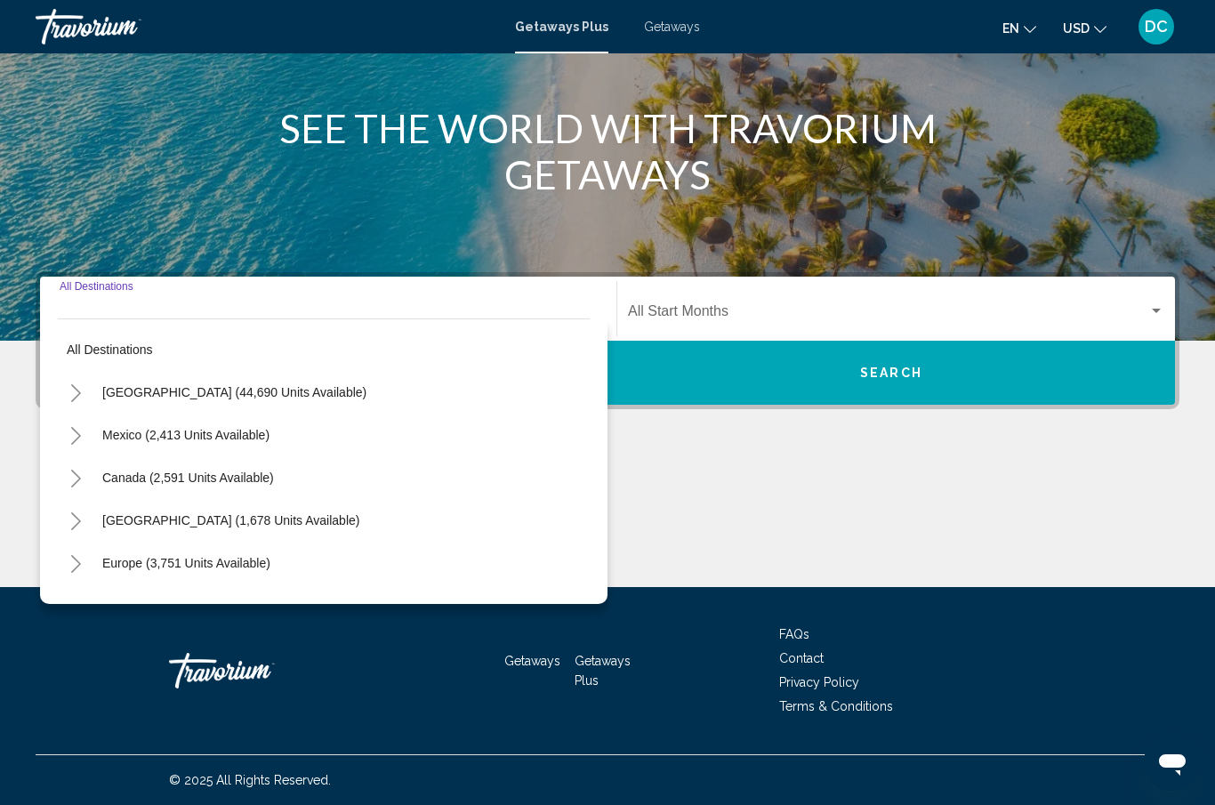
click at [380, 214] on div "Main content" at bounding box center [607, 74] width 1215 height 534
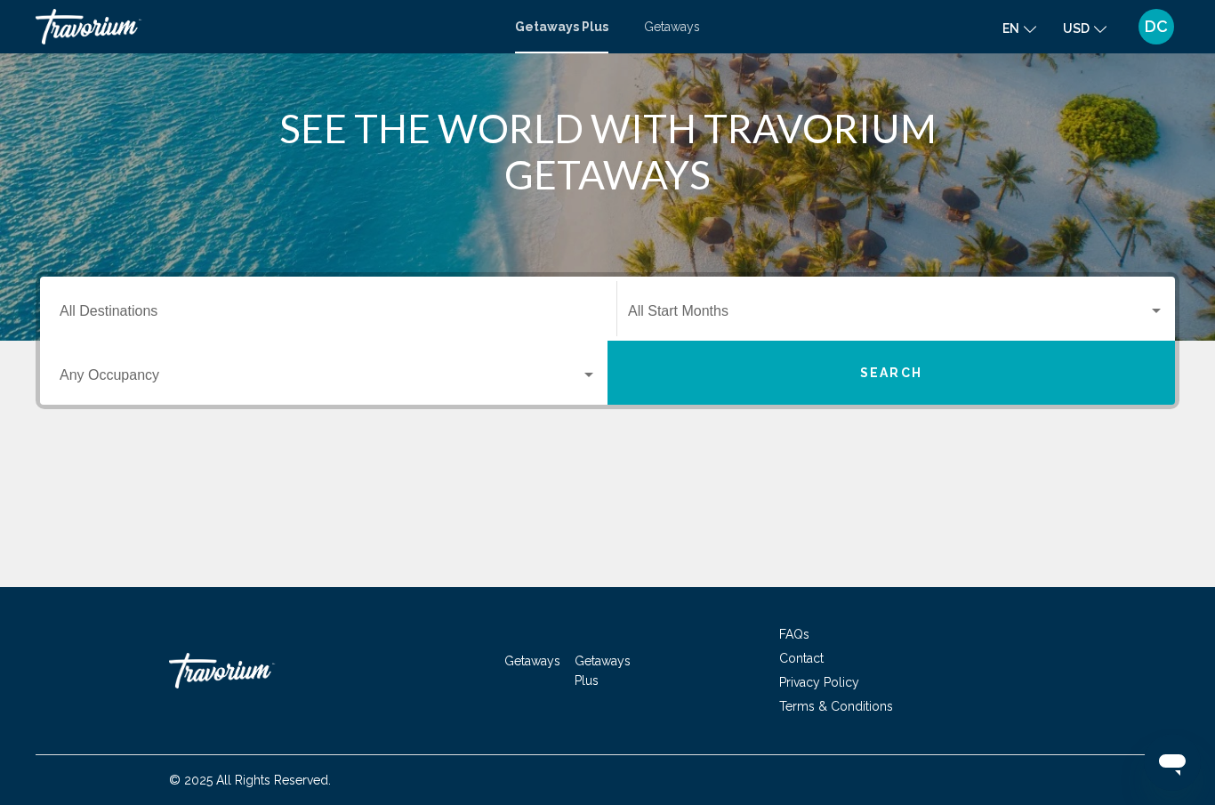
click at [671, 29] on span "Getaways" at bounding box center [672, 27] width 56 height 14
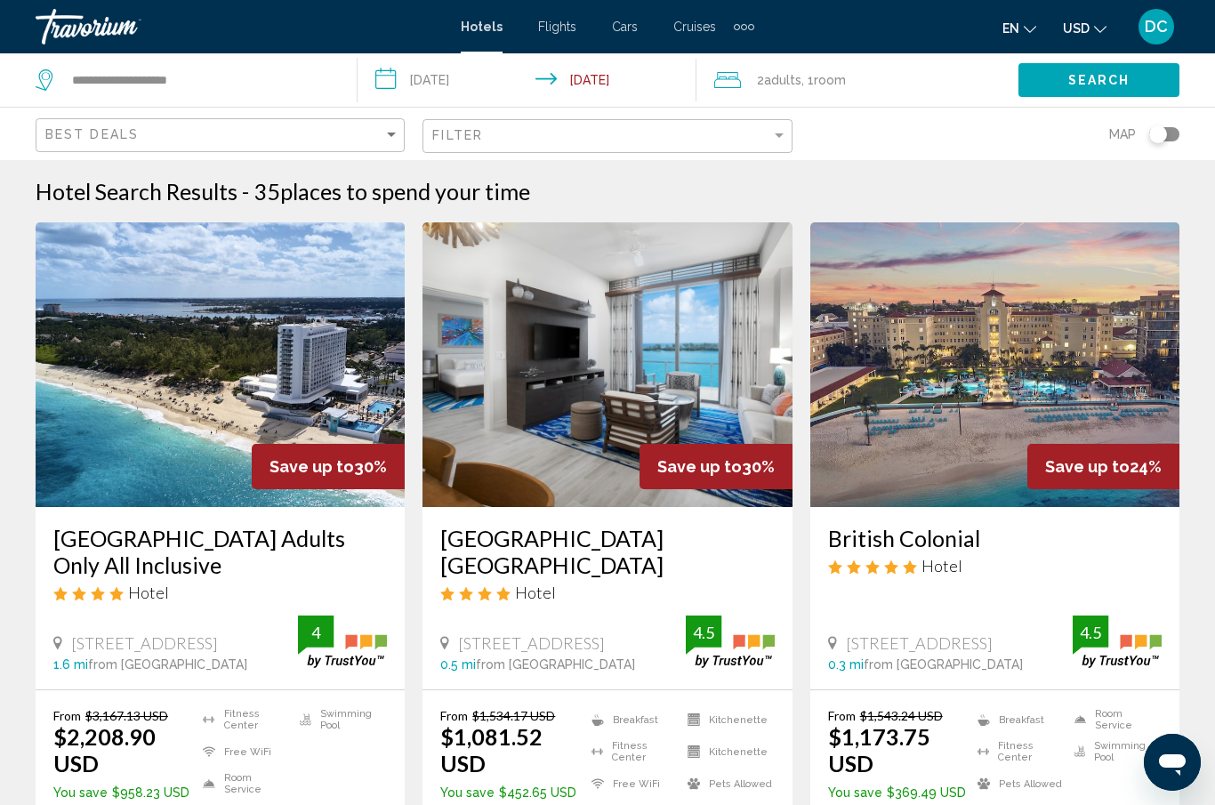
click at [1145, 33] on span "DC" at bounding box center [1156, 27] width 23 height 18
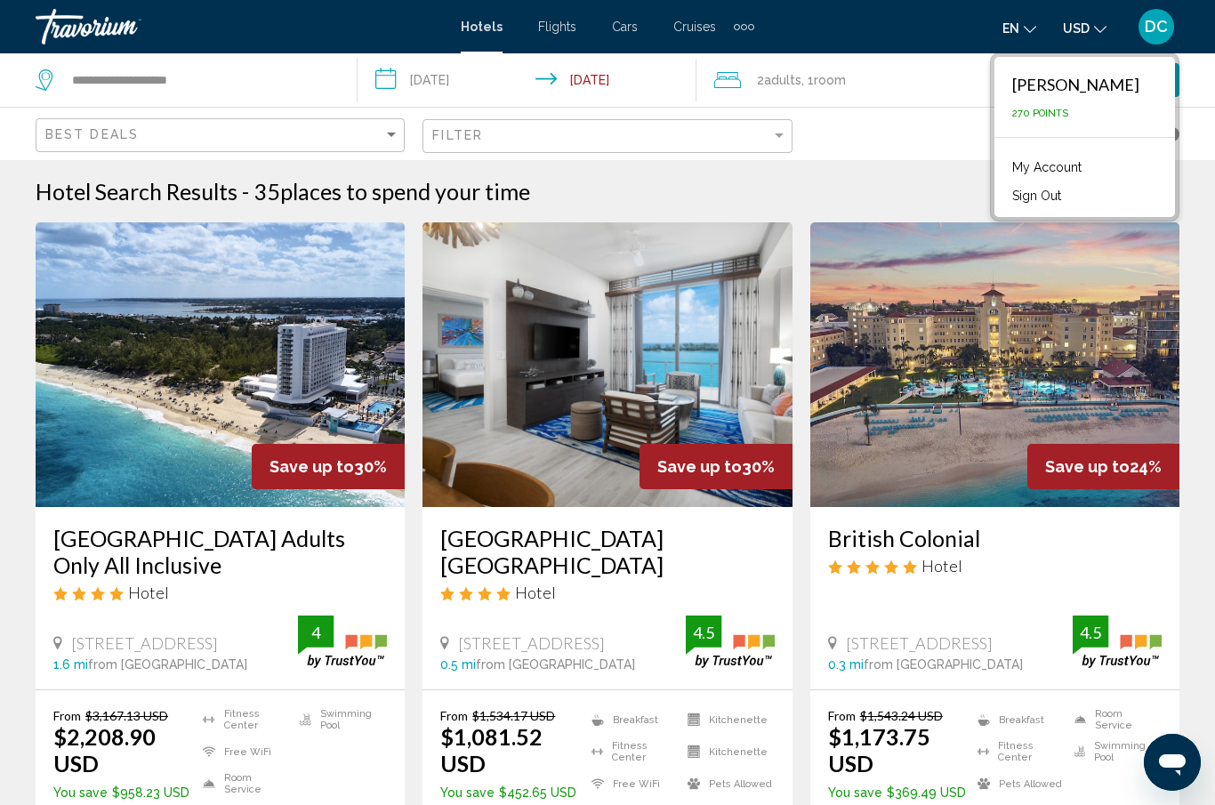
click at [1089, 173] on link "My Account" at bounding box center [1046, 167] width 87 height 23
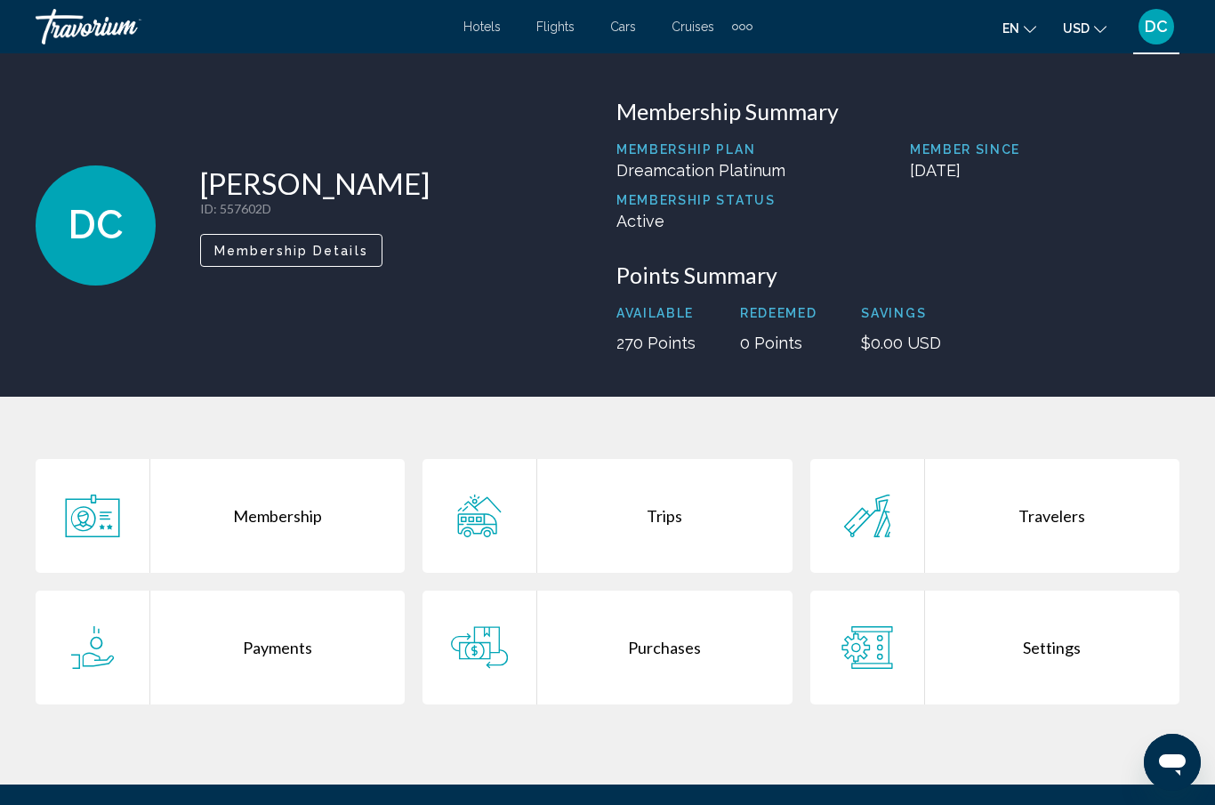
click at [679, 518] on div "Trips" at bounding box center [664, 516] width 254 height 114
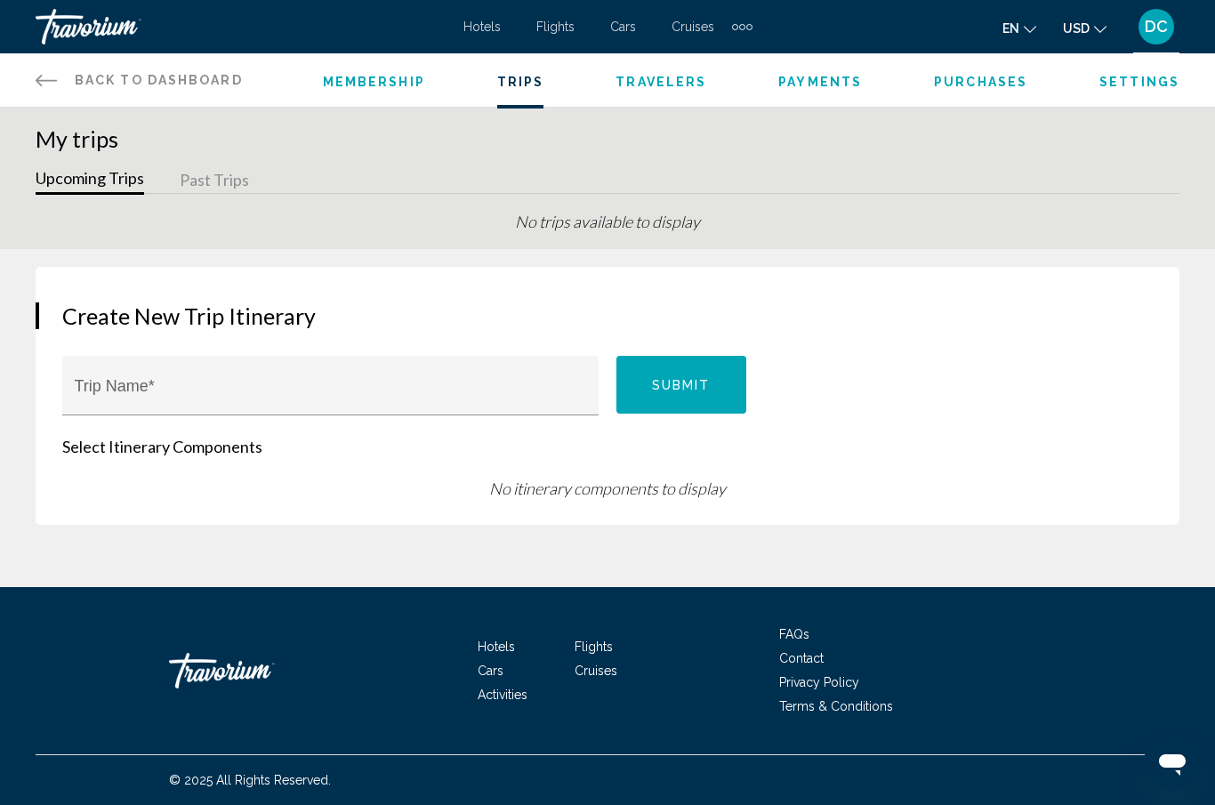
click at [169, 84] on span "Back to Dashboard" at bounding box center [159, 80] width 168 height 14
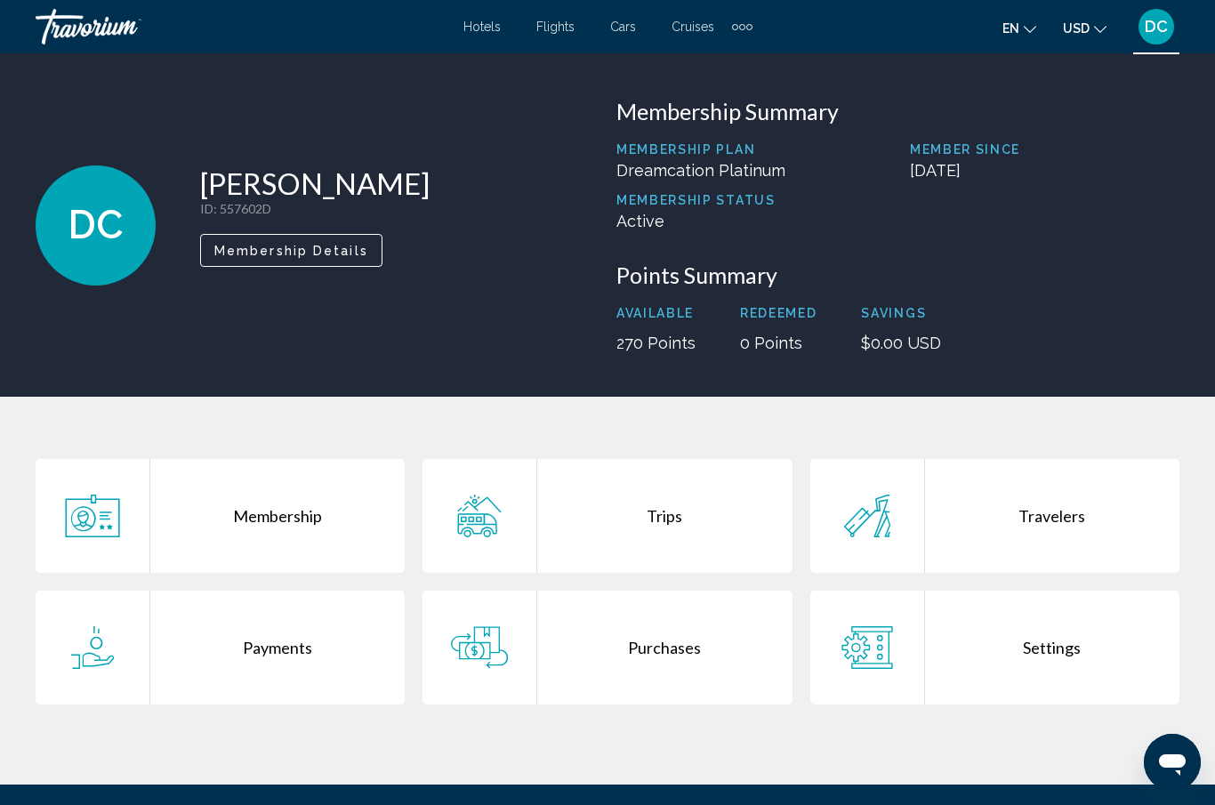
click at [99, 28] on div "Travorium" at bounding box center [125, 27] width 178 height 36
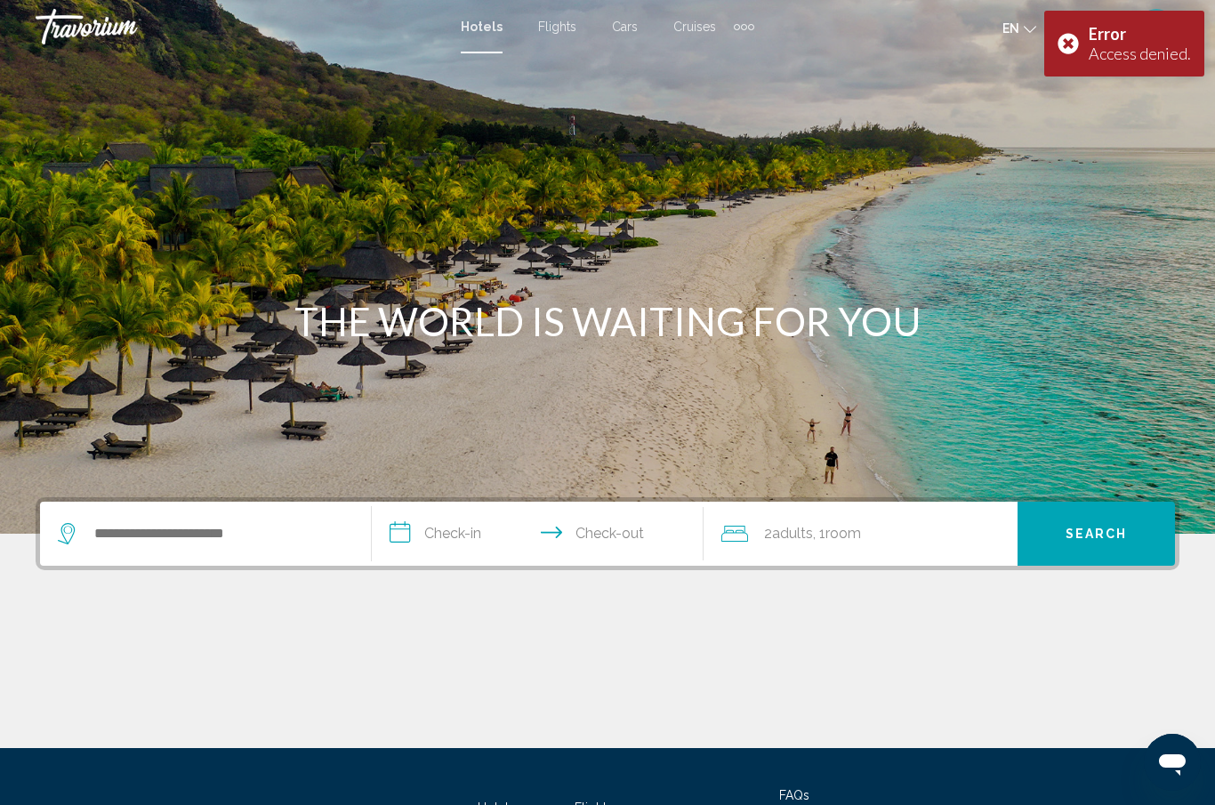
click at [86, 25] on div "Travorium" at bounding box center [125, 27] width 178 height 36
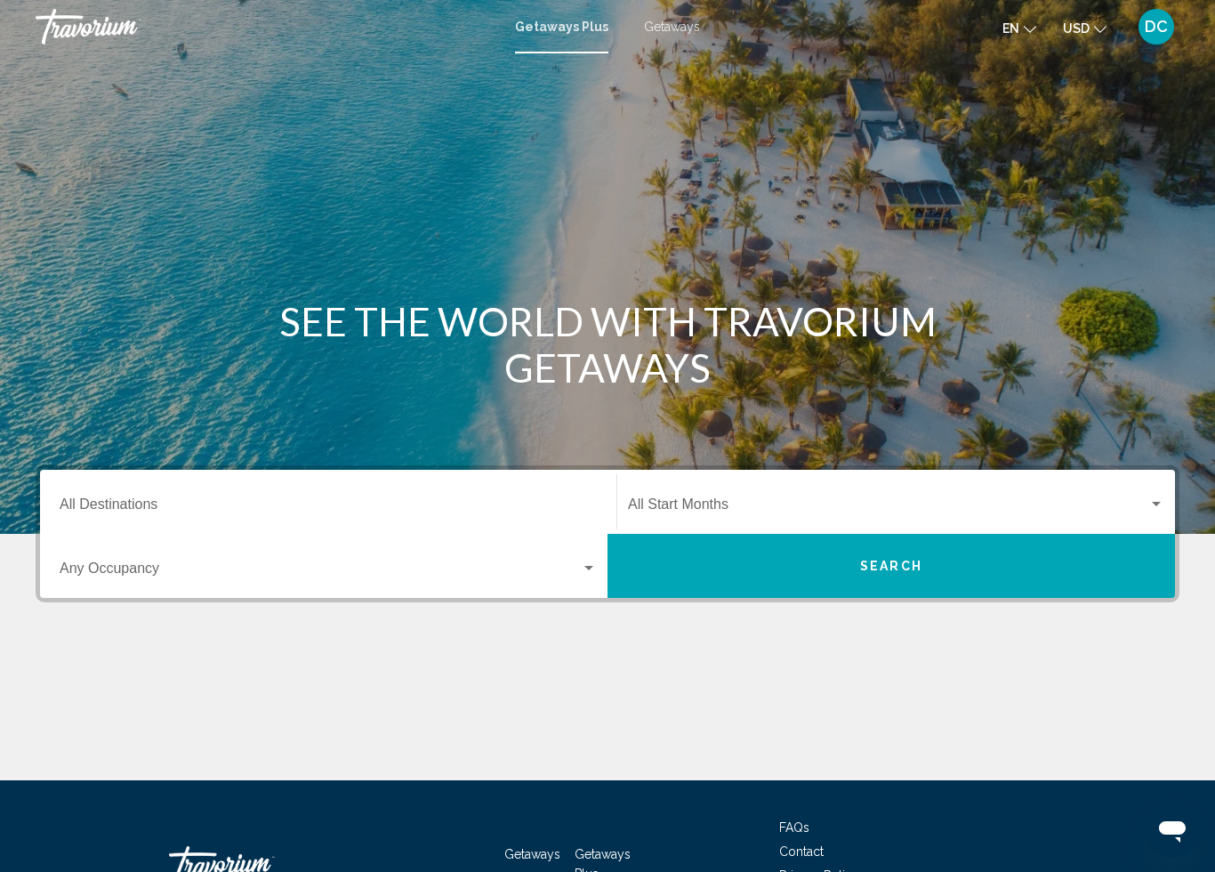
click at [152, 501] on input "Destination All Destinations" at bounding box center [328, 508] width 537 height 16
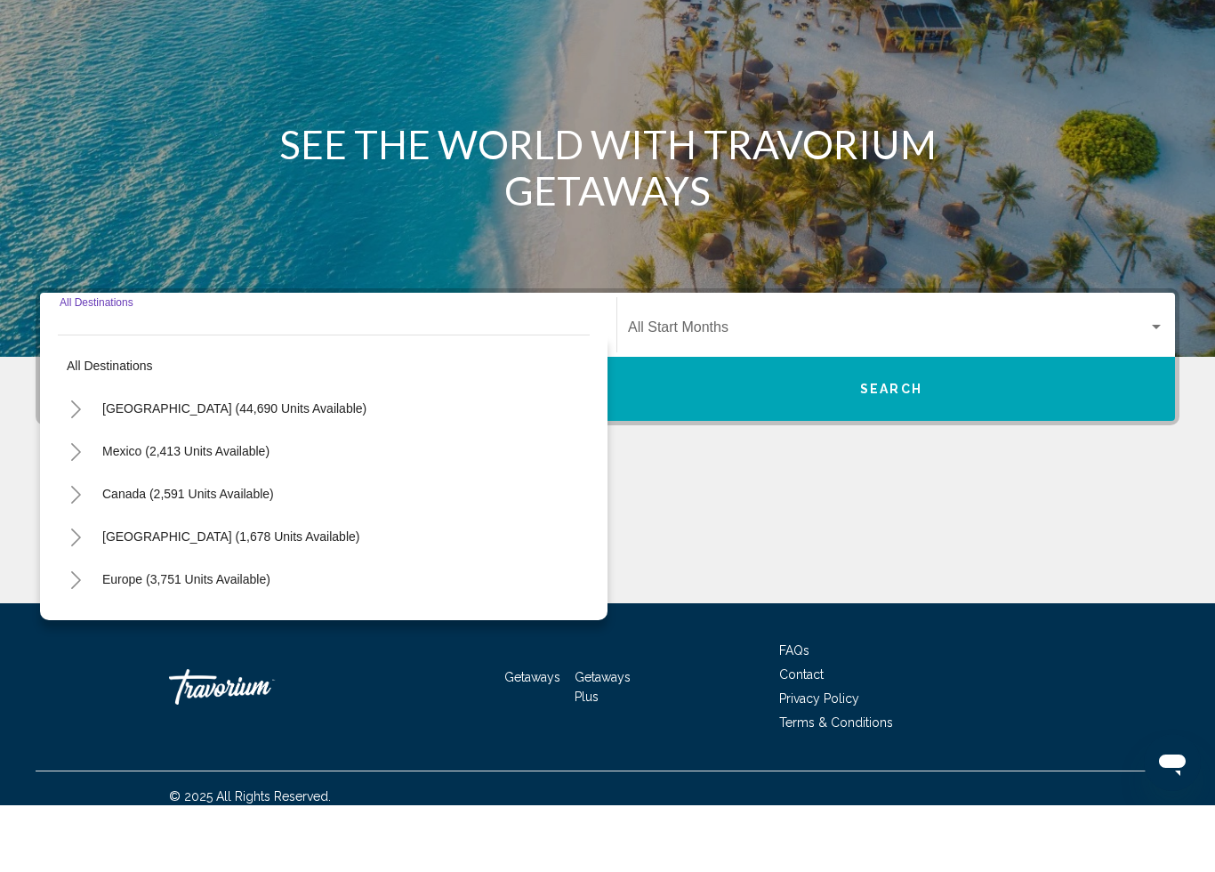
scroll to position [126, 0]
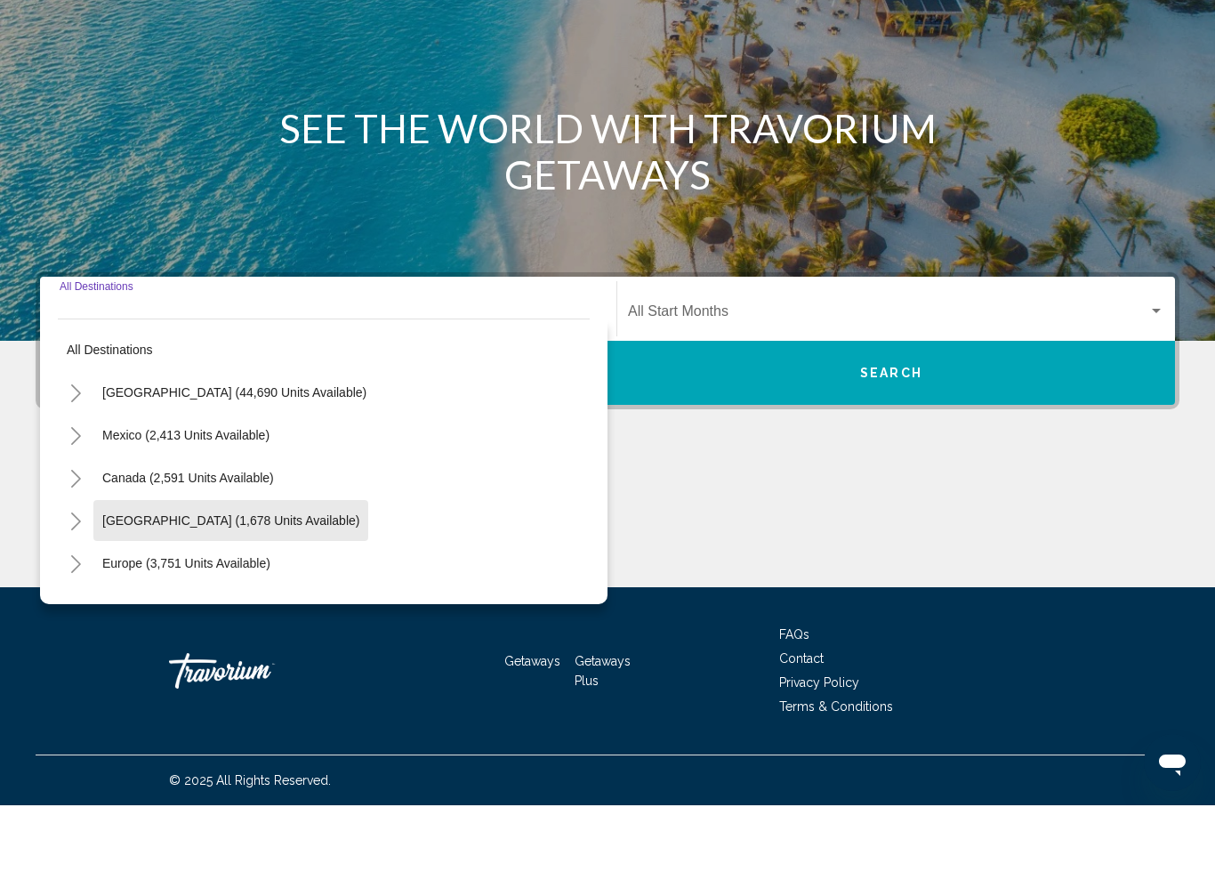
click at [222, 580] on span "[GEOGRAPHIC_DATA] (1,678 units available)" at bounding box center [230, 587] width 257 height 14
type input "**********"
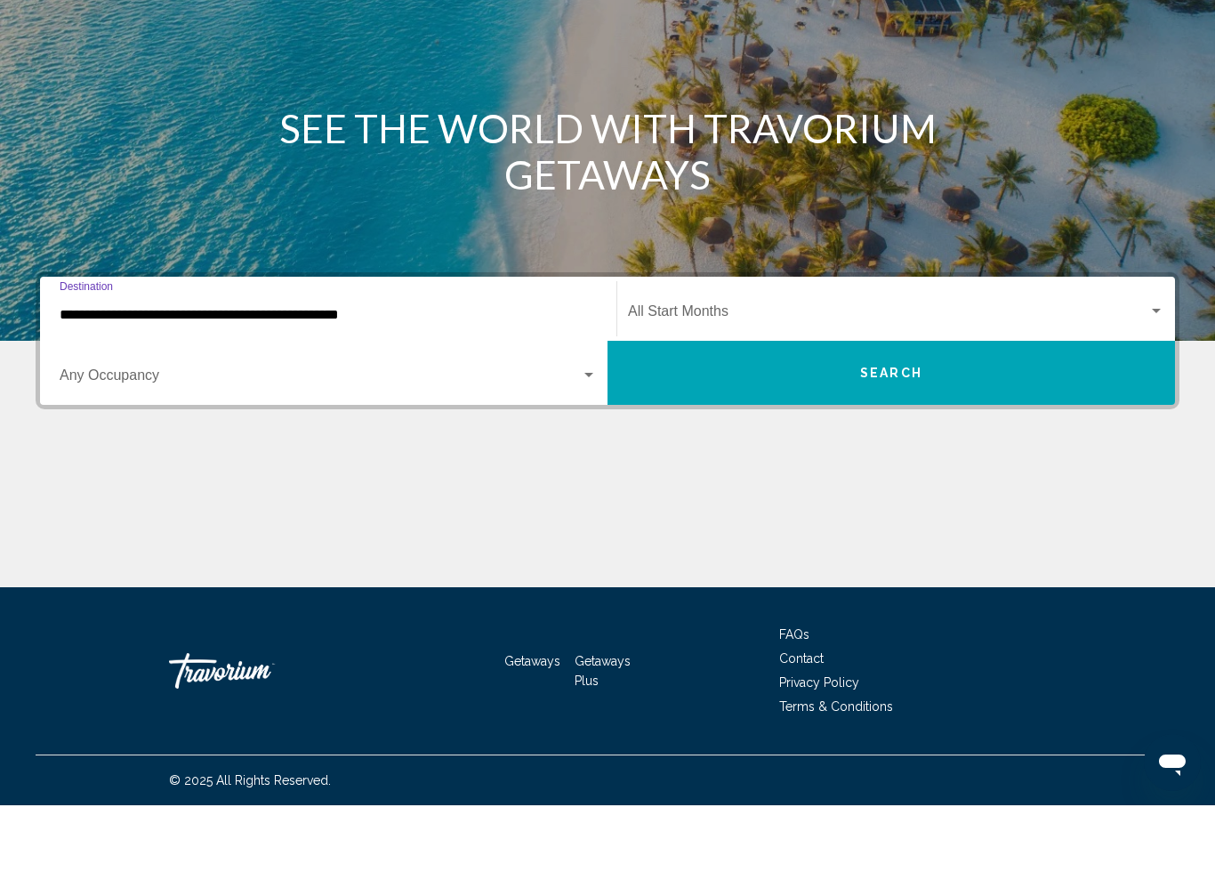
click at [729, 374] on span "Search widget" at bounding box center [888, 382] width 520 height 16
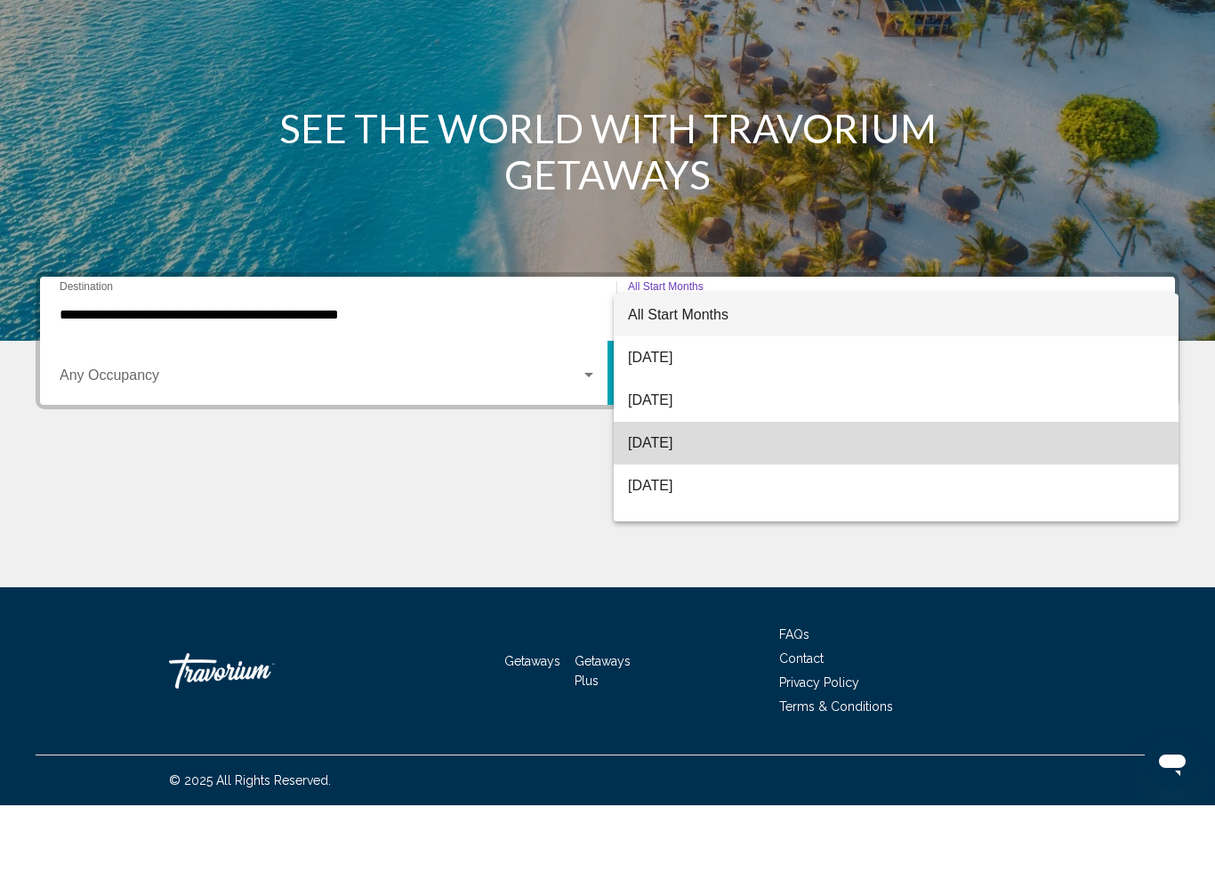
click at [698, 488] on span "[DATE]" at bounding box center [896, 509] width 536 height 43
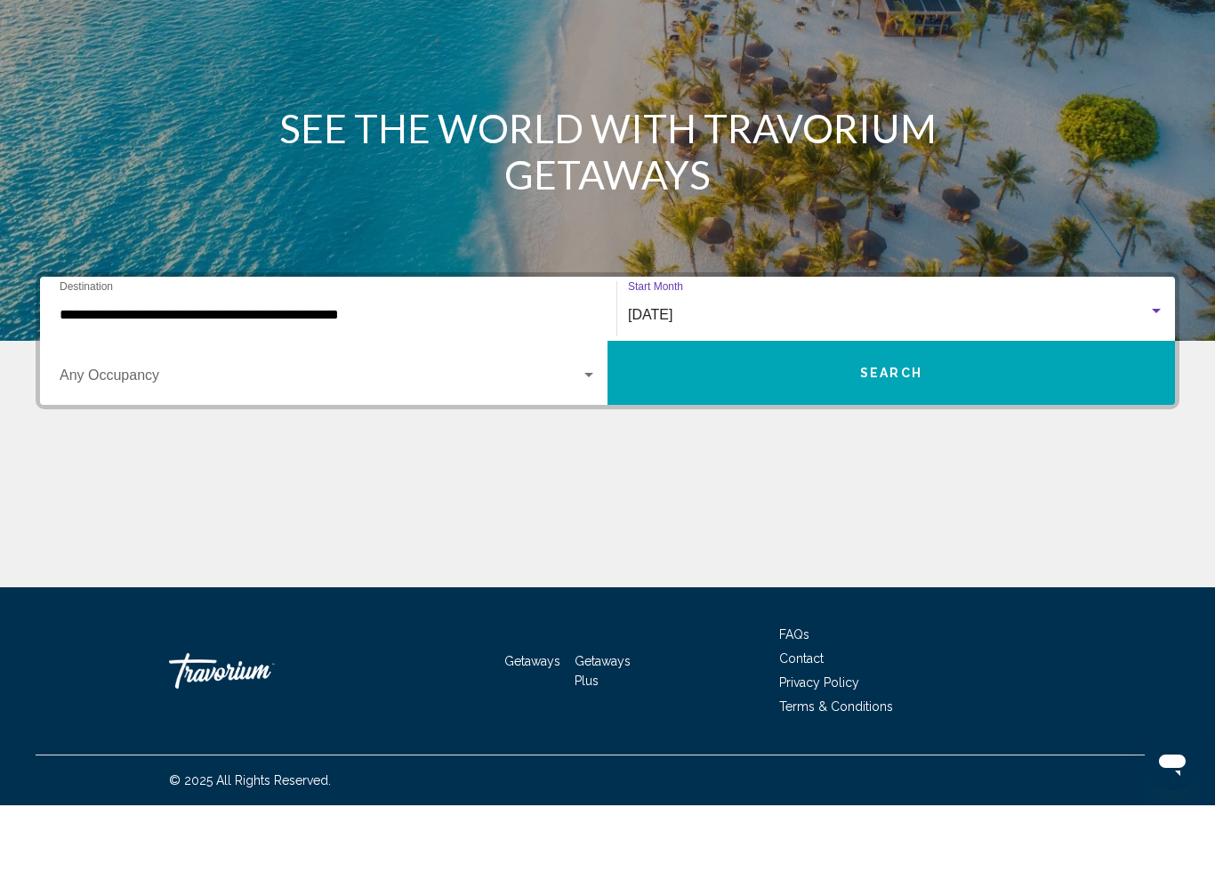
click at [919, 433] on span "Search" at bounding box center [891, 440] width 62 height 14
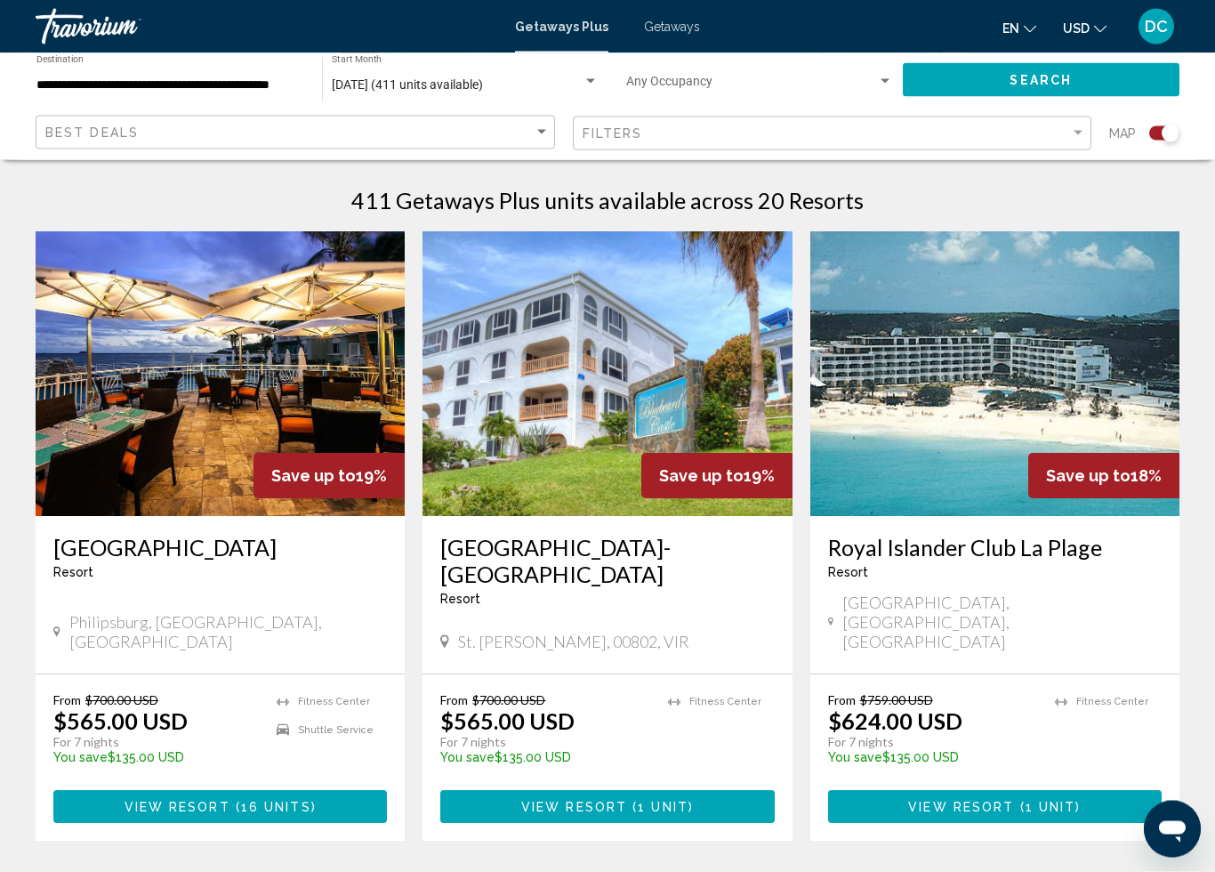
scroll to position [560, 0]
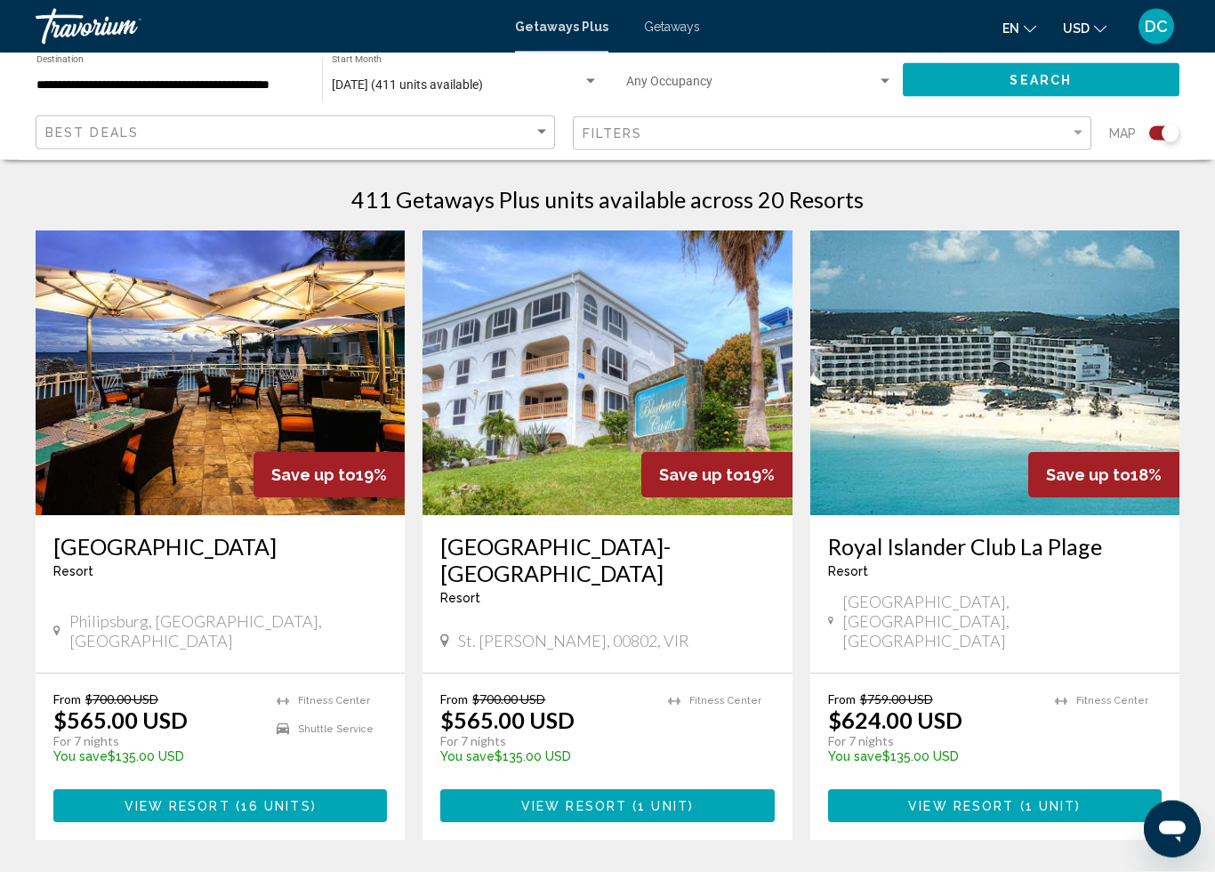
click at [199, 440] on img "Main content" at bounding box center [220, 373] width 369 height 285
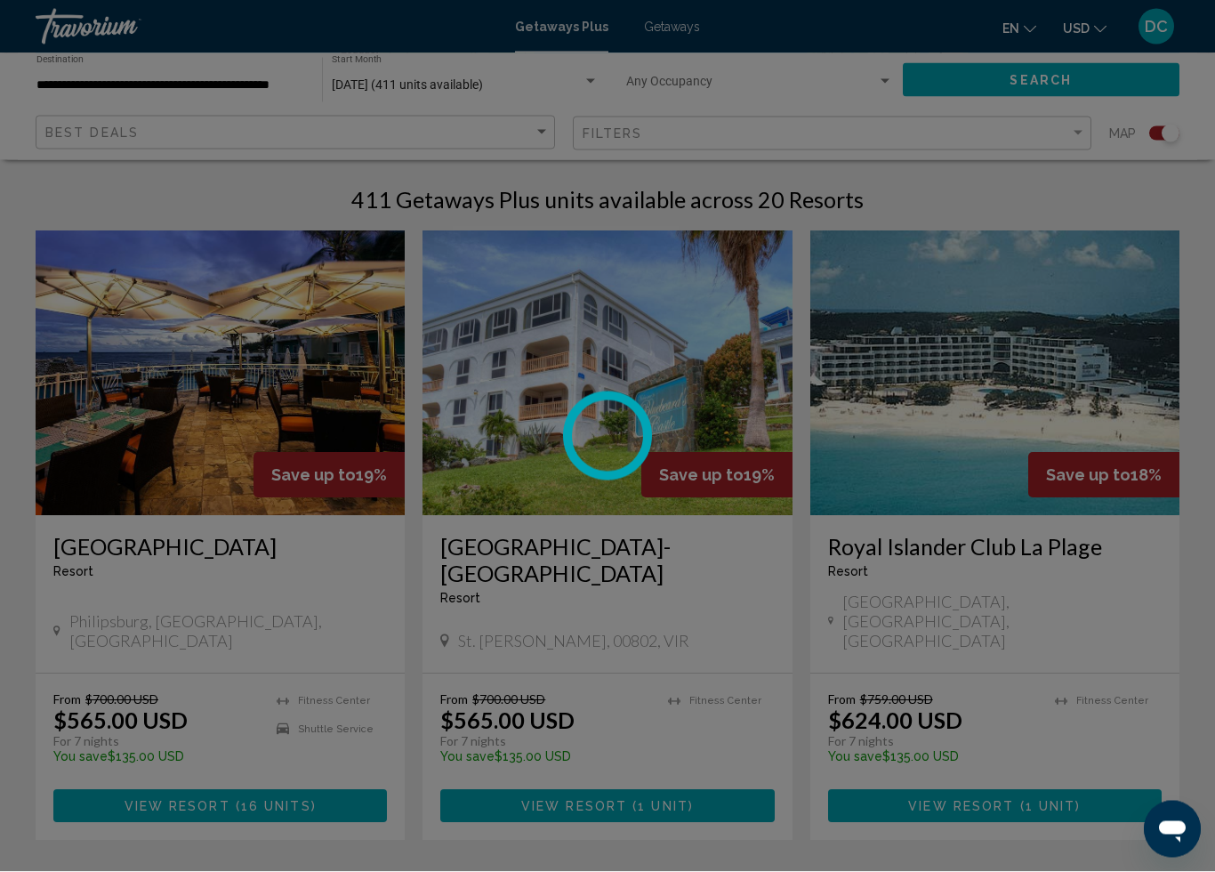
scroll to position [561, 0]
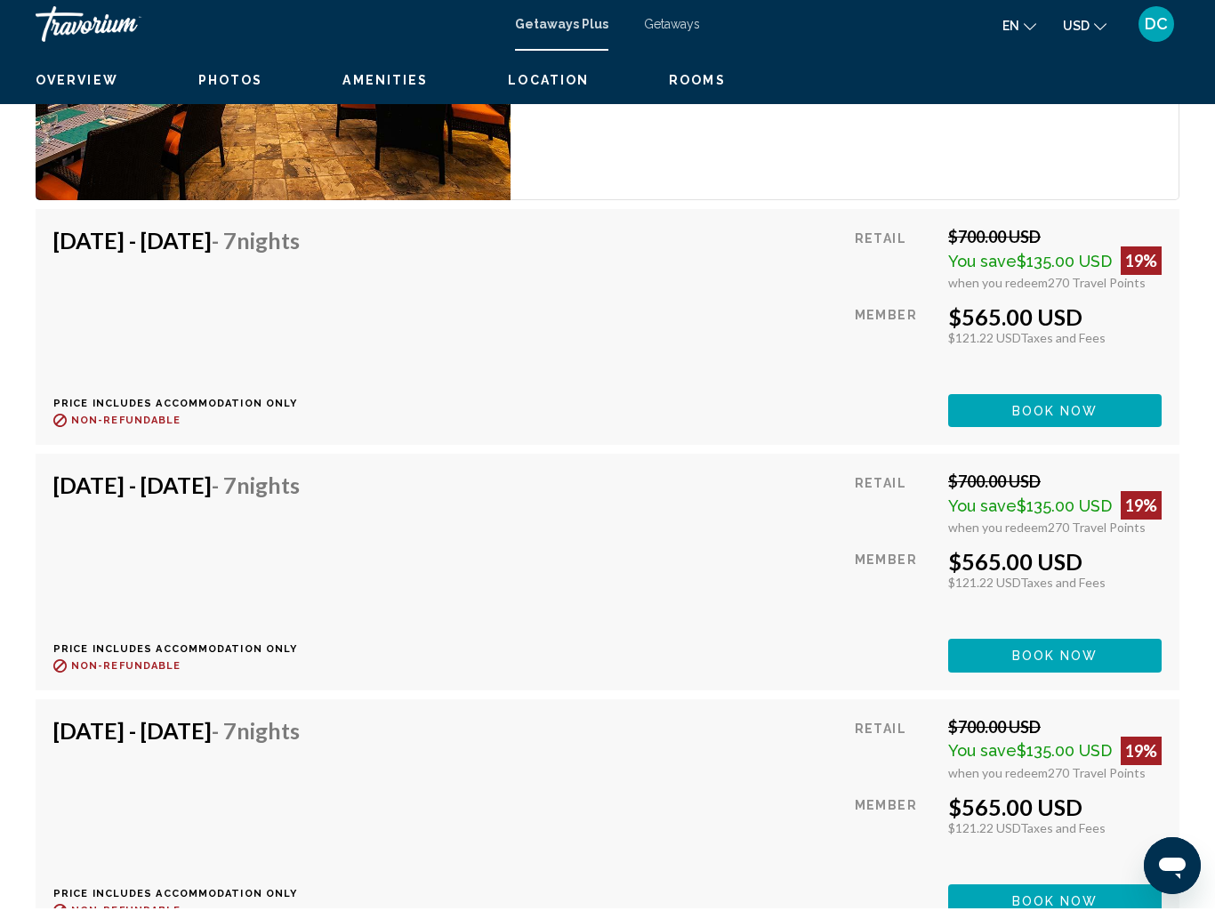
scroll to position [3244, 0]
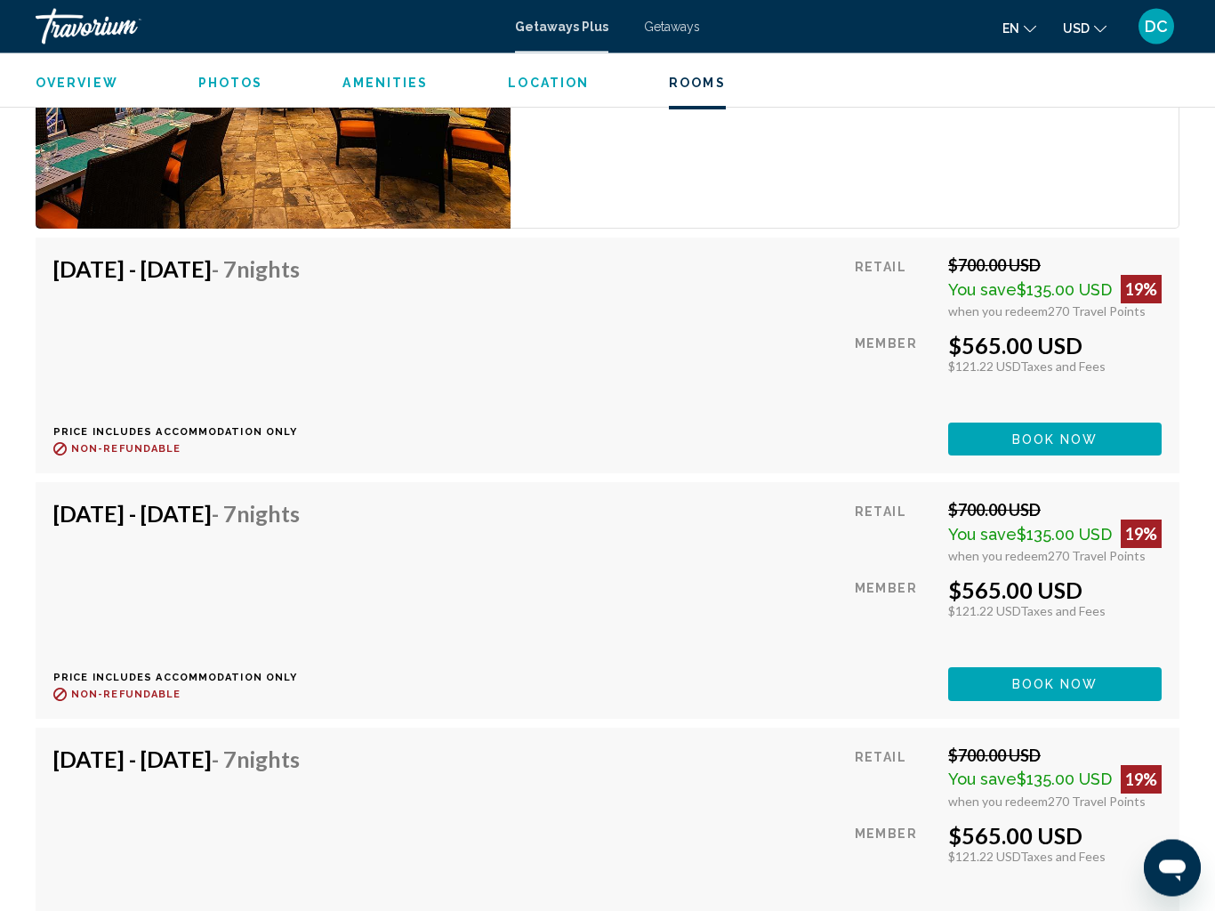
click at [1044, 433] on span "Book now" at bounding box center [1055, 440] width 86 height 14
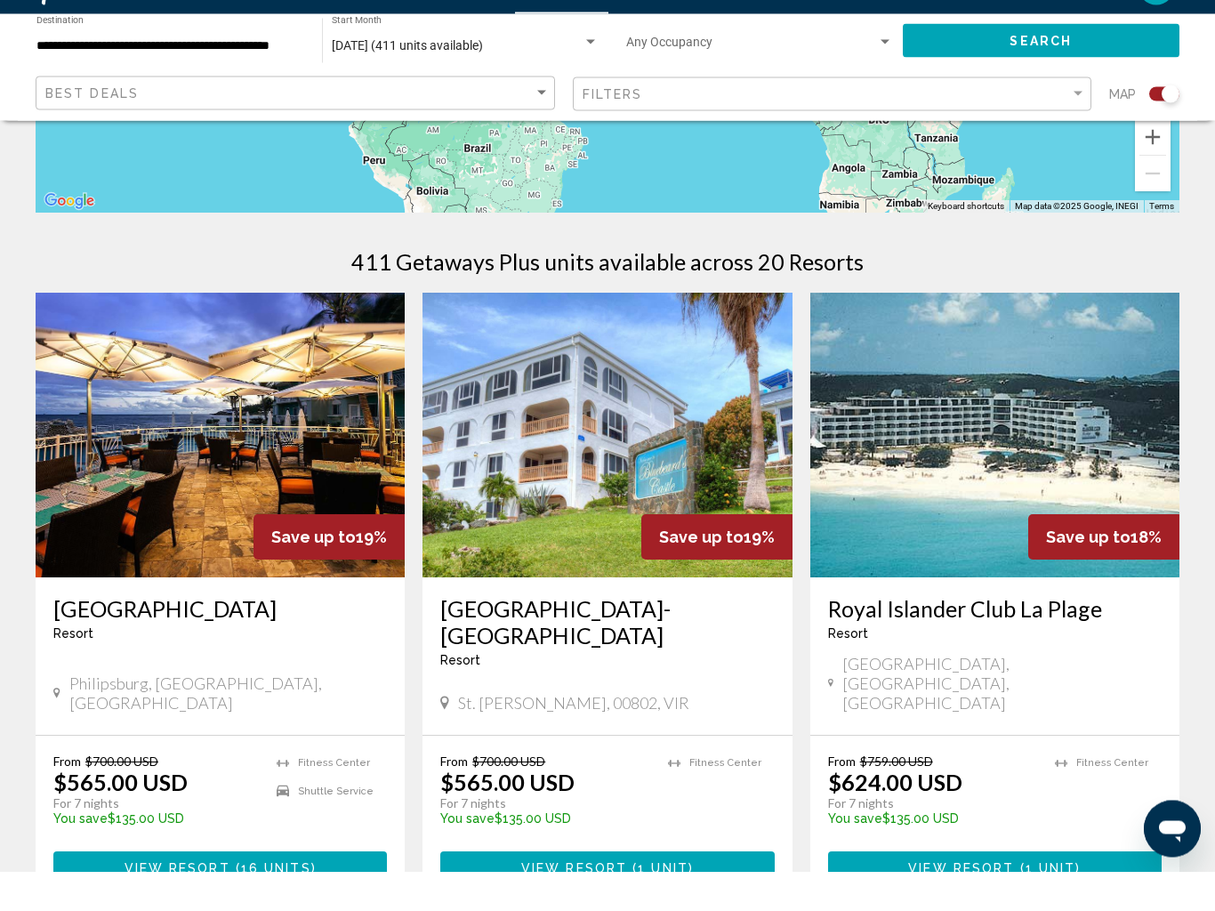
scroll to position [461, 0]
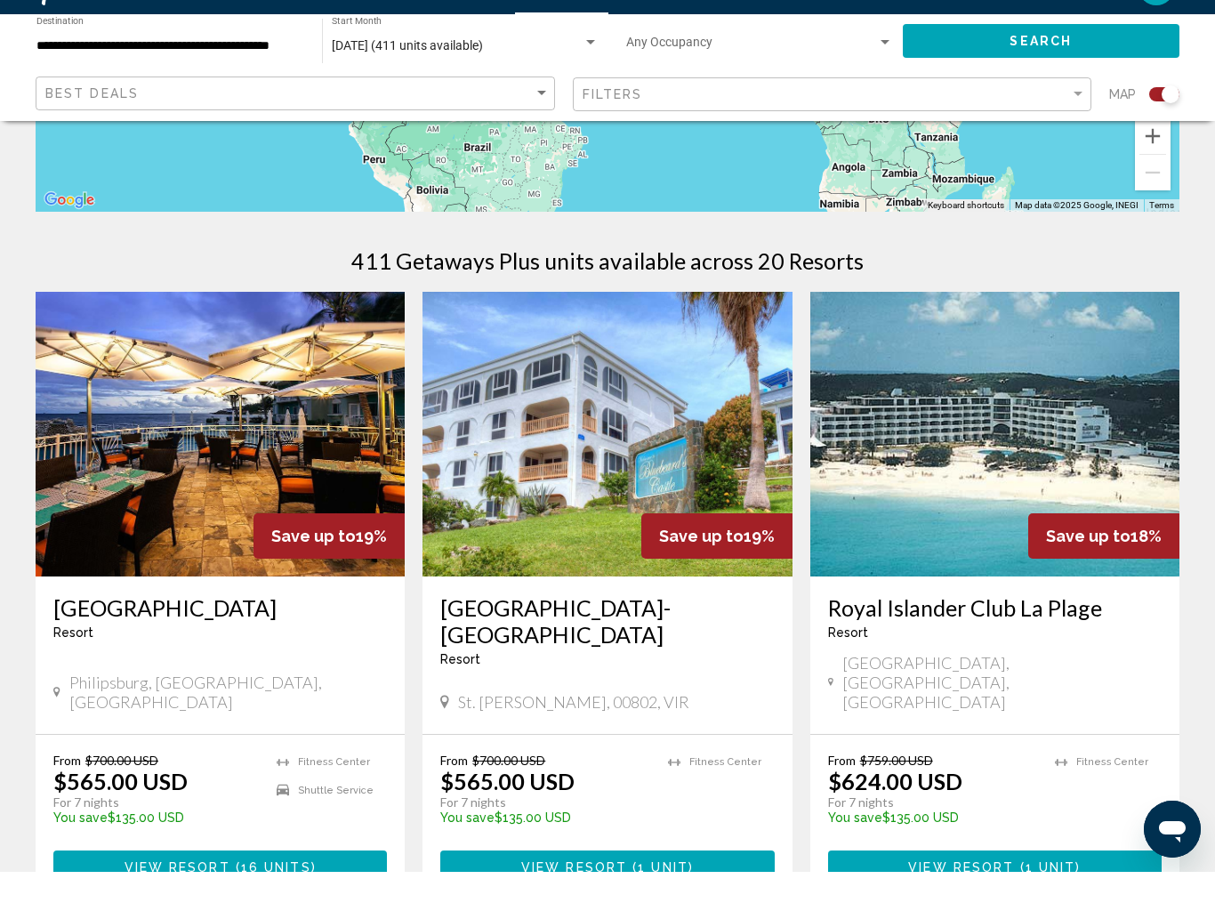
click at [230, 444] on img "Main content" at bounding box center [220, 473] width 369 height 285
